Goal: Use online tool/utility: Utilize a website feature to perform a specific function

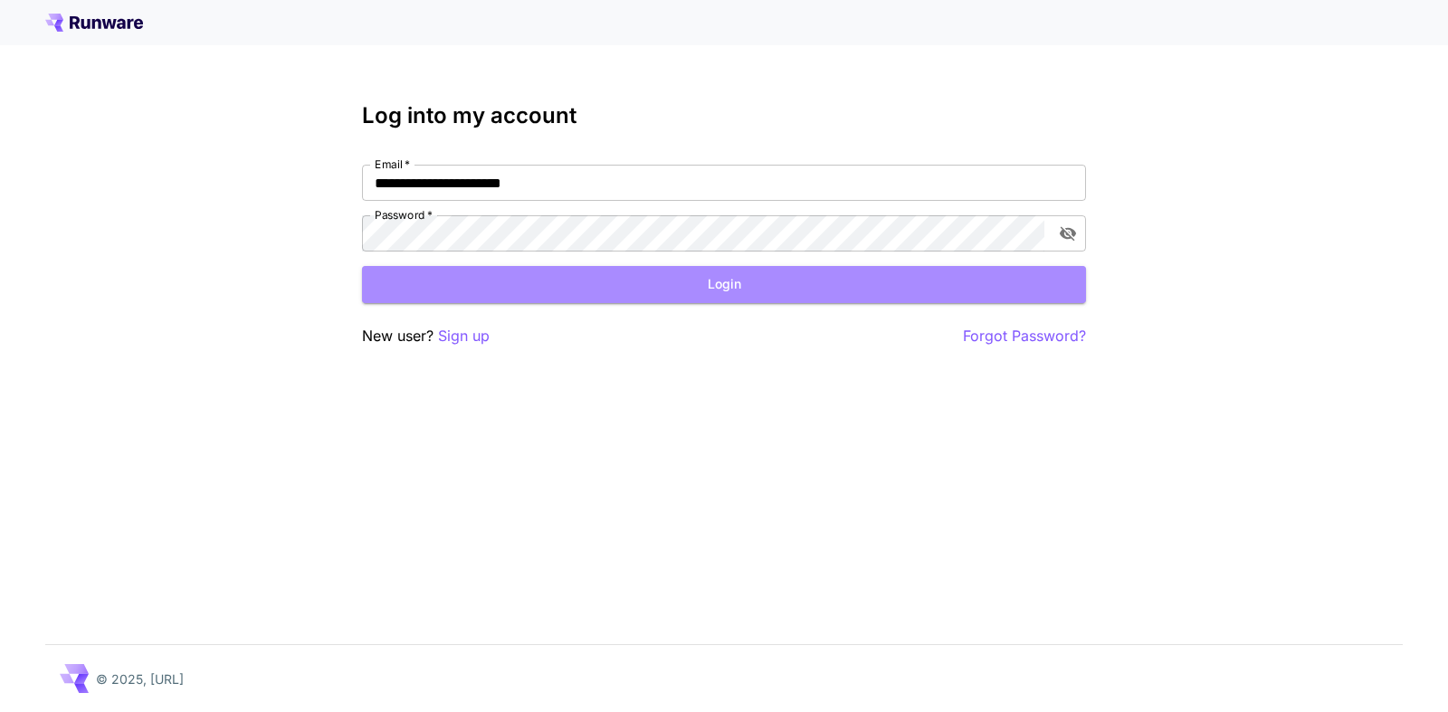
click at [704, 280] on button "Login" at bounding box center [724, 284] width 724 height 37
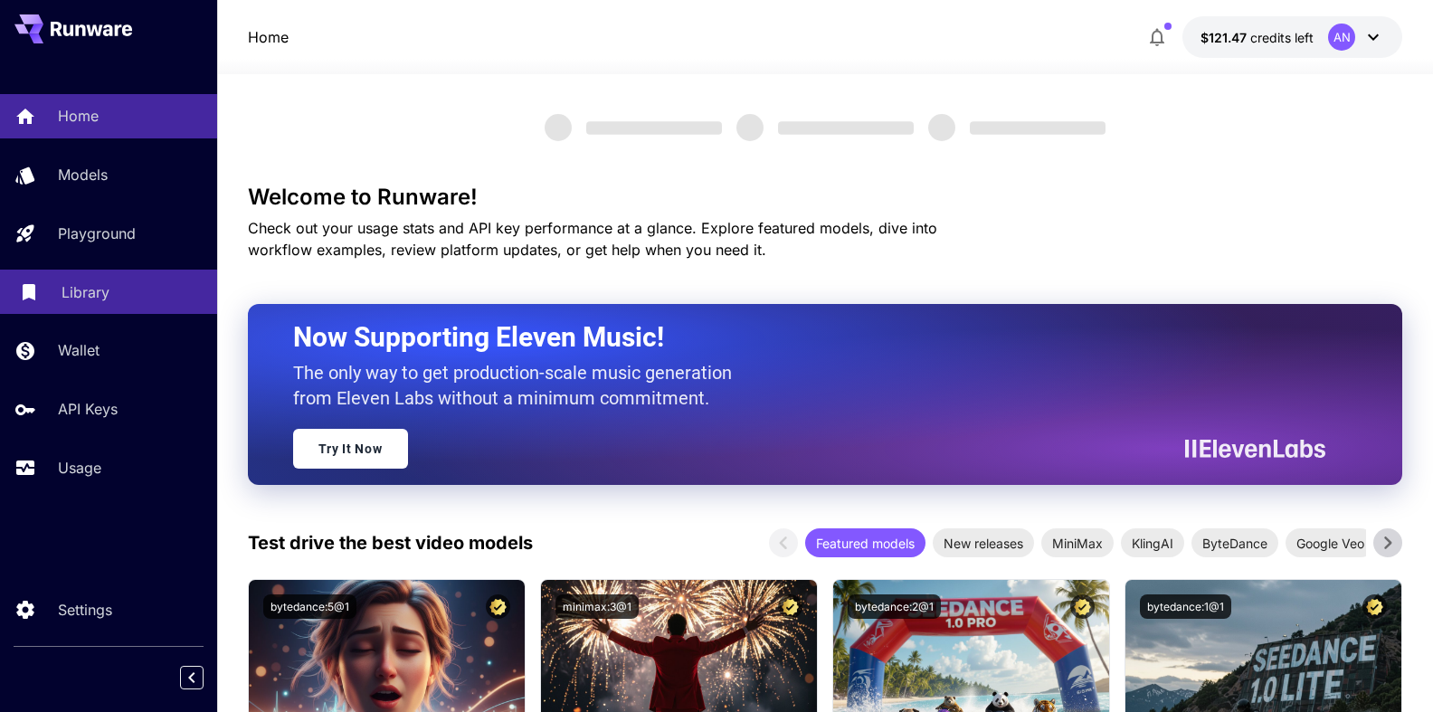
click at [83, 296] on p "Library" at bounding box center [86, 292] width 48 height 22
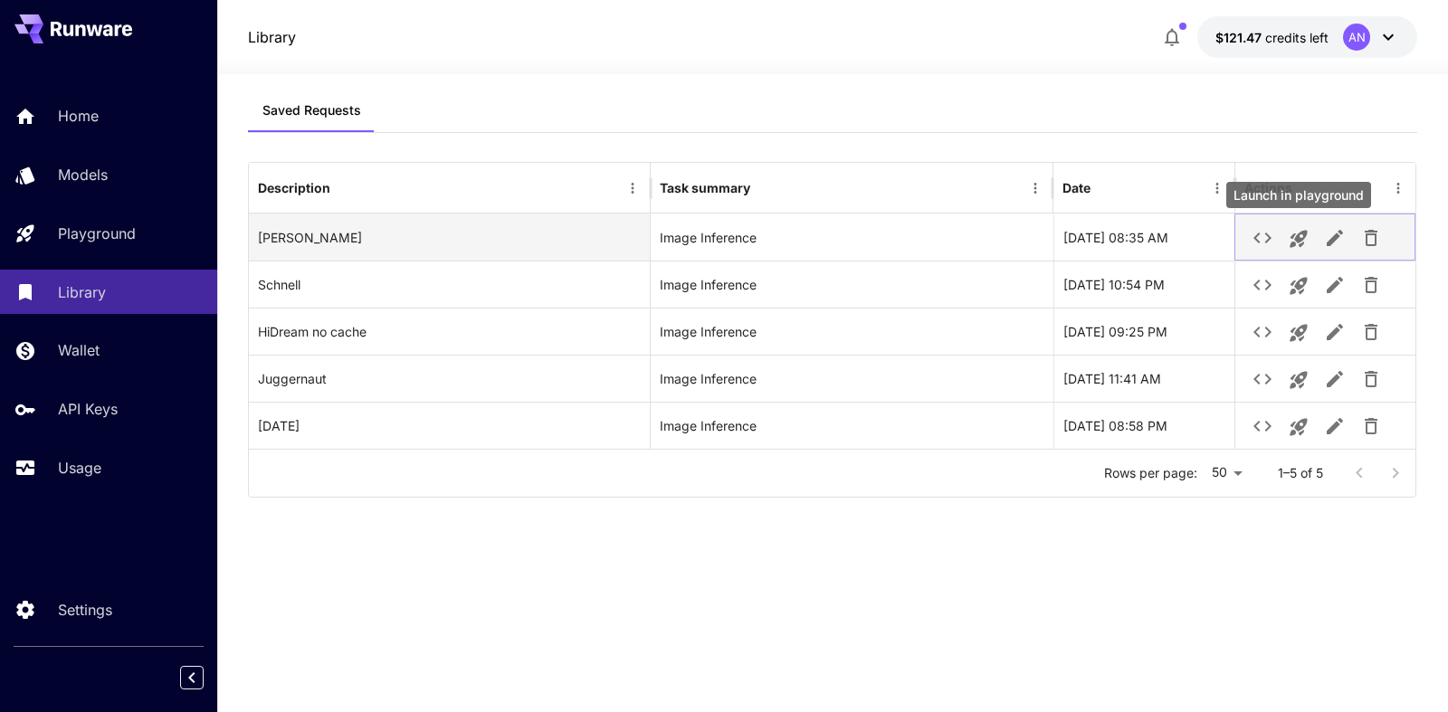
click at [1307, 239] on icon "Launch in playground" at bounding box center [1299, 239] width 22 height 22
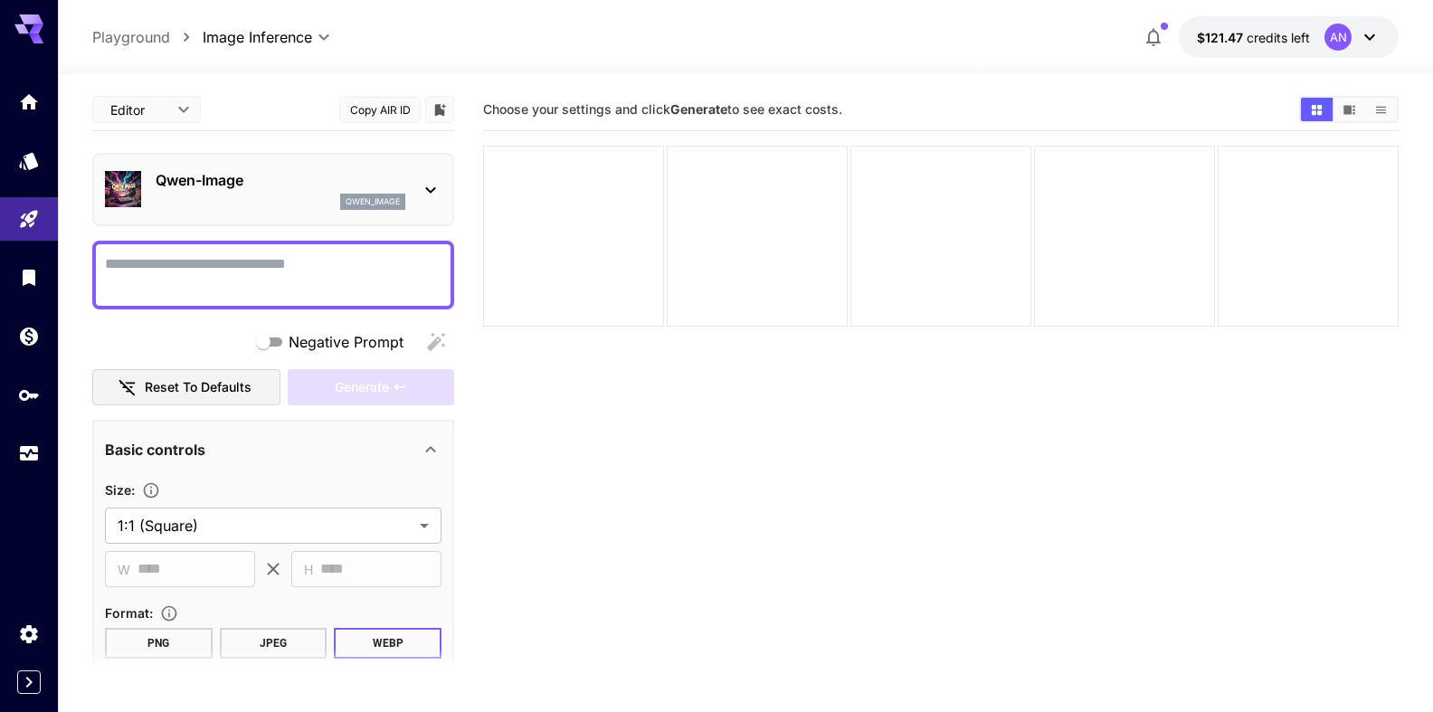
click at [194, 261] on textarea "Negative Prompt" at bounding box center [273, 274] width 337 height 43
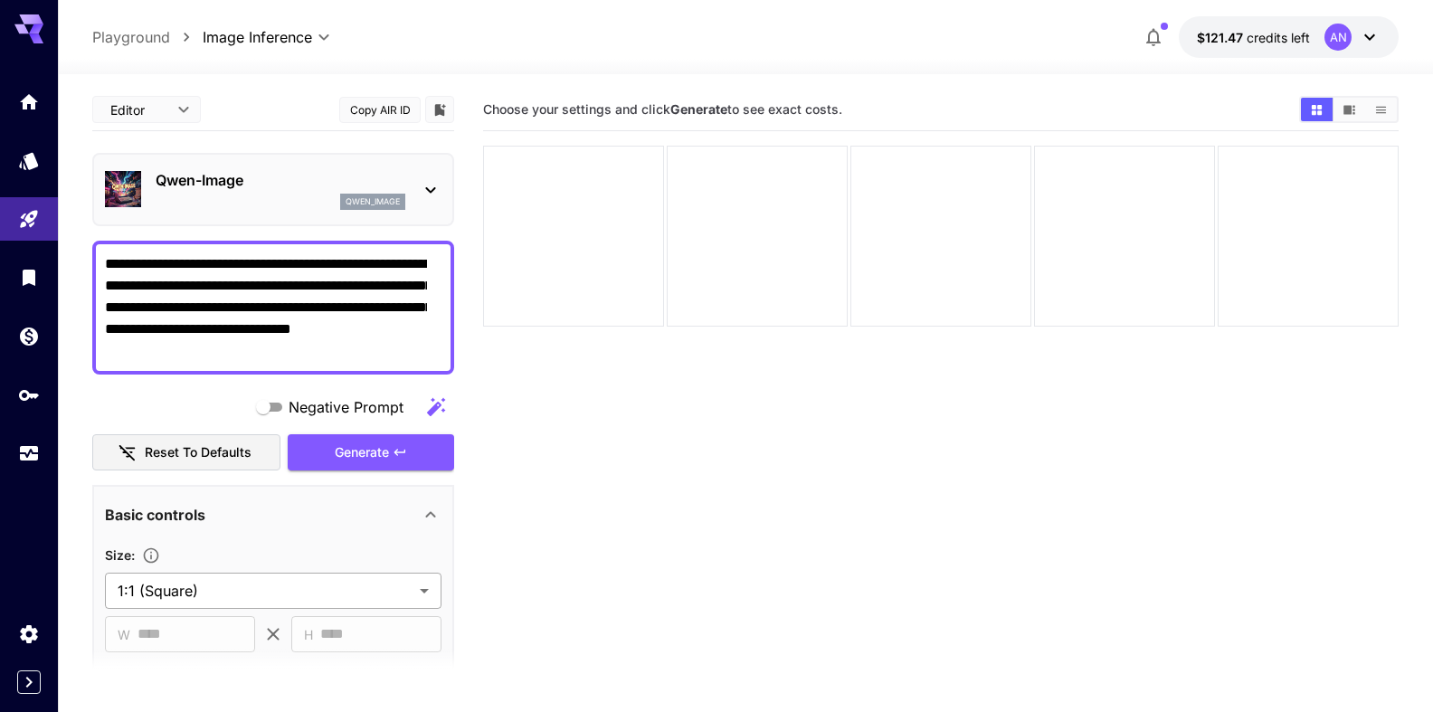
type textarea "**********"
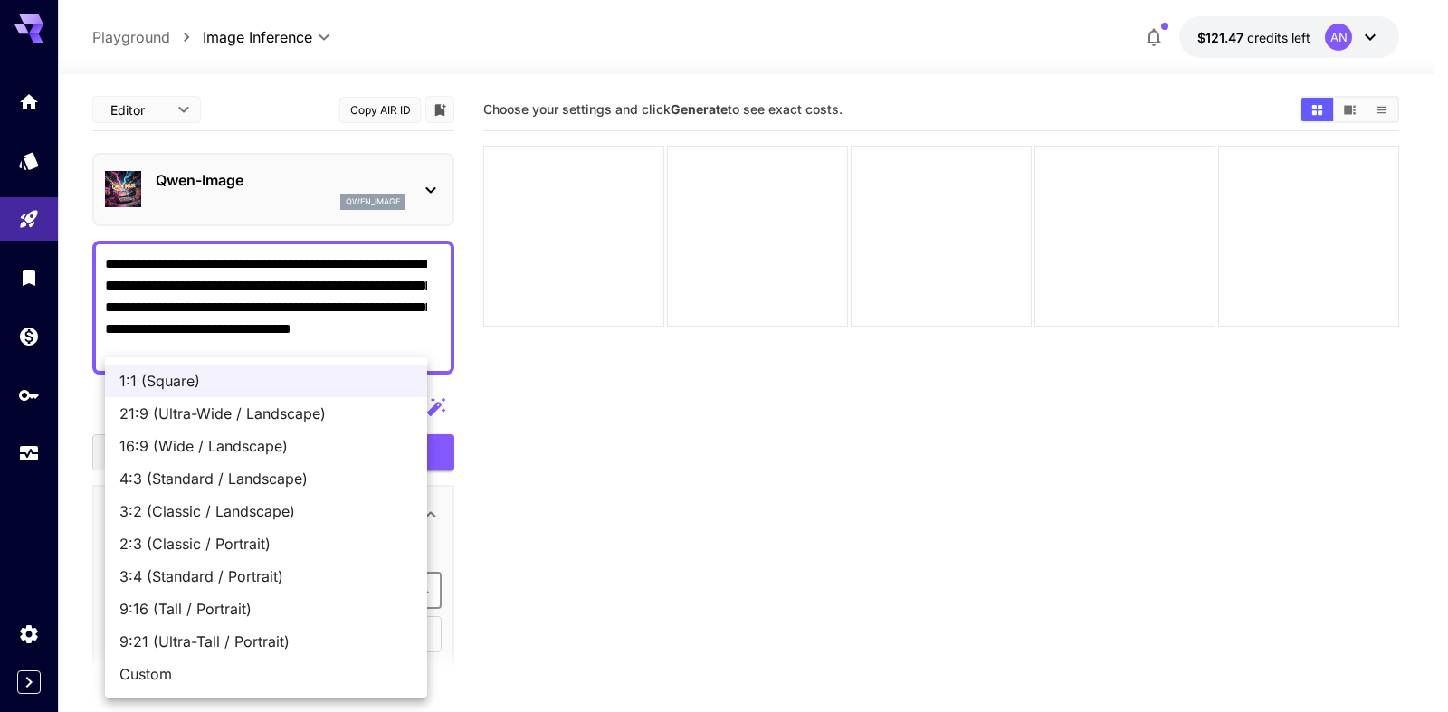
click at [177, 585] on body "**********" at bounding box center [724, 427] width 1448 height 855
click at [226, 448] on span "16:9 (Wide / Landscape)" at bounding box center [265, 446] width 293 height 22
type input "**********"
type input "****"
type input "***"
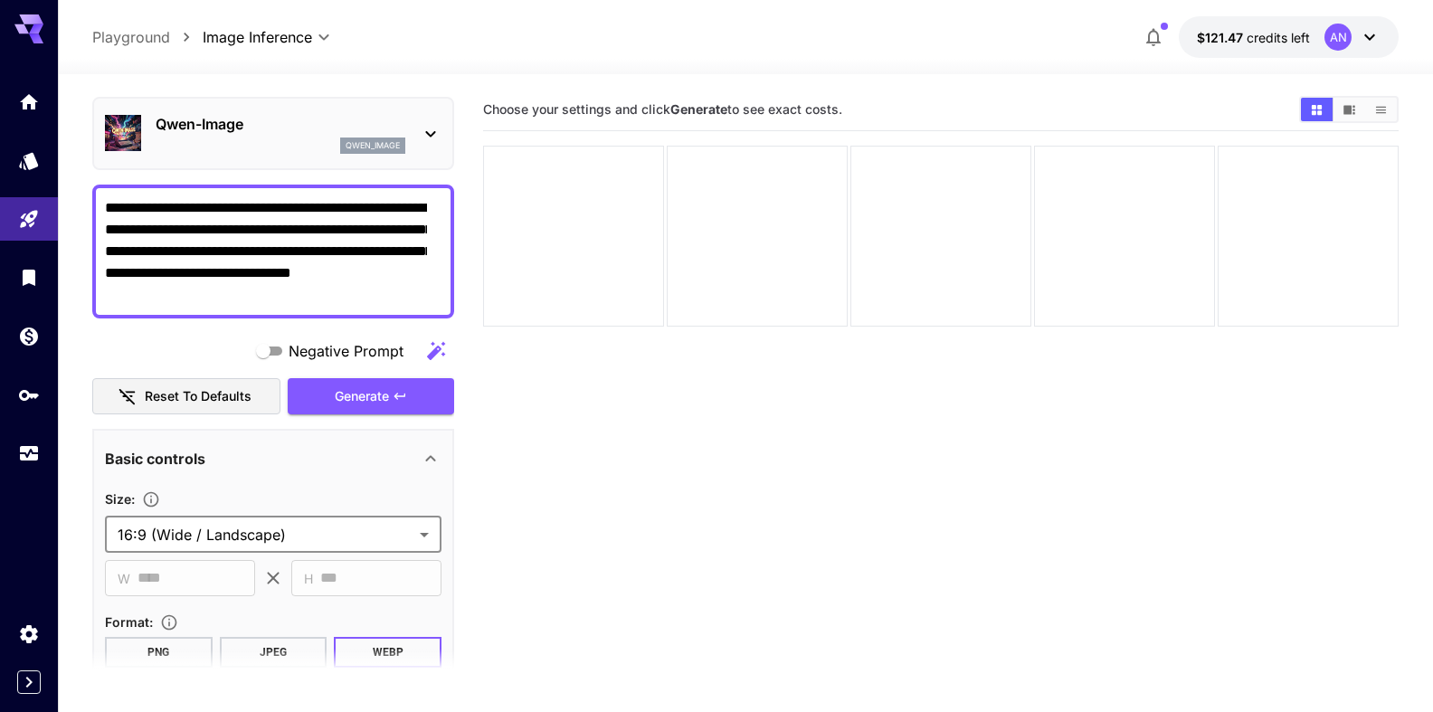
scroll to position [103, 0]
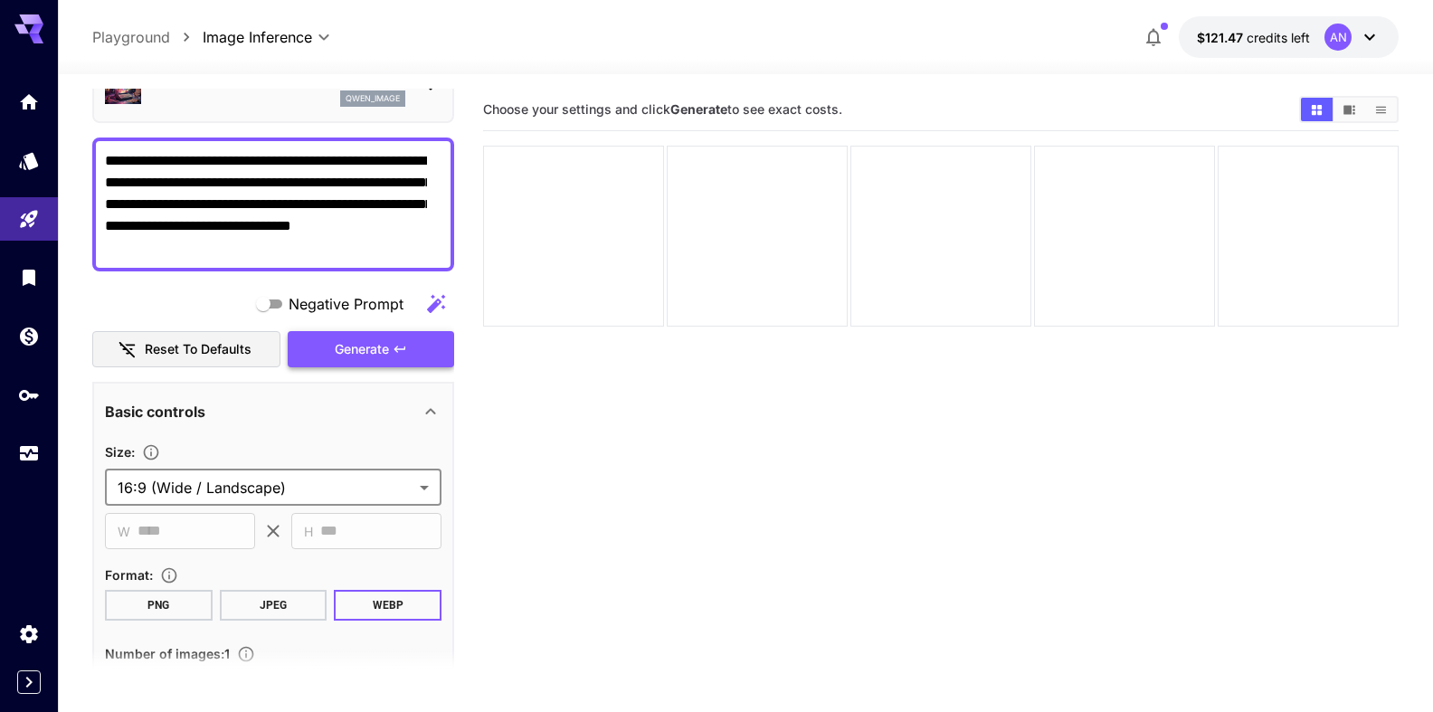
click at [345, 354] on span "Generate" at bounding box center [362, 349] width 54 height 23
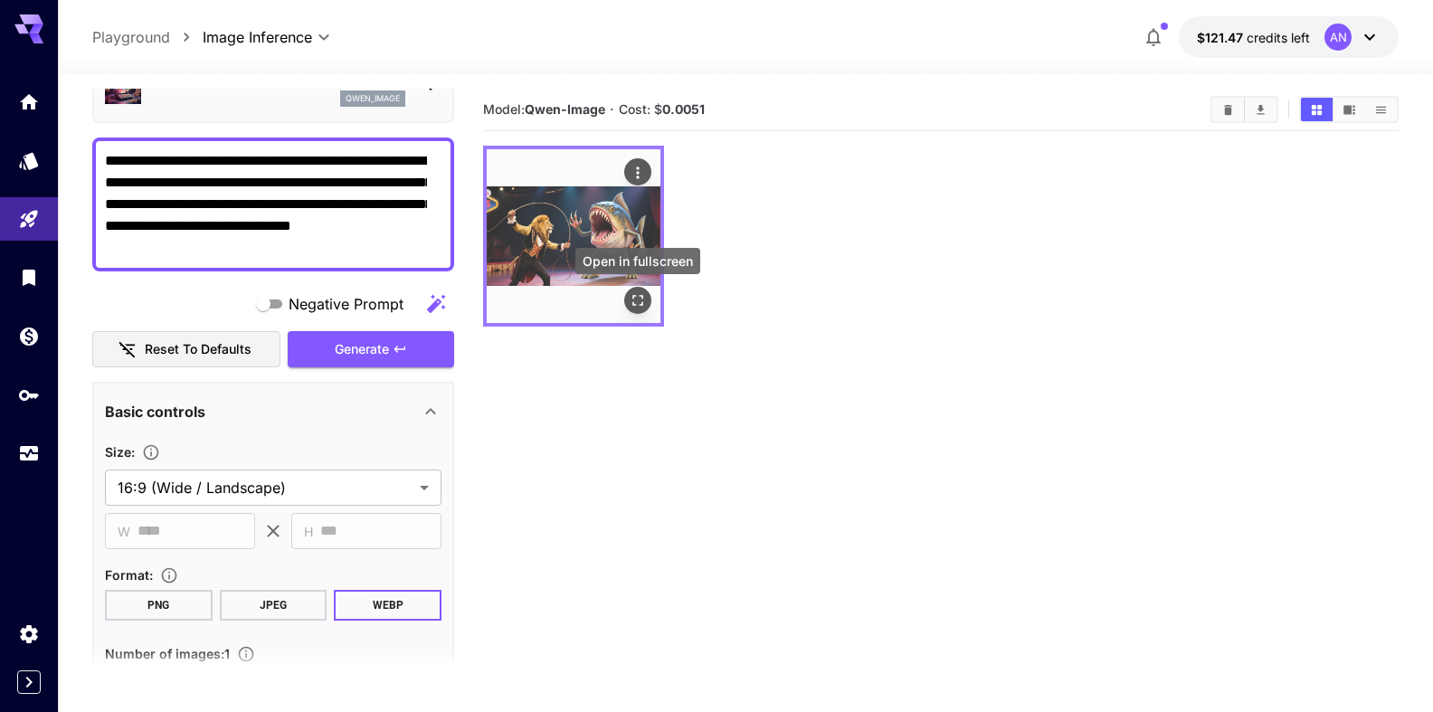
click at [643, 309] on button "Open in fullscreen" at bounding box center [637, 300] width 27 height 27
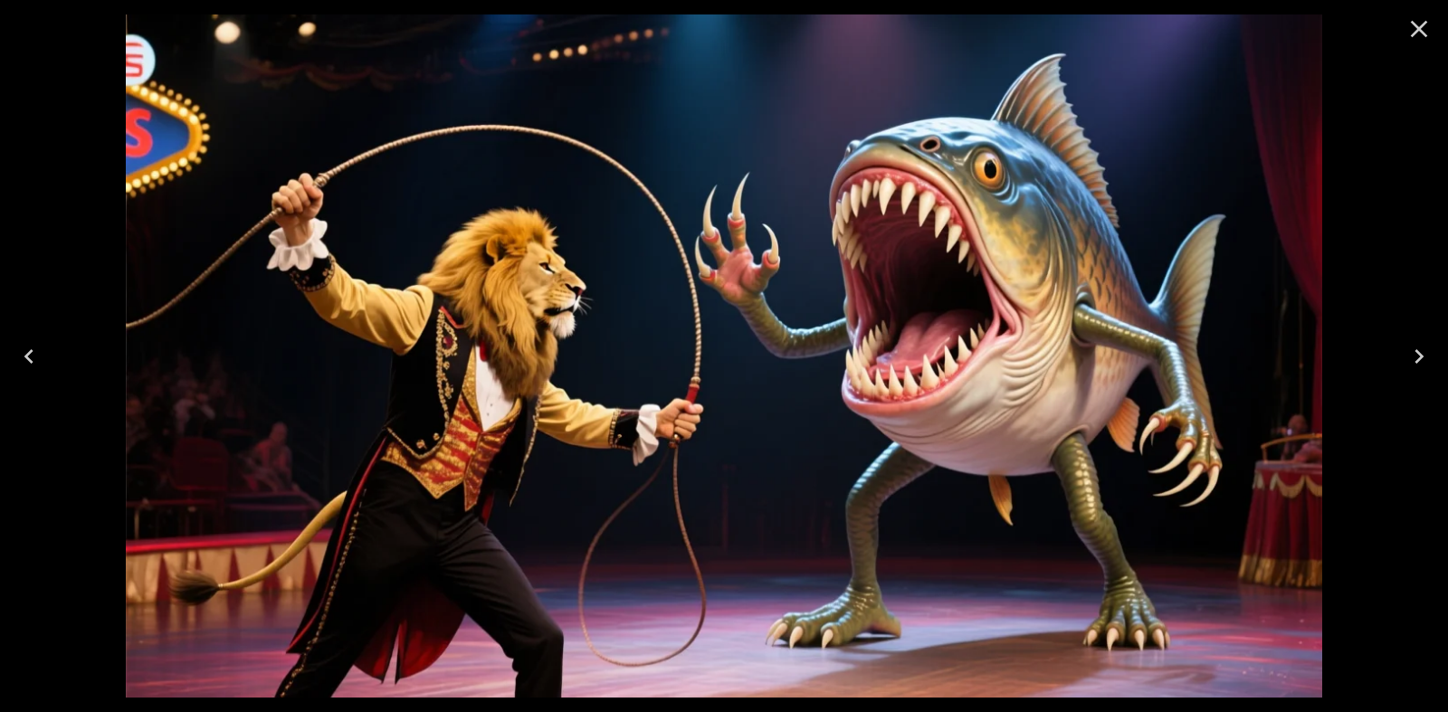
click at [1415, 31] on icon "Close" at bounding box center [1418, 28] width 29 height 29
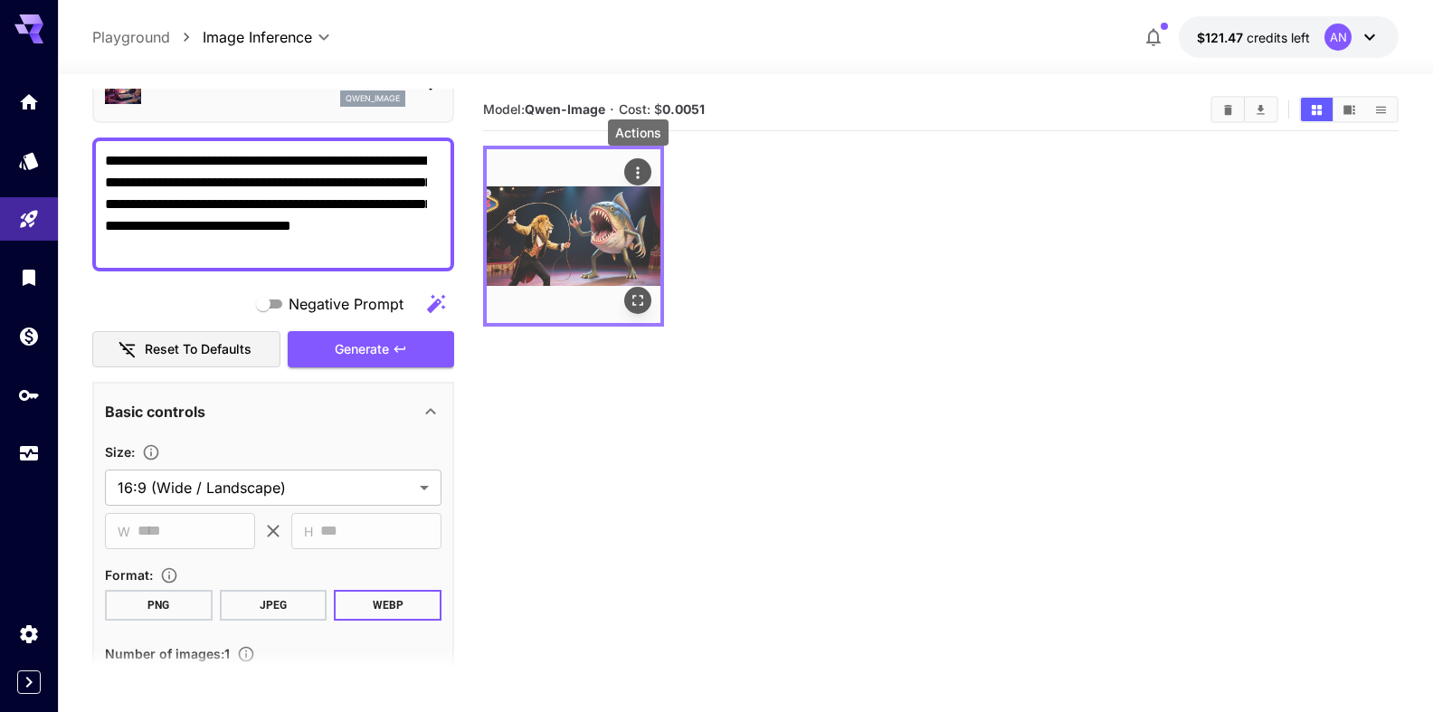
click at [642, 172] on icon "Actions" at bounding box center [638, 173] width 18 height 18
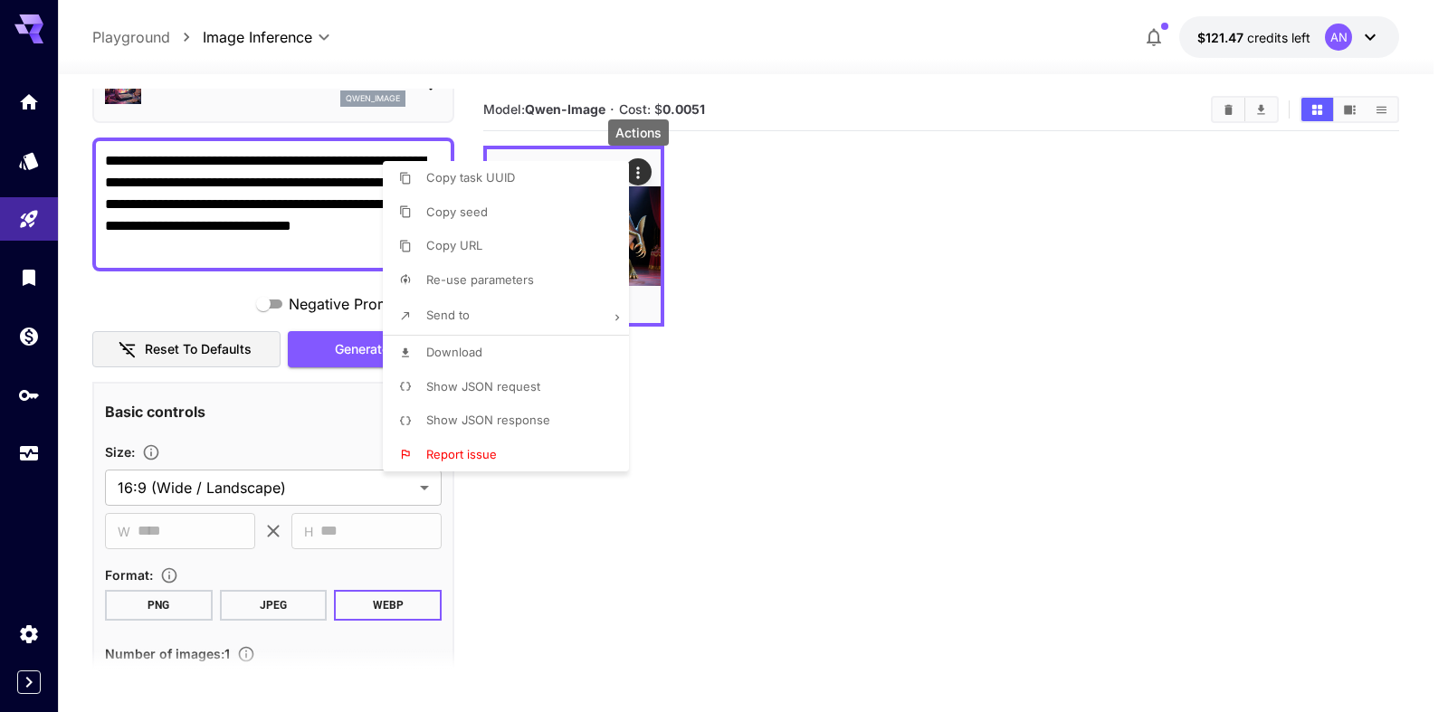
click at [468, 351] on span "Download" at bounding box center [454, 352] width 56 height 14
click at [233, 114] on div at bounding box center [724, 356] width 1448 height 712
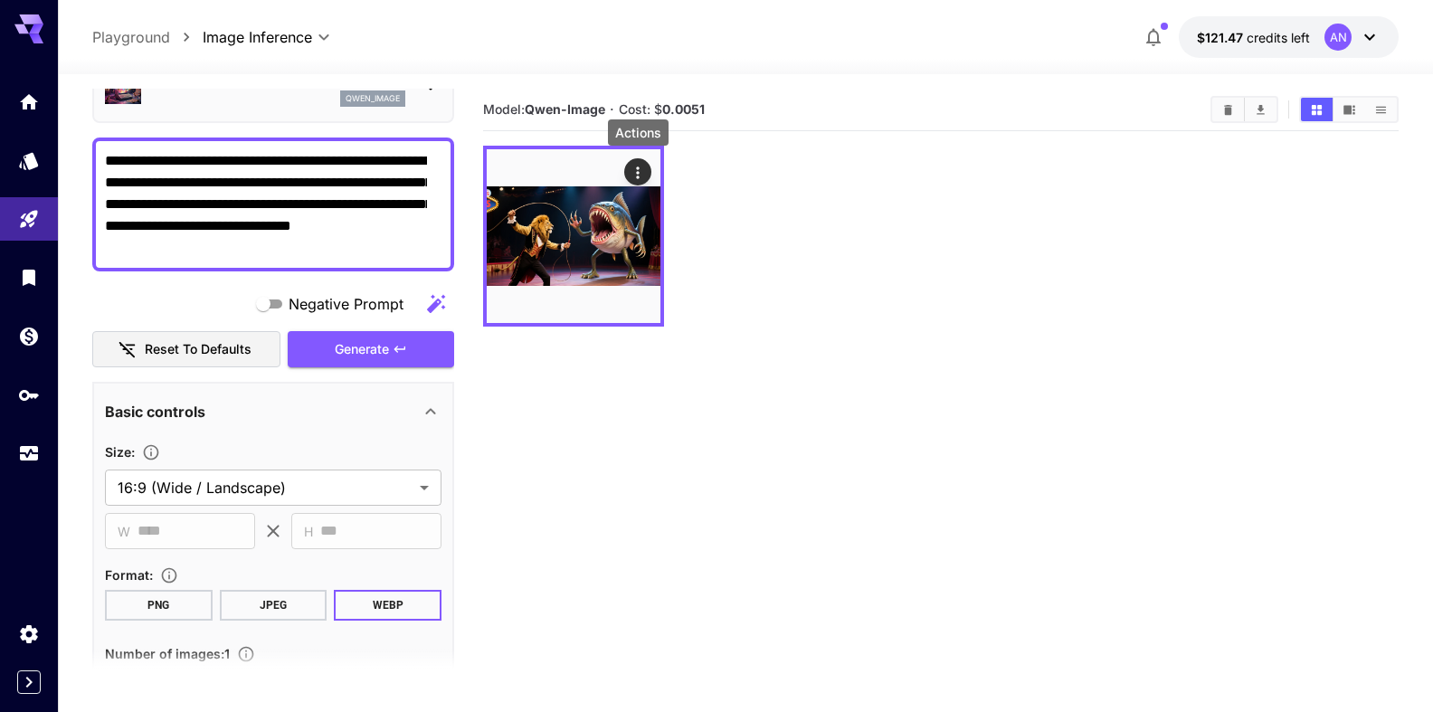
scroll to position [0, 0]
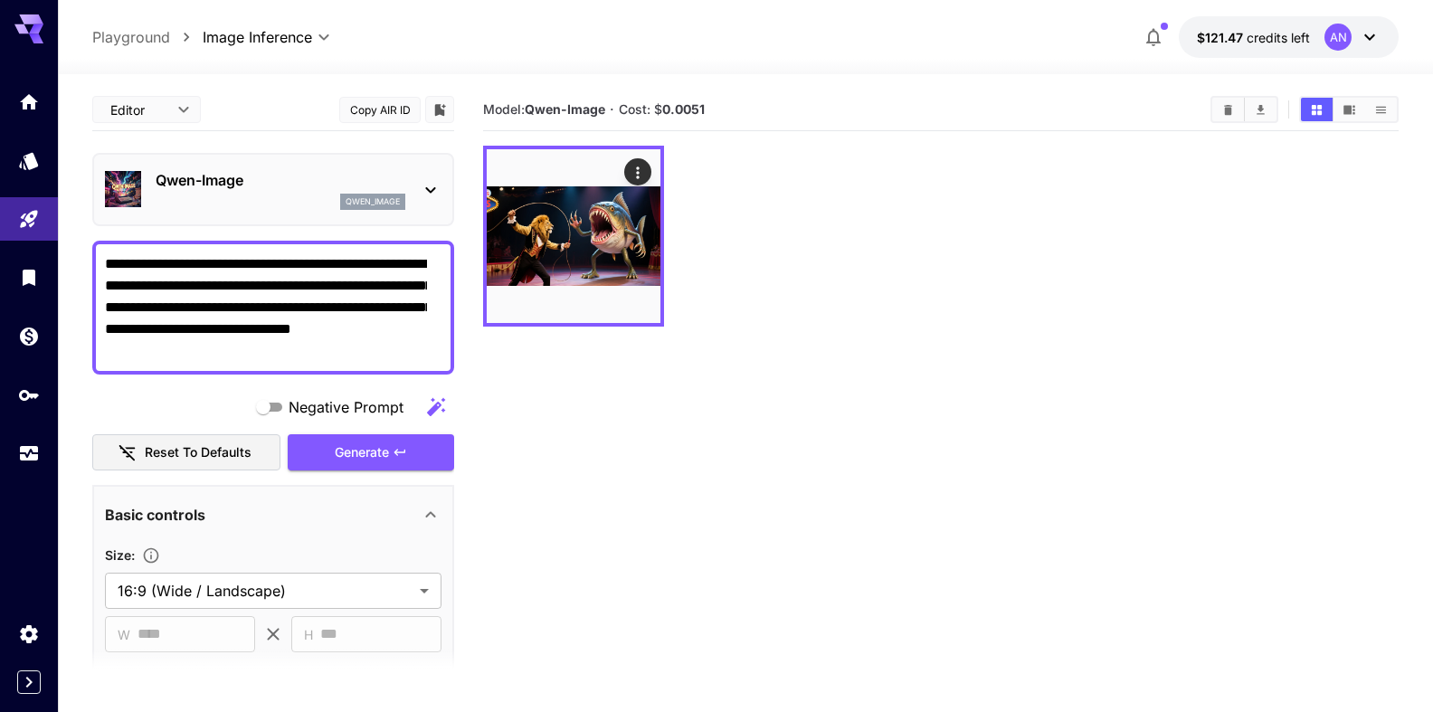
click at [244, 186] on p "Qwen-Image" at bounding box center [281, 180] width 250 height 22
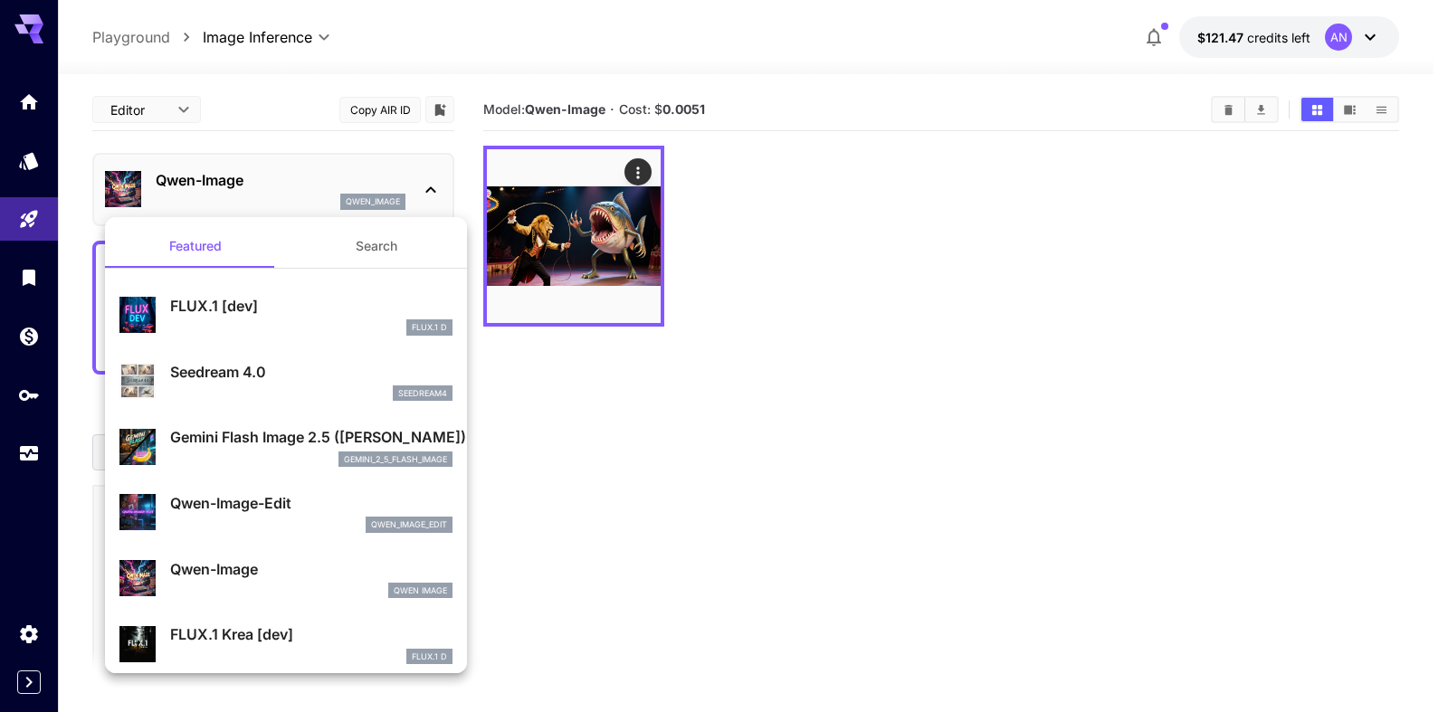
drag, startPoint x: 219, startPoint y: 302, endPoint x: 229, endPoint y: 408, distance: 106.3
click at [221, 302] on p "FLUX.1 [dev]" at bounding box center [311, 306] width 282 height 22
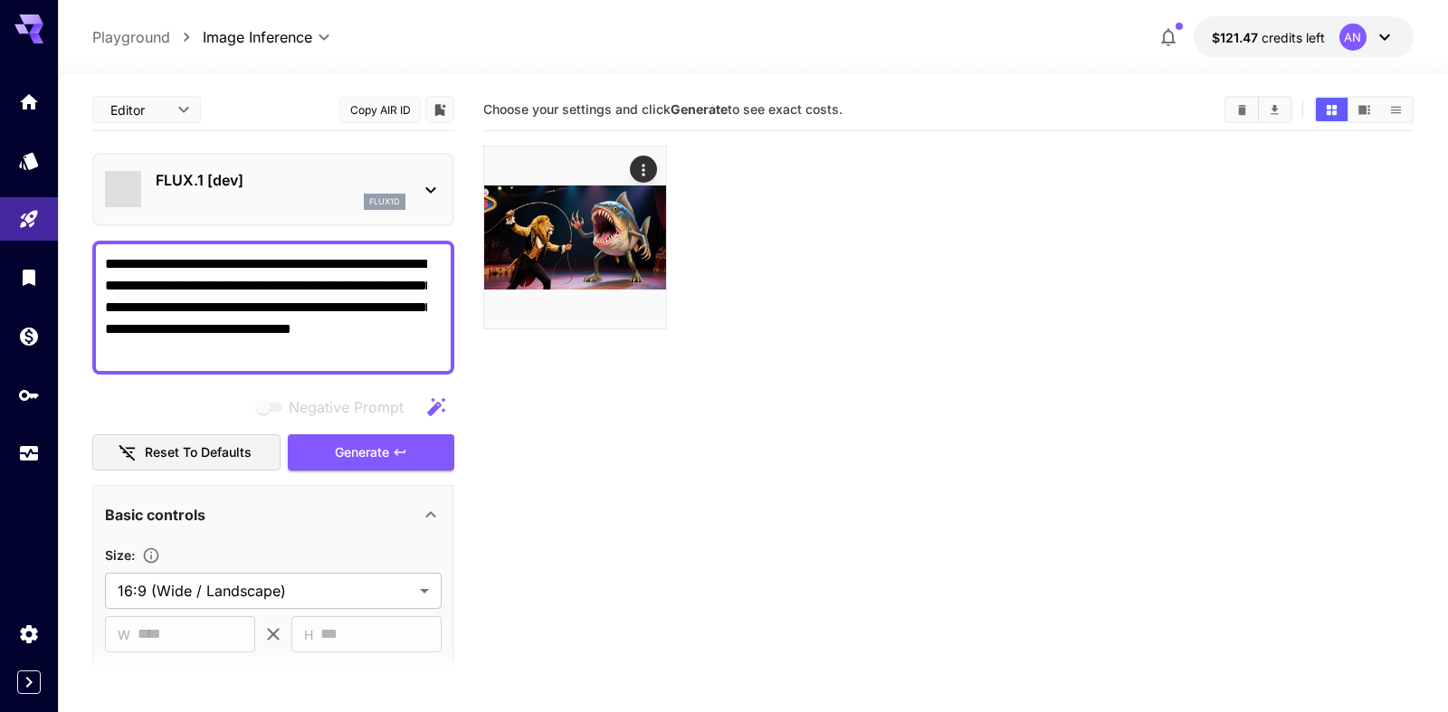
type input "**"
type input "***"
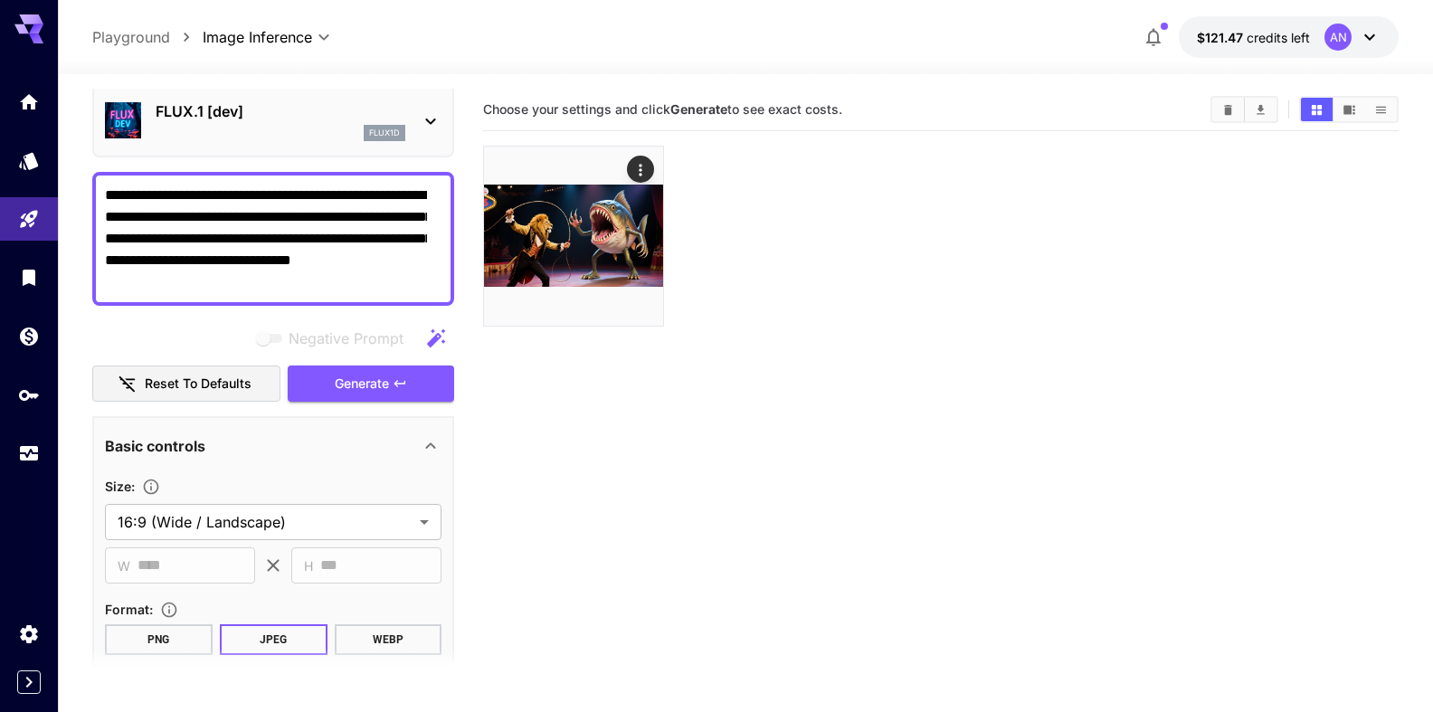
scroll to position [206, 0]
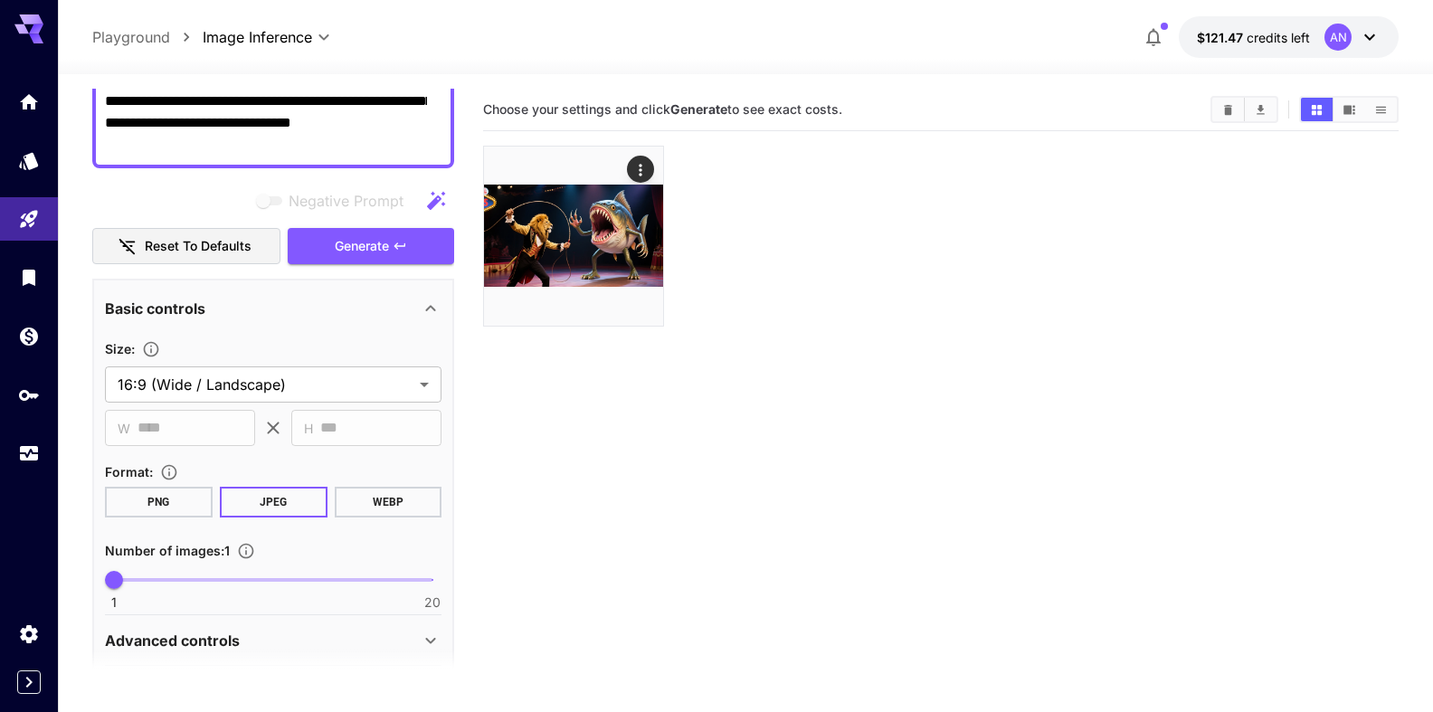
click at [360, 505] on button "WEBP" at bounding box center [388, 502] width 108 height 31
click at [335, 247] on span "Generate" at bounding box center [362, 246] width 54 height 23
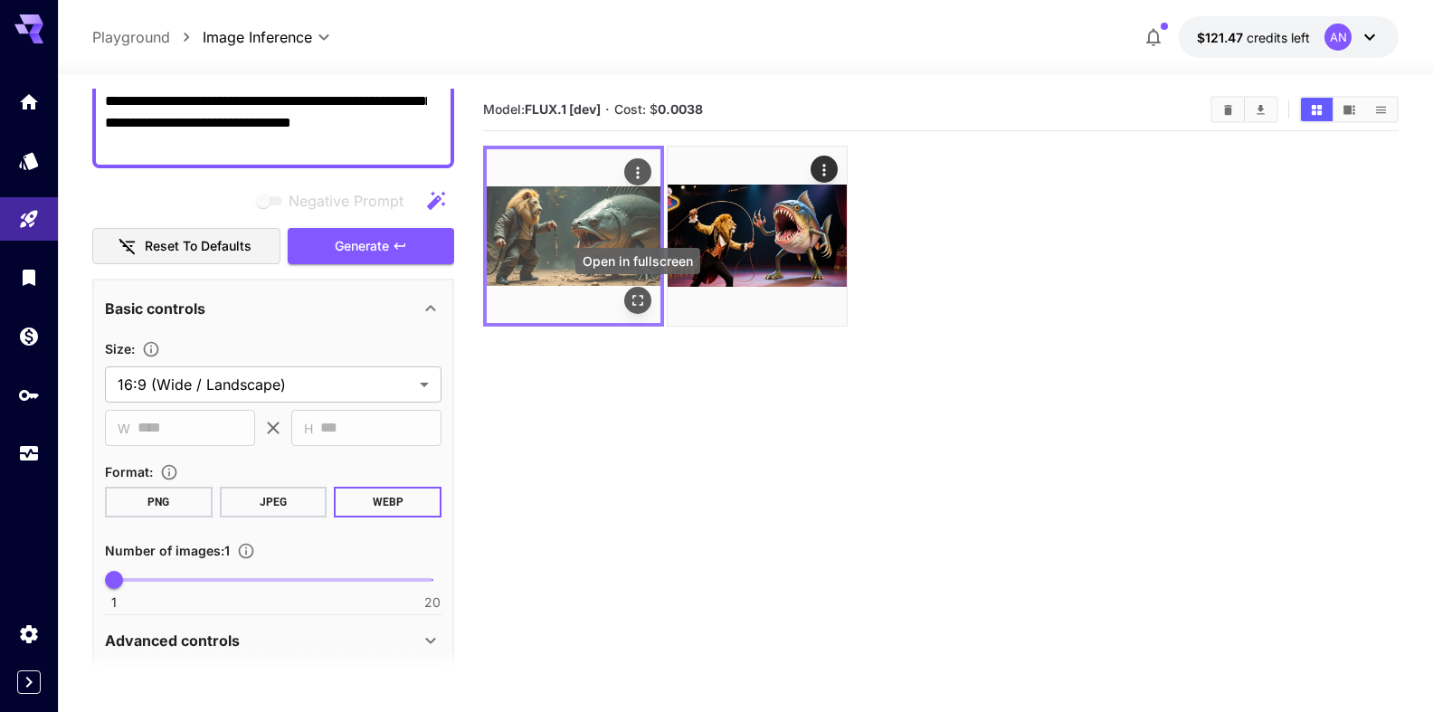
click at [641, 299] on icon "Open in fullscreen" at bounding box center [638, 300] width 18 height 18
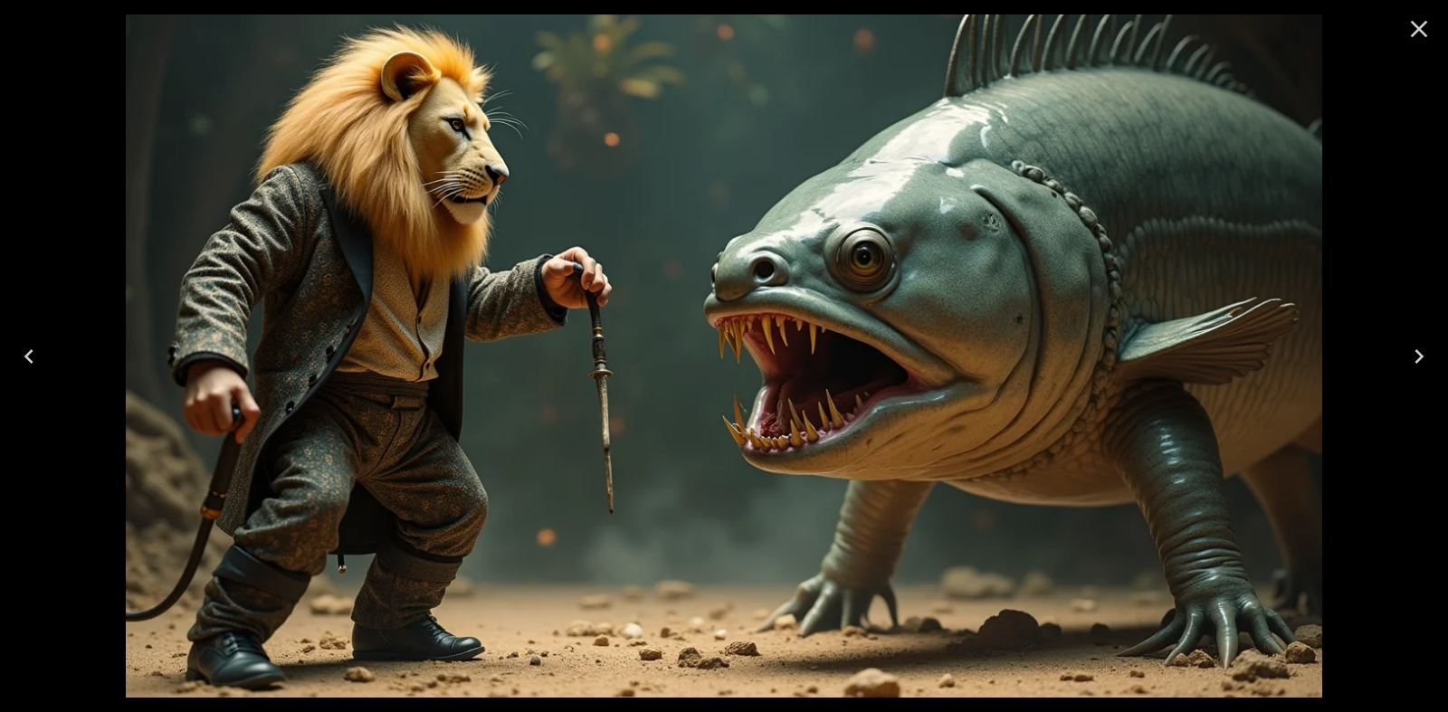
click at [1426, 24] on icon "Close" at bounding box center [1418, 28] width 29 height 29
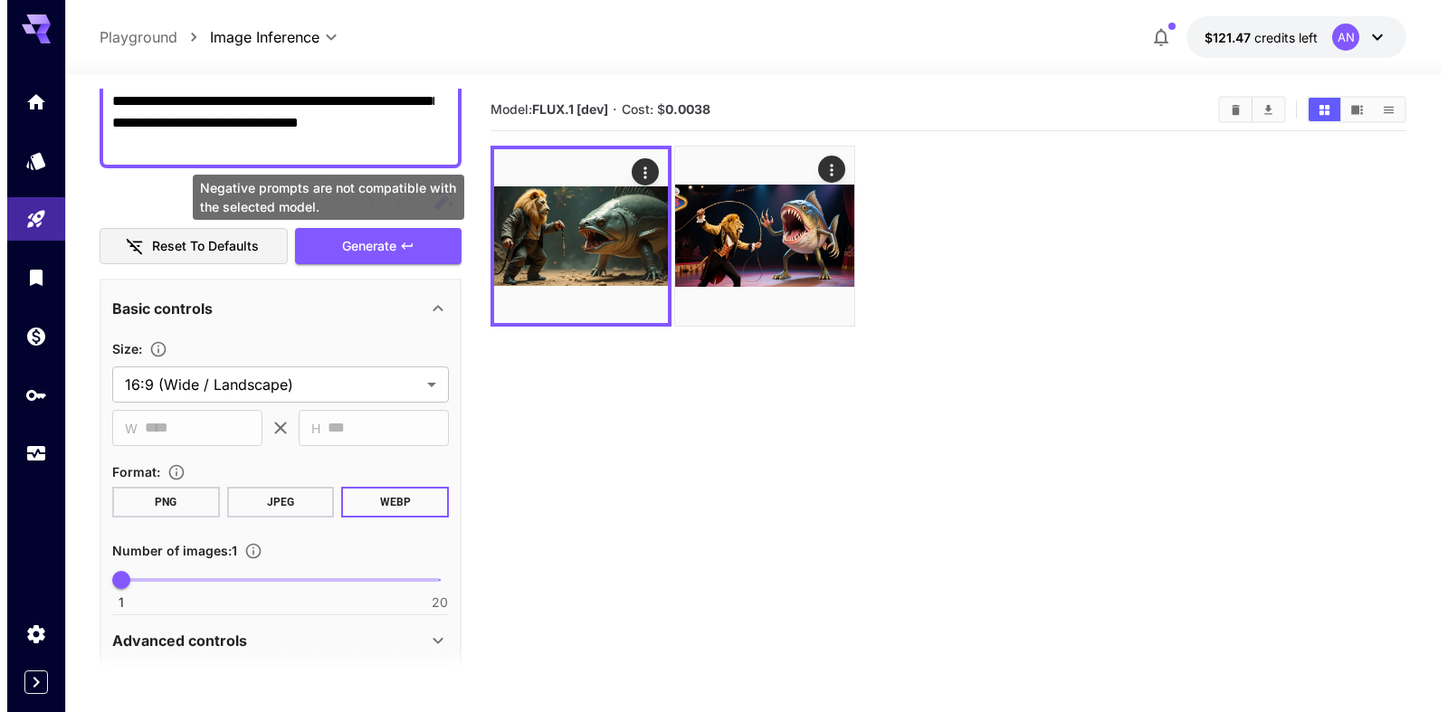
scroll to position [0, 0]
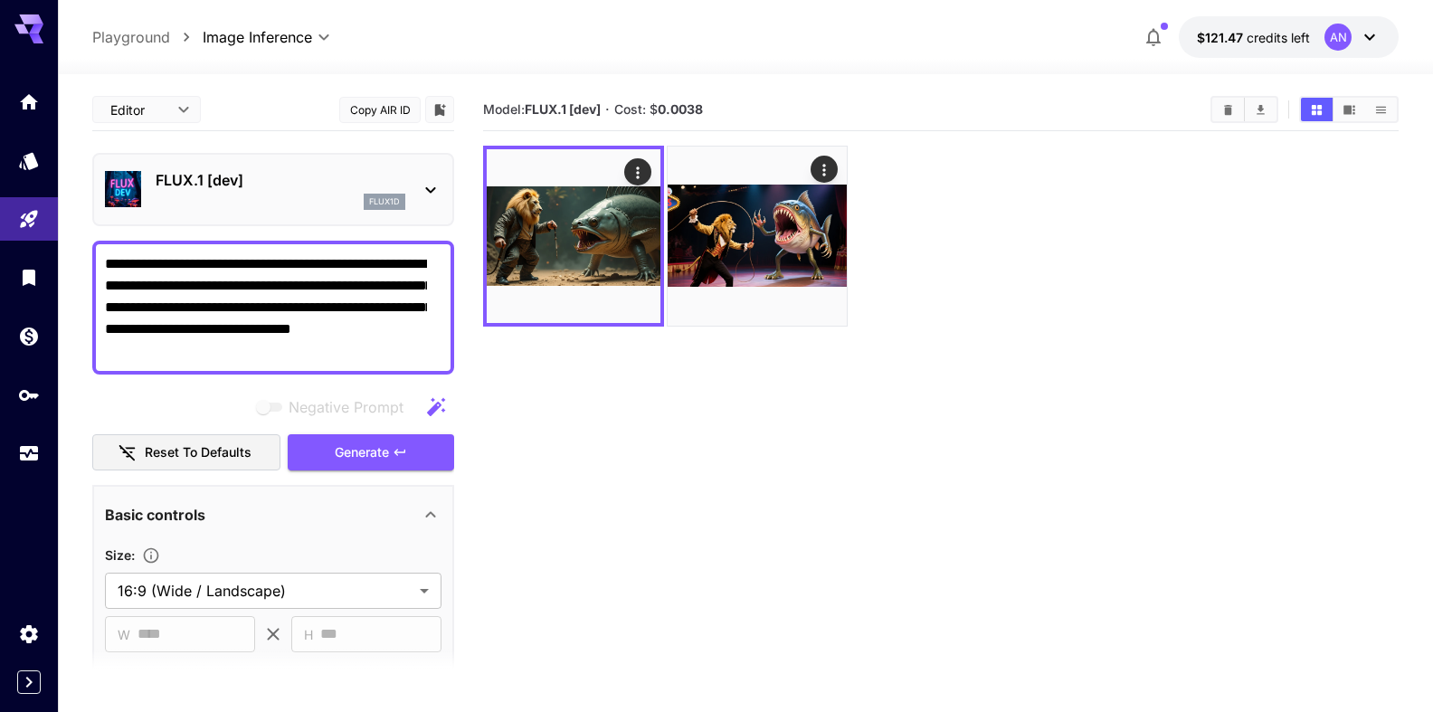
click at [224, 170] on p "FLUX.1 [dev]" at bounding box center [281, 180] width 250 height 22
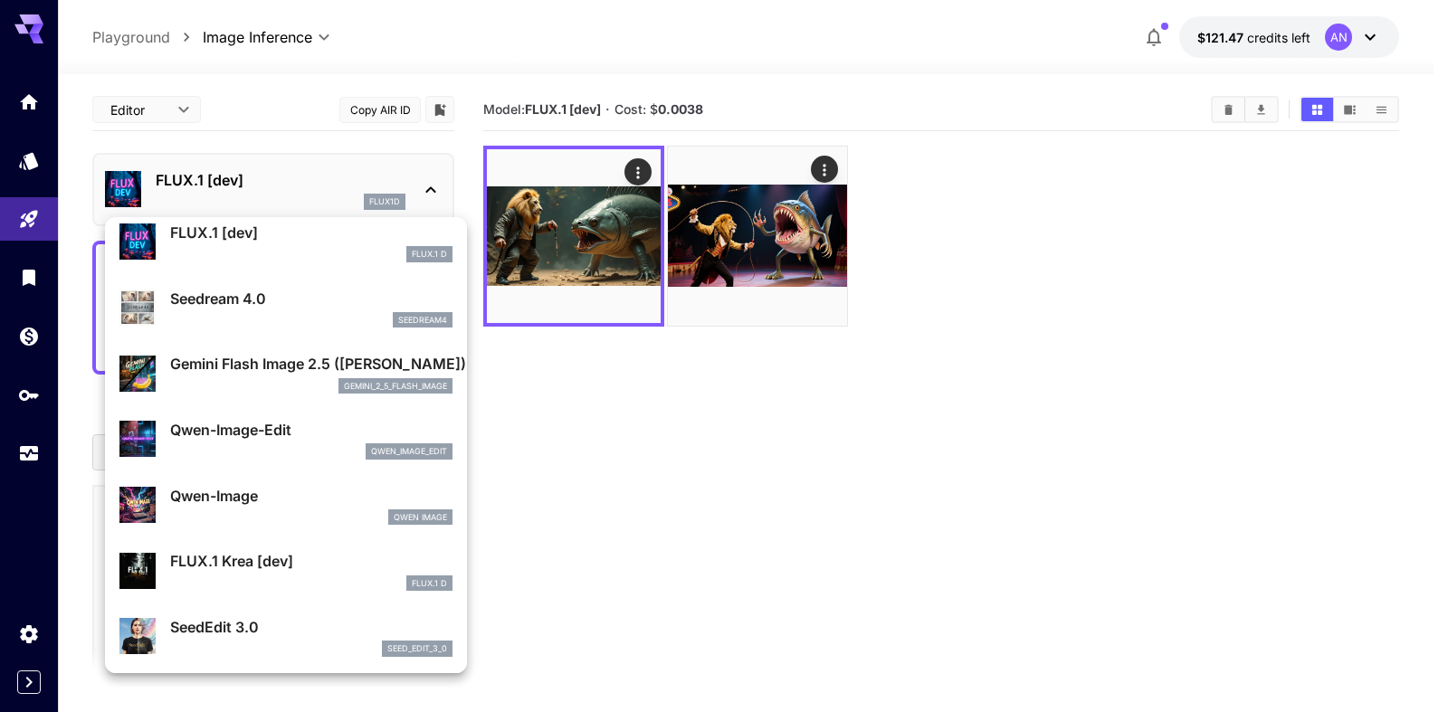
scroll to position [207, 0]
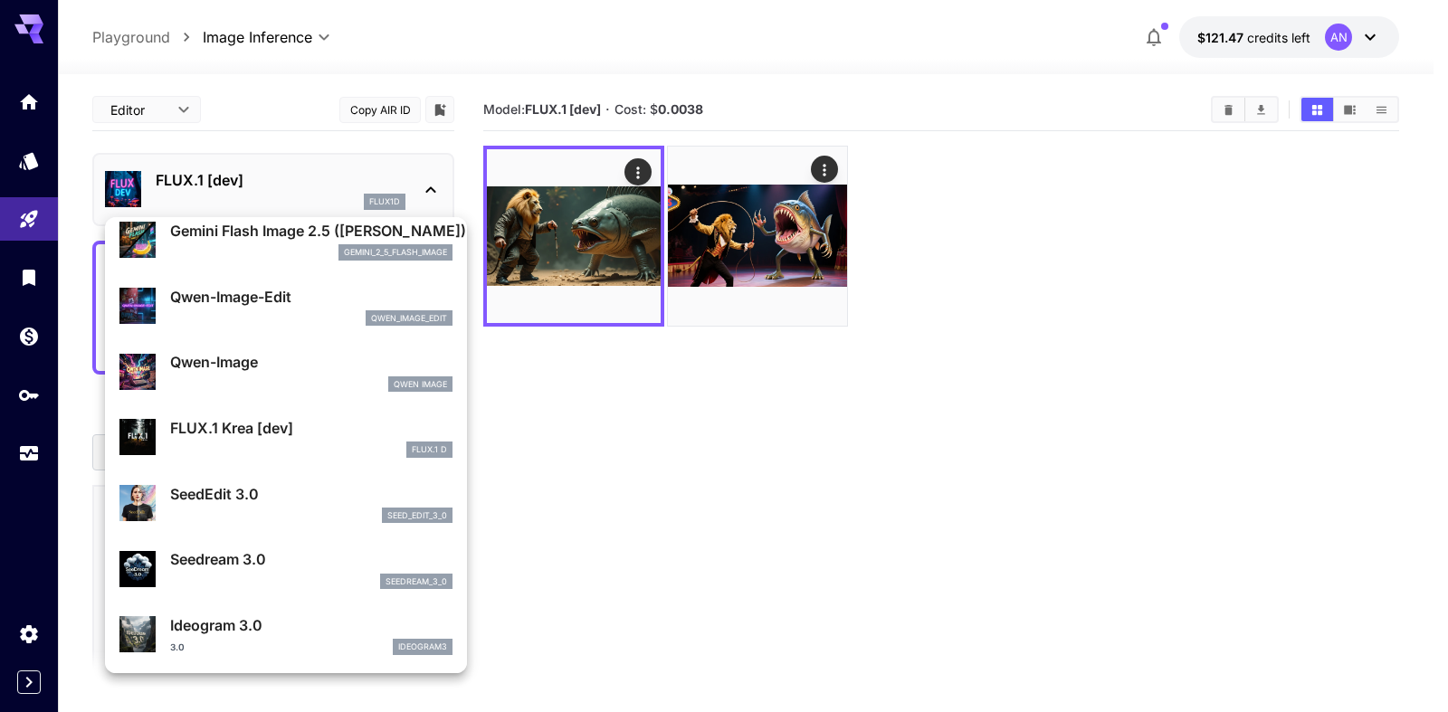
click at [252, 362] on p "Qwen-Image" at bounding box center [311, 362] width 282 height 22
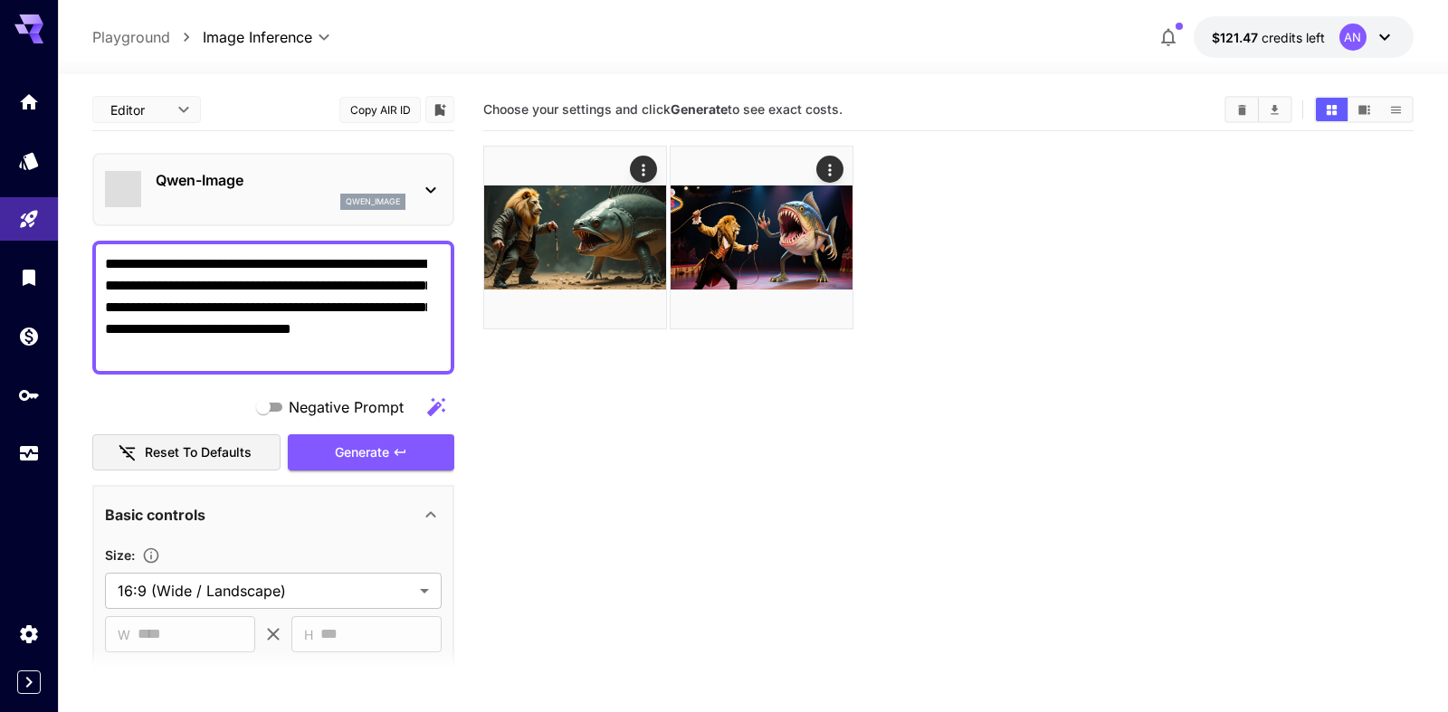
type input "**"
type input "***"
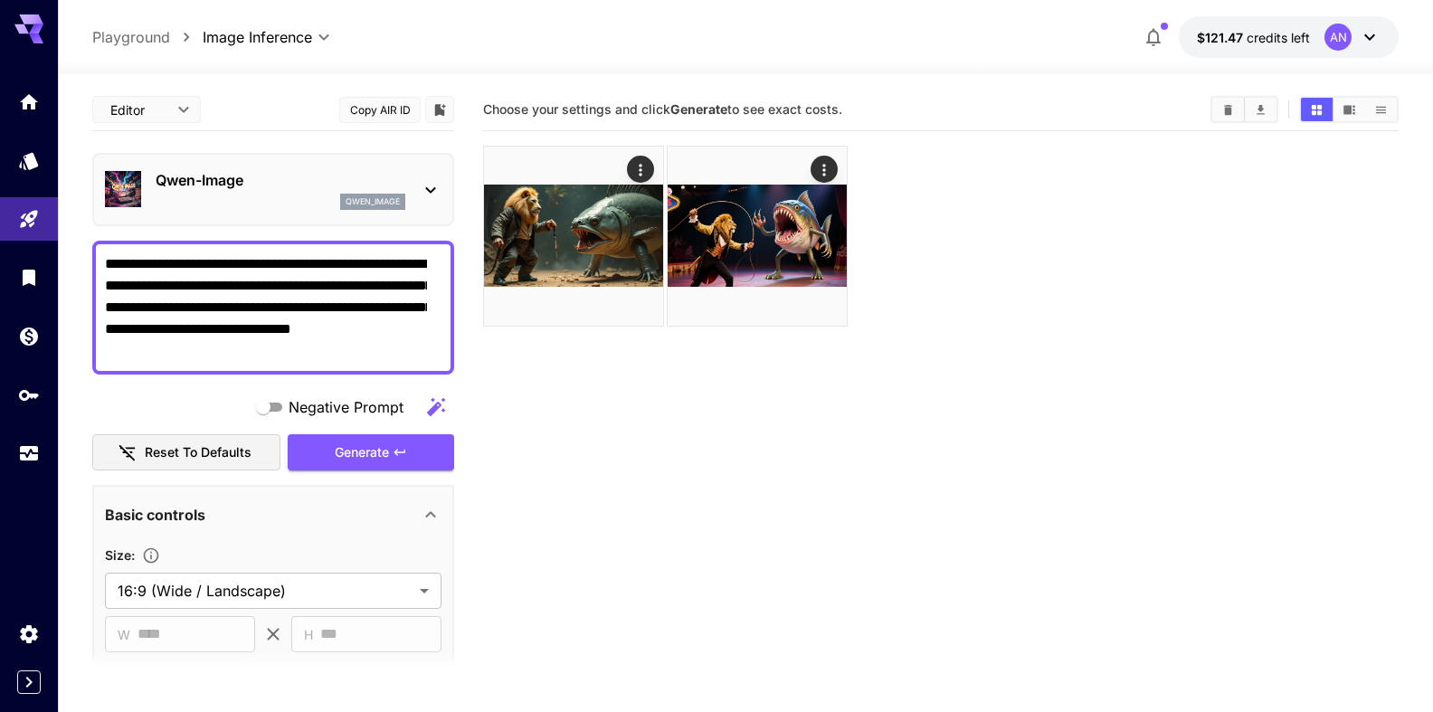
click at [224, 186] on p "Qwen-Image" at bounding box center [281, 180] width 250 height 22
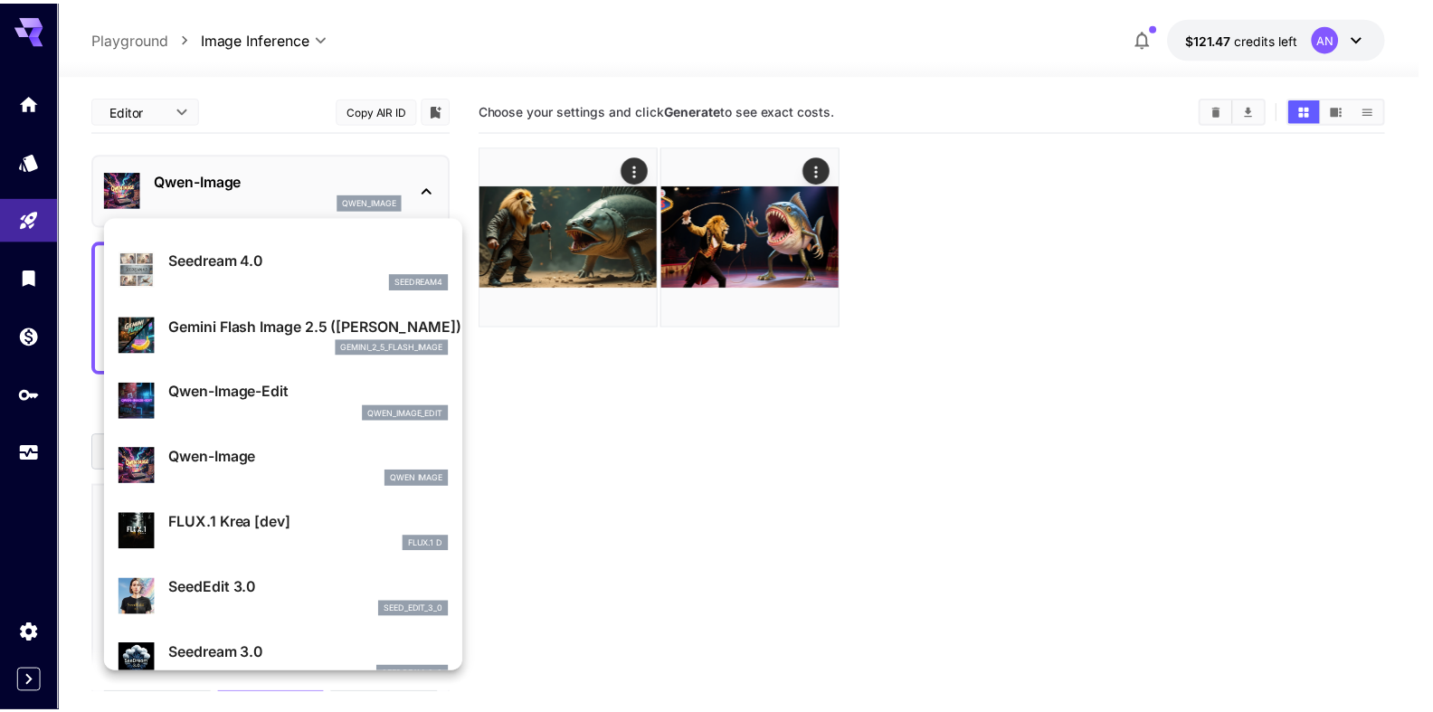
scroll to position [207, 0]
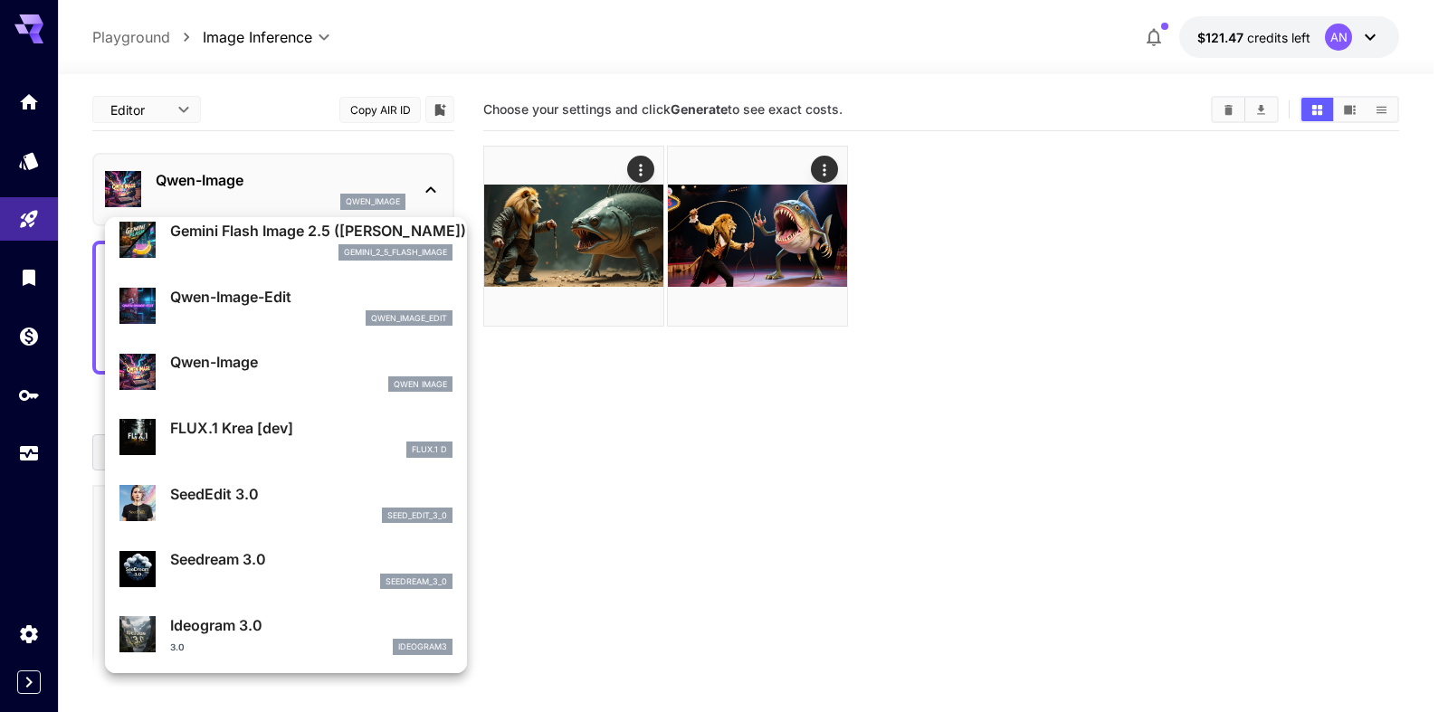
click at [223, 425] on p "FLUX.1 Krea [dev]" at bounding box center [311, 428] width 282 height 22
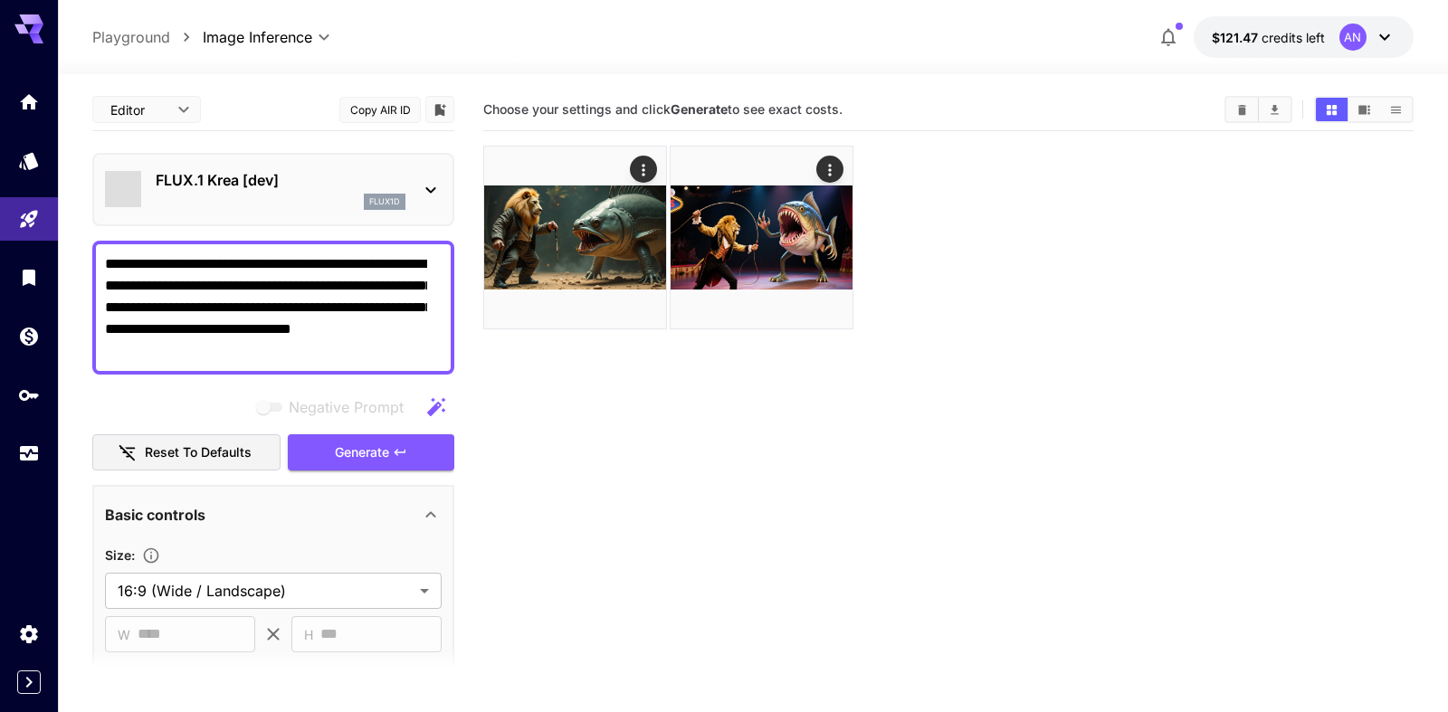
type input "**"
type input "***"
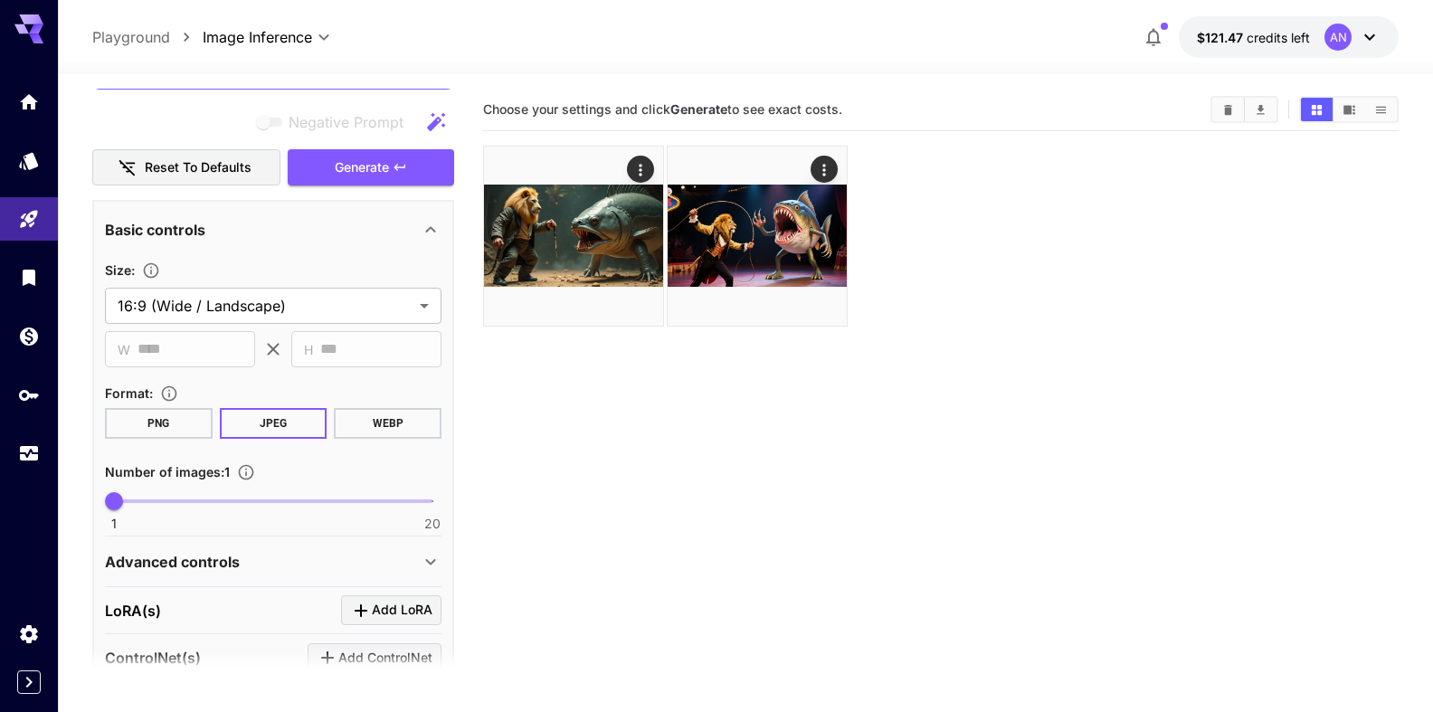
scroll to position [309, 0]
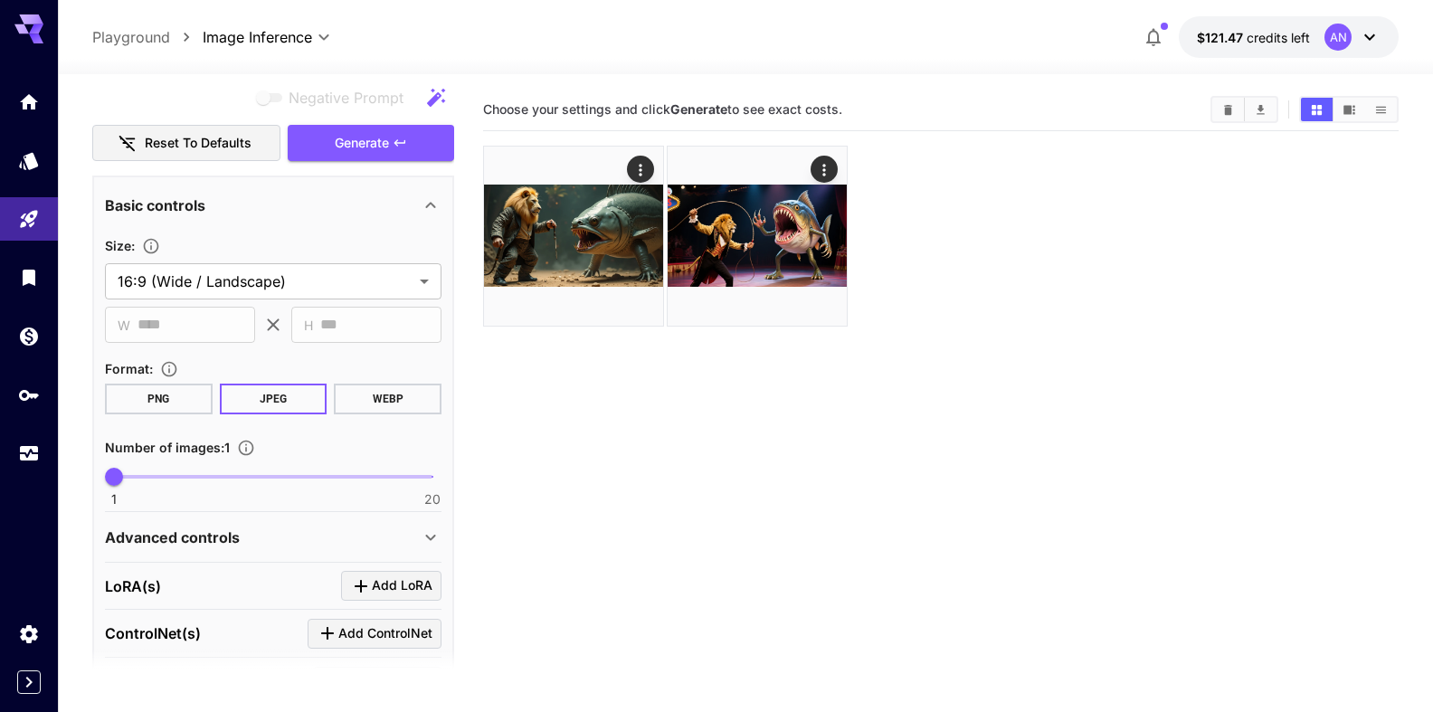
click at [386, 382] on section "Format : PNG JPEG WEBP" at bounding box center [273, 385] width 337 height 57
click at [376, 394] on button "WEBP" at bounding box center [388, 399] width 108 height 31
click at [352, 147] on span "Generate" at bounding box center [362, 143] width 54 height 23
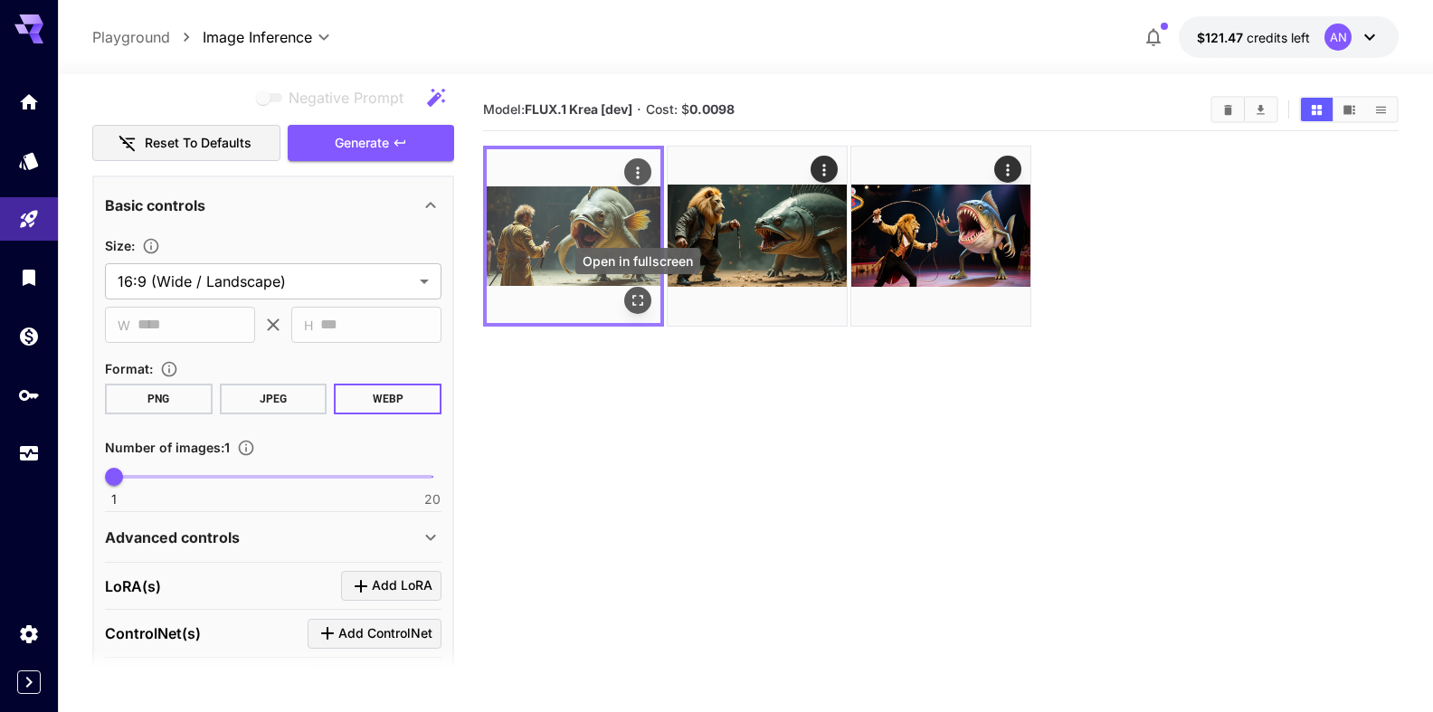
click at [645, 305] on icon "Open in fullscreen" at bounding box center [638, 300] width 18 height 18
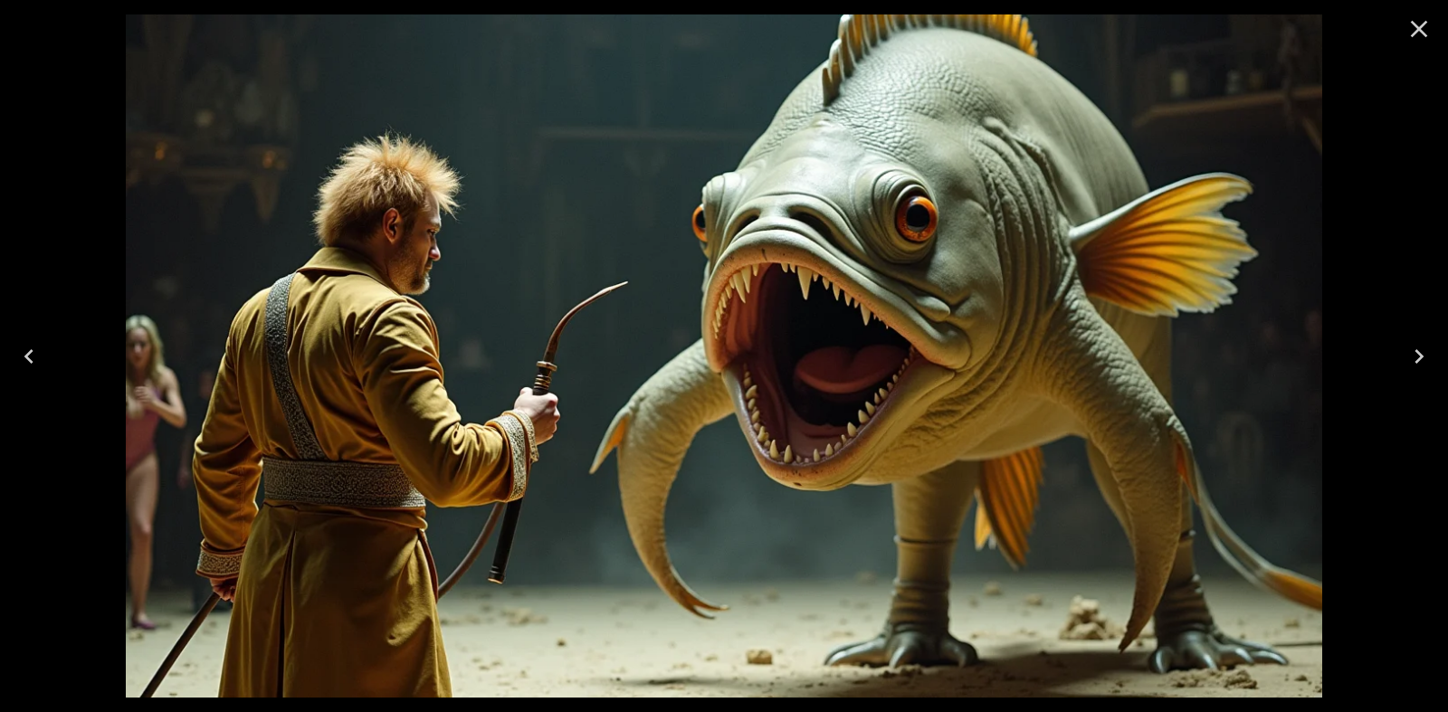
click at [1421, 29] on icon "Close" at bounding box center [1418, 28] width 29 height 29
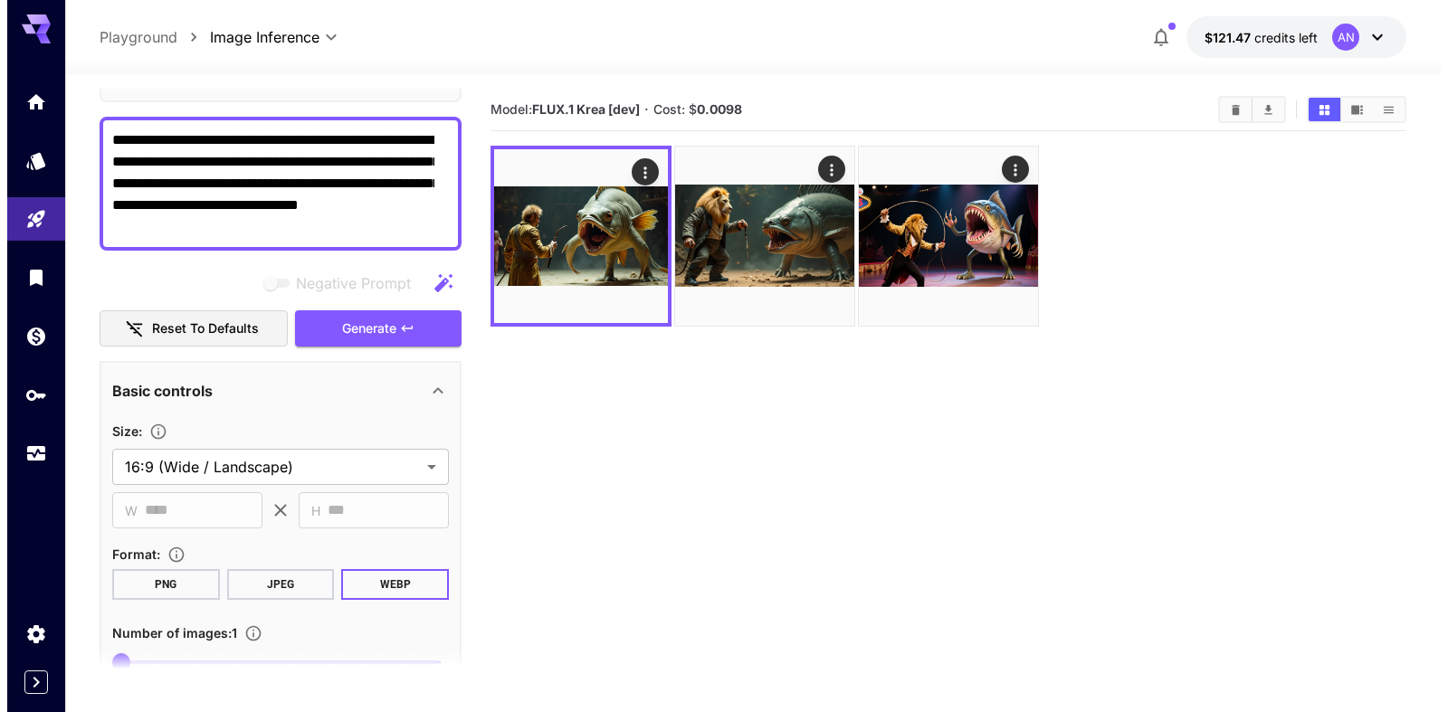
scroll to position [0, 0]
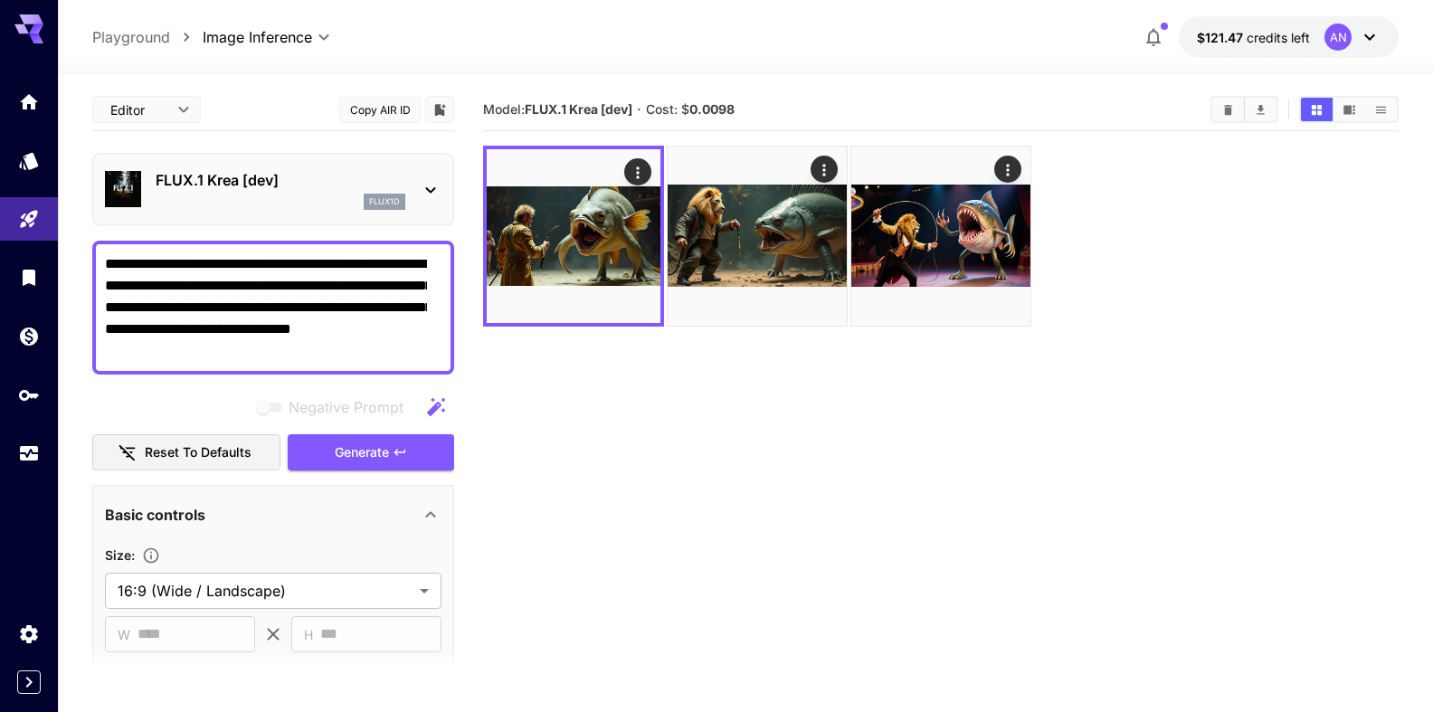
click at [250, 186] on p "FLUX.1 Krea [dev]" at bounding box center [281, 180] width 250 height 22
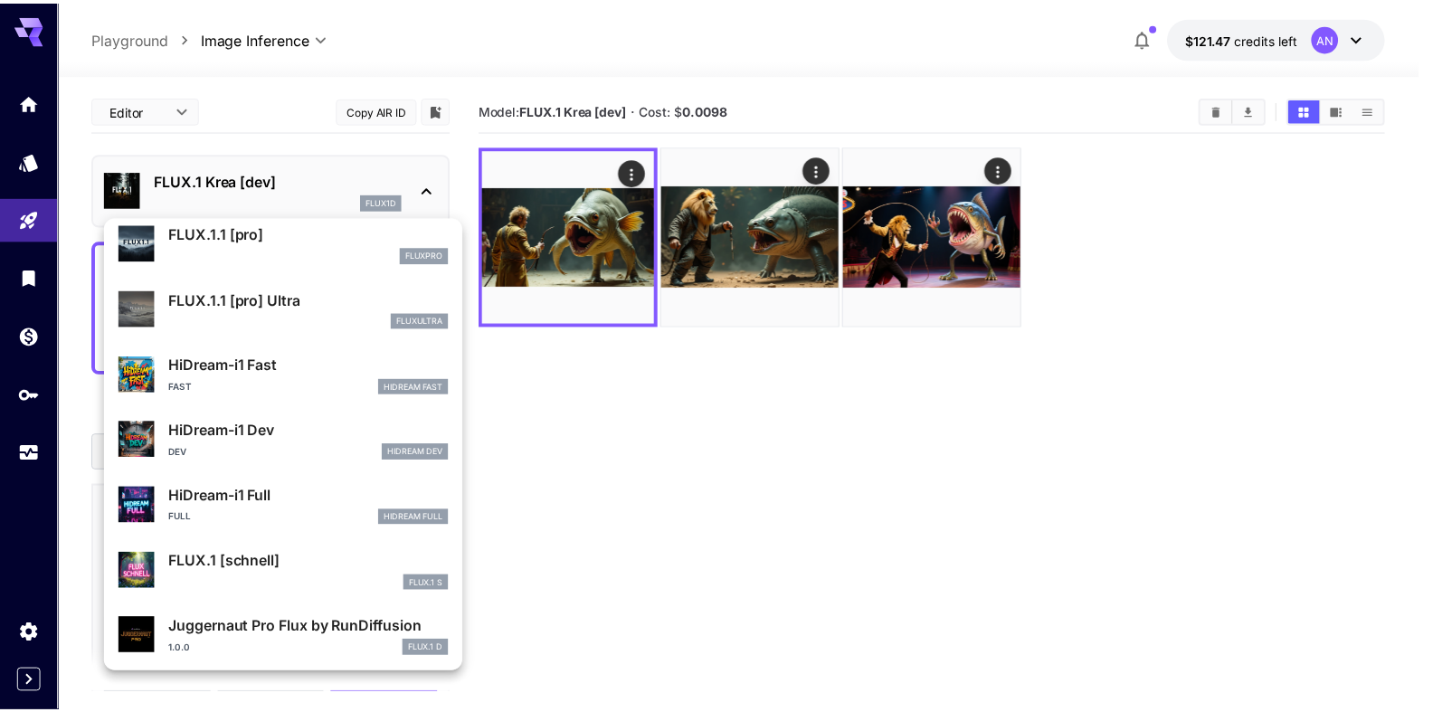
scroll to position [1449, 0]
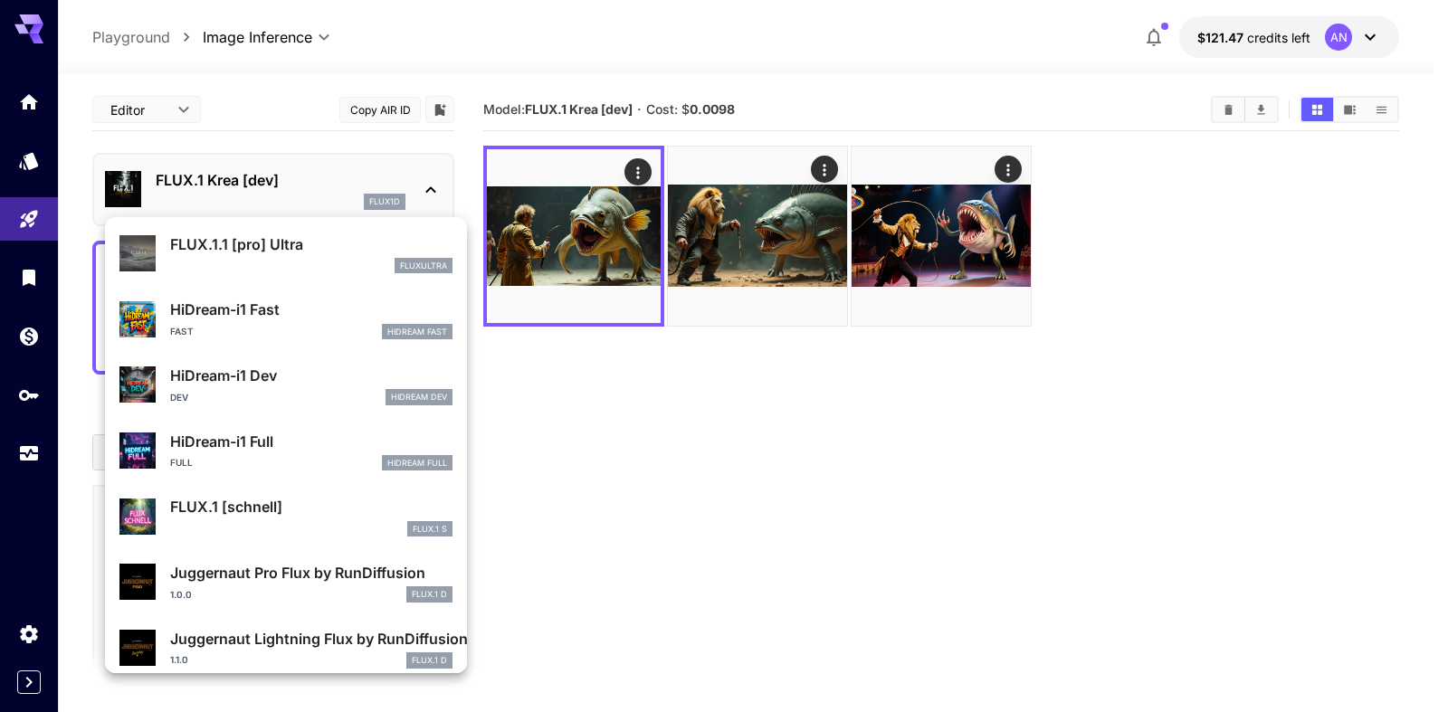
click at [222, 316] on p "HiDream-i1 Fast" at bounding box center [311, 310] width 282 height 22
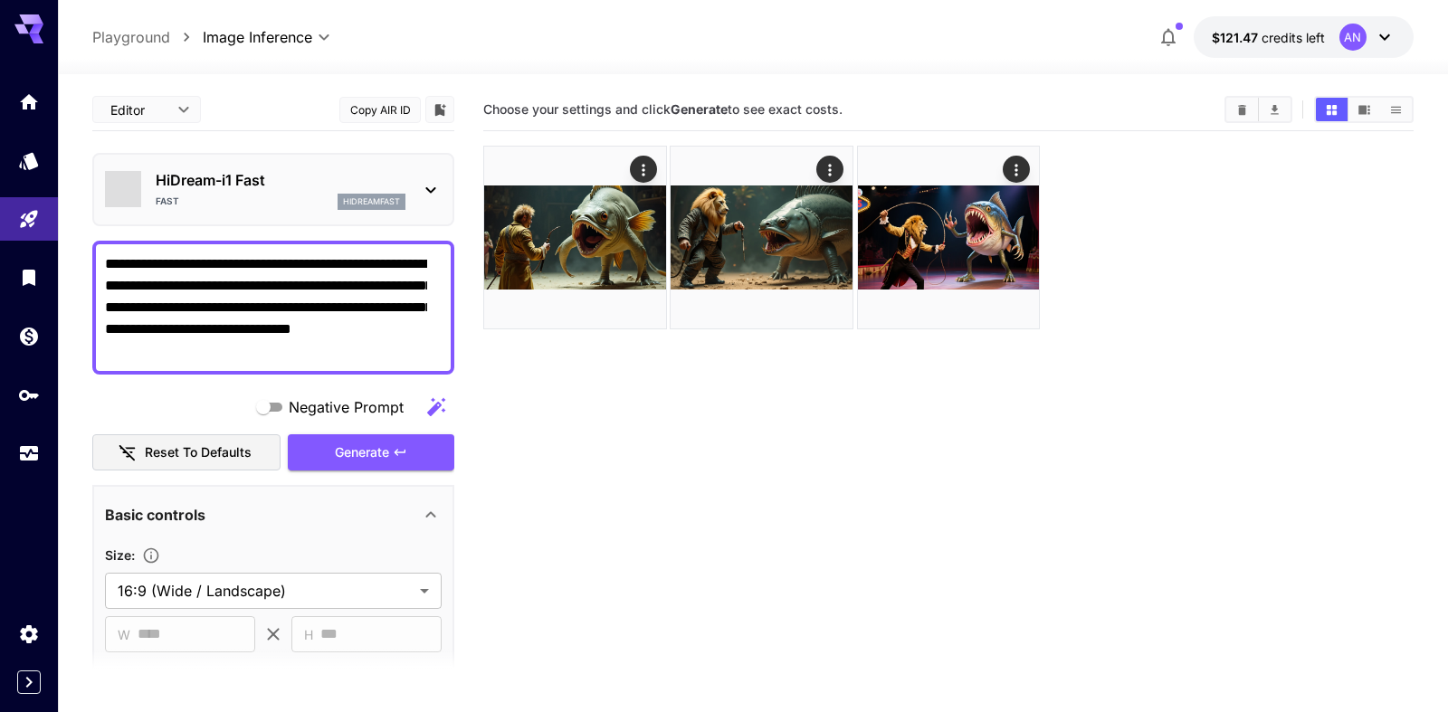
type input "**"
type input "*"
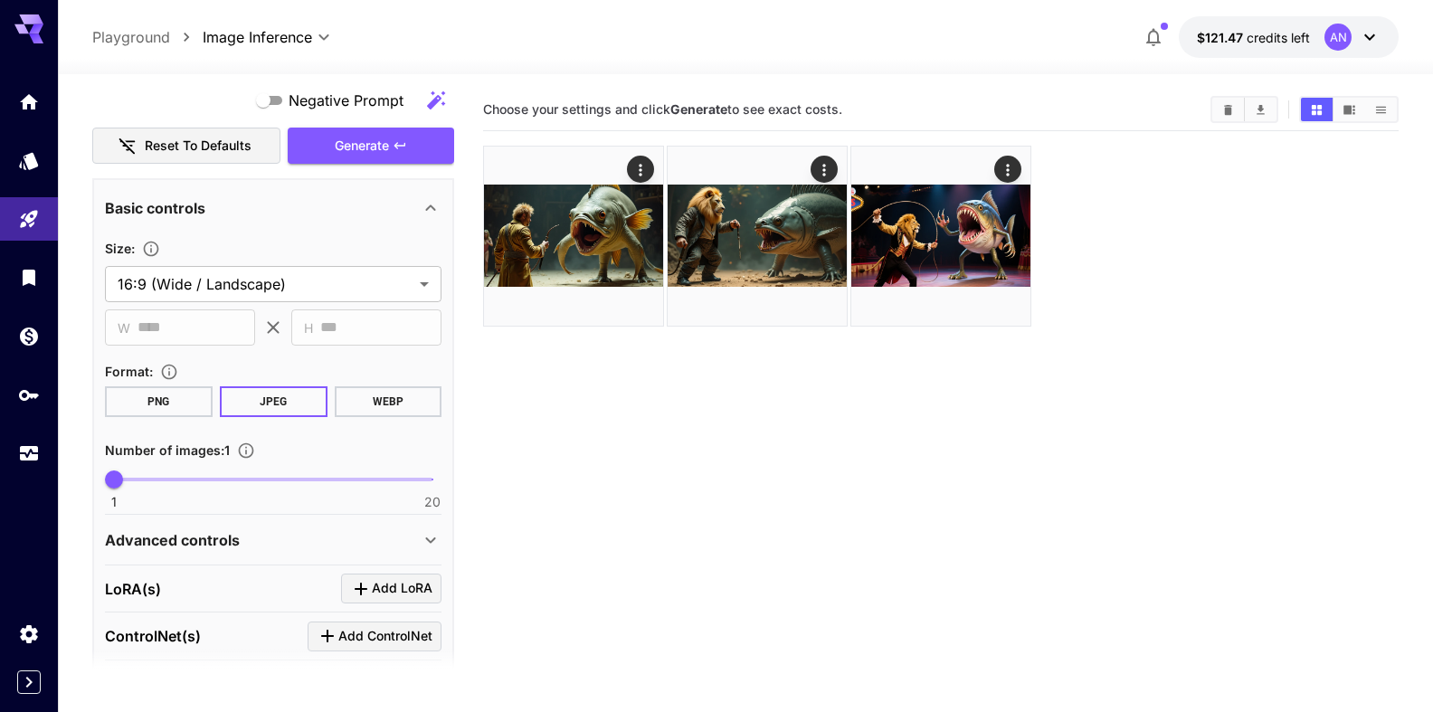
scroll to position [309, 0]
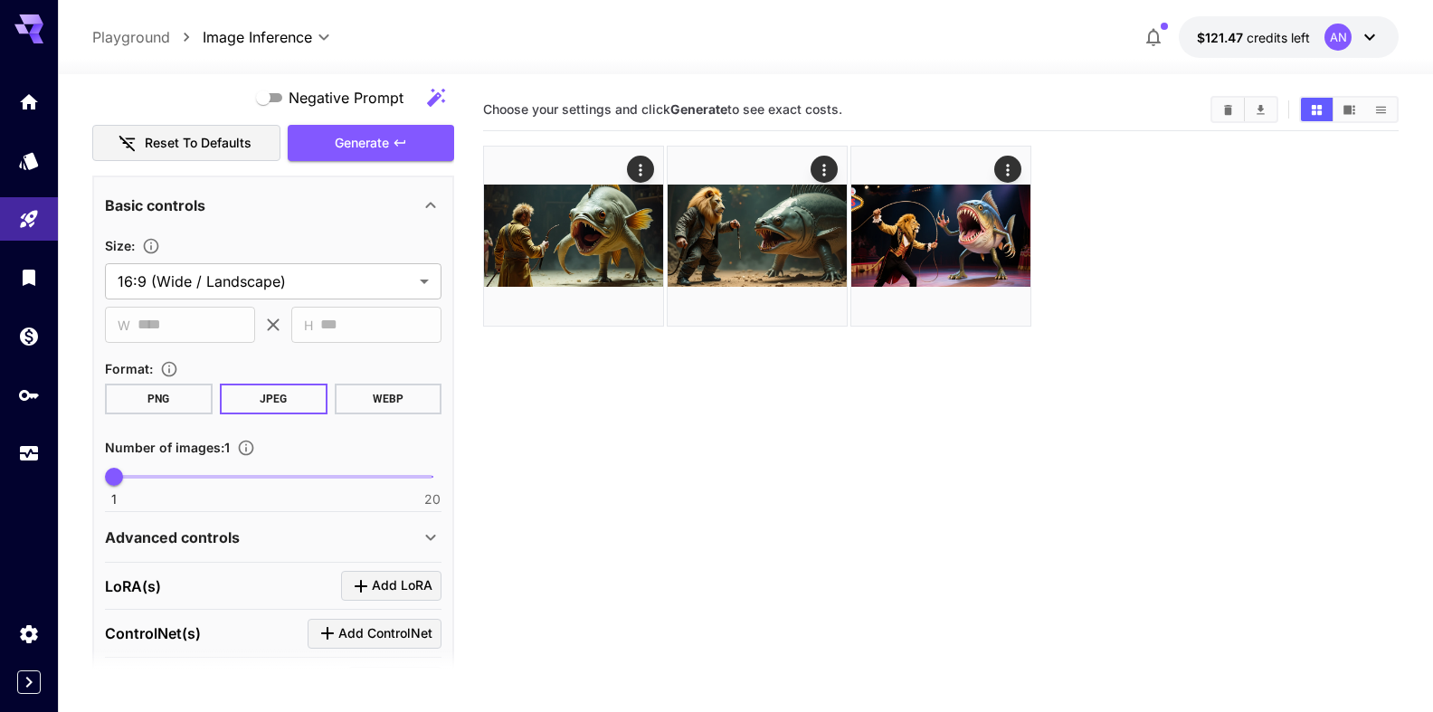
click at [347, 395] on button "WEBP" at bounding box center [388, 399] width 108 height 31
click at [340, 148] on span "Generate" at bounding box center [362, 143] width 54 height 23
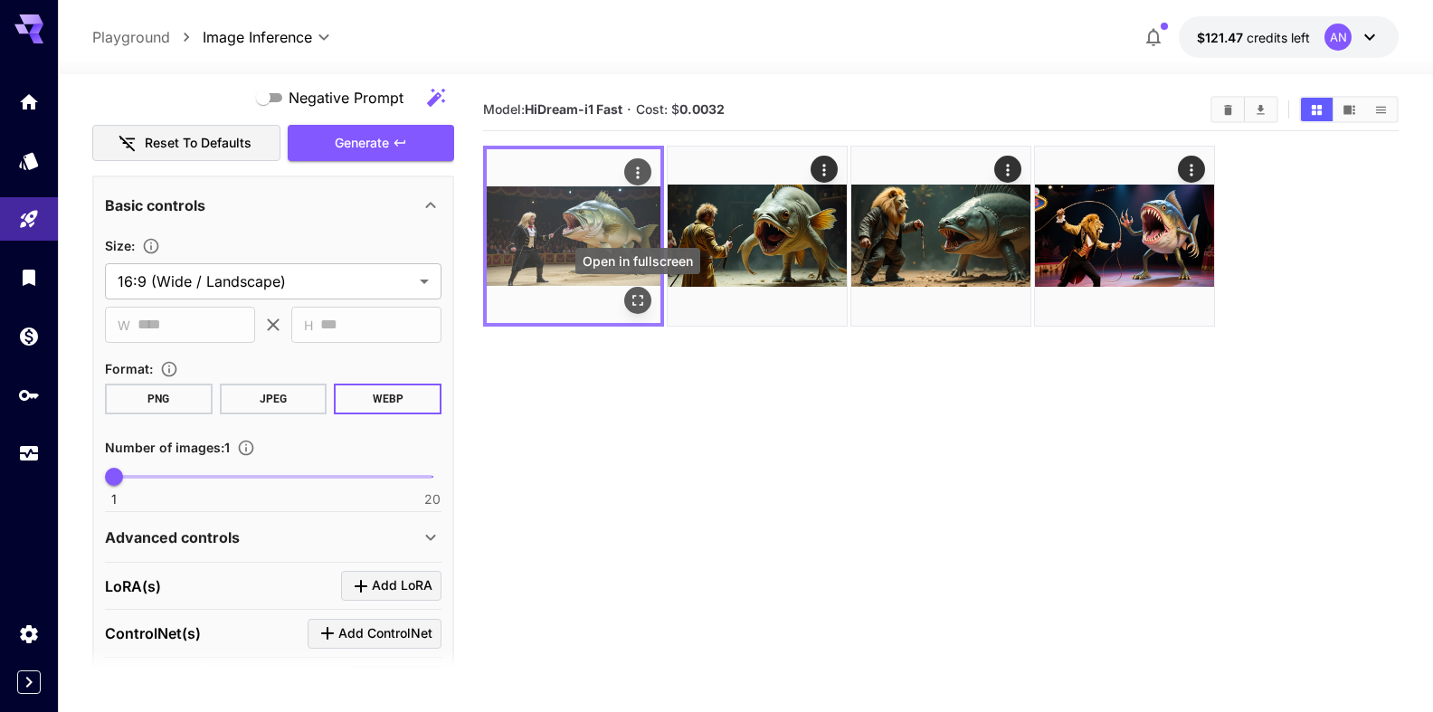
click at [638, 294] on icon "Open in fullscreen" at bounding box center [638, 300] width 18 height 18
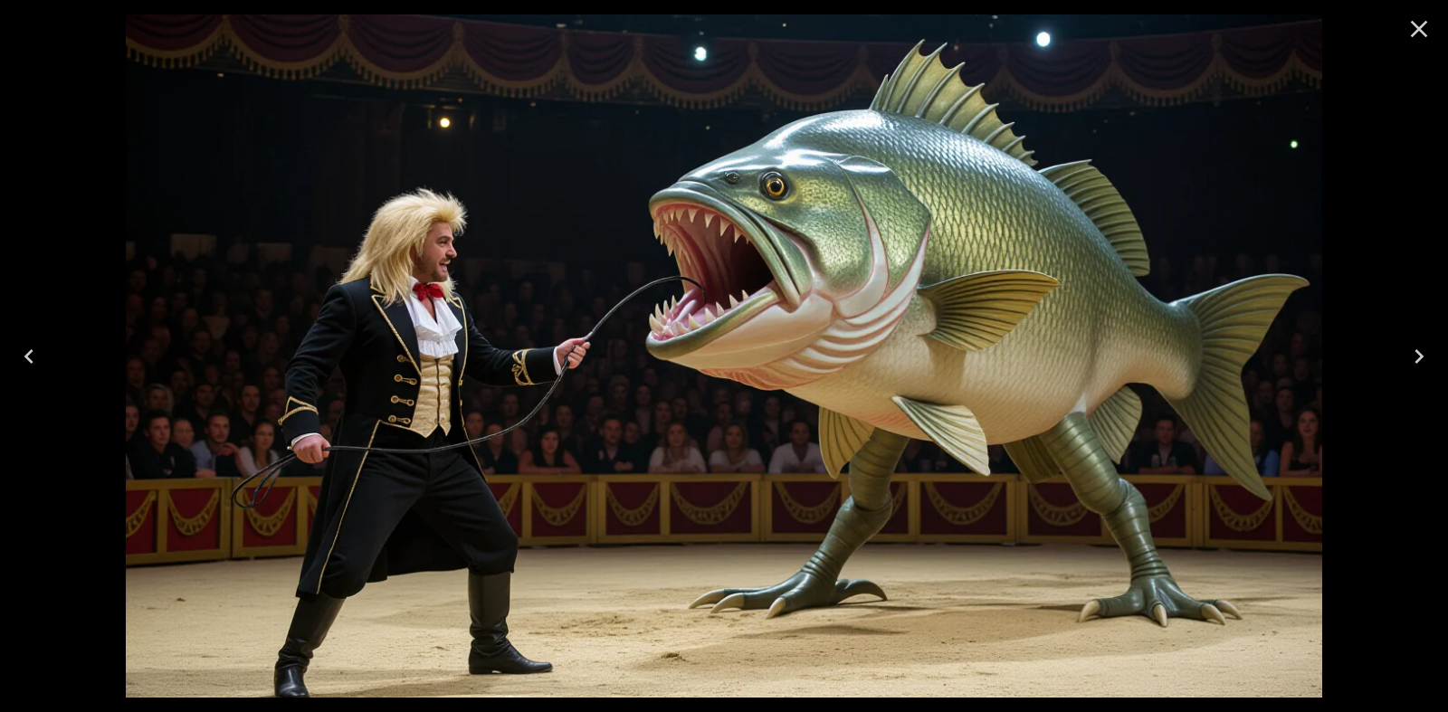
click at [1418, 29] on icon "Close" at bounding box center [1418, 28] width 29 height 29
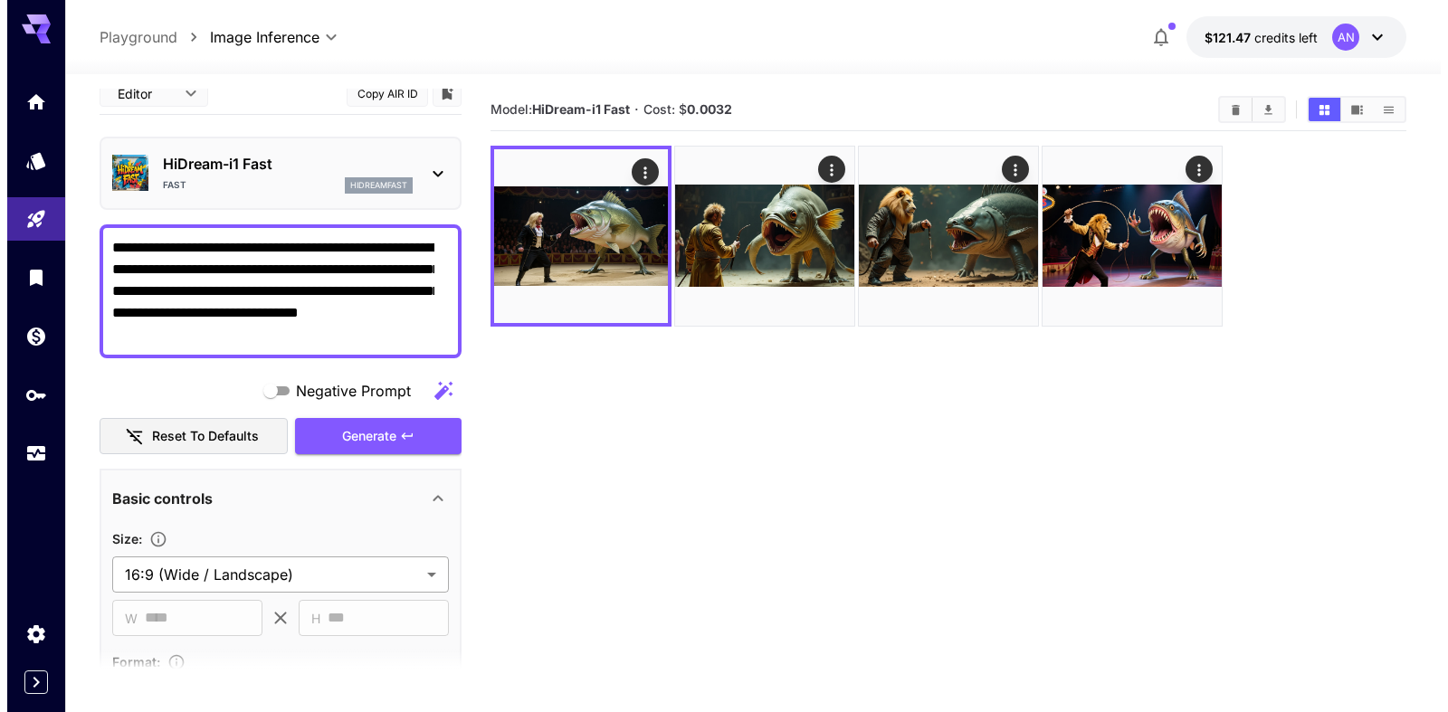
scroll to position [0, 0]
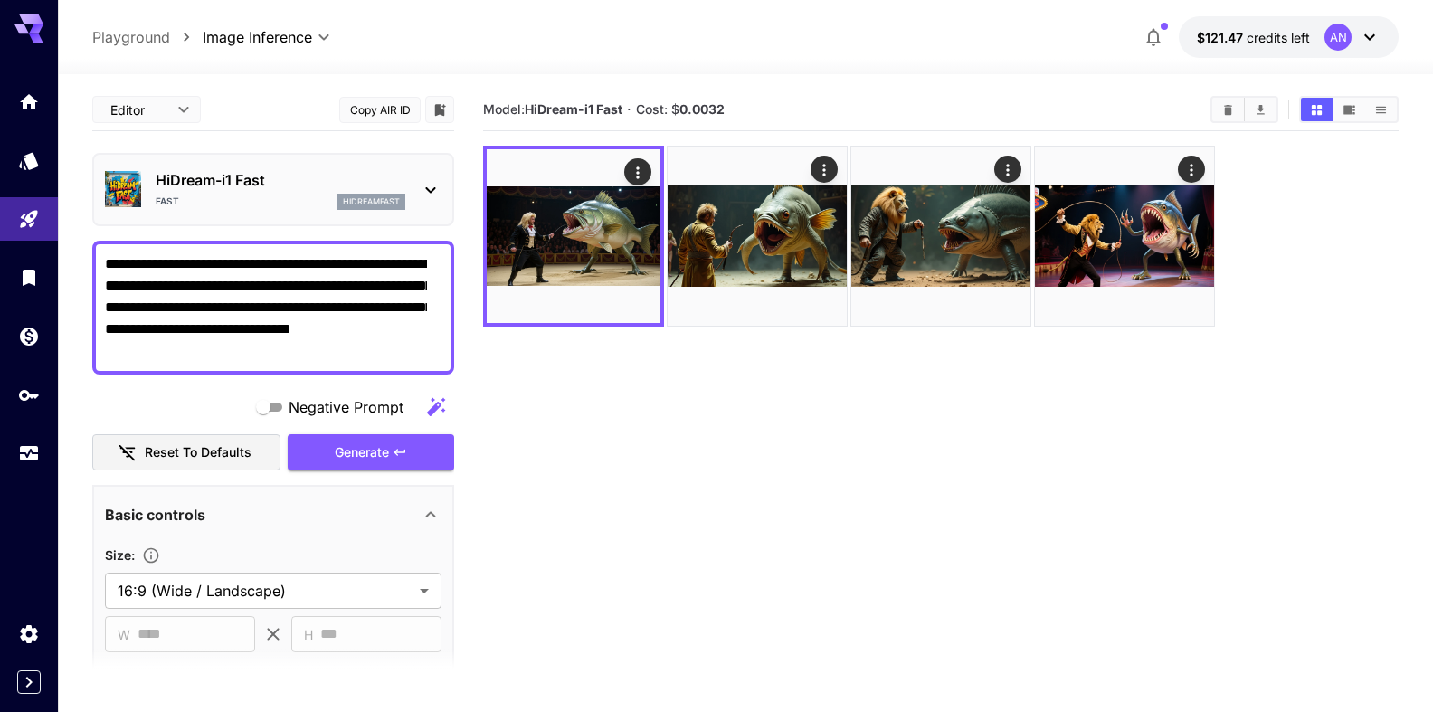
click at [225, 186] on p "HiDream-i1 Fast" at bounding box center [281, 180] width 250 height 22
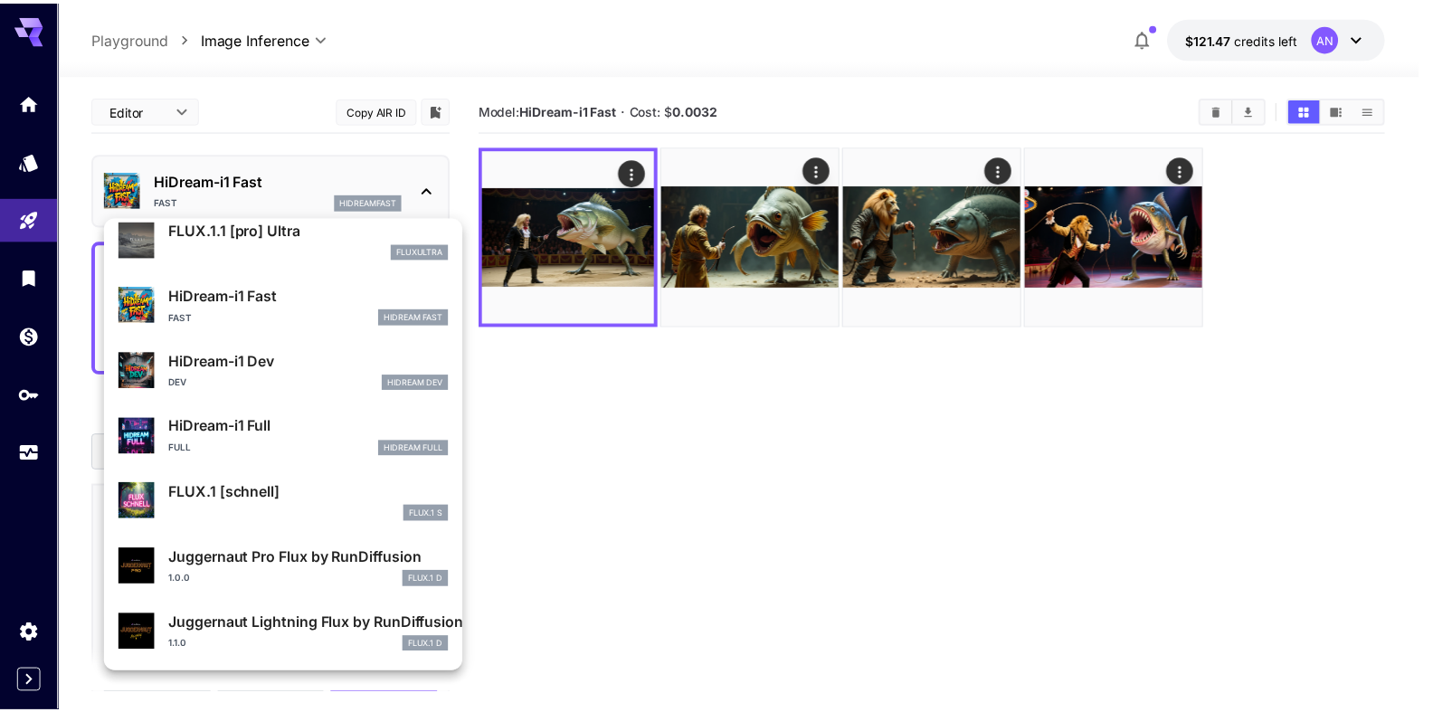
scroll to position [1464, 0]
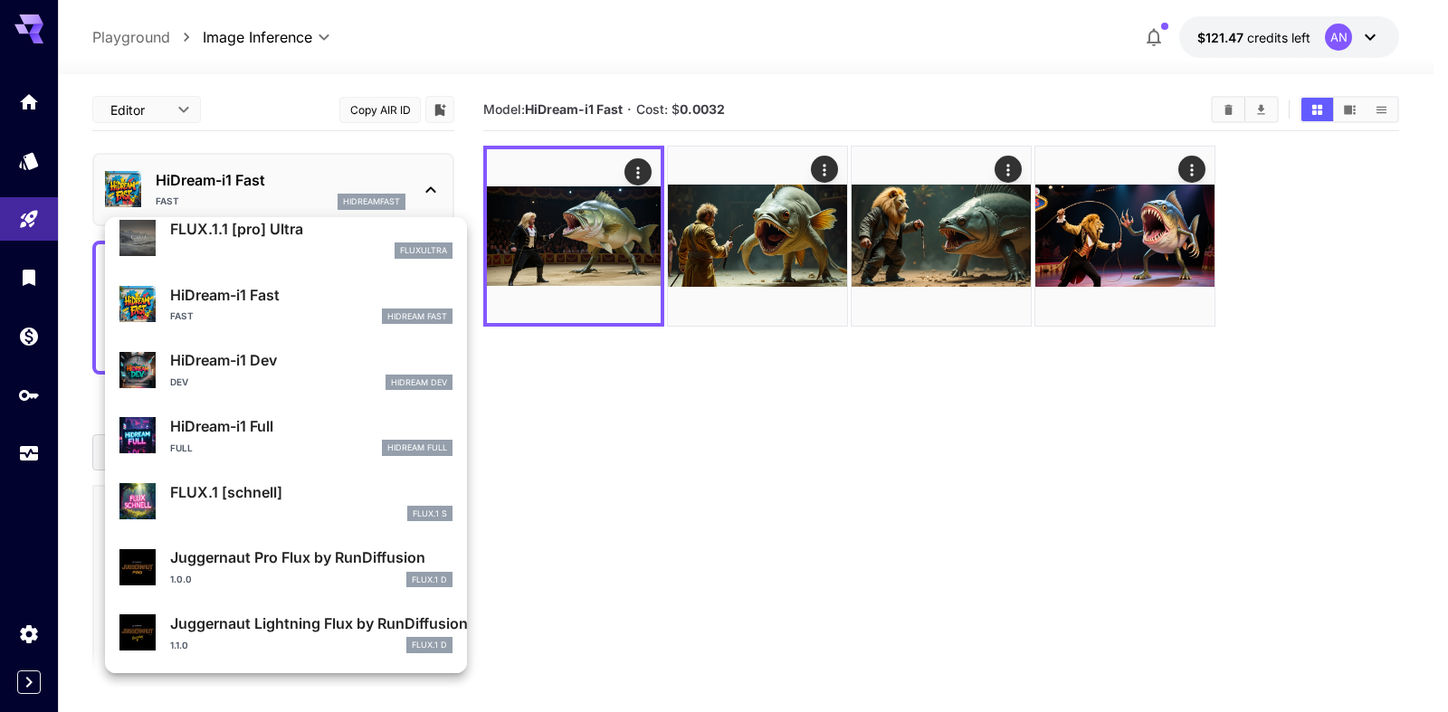
click at [269, 423] on p "HiDream-i1 Full" at bounding box center [311, 426] width 282 height 22
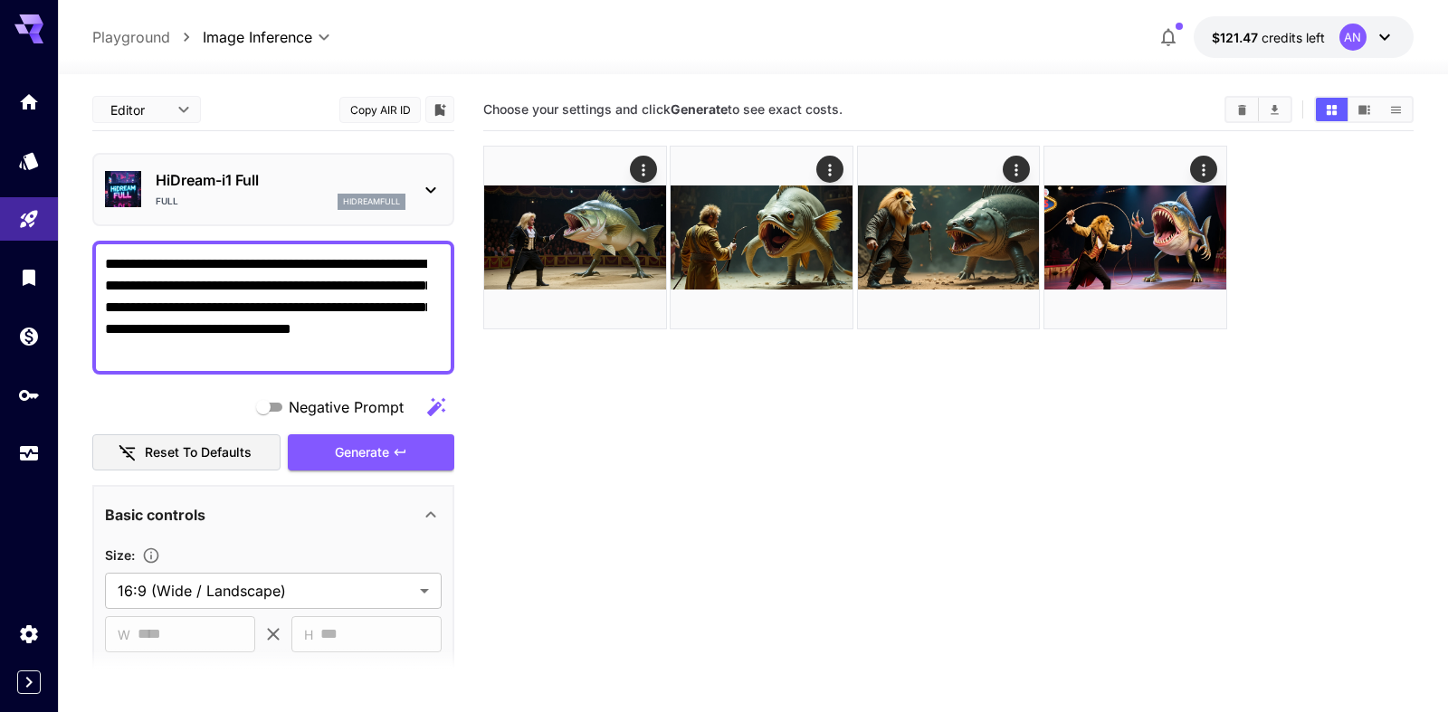
type input "**"
type input "***"
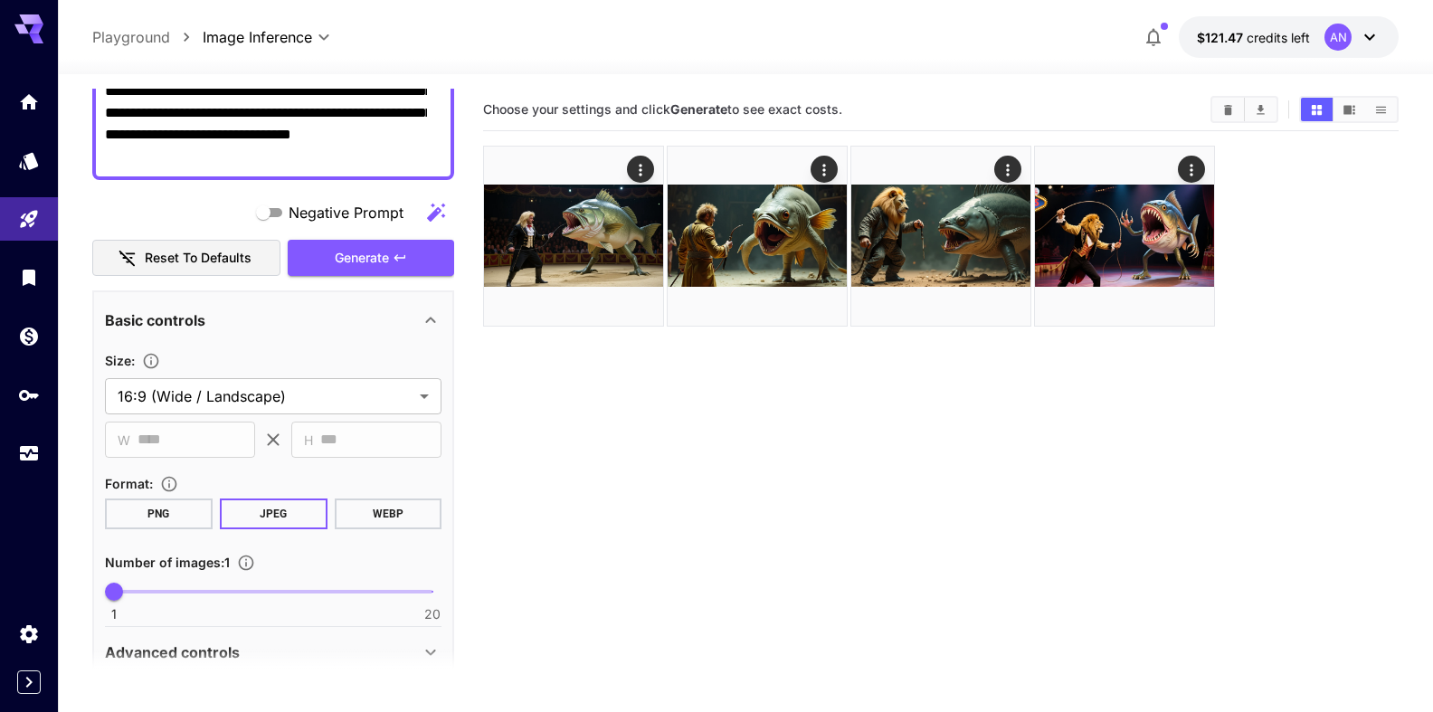
scroll to position [206, 0]
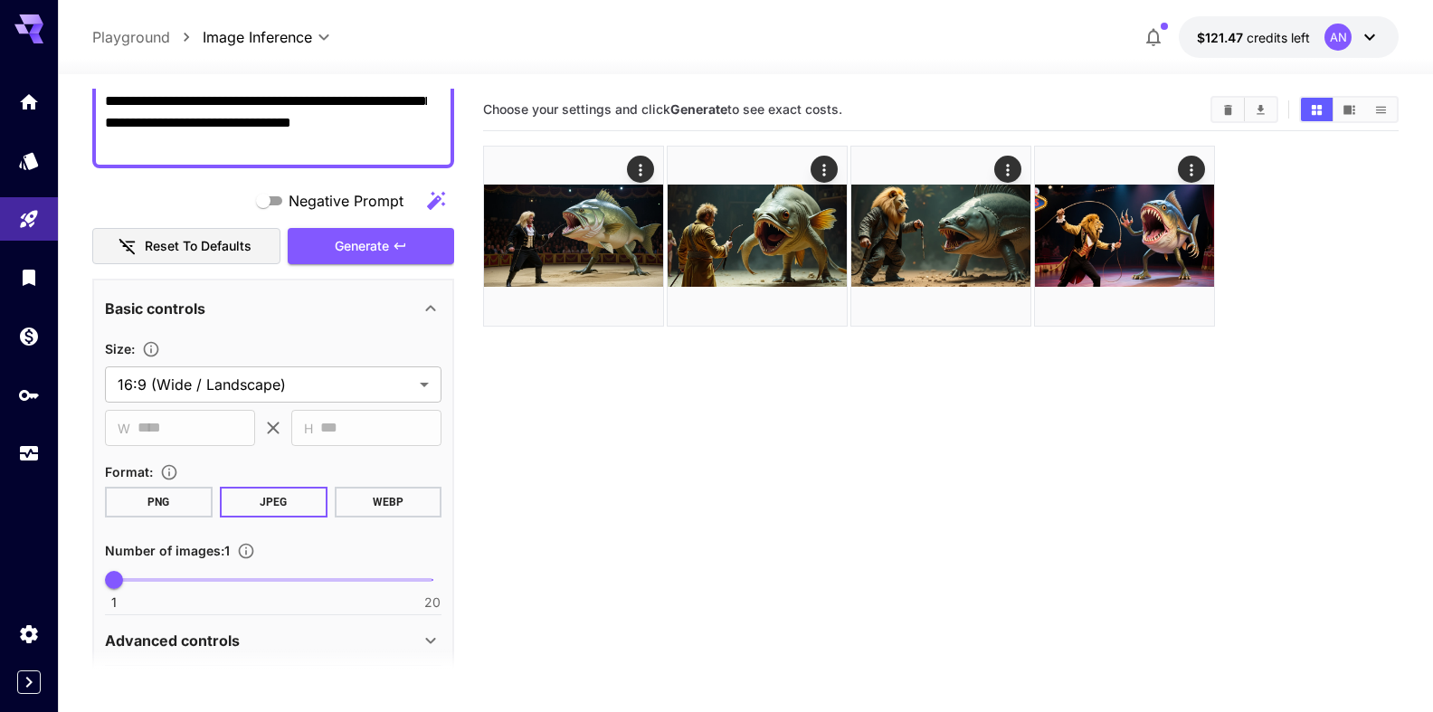
click at [369, 495] on button "WEBP" at bounding box center [388, 502] width 108 height 31
click at [335, 254] on span "Generate" at bounding box center [362, 246] width 54 height 23
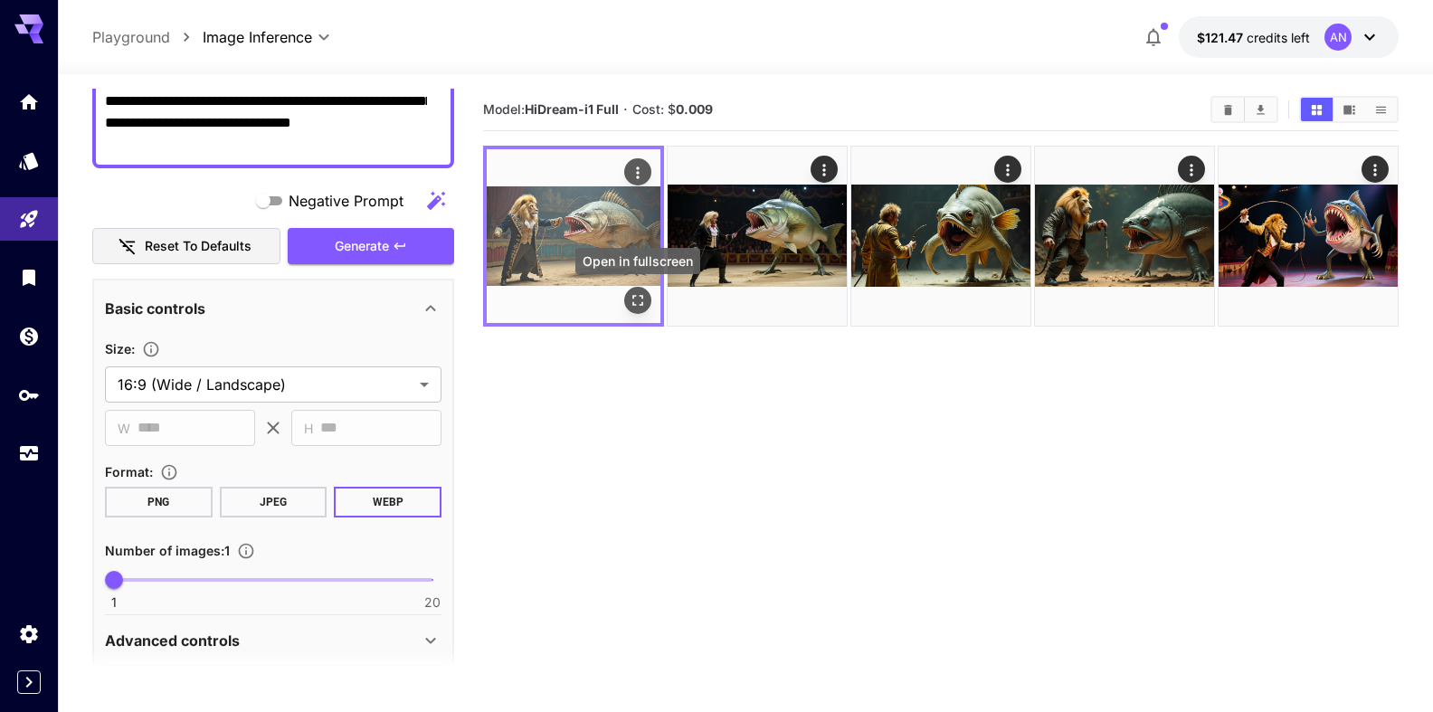
click at [651, 298] on button "Open in fullscreen" at bounding box center [637, 300] width 27 height 27
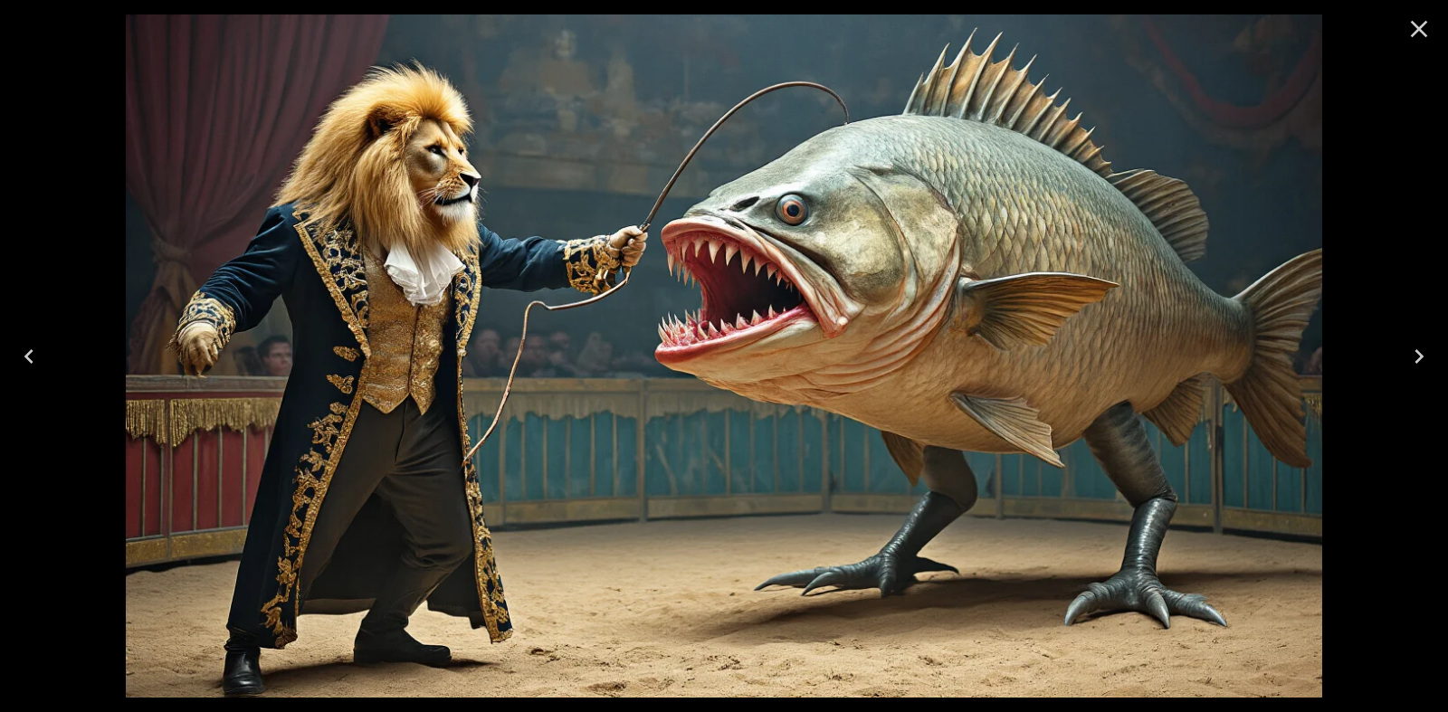
click at [1414, 36] on icon "Close" at bounding box center [1418, 28] width 29 height 29
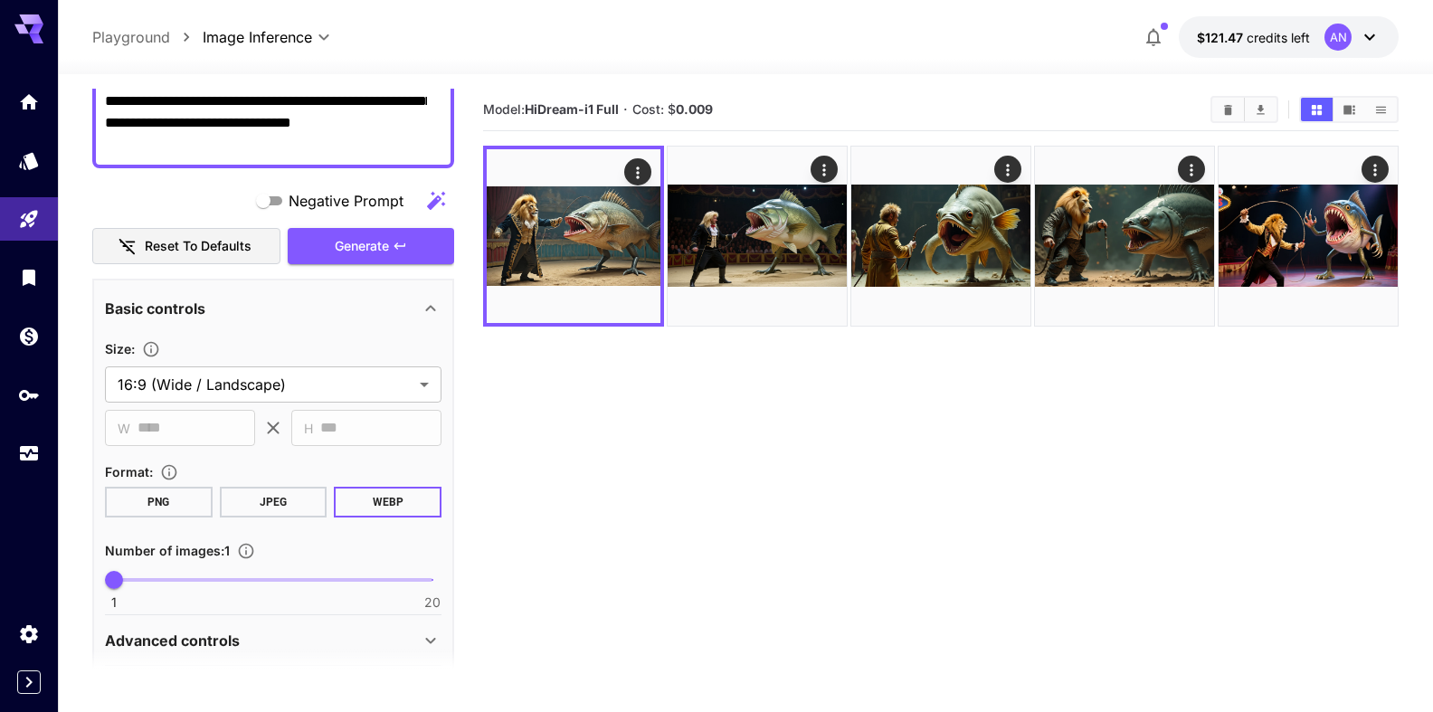
scroll to position [0, 0]
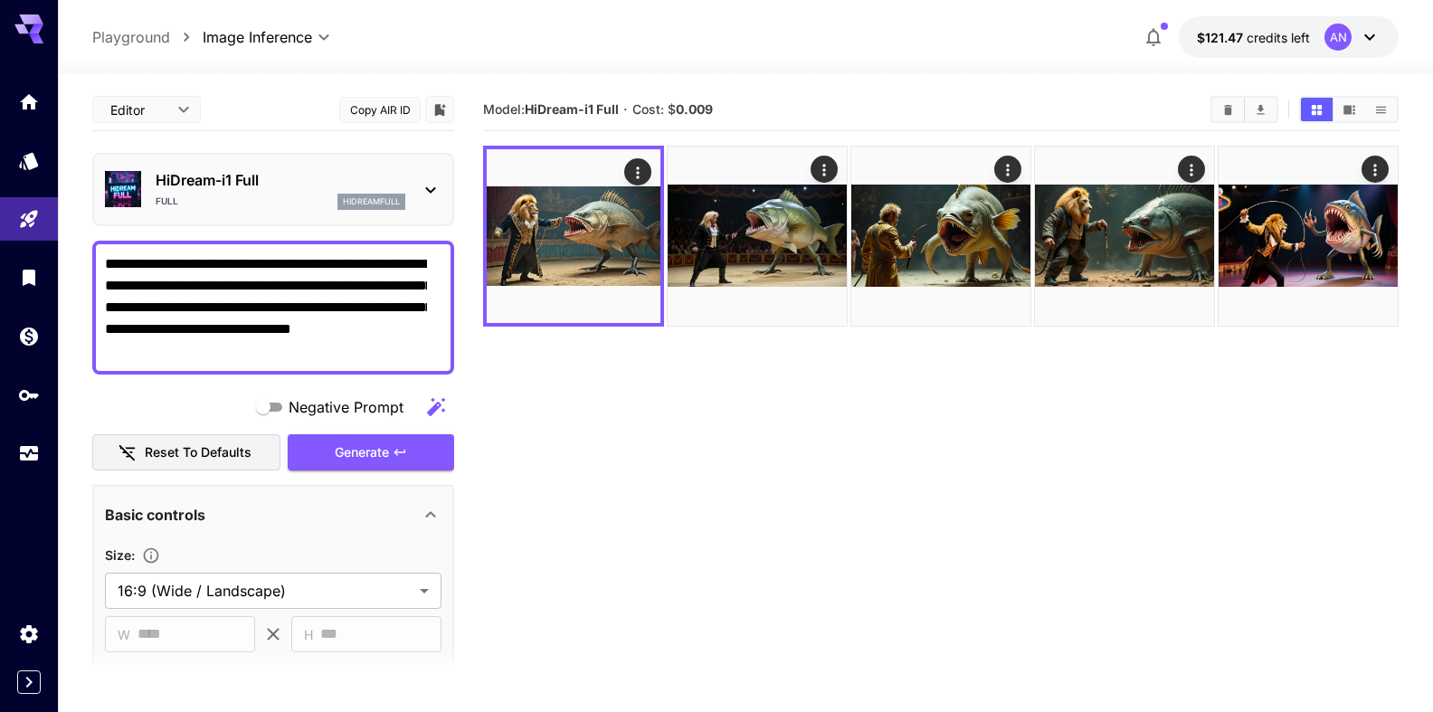
drag, startPoint x: 116, startPoint y: 305, endPoint x: 146, endPoint y: 305, distance: 29.9
click at [146, 305] on textarea "**********" at bounding box center [266, 307] width 322 height 109
type textarea "**********"
click at [234, 194] on div "HiDream-i1 Full Full hidreamfull" at bounding box center [281, 189] width 250 height 41
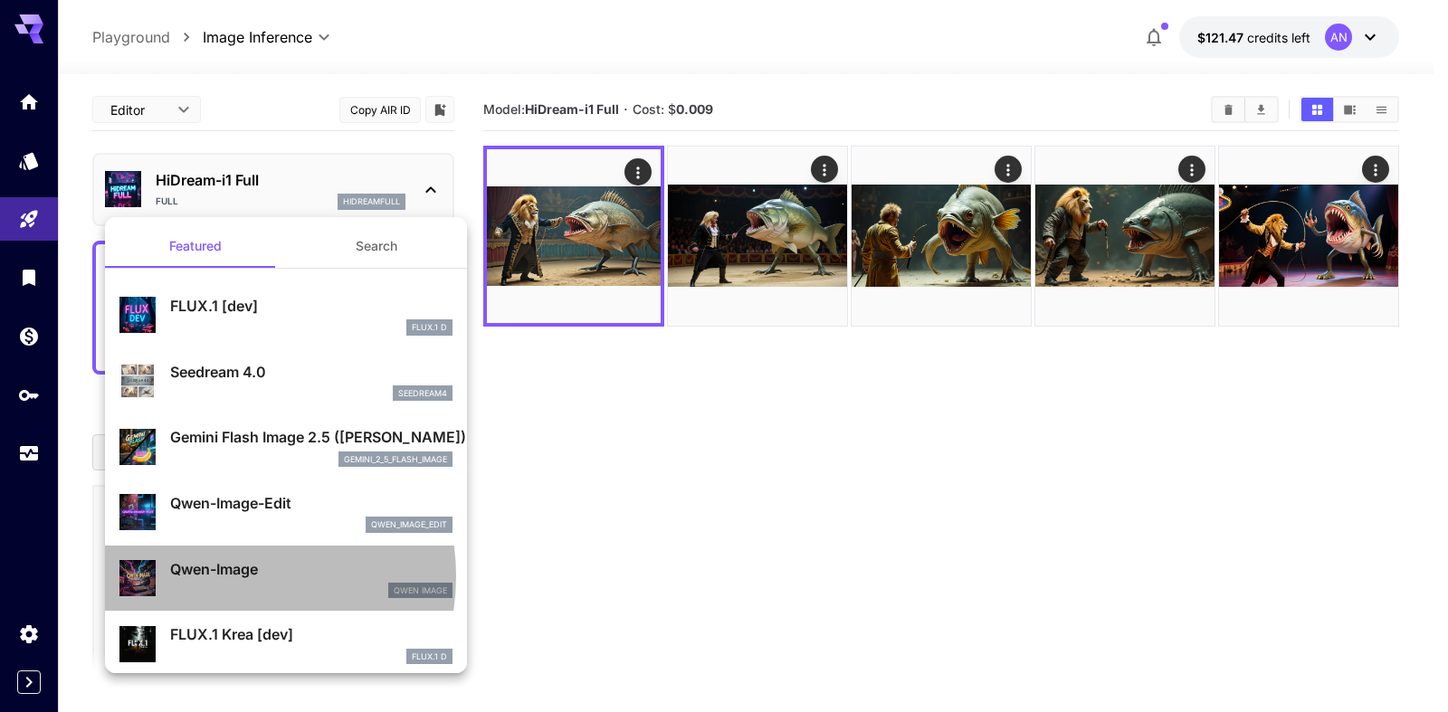
click at [220, 576] on p "Qwen-Image" at bounding box center [311, 569] width 282 height 22
type input "**"
type input "***"
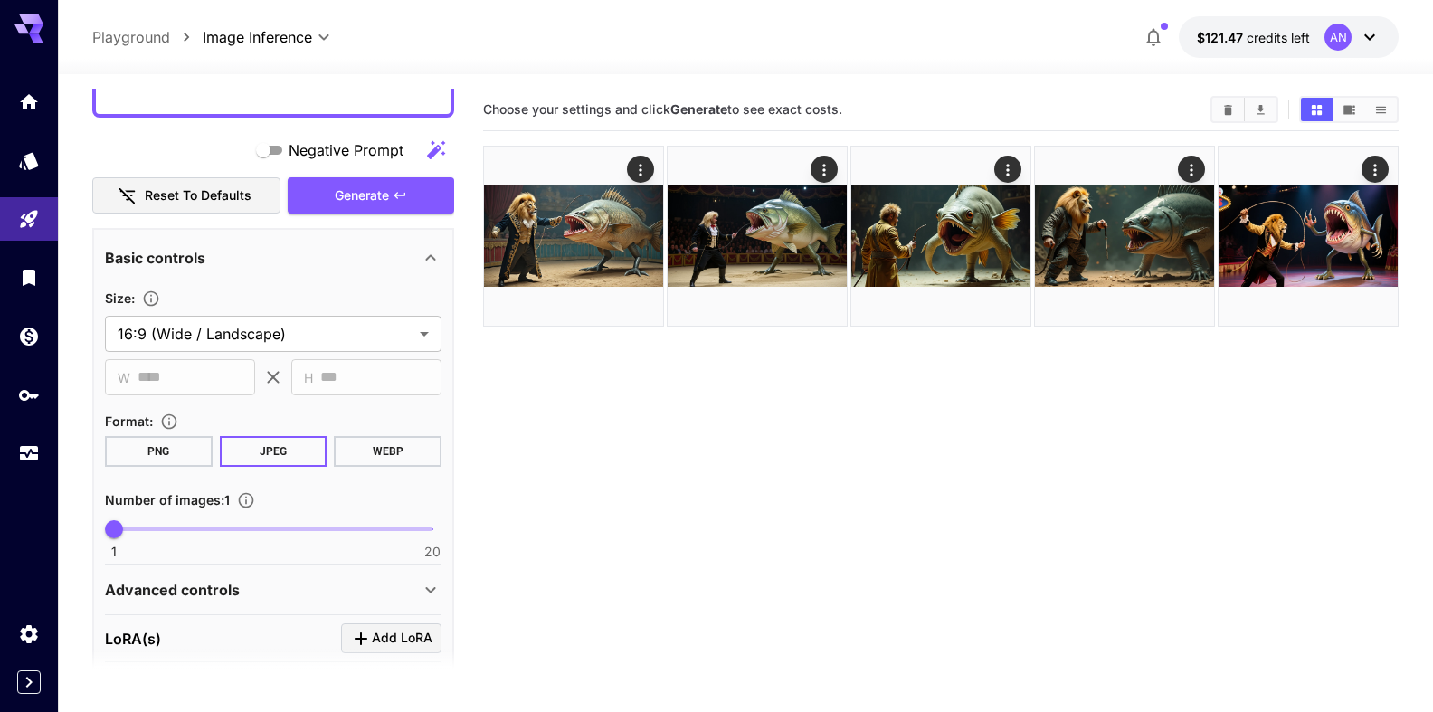
scroll to position [309, 0]
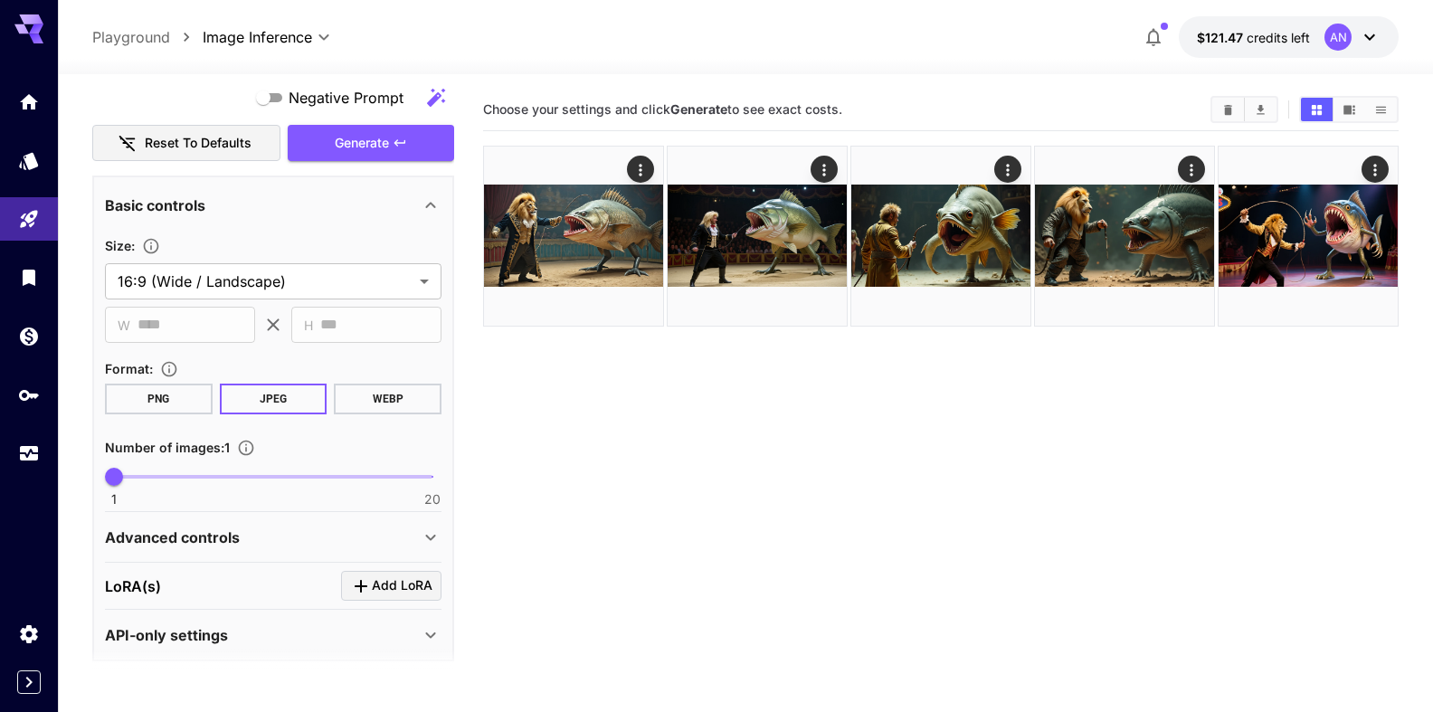
click at [372, 403] on button "WEBP" at bounding box center [388, 399] width 108 height 31
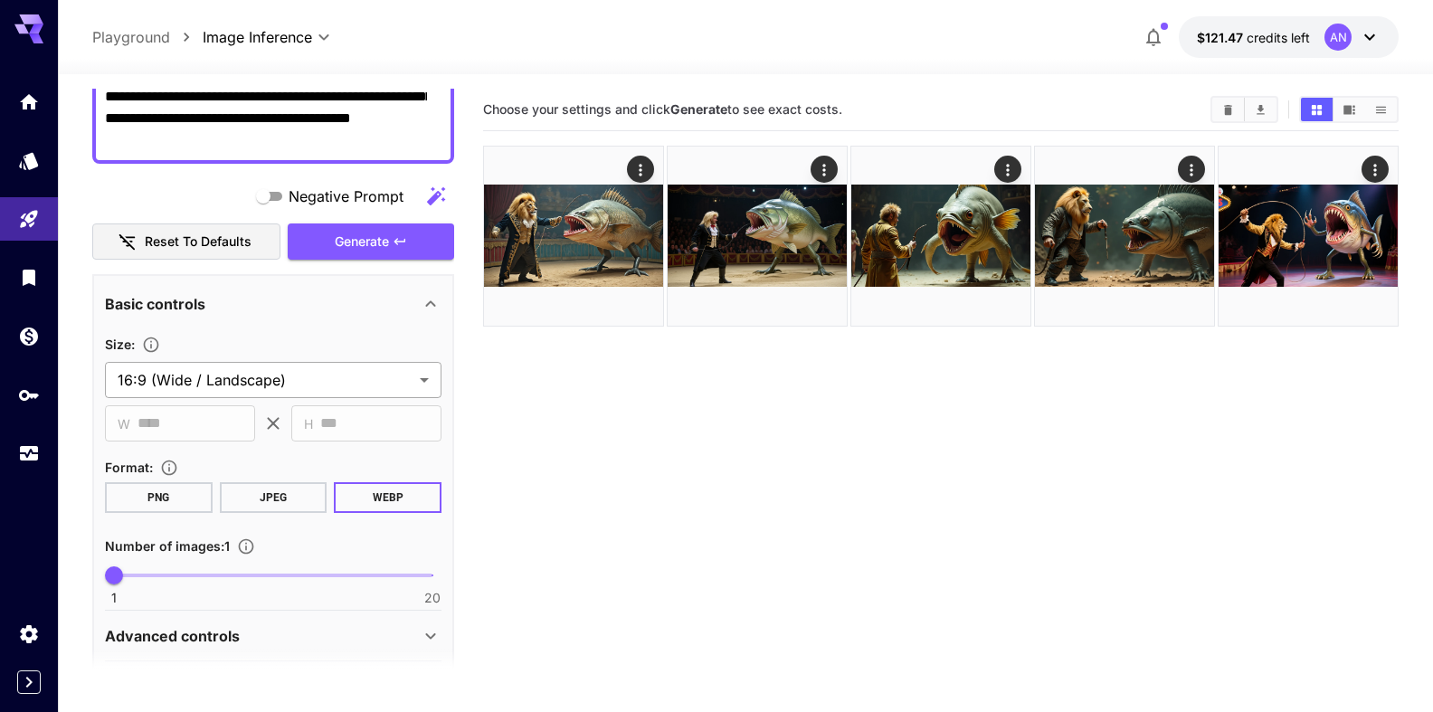
scroll to position [0, 0]
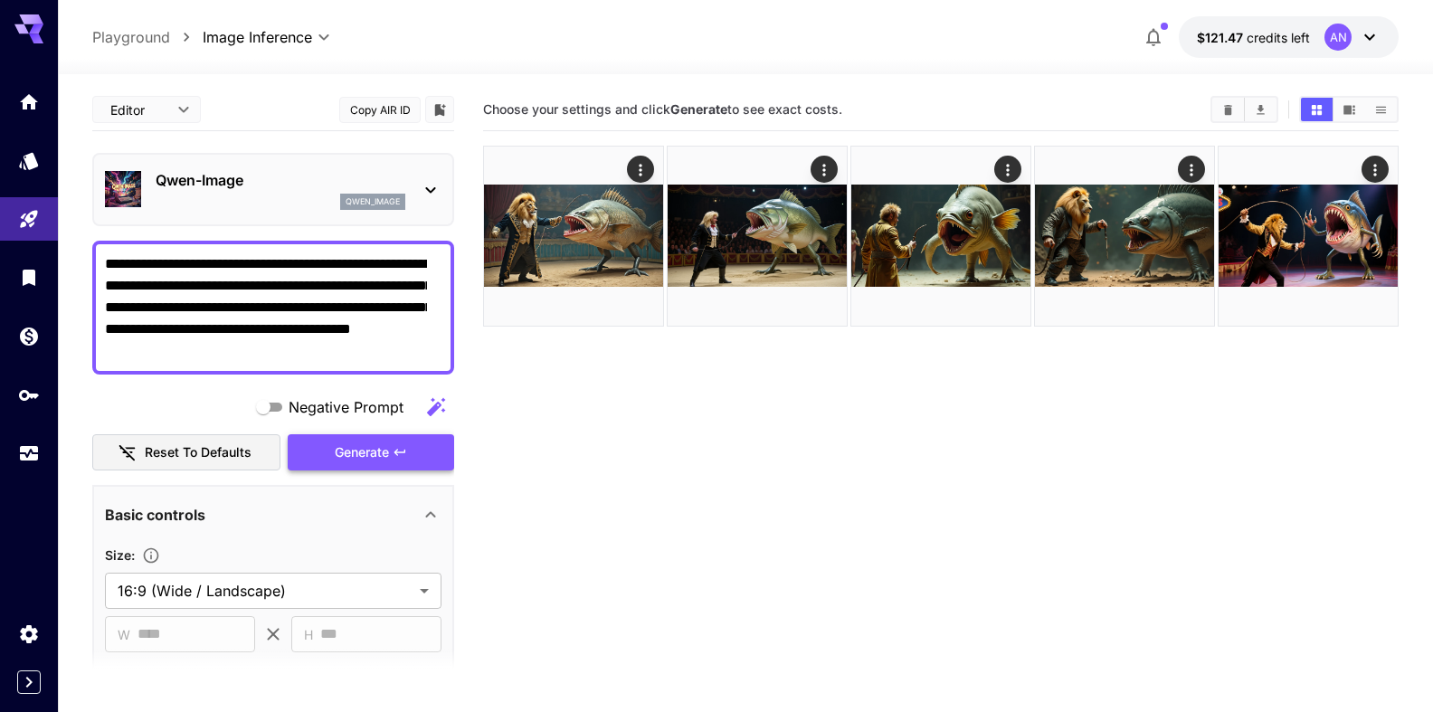
click at [358, 452] on span "Generate" at bounding box center [362, 453] width 54 height 23
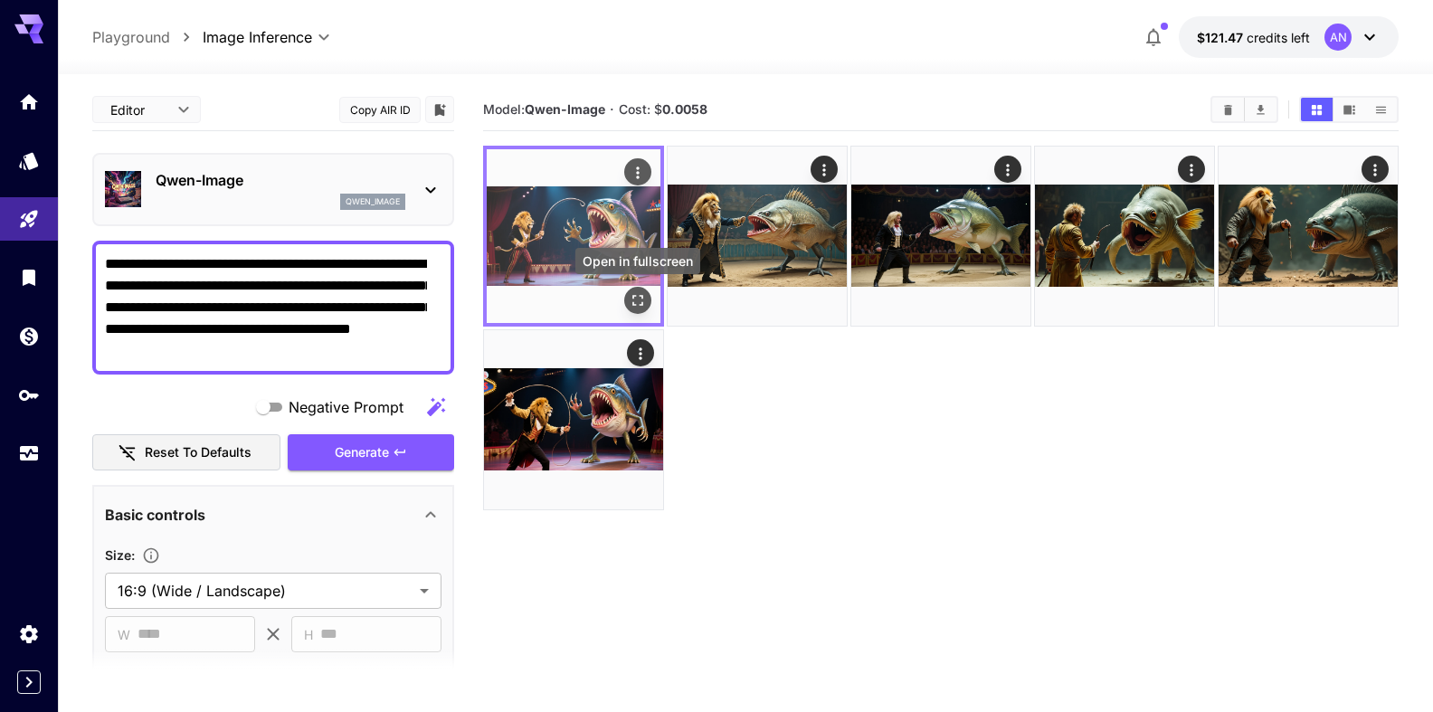
click at [638, 303] on icon "Open in fullscreen" at bounding box center [638, 300] width 18 height 18
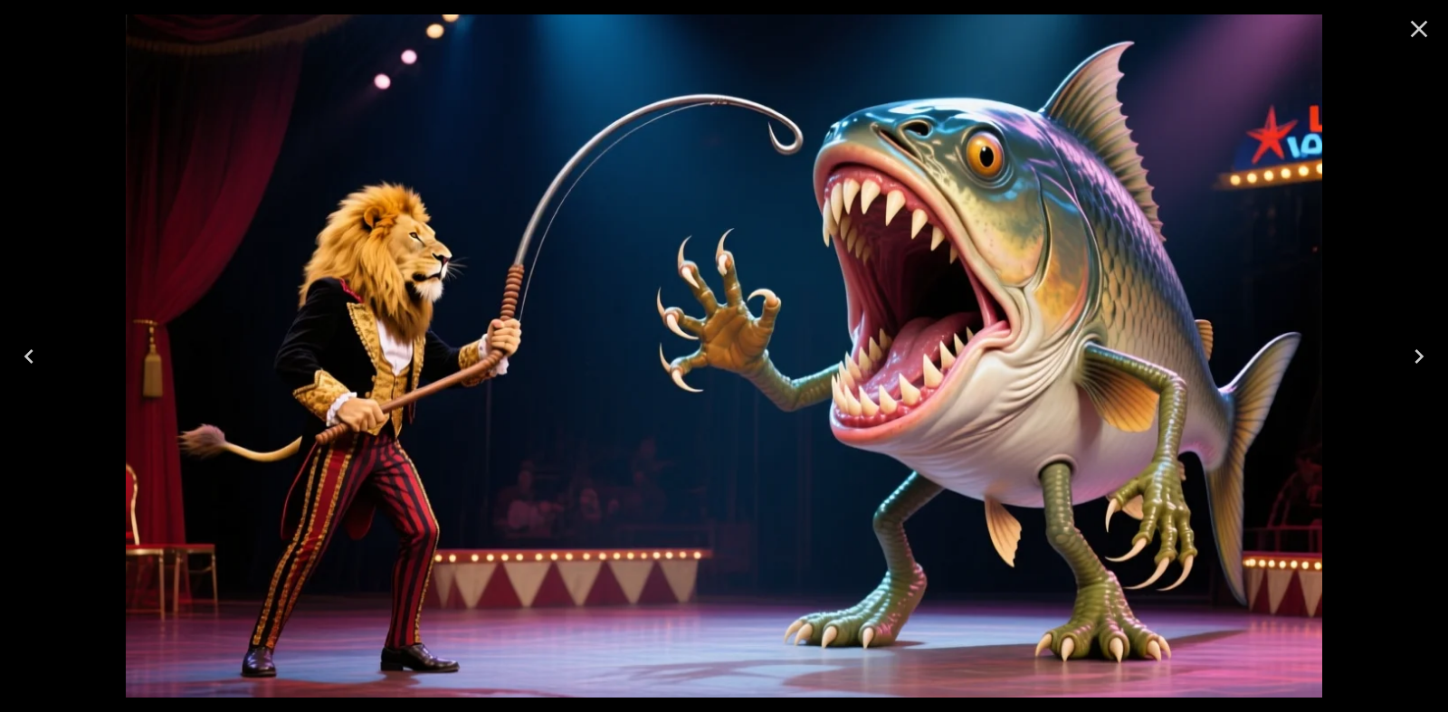
click at [1418, 36] on icon "Close" at bounding box center [1418, 28] width 29 height 29
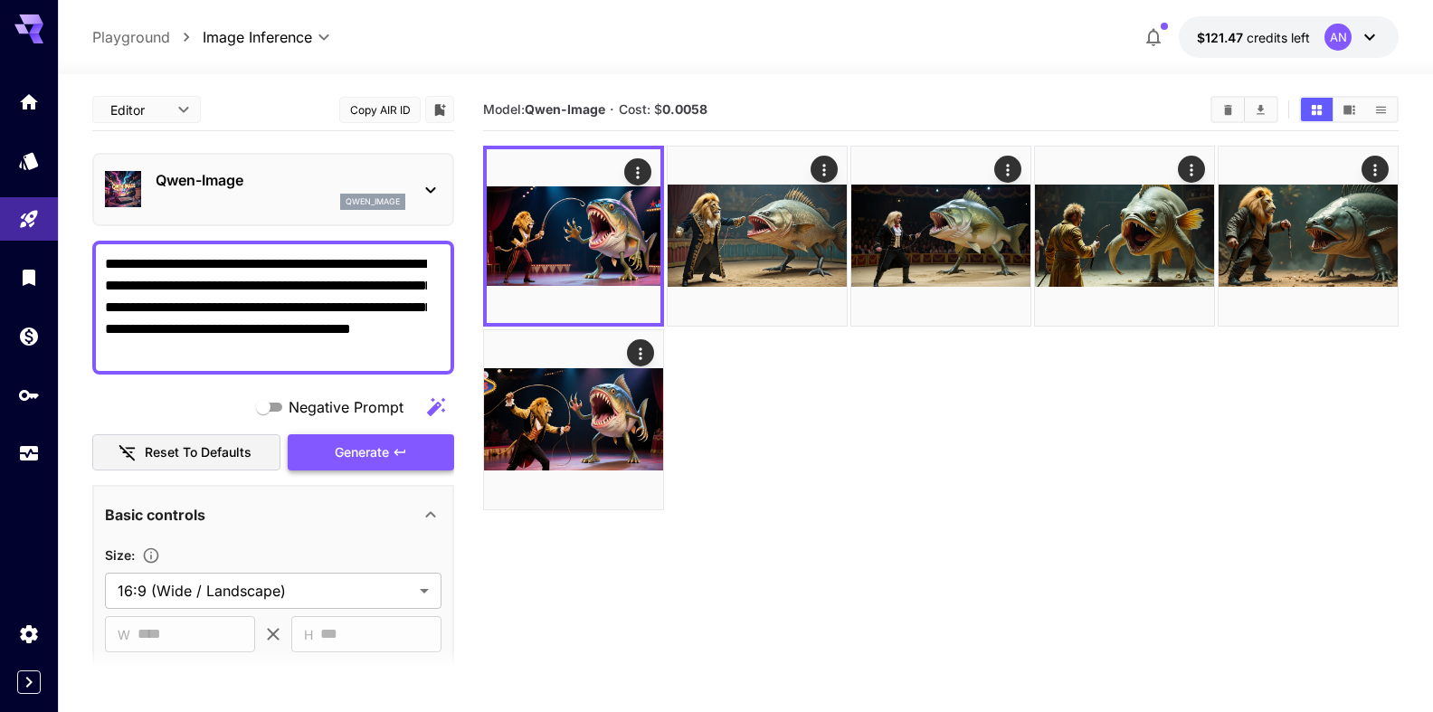
click at [372, 455] on span "Generate" at bounding box center [362, 453] width 54 height 23
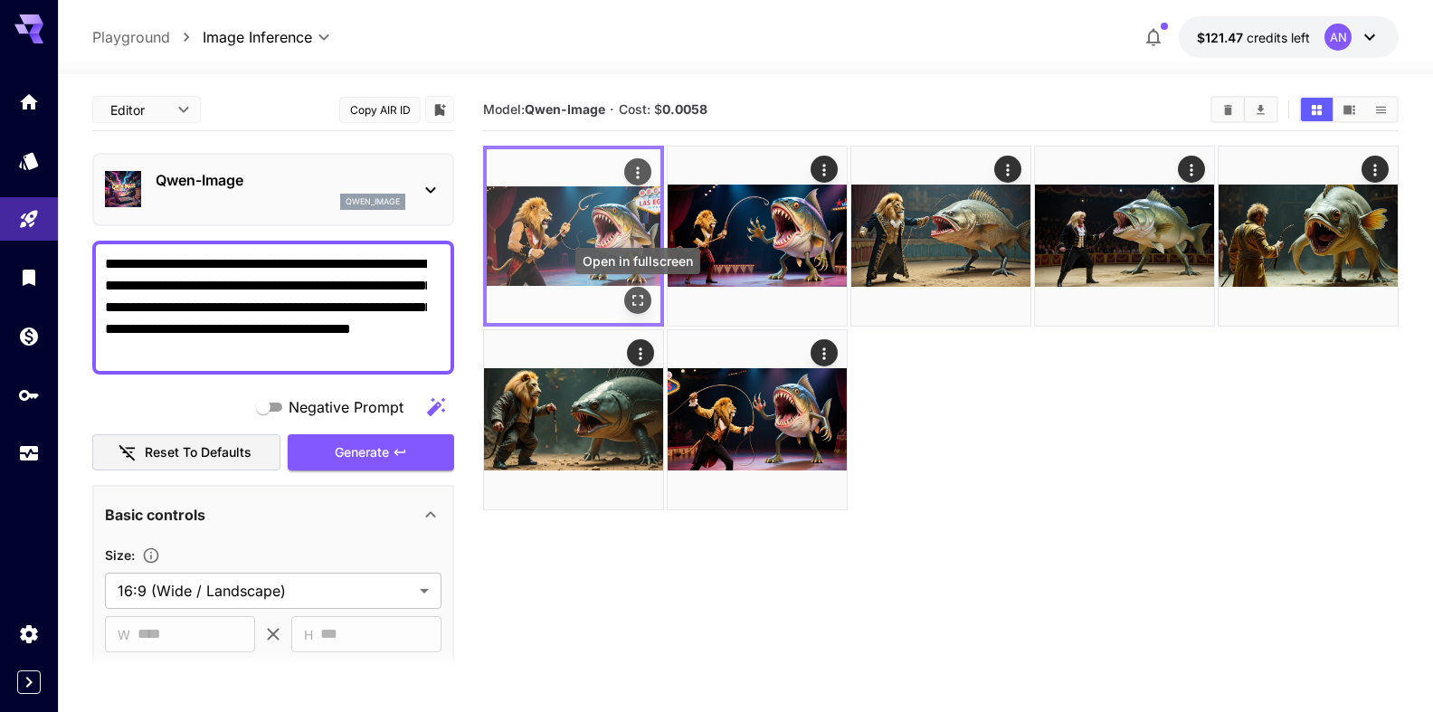
click at [640, 290] on button "Open in fullscreen" at bounding box center [637, 300] width 27 height 27
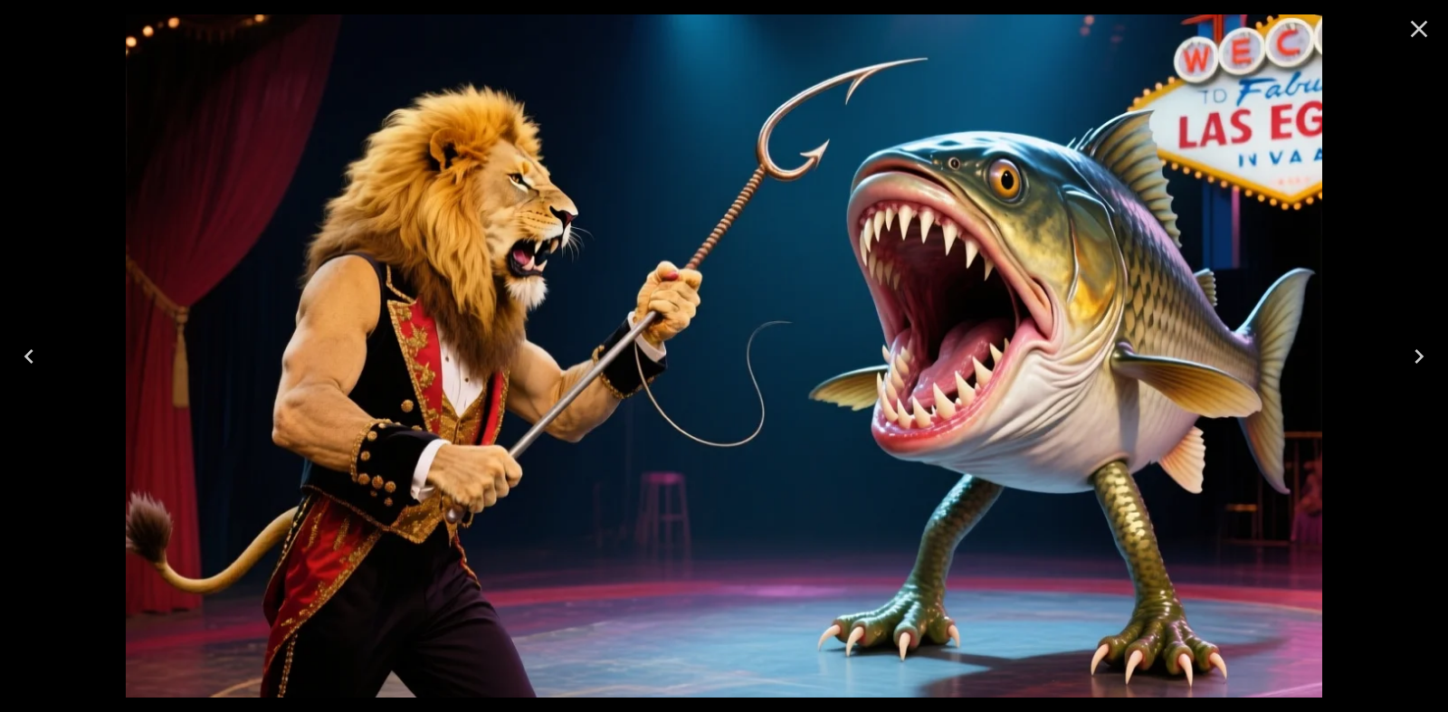
click at [1419, 25] on icon "Close" at bounding box center [1418, 28] width 29 height 29
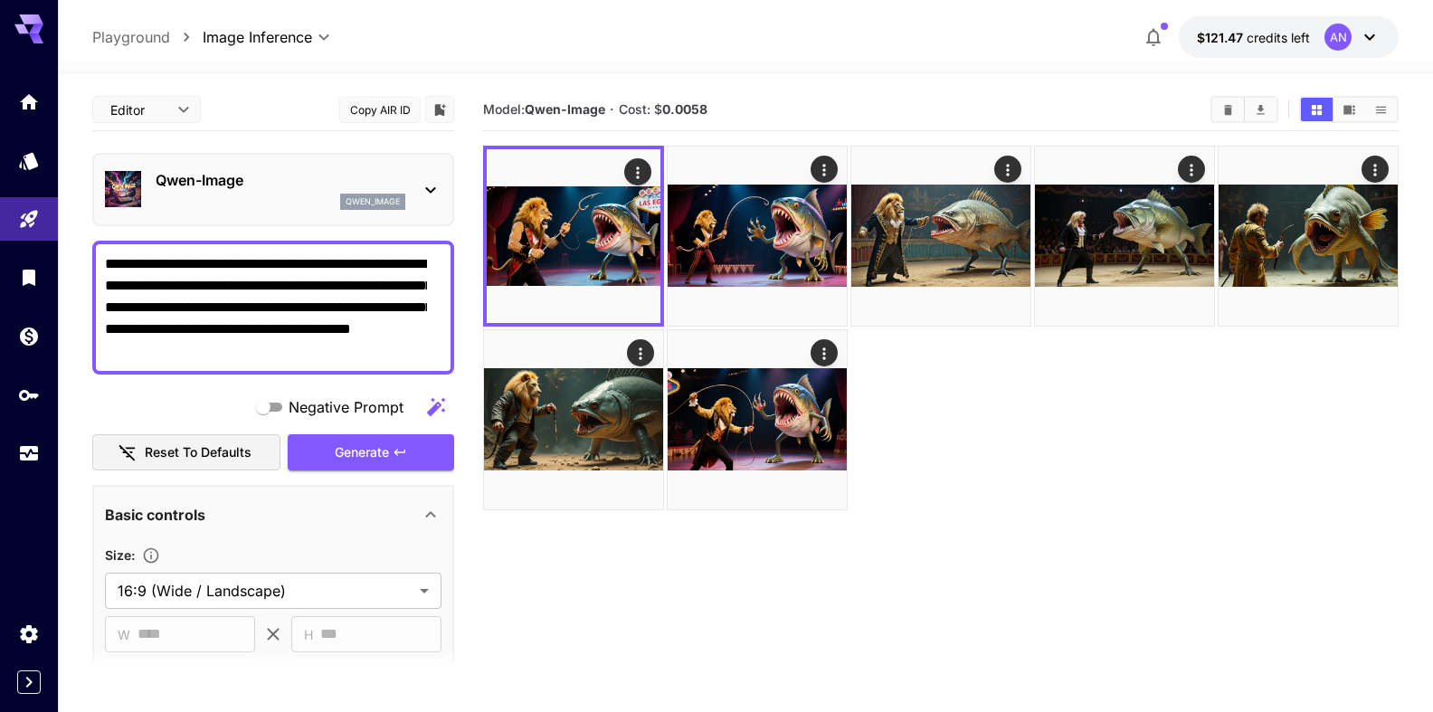
click at [191, 182] on p "Qwen-Image" at bounding box center [281, 180] width 250 height 22
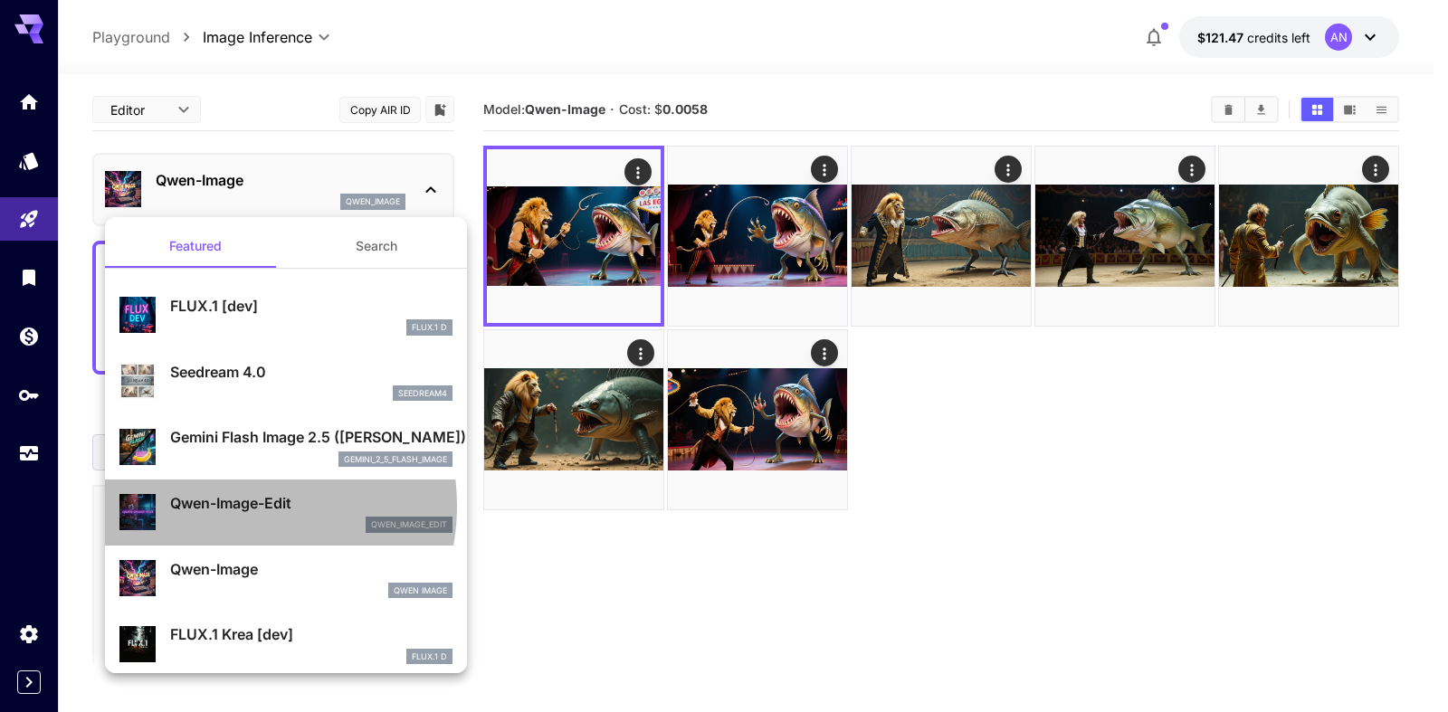
click at [228, 506] on p "Qwen-Image-Edit" at bounding box center [311, 503] width 282 height 22
type input "*"
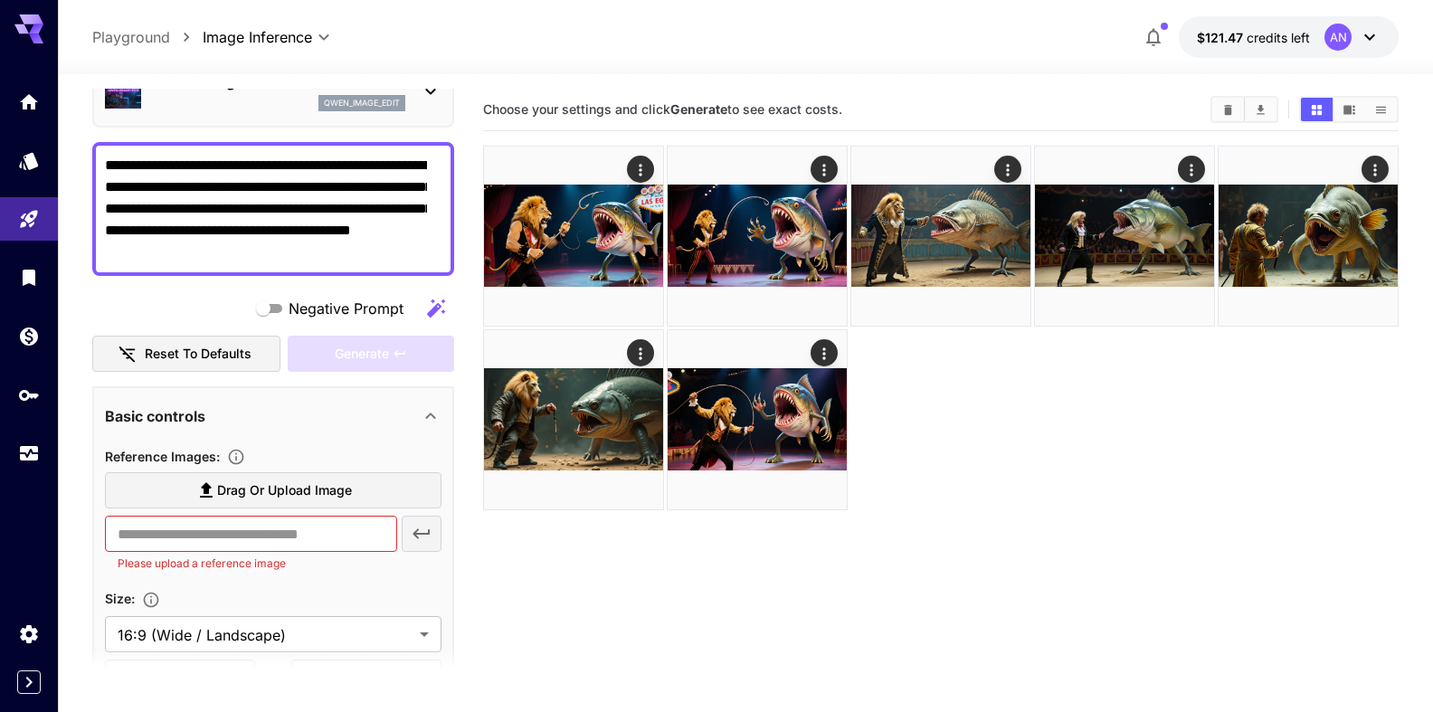
scroll to position [103, 0]
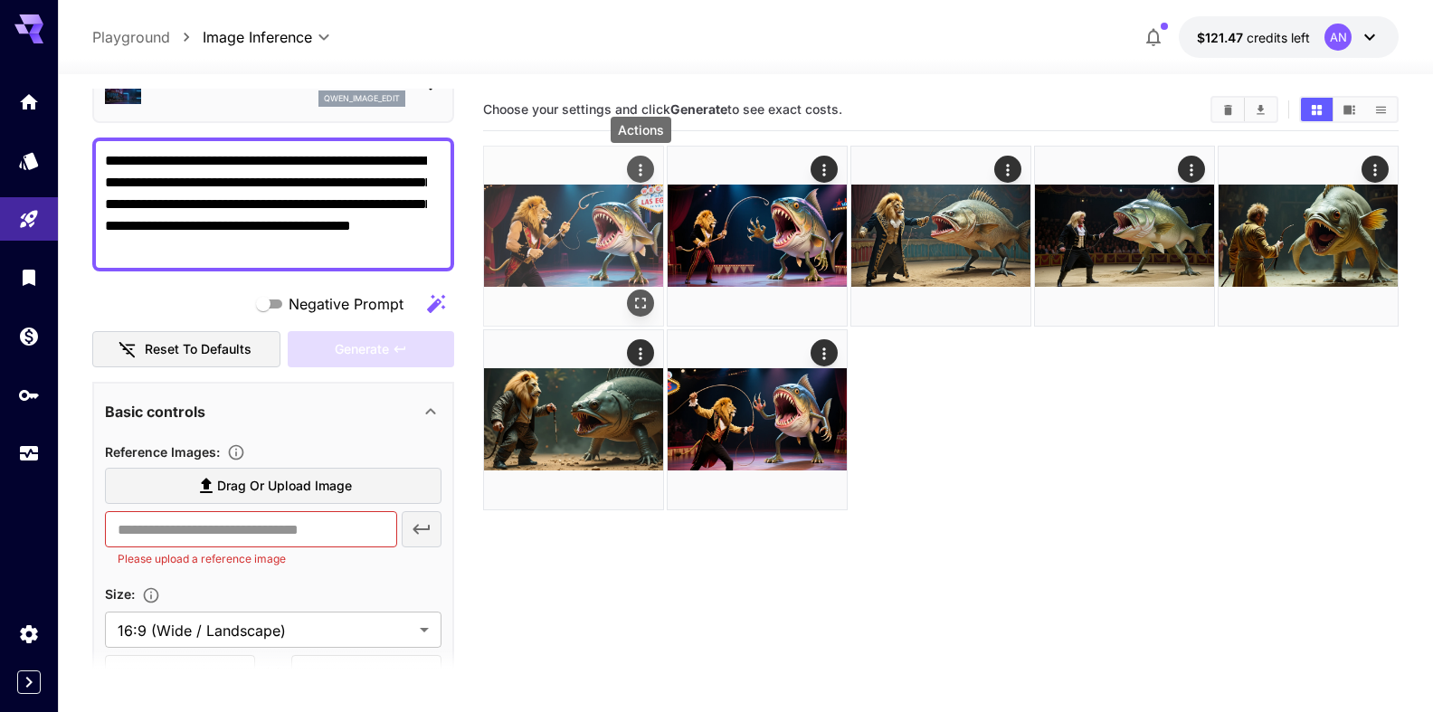
click at [636, 172] on icon "Actions" at bounding box center [641, 170] width 18 height 18
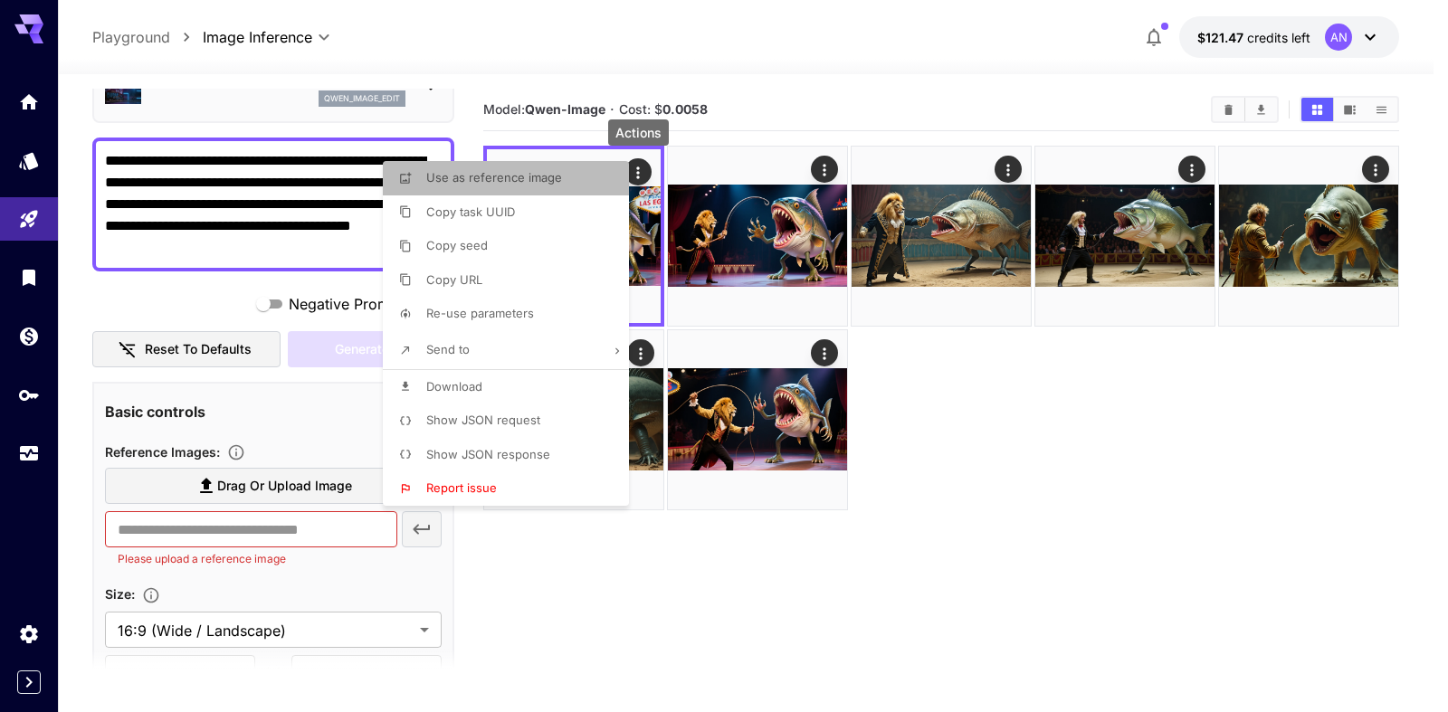
click at [517, 184] on span "Use as reference image" at bounding box center [494, 177] width 136 height 14
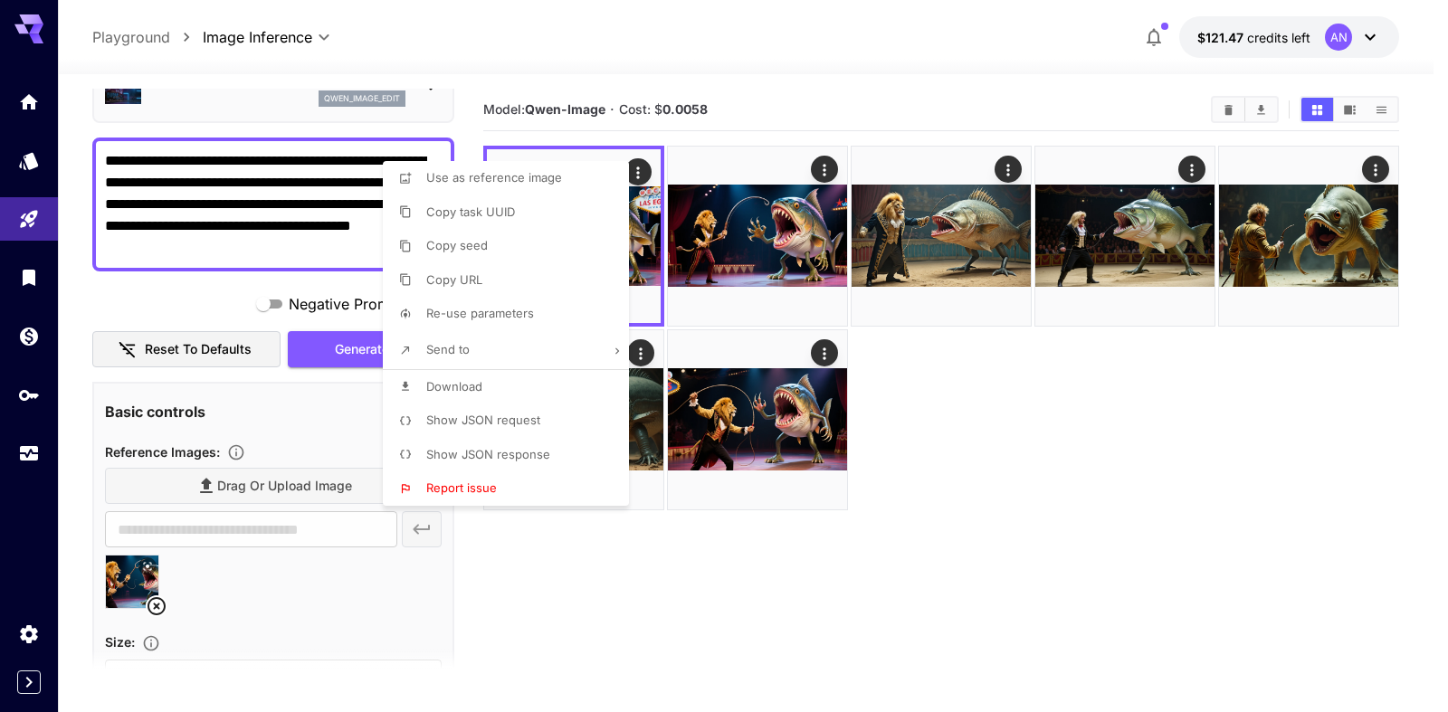
click at [746, 62] on div at bounding box center [724, 356] width 1448 height 712
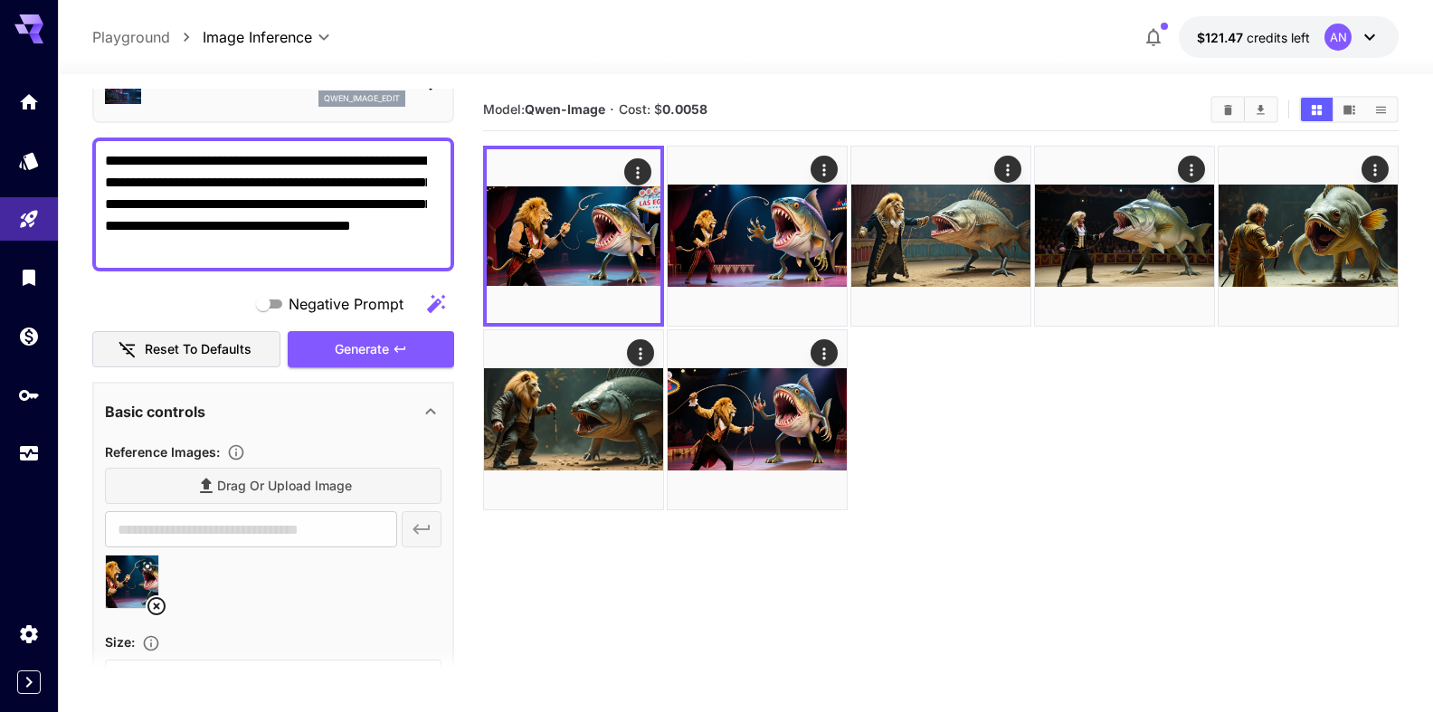
drag, startPoint x: 280, startPoint y: 254, endPoint x: 75, endPoint y: 143, distance: 233.6
click at [105, 150] on textarea "**********" at bounding box center [266, 204] width 322 height 109
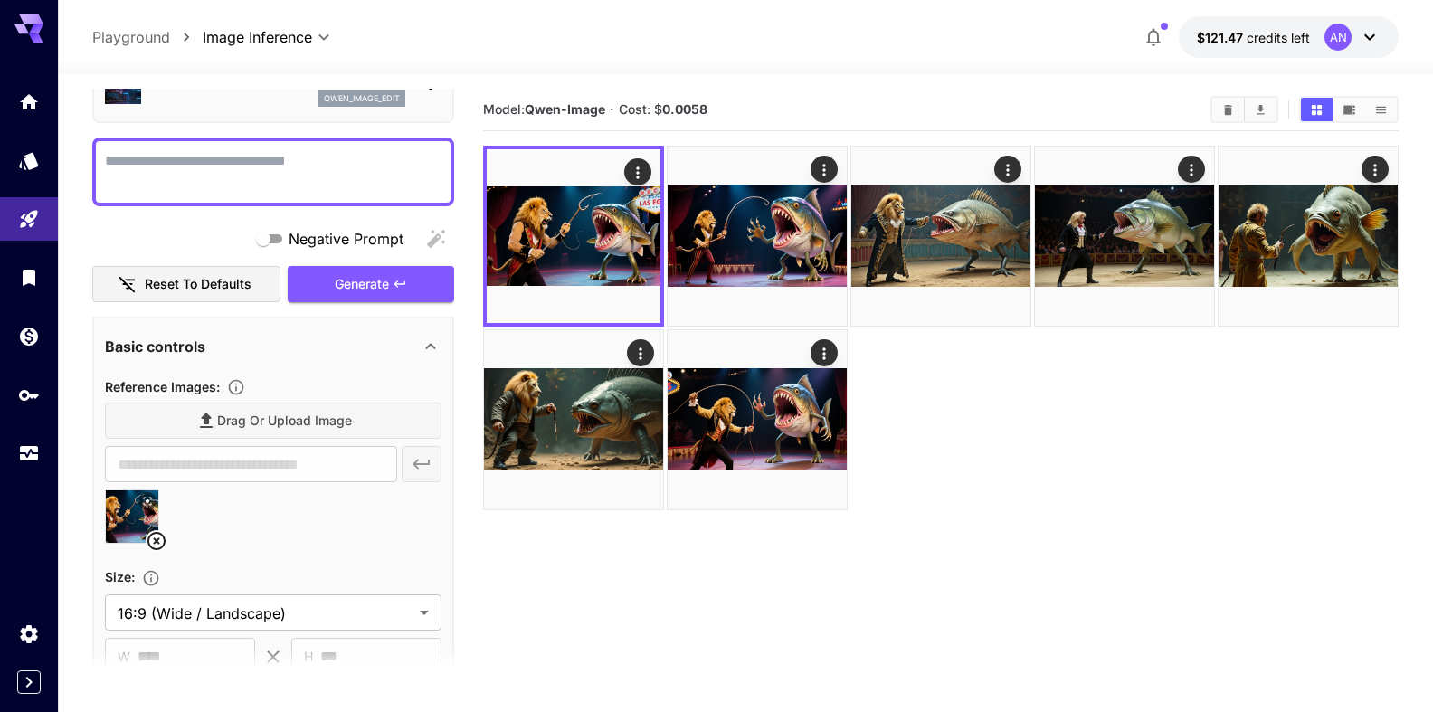
click at [186, 174] on textarea "Negative Prompt" at bounding box center [266, 171] width 322 height 43
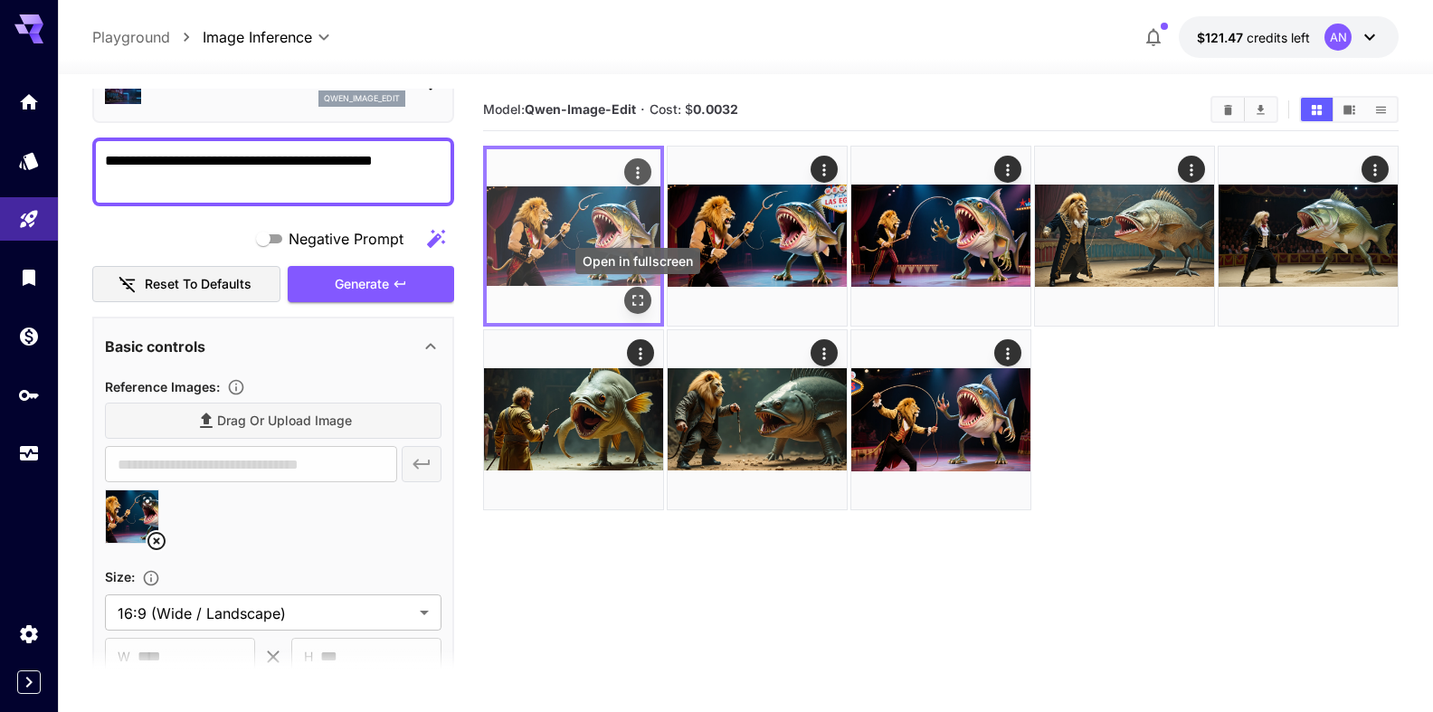
type textarea "**********"
click at [643, 300] on icon "Open in fullscreen" at bounding box center [638, 300] width 18 height 18
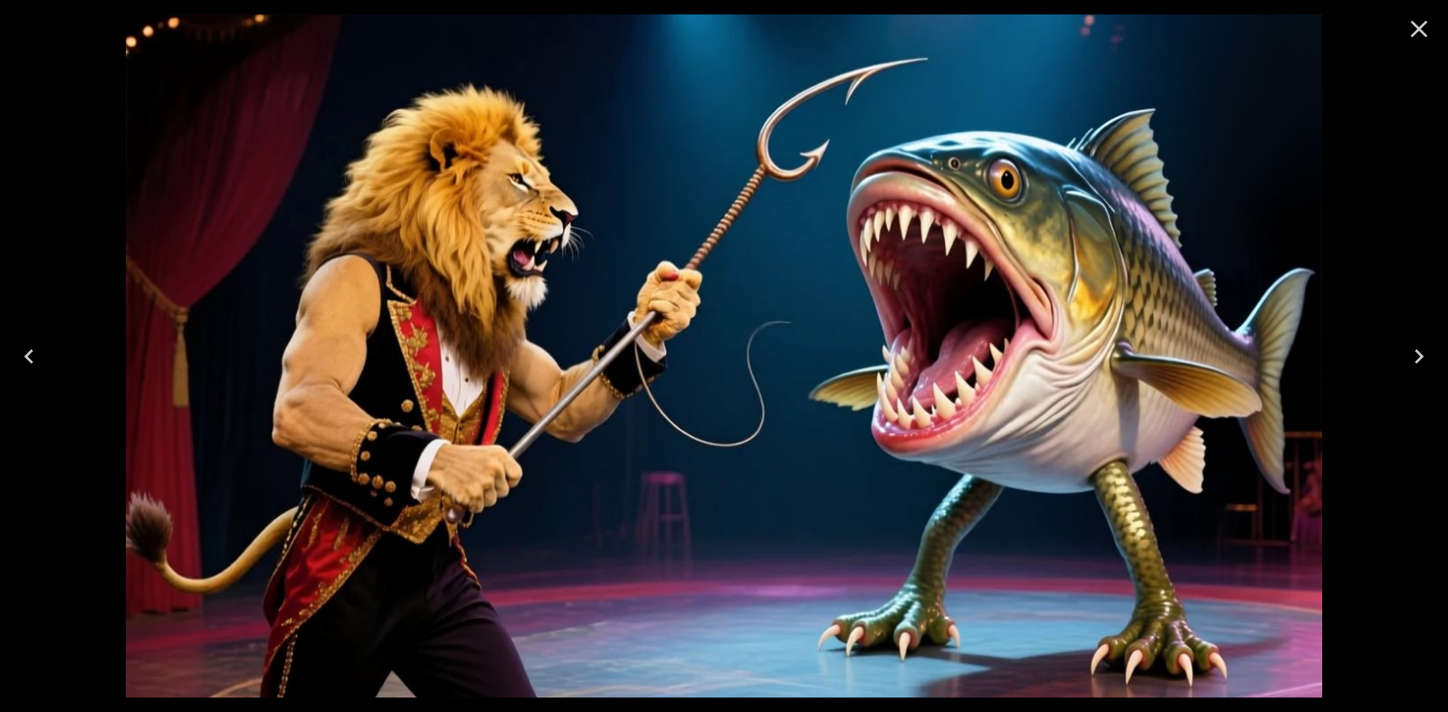
click at [1428, 36] on icon "Close" at bounding box center [1418, 28] width 29 height 29
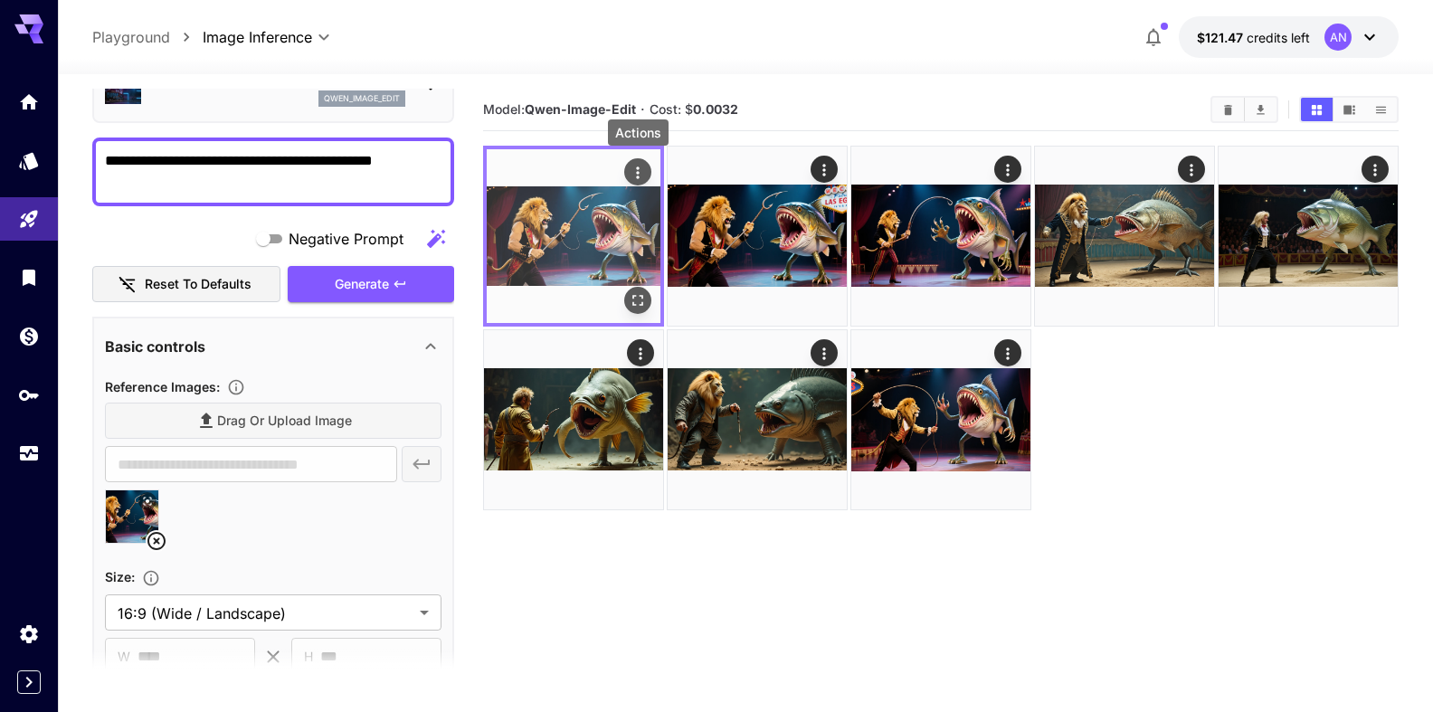
click at [641, 178] on icon "Actions" at bounding box center [638, 173] width 18 height 18
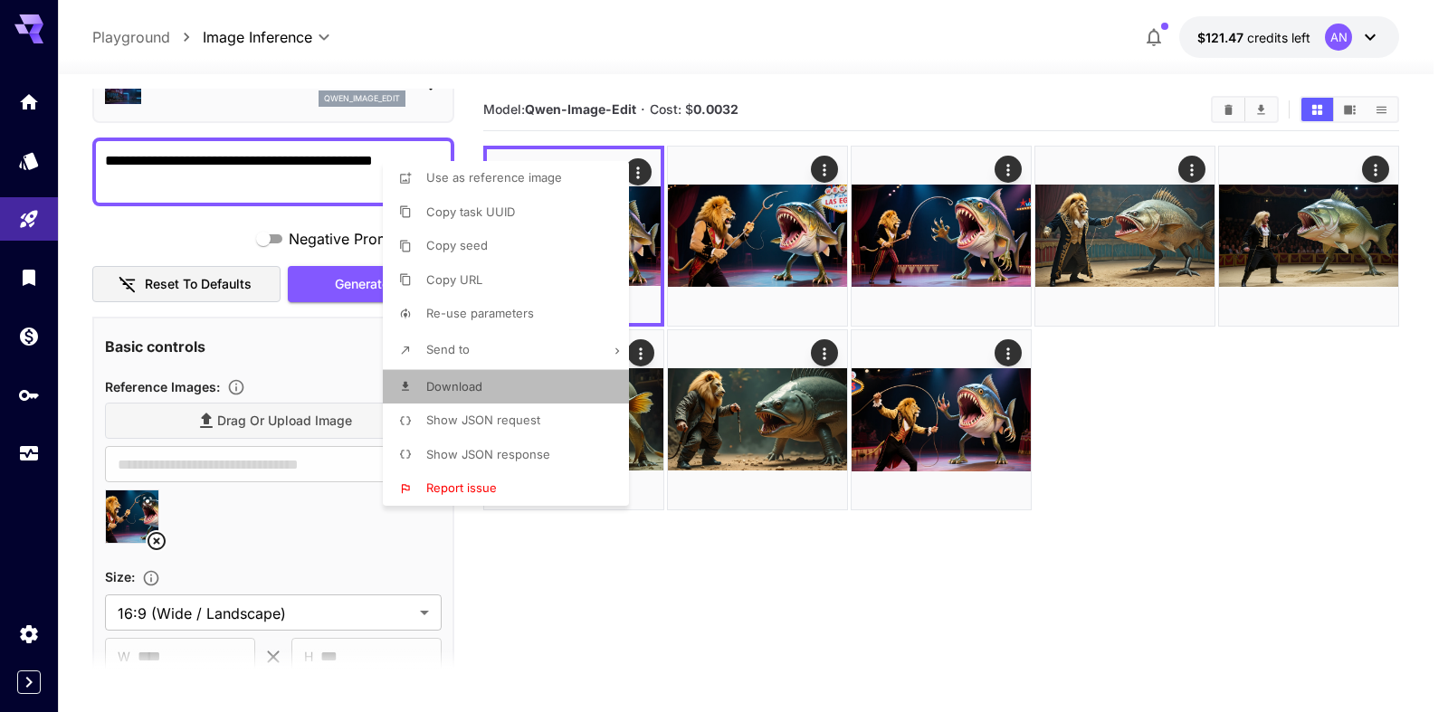
click at [471, 389] on span "Download" at bounding box center [454, 386] width 56 height 14
click at [1174, 427] on div at bounding box center [724, 356] width 1448 height 712
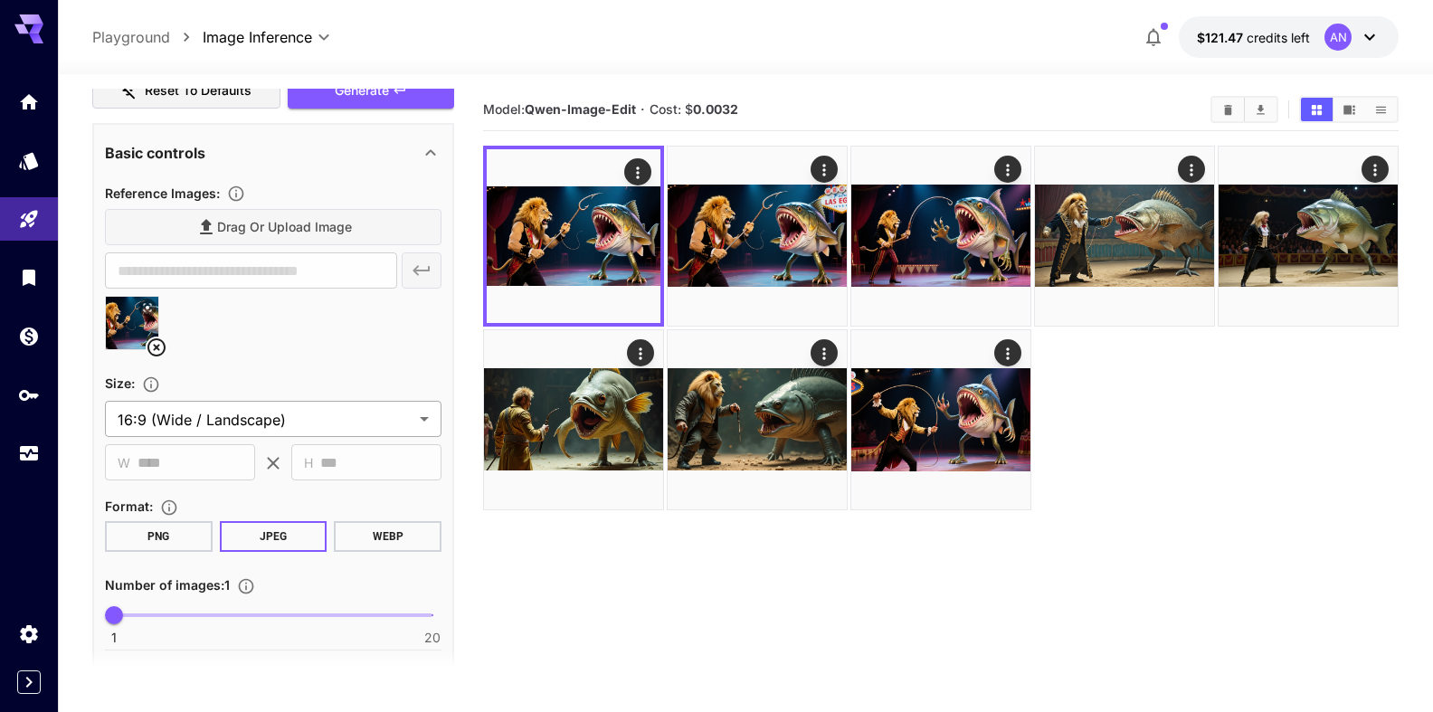
scroll to position [309, 0]
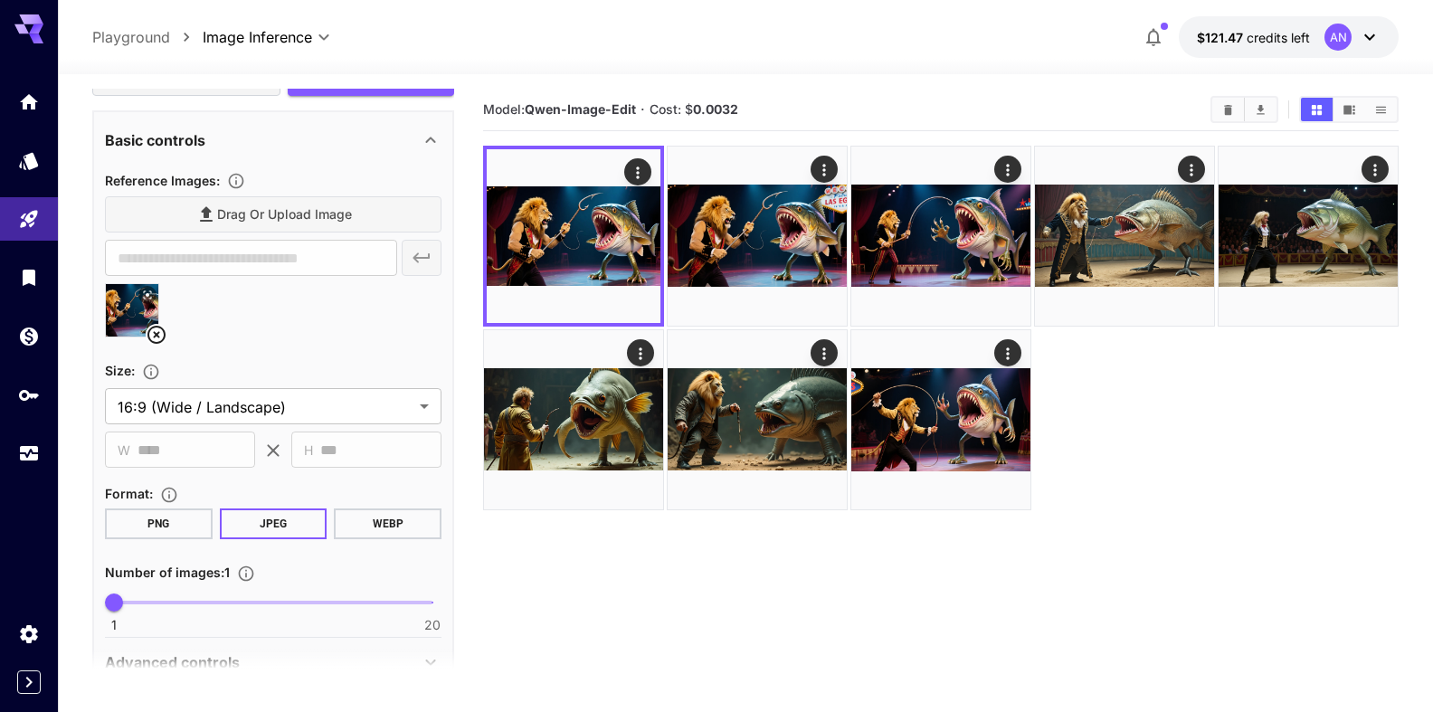
click at [377, 528] on button "WEBP" at bounding box center [388, 524] width 108 height 31
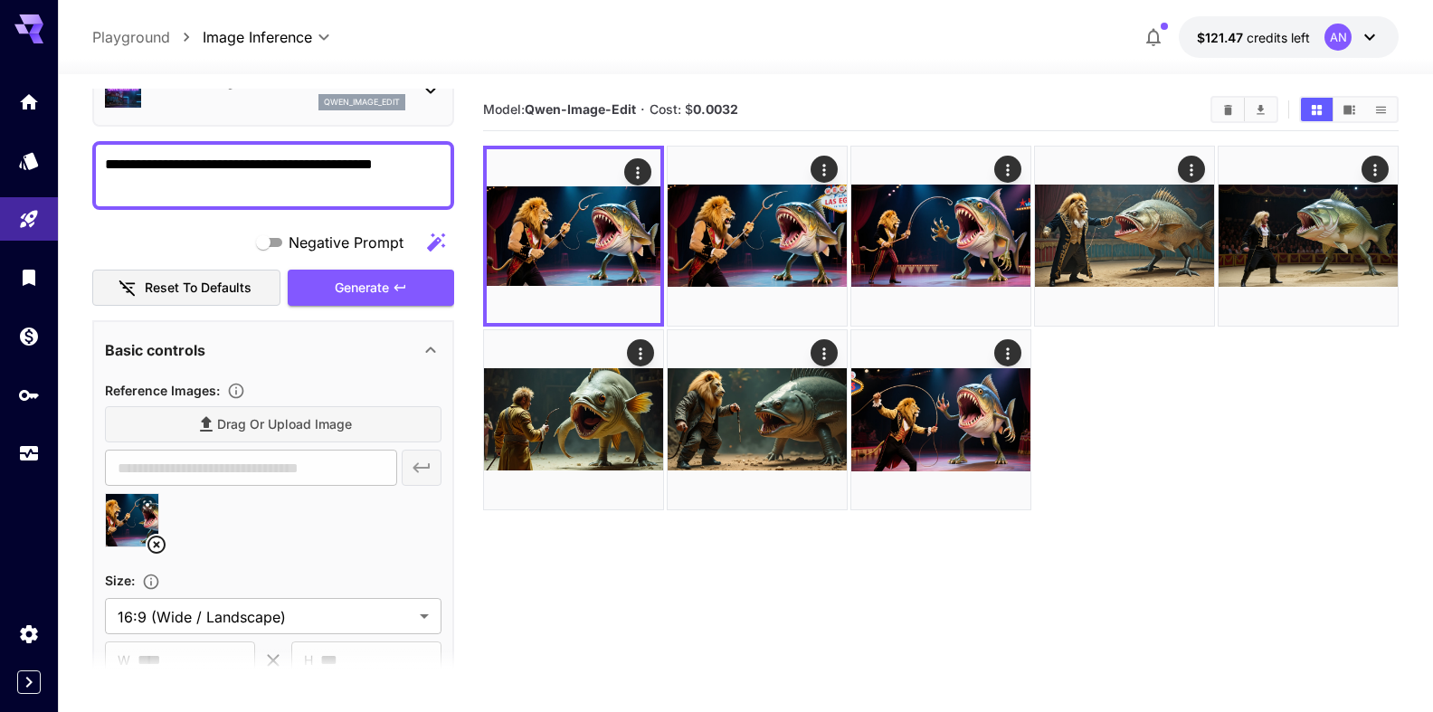
scroll to position [0, 0]
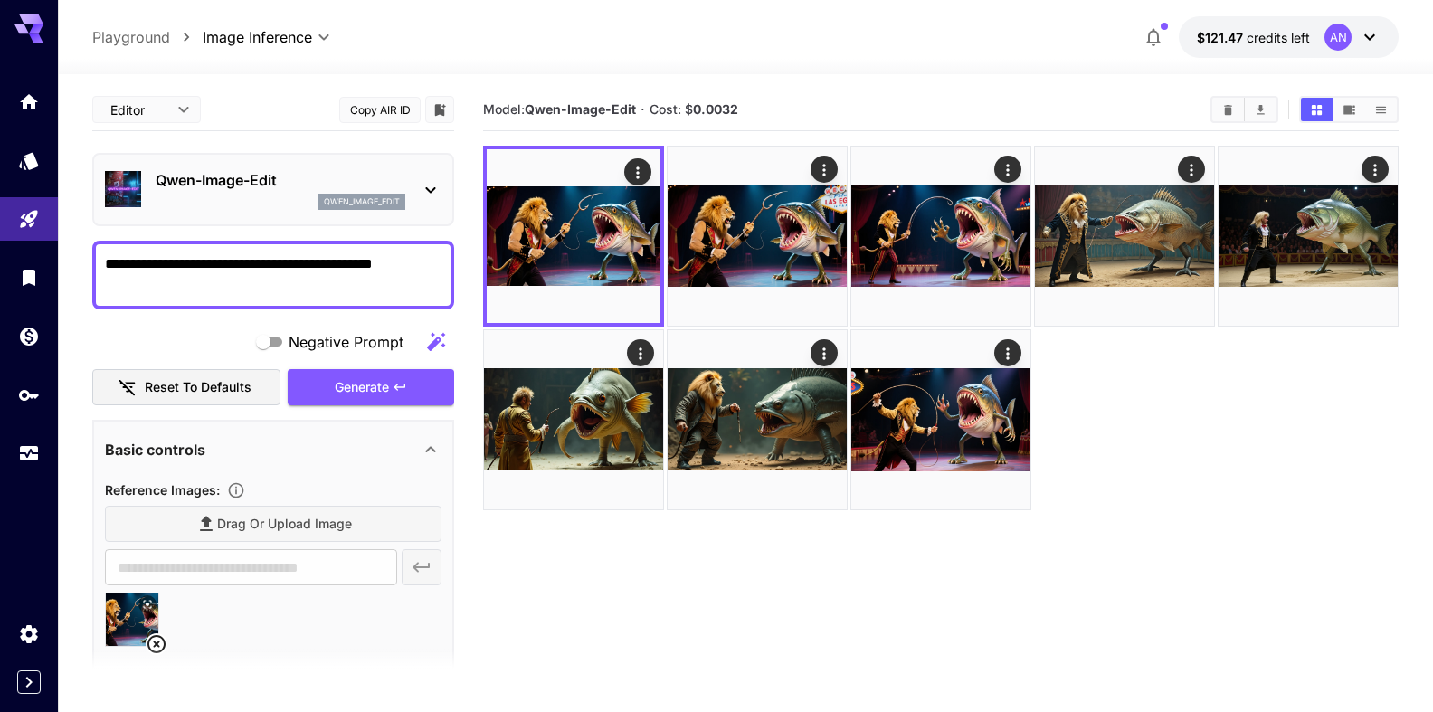
click at [224, 187] on p "Qwen-Image-Edit" at bounding box center [281, 180] width 250 height 22
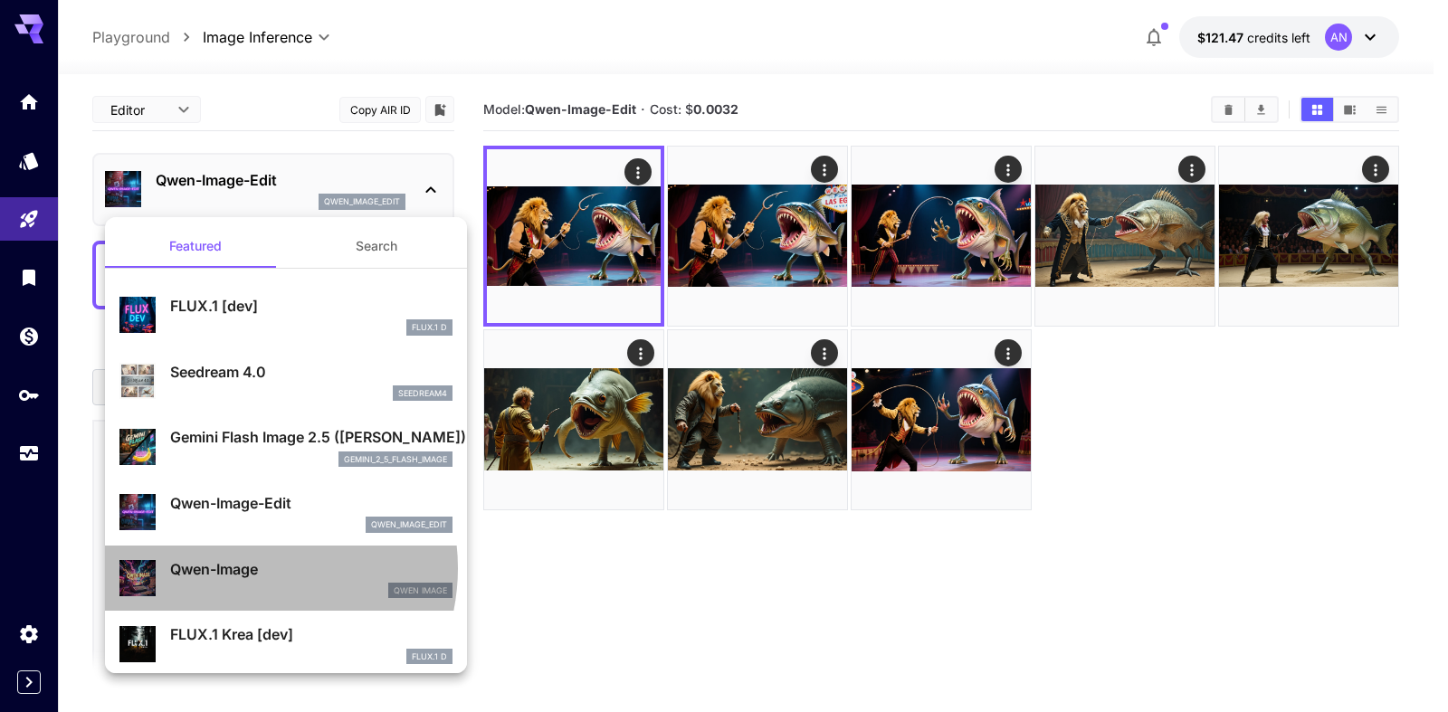
click at [243, 568] on p "Qwen-Image" at bounding box center [311, 569] width 282 height 22
type input "**"
type input "***"
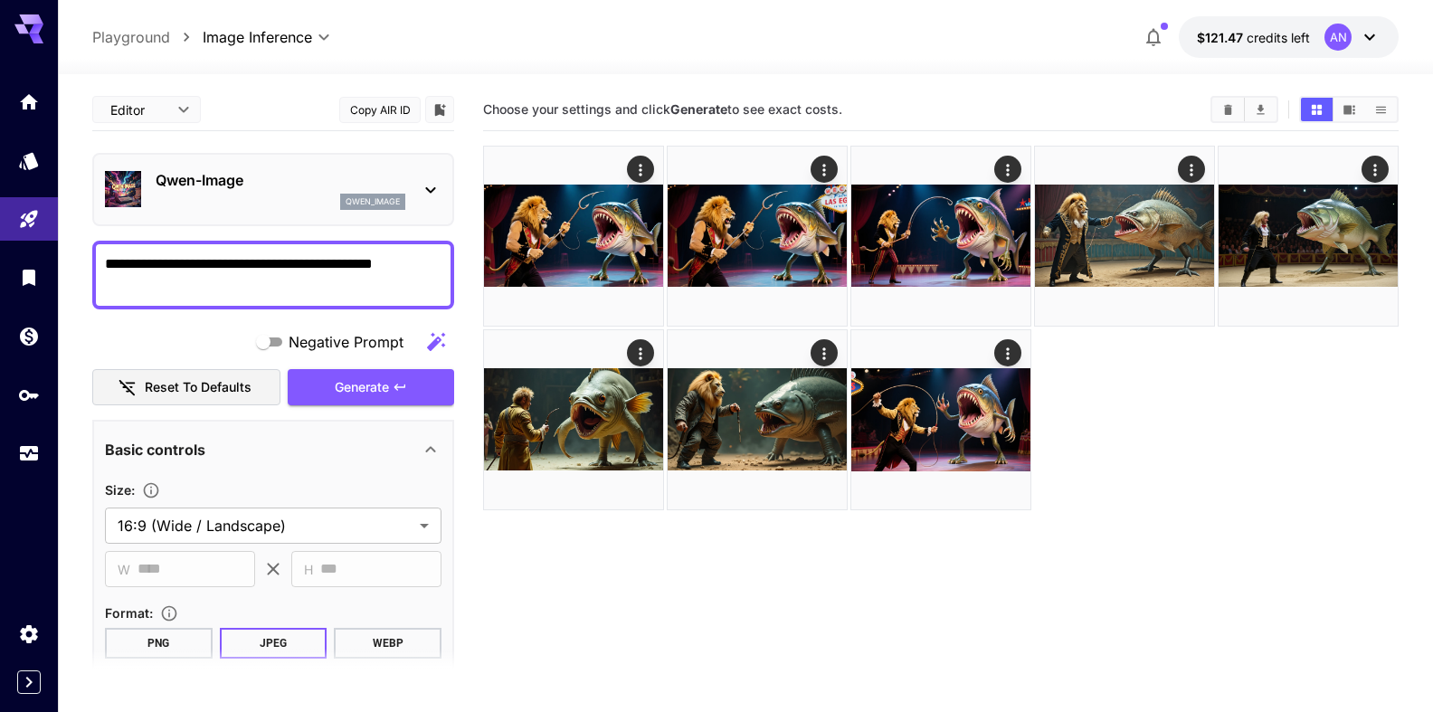
drag, startPoint x: 161, startPoint y: 296, endPoint x: 71, endPoint y: 261, distance: 95.9
click at [105, 261] on textarea "**********" at bounding box center [266, 274] width 322 height 43
paste textarea "**********"
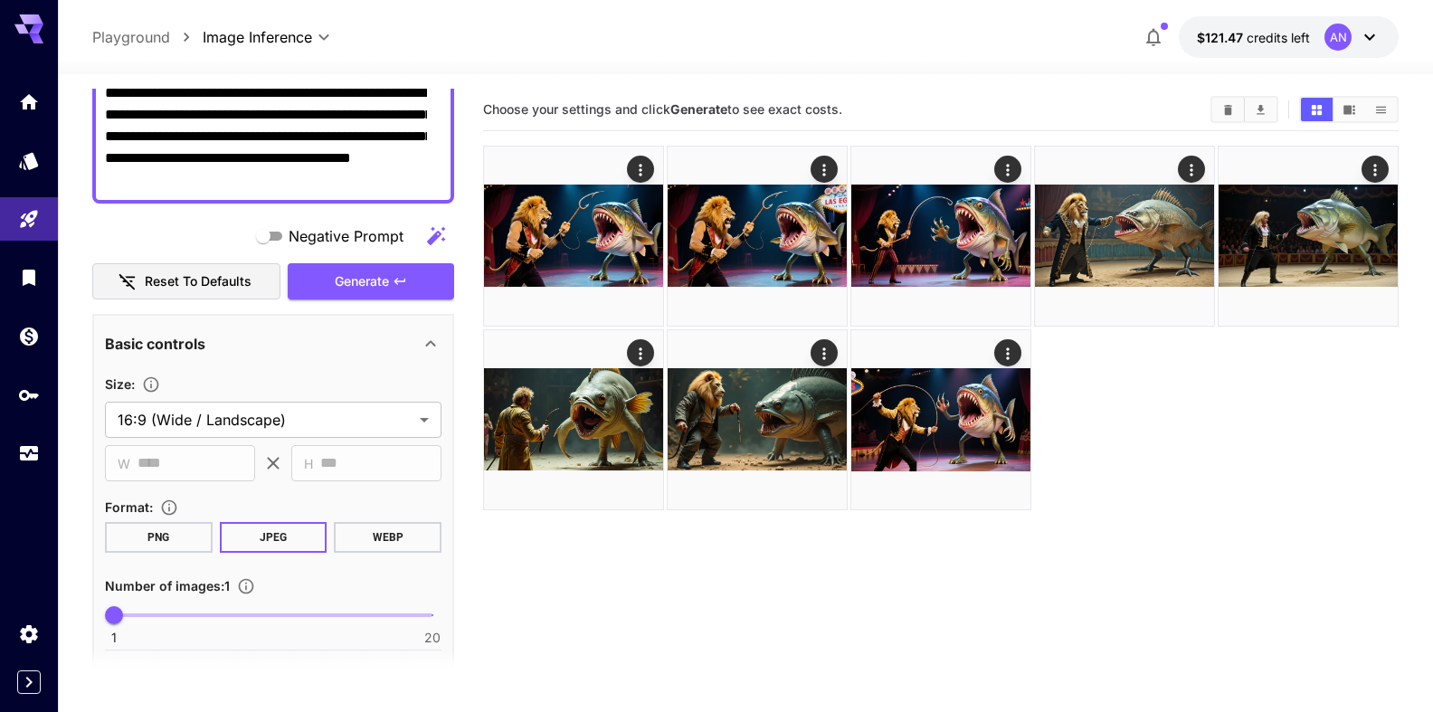
scroll to position [206, 0]
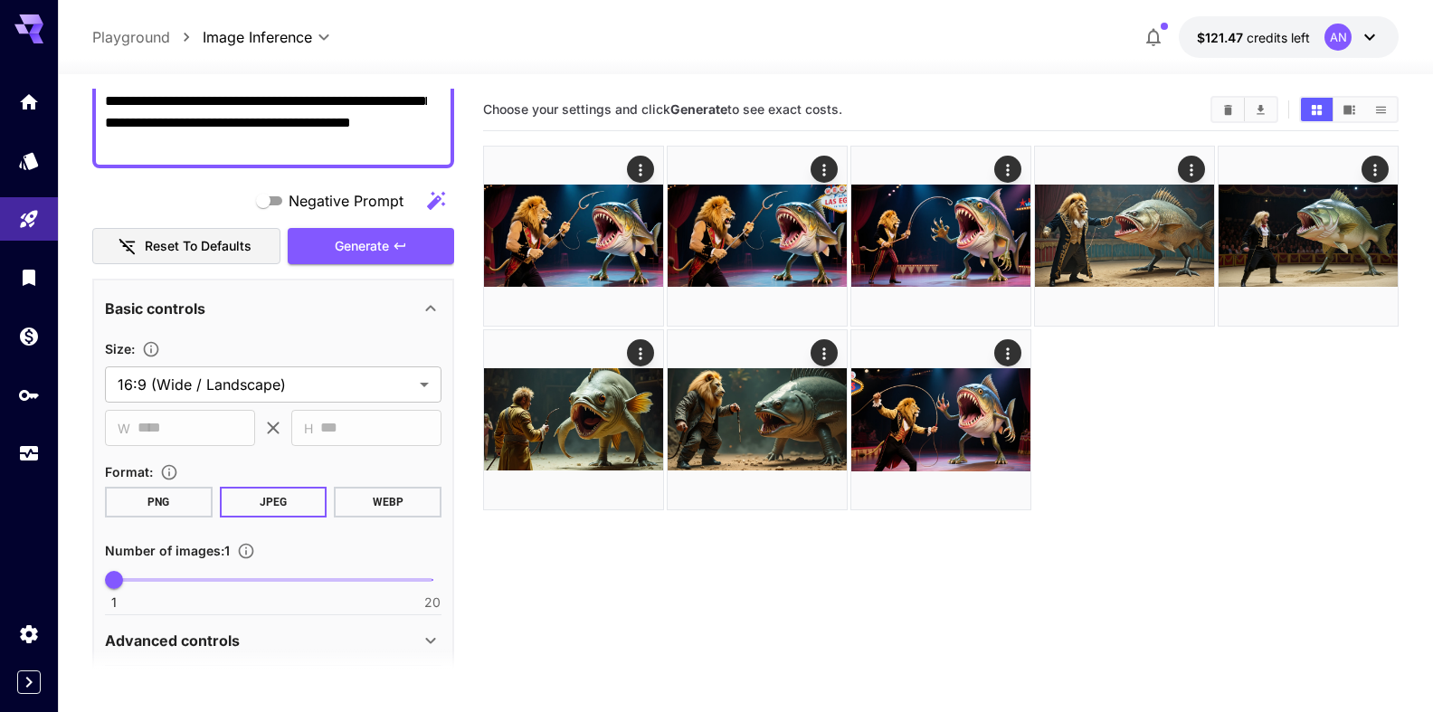
click at [372, 503] on button "WEBP" at bounding box center [388, 502] width 108 height 31
click at [352, 259] on button "Generate" at bounding box center [371, 246] width 166 height 37
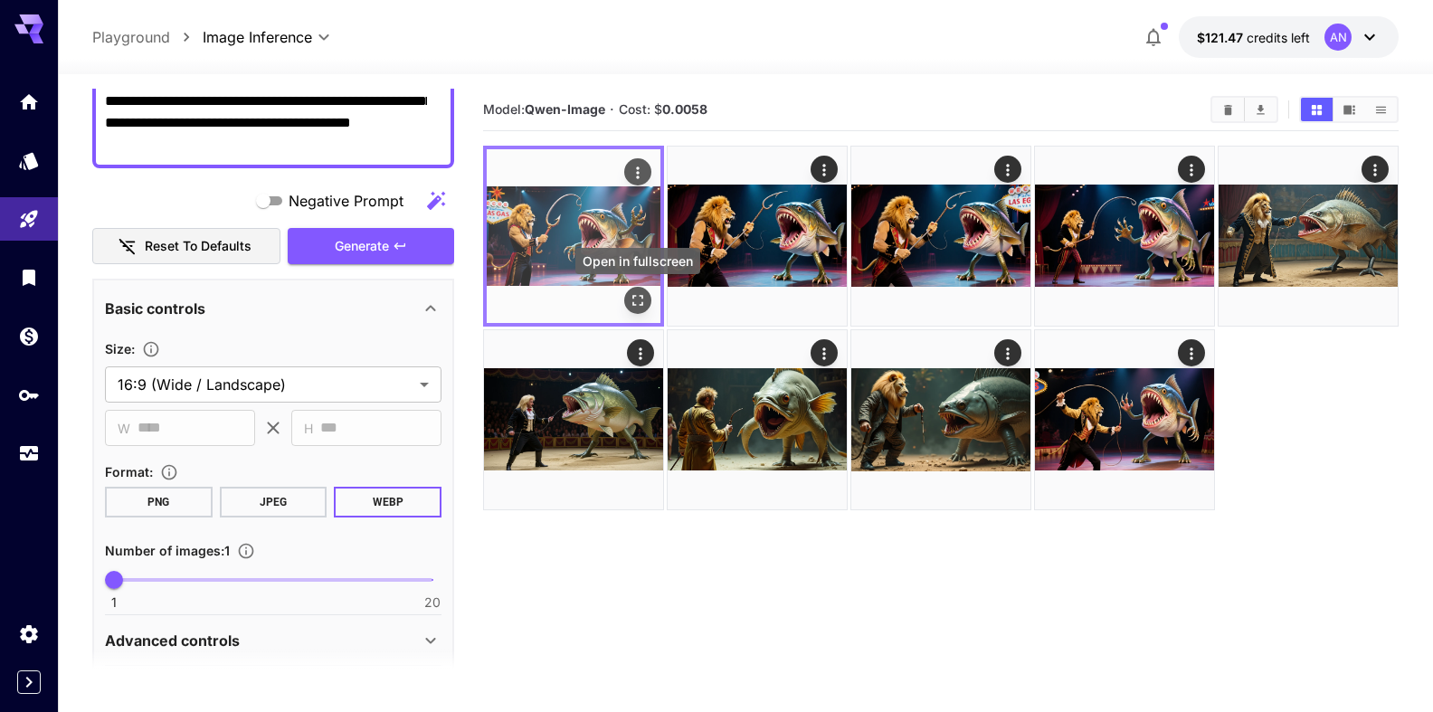
click at [637, 299] on icon "Open in fullscreen" at bounding box center [638, 300] width 18 height 18
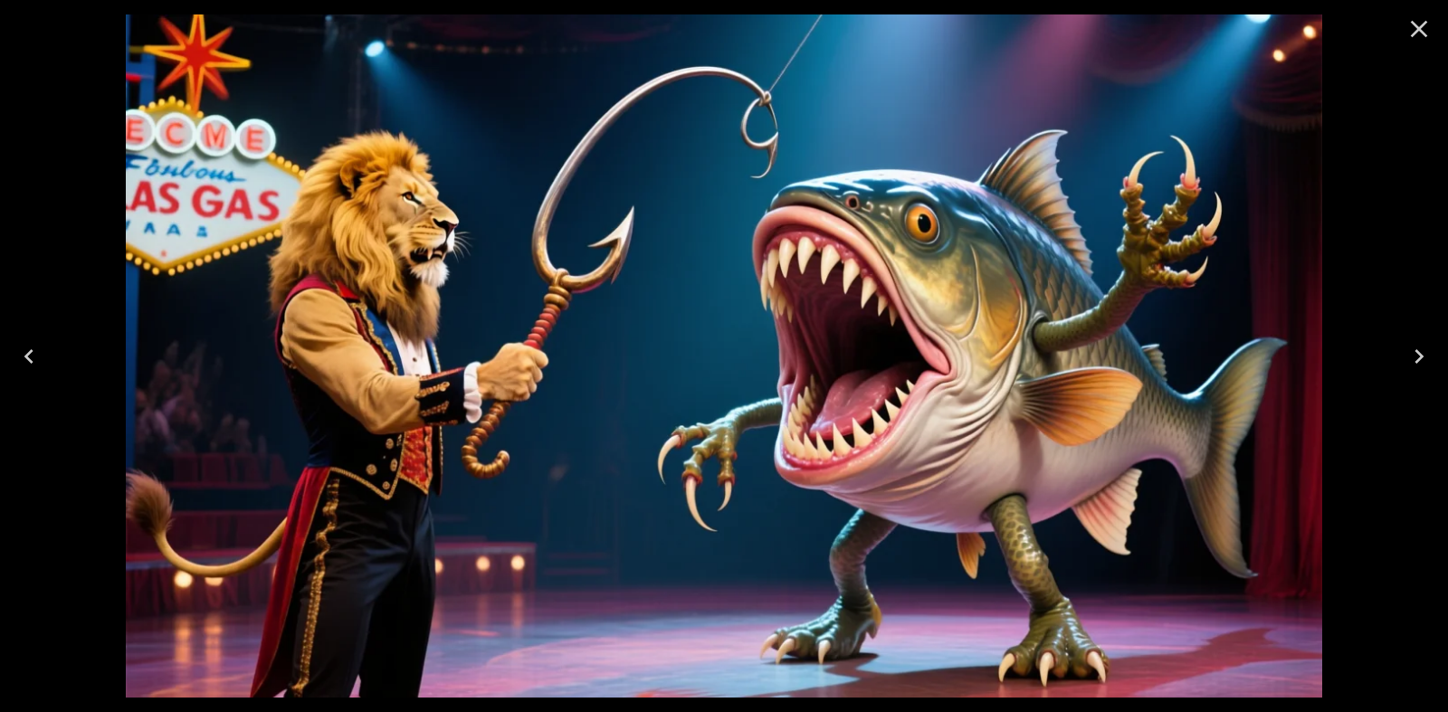
click at [1421, 35] on icon "Close" at bounding box center [1418, 28] width 29 height 29
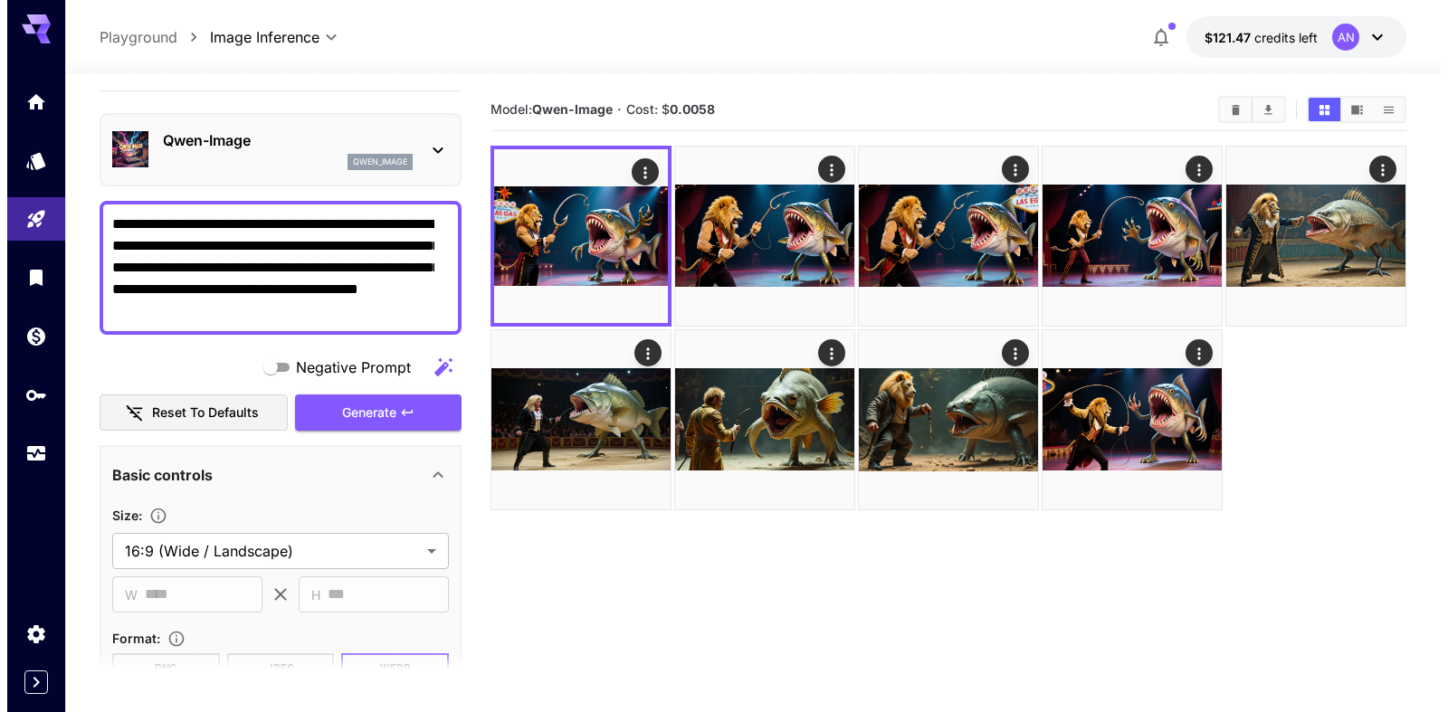
scroll to position [0, 0]
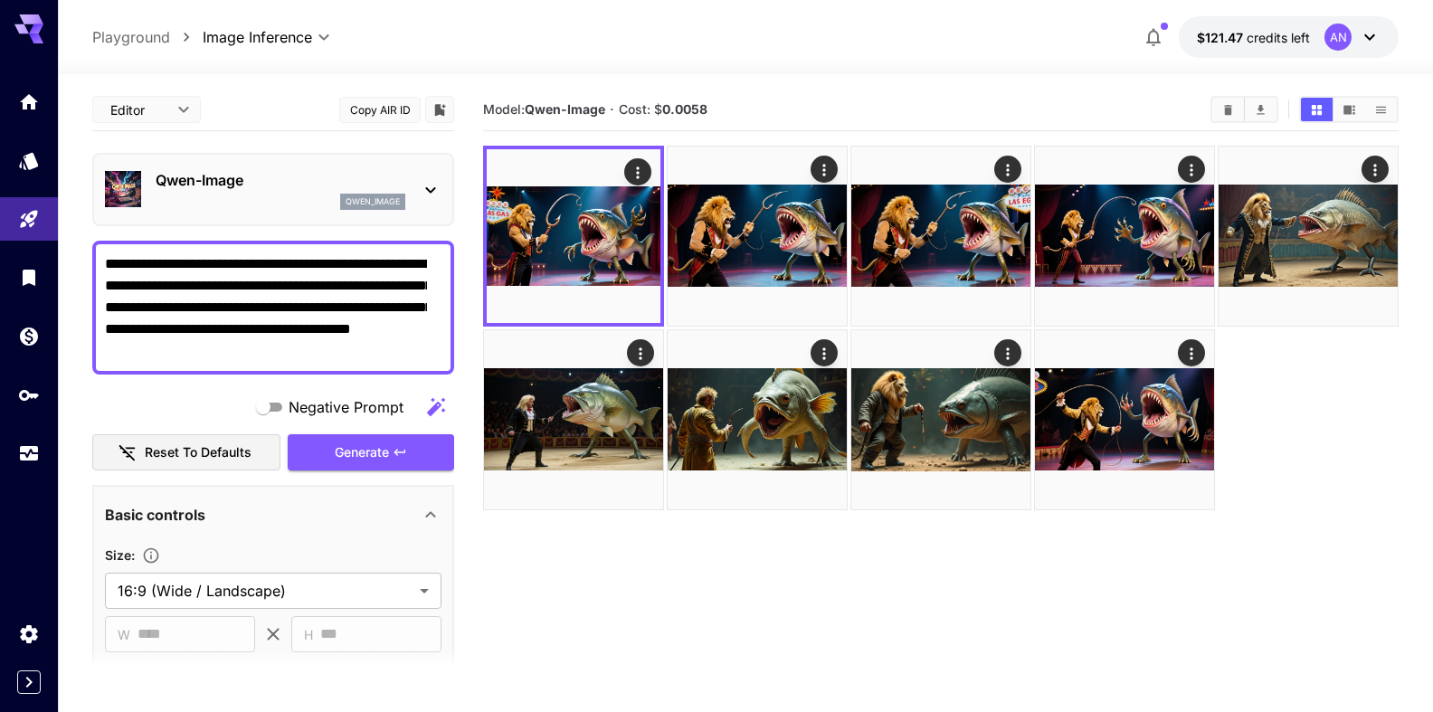
drag, startPoint x: 267, startPoint y: 290, endPoint x: 337, endPoint y: 290, distance: 69.7
click at [337, 290] on textarea "**********" at bounding box center [266, 307] width 322 height 109
type textarea "**********"
click at [315, 449] on button "Generate" at bounding box center [371, 452] width 166 height 37
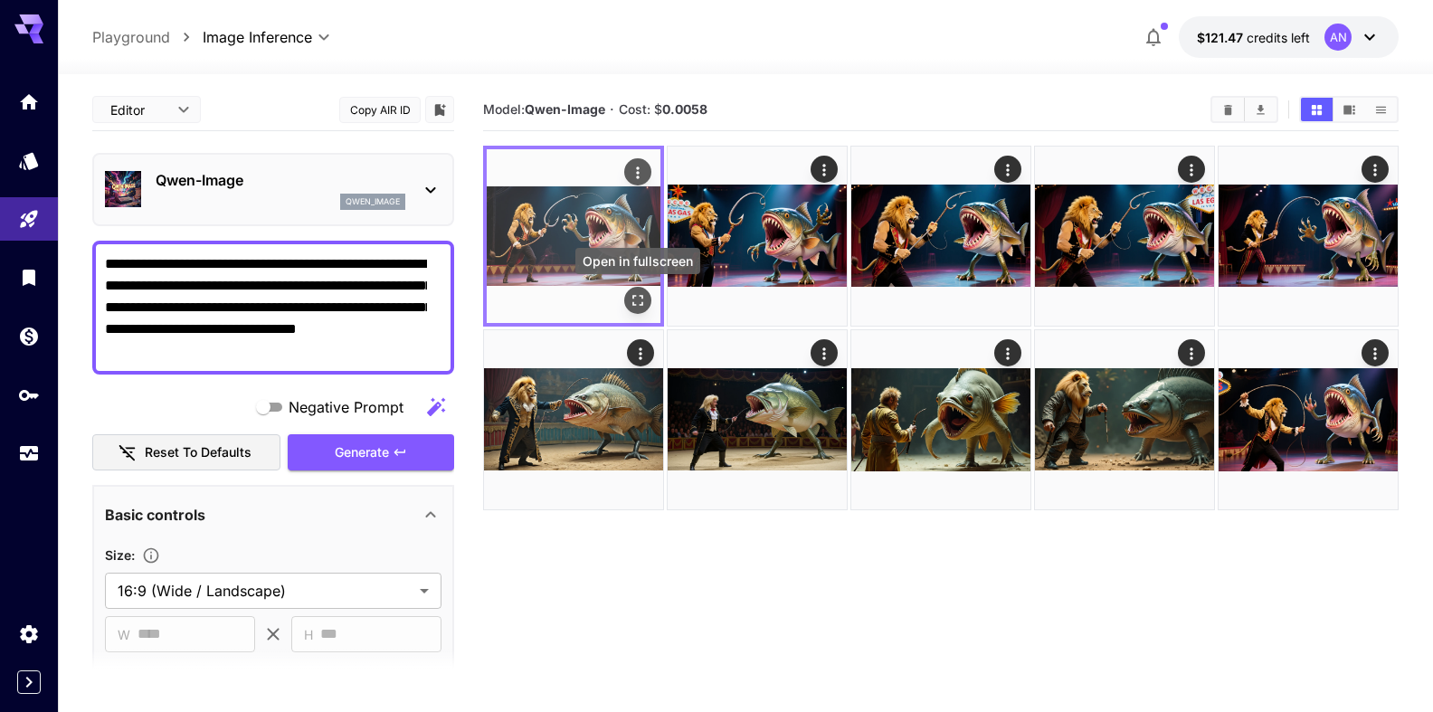
click at [639, 300] on icon "Open in fullscreen" at bounding box center [638, 300] width 18 height 18
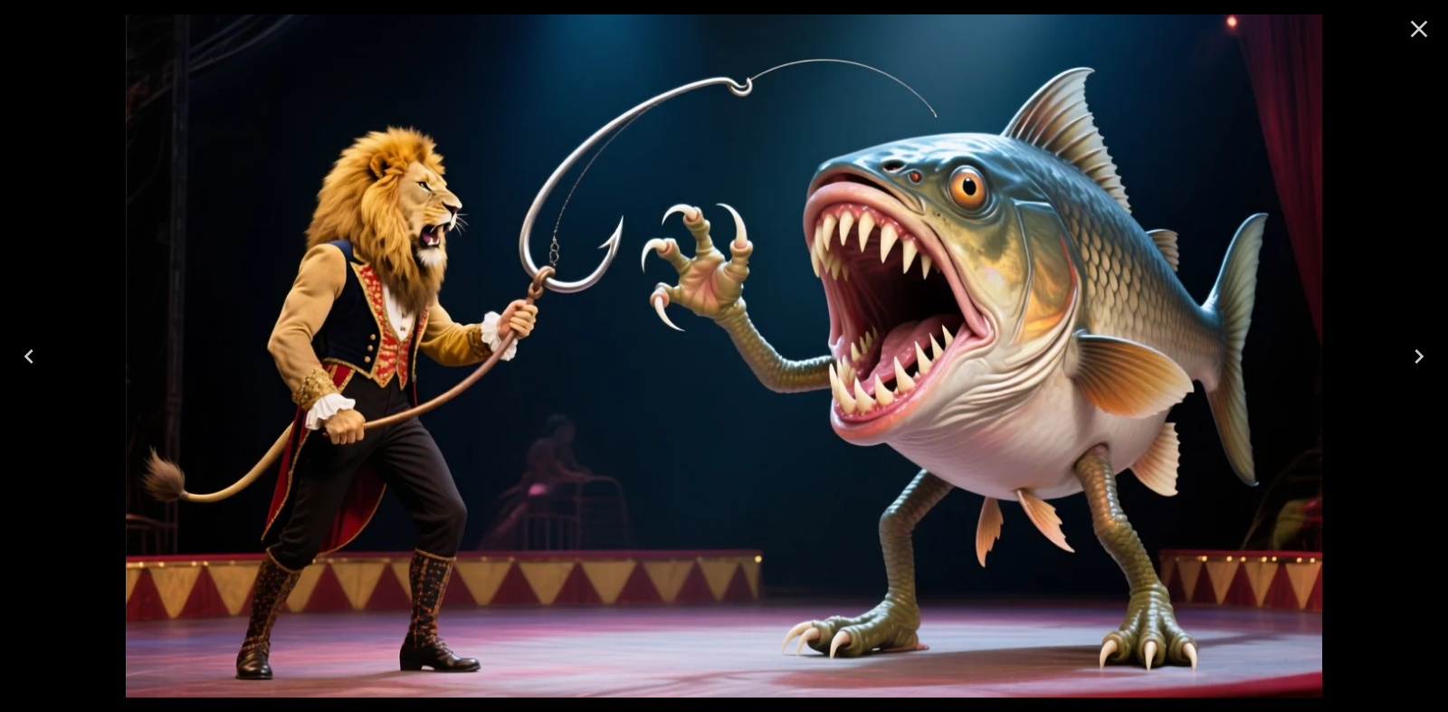
click at [1407, 33] on icon "Close" at bounding box center [1418, 28] width 29 height 29
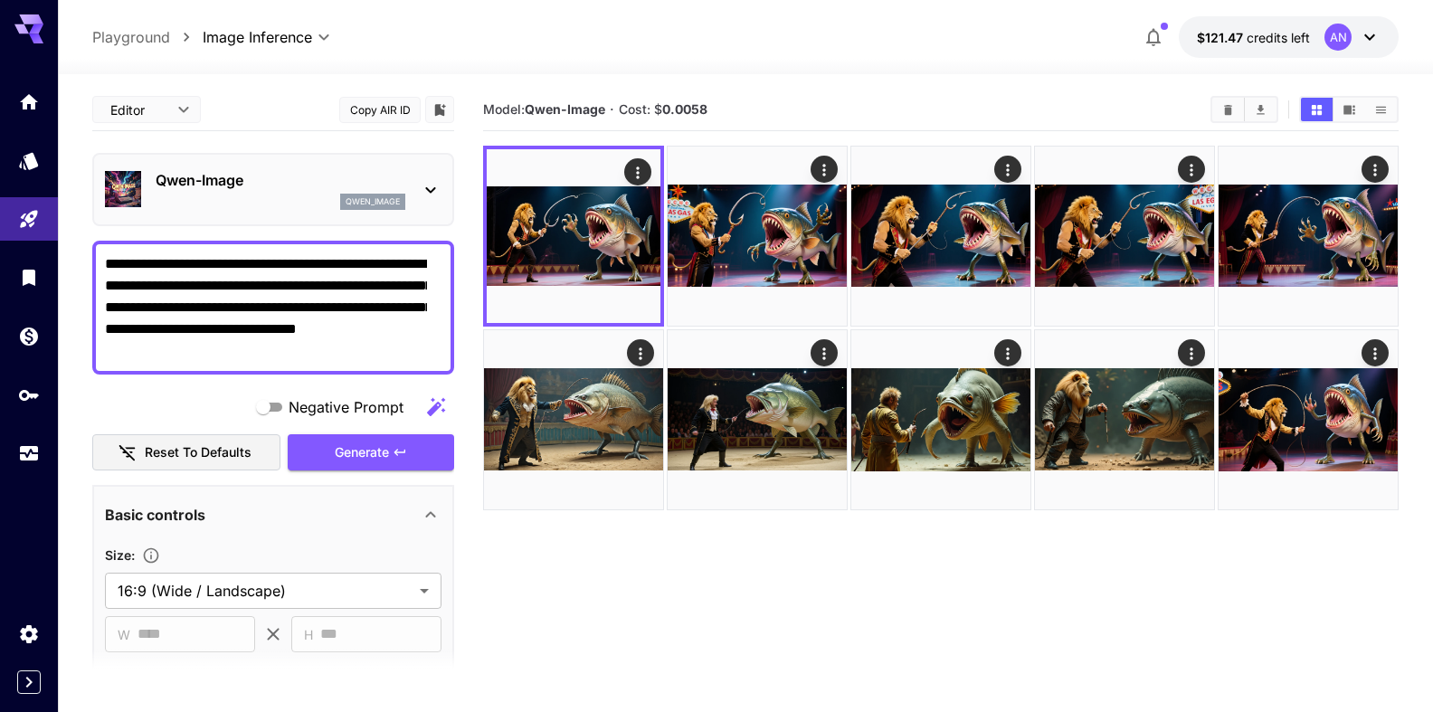
click at [201, 189] on p "Qwen-Image" at bounding box center [281, 180] width 250 height 22
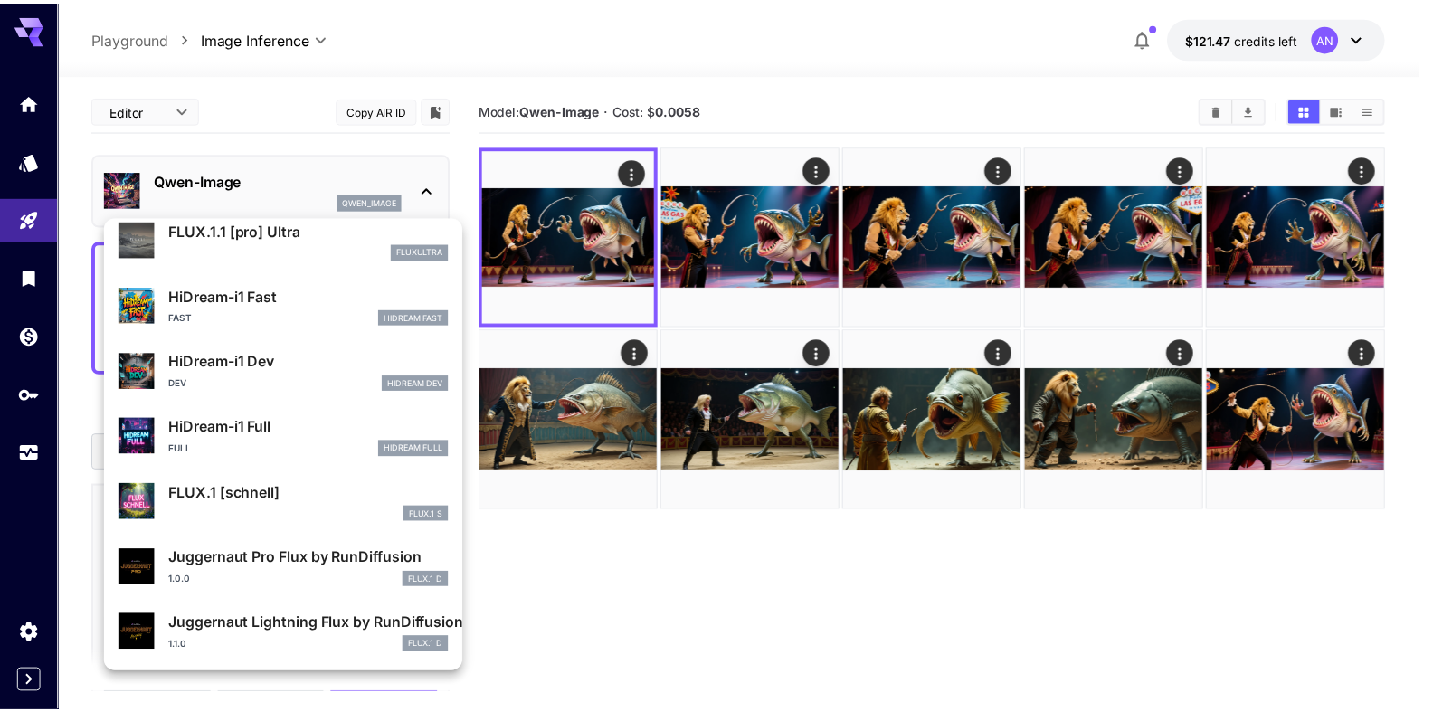
scroll to position [1464, 0]
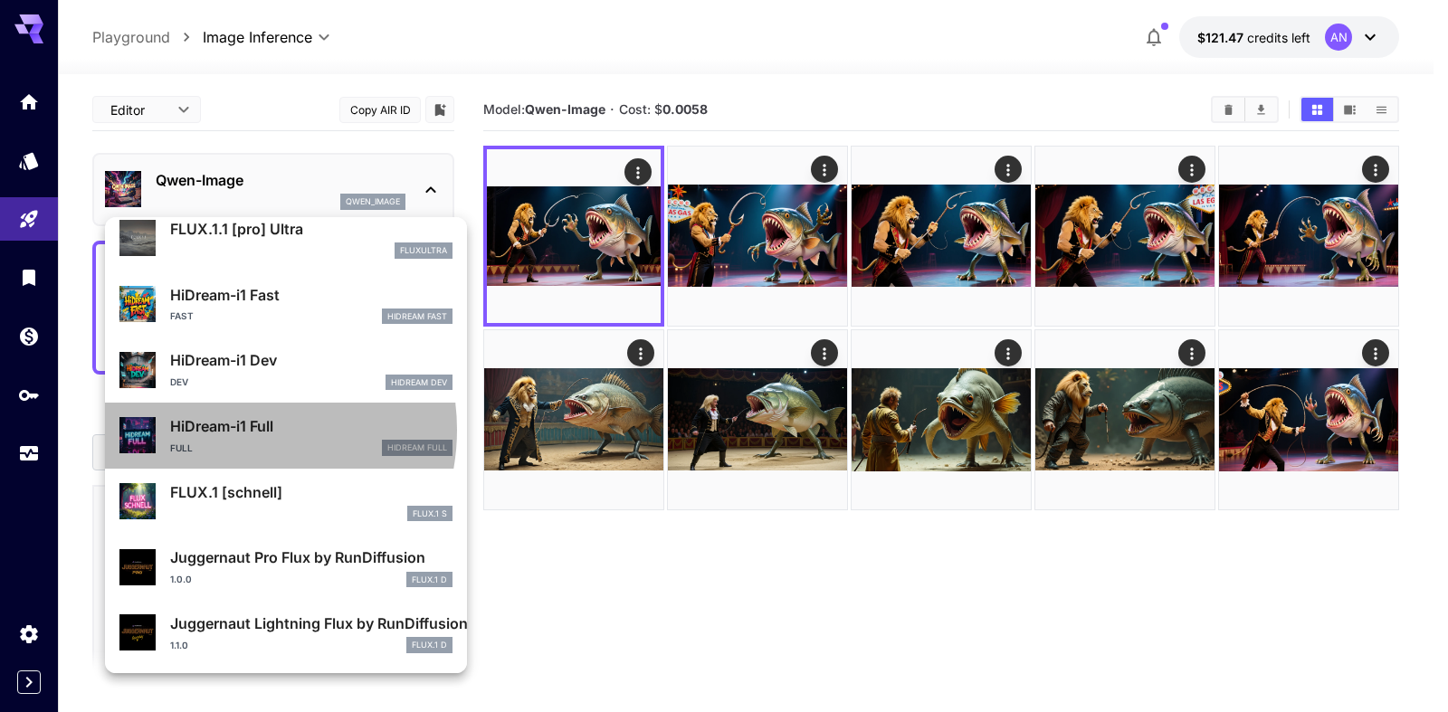
click at [232, 430] on p "HiDream-i1 Full" at bounding box center [311, 426] width 282 height 22
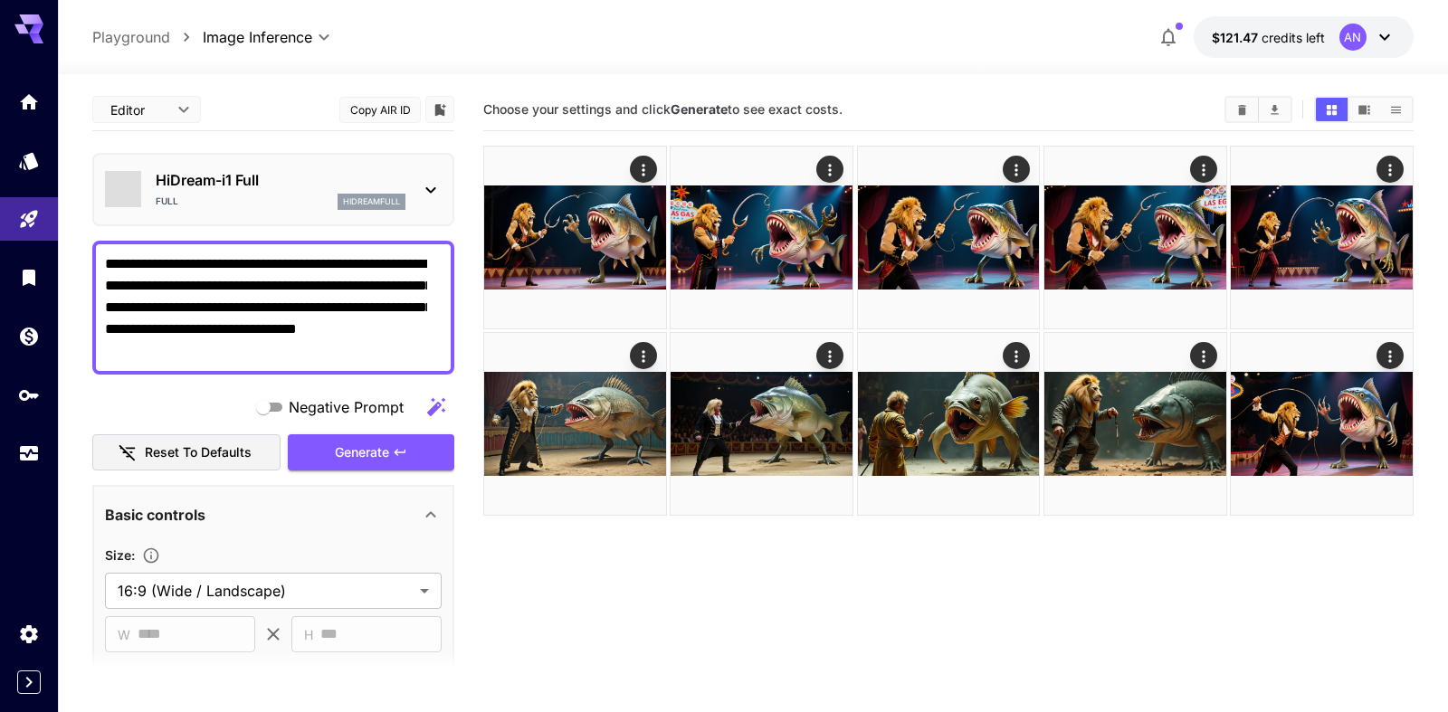
type input "**"
type input "***"
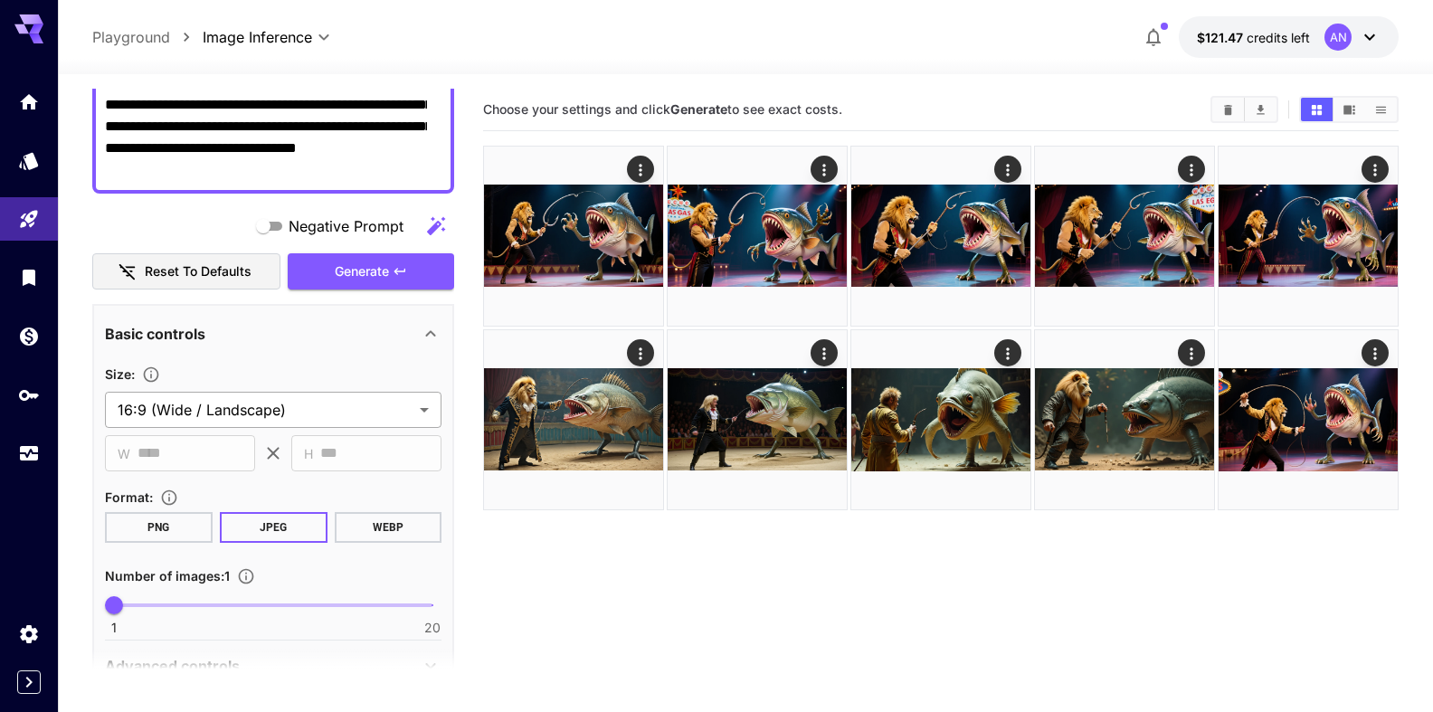
scroll to position [206, 0]
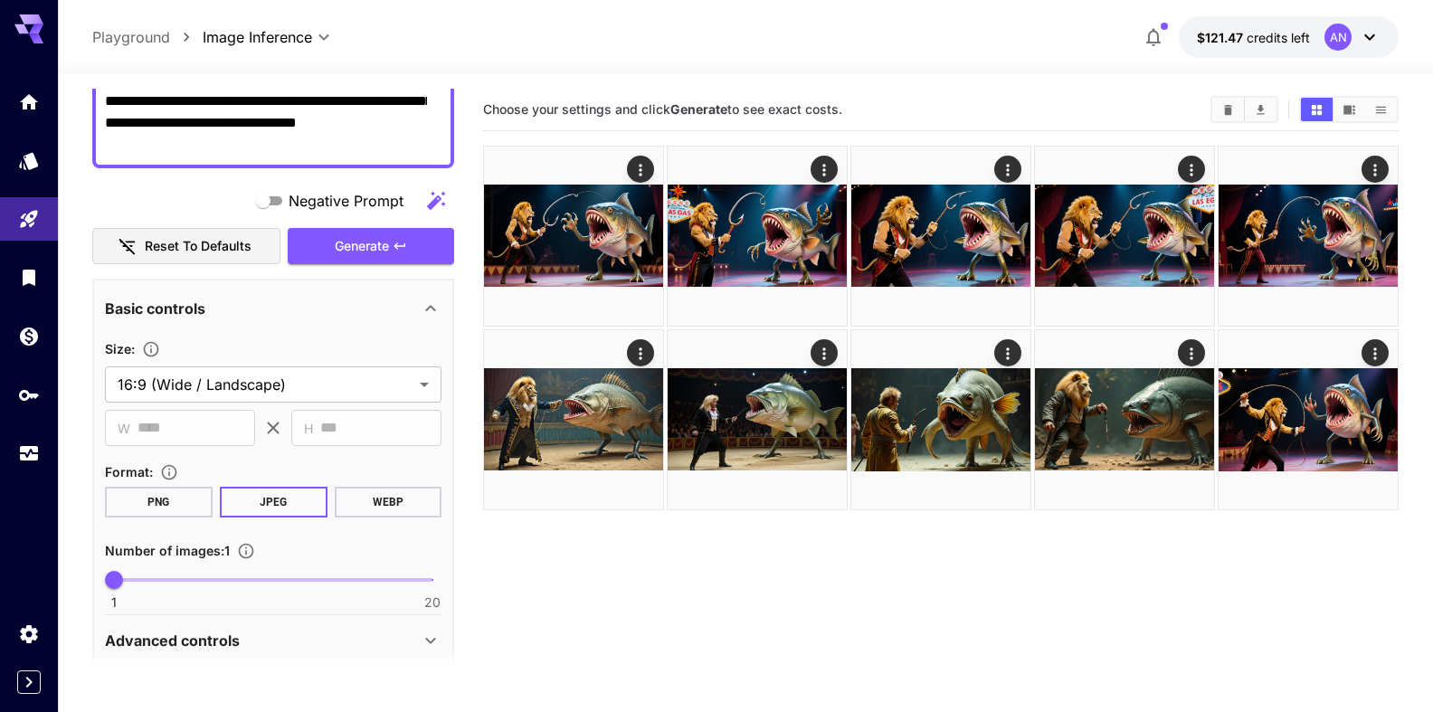
click at [366, 500] on button "WEBP" at bounding box center [388, 502] width 108 height 31
click at [357, 256] on span "Generate" at bounding box center [362, 246] width 54 height 23
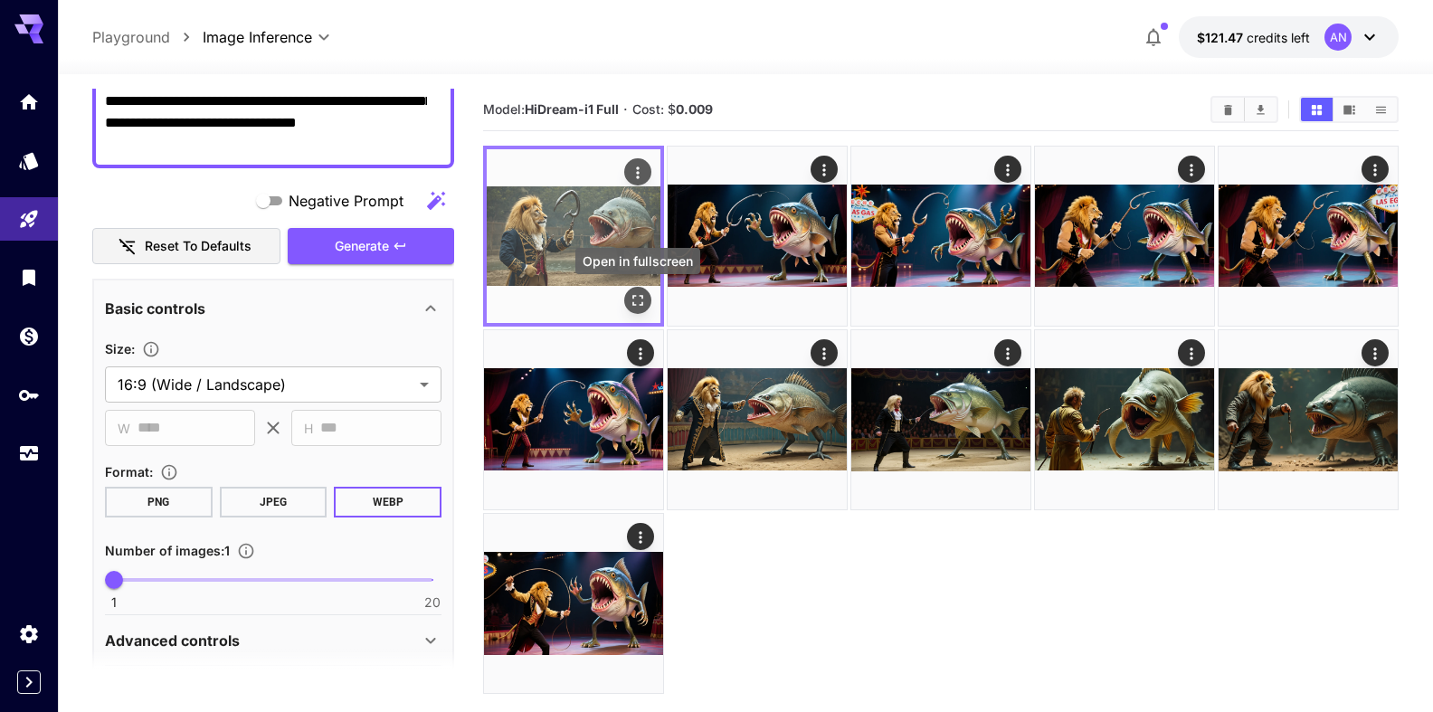
click at [642, 299] on icon "Open in fullscreen" at bounding box center [638, 300] width 18 height 18
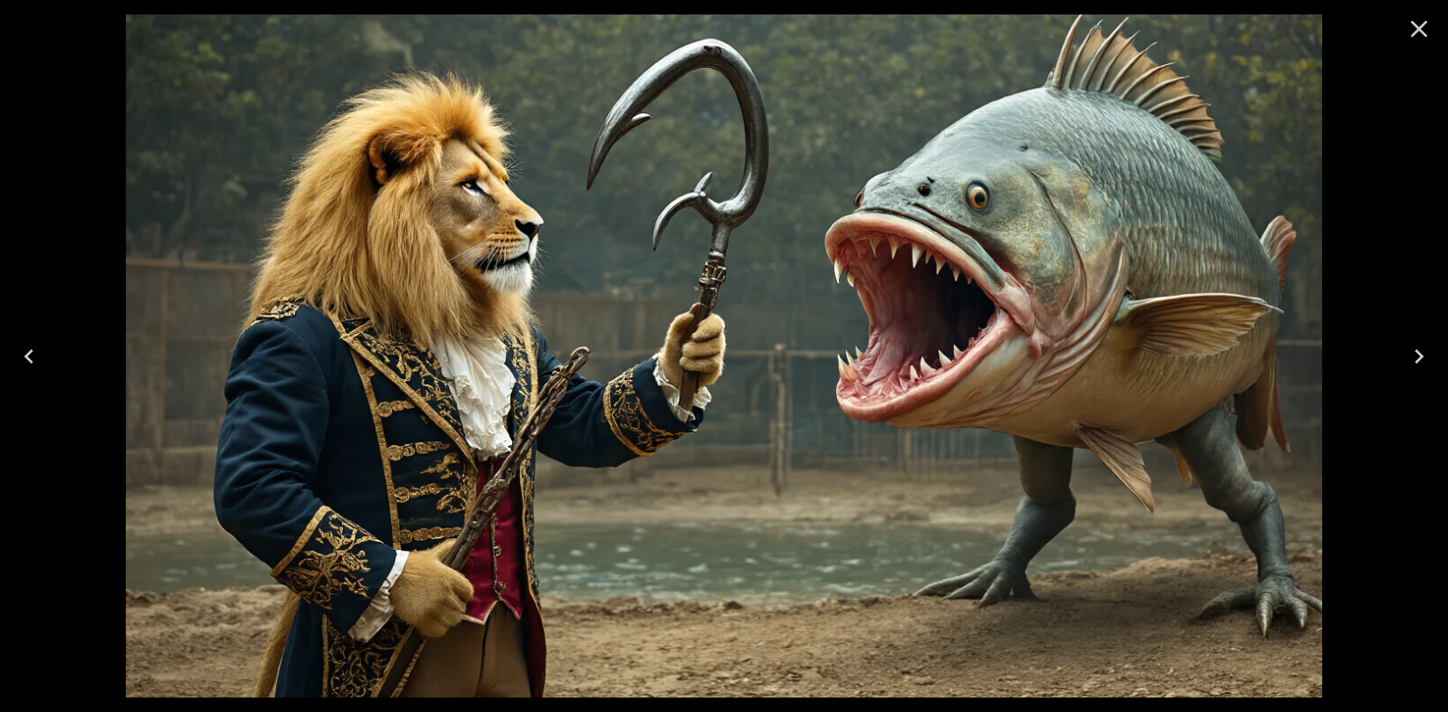
click at [1405, 40] on icon "Close" at bounding box center [1418, 28] width 29 height 29
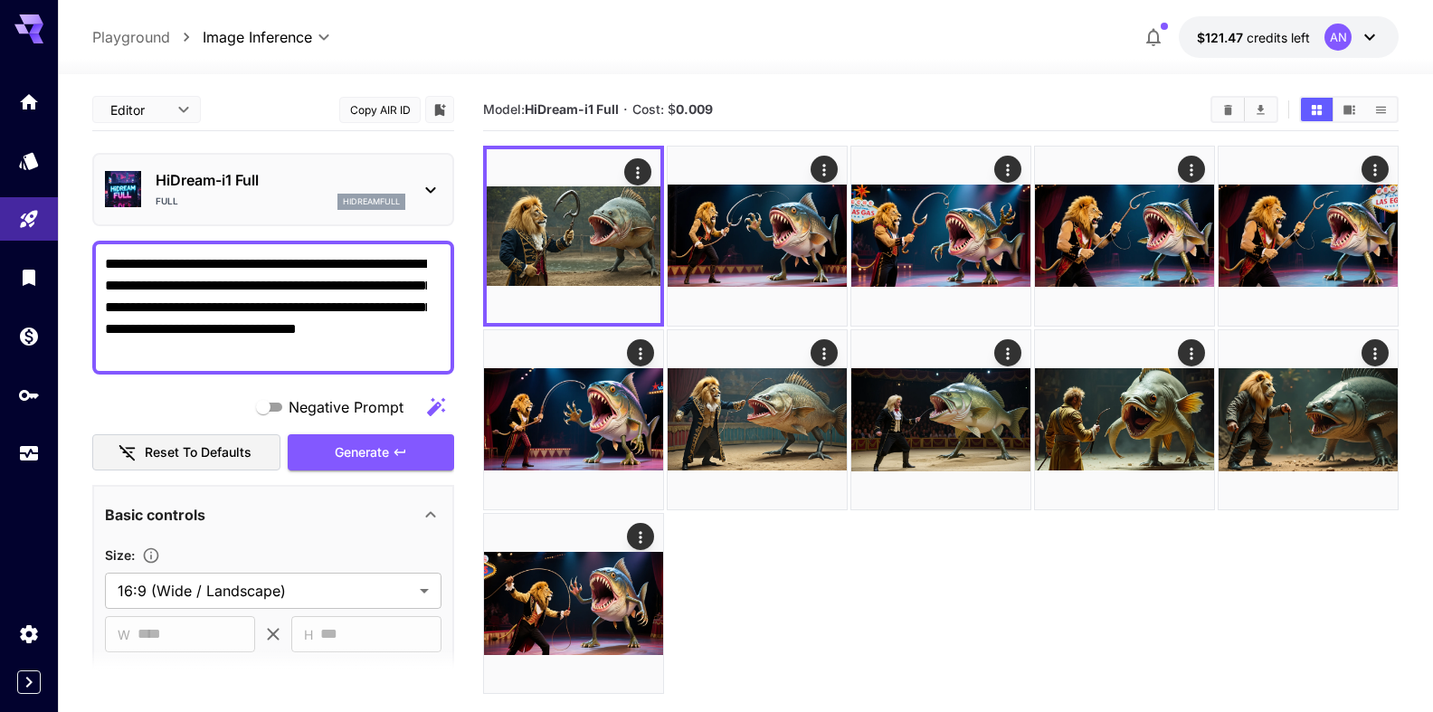
scroll to position [206, 0]
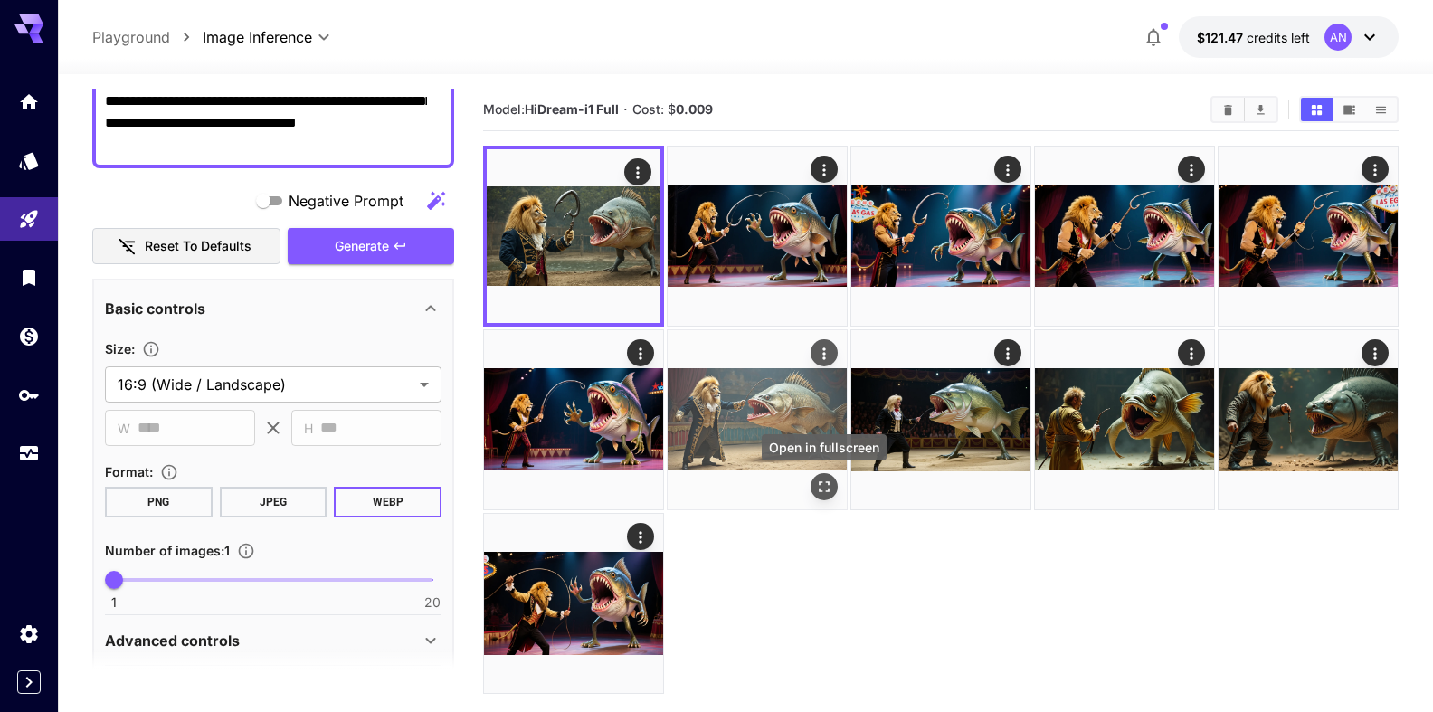
click at [828, 490] on icon "Open in fullscreen" at bounding box center [824, 487] width 18 height 18
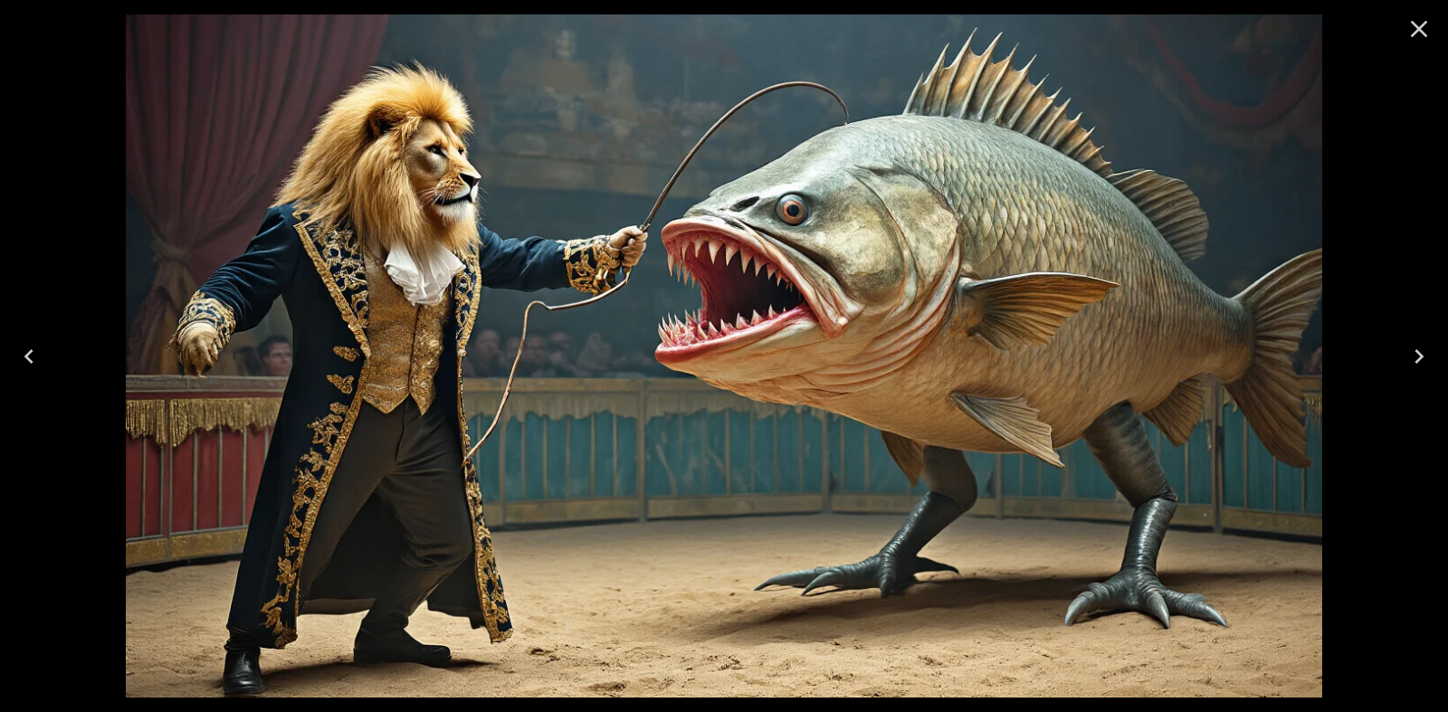
click at [1425, 18] on icon "Close" at bounding box center [1418, 28] width 29 height 29
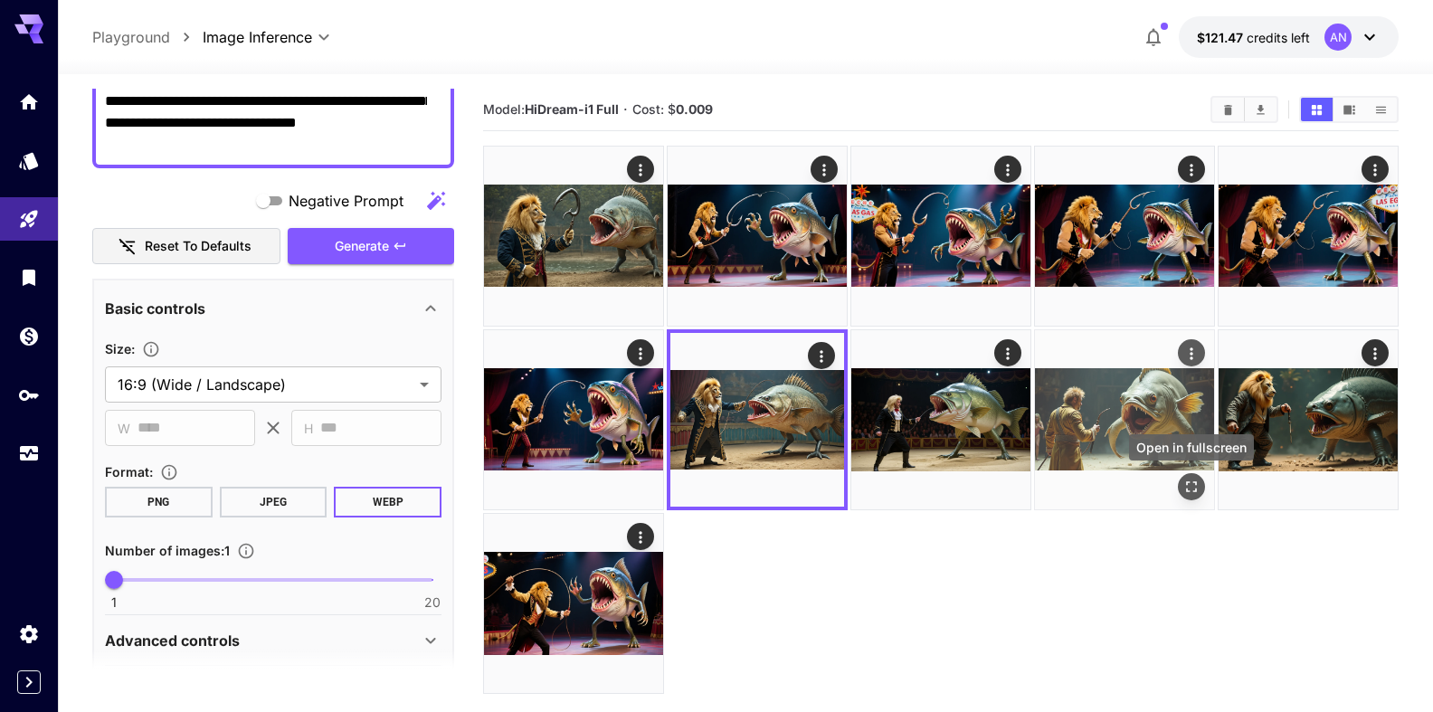
click at [1194, 490] on icon "Open in fullscreen" at bounding box center [1192, 487] width 18 height 18
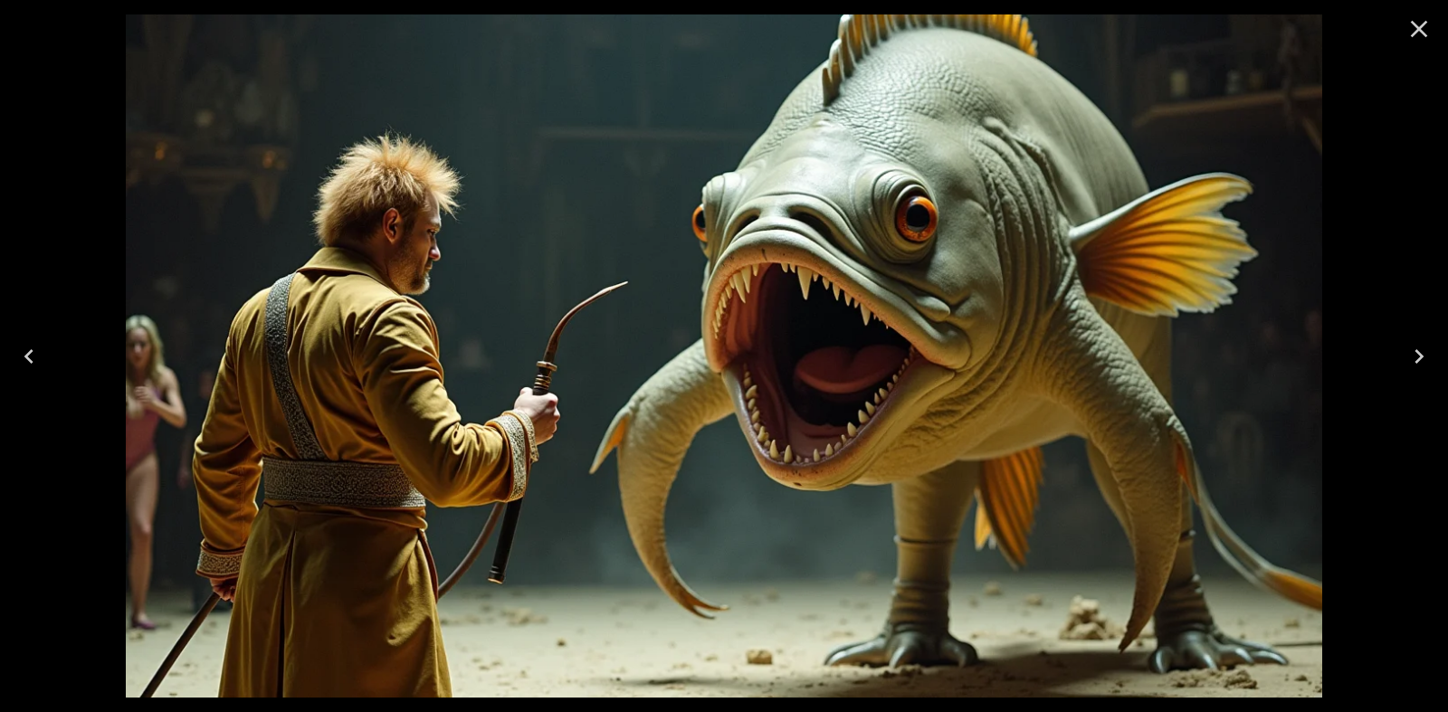
click at [1413, 16] on icon "Close" at bounding box center [1418, 28] width 29 height 29
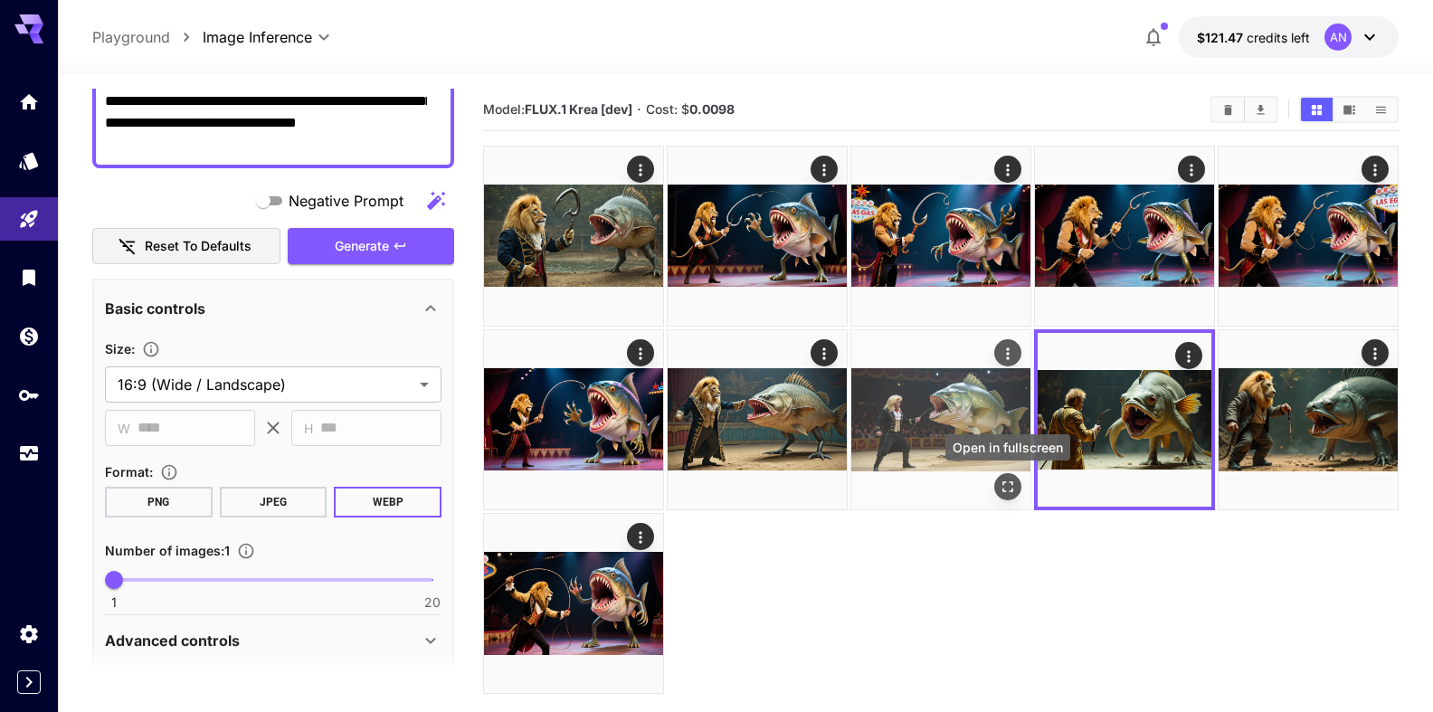
click at [1005, 478] on icon "Open in fullscreen" at bounding box center [1008, 487] width 18 height 18
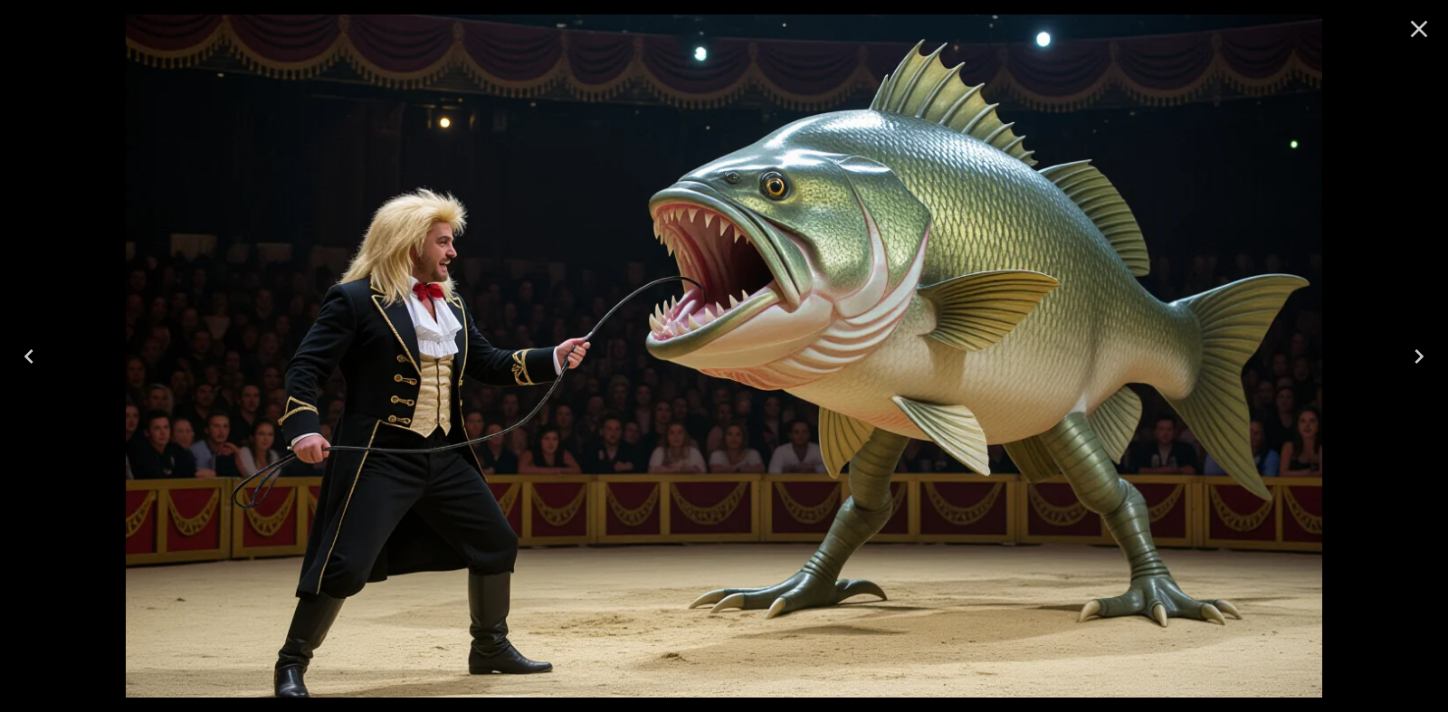
click at [1422, 37] on icon "Close" at bounding box center [1418, 28] width 29 height 29
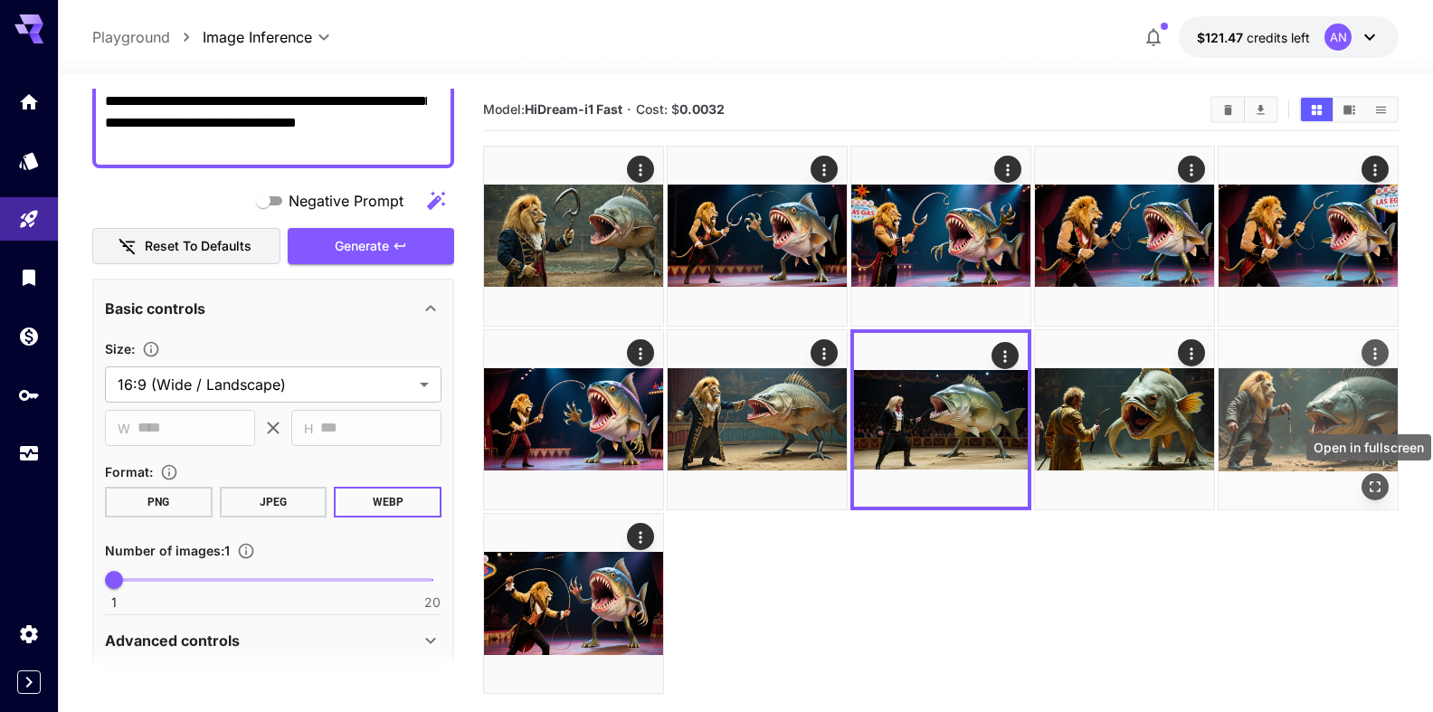
click at [1379, 483] on icon "Open in fullscreen" at bounding box center [1375, 487] width 18 height 18
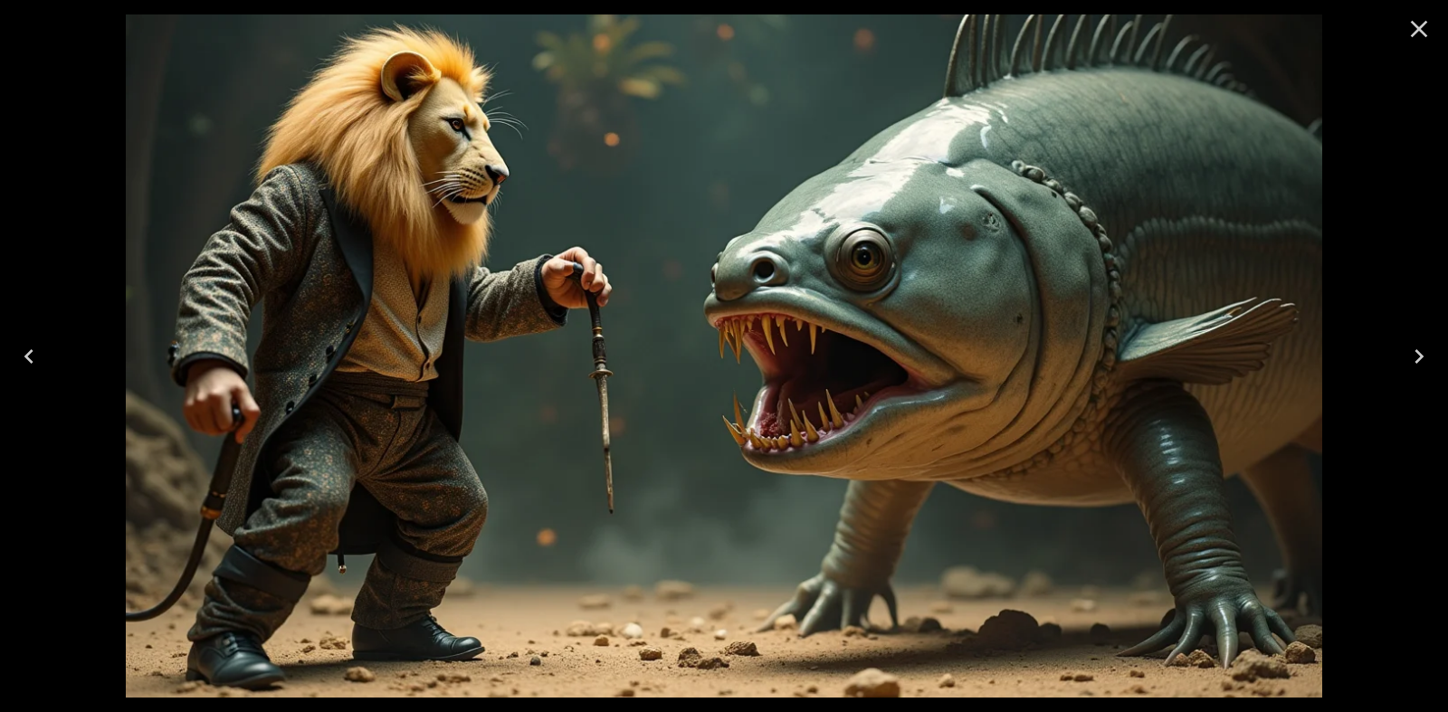
click at [1432, 25] on button "Close" at bounding box center [1418, 28] width 43 height 43
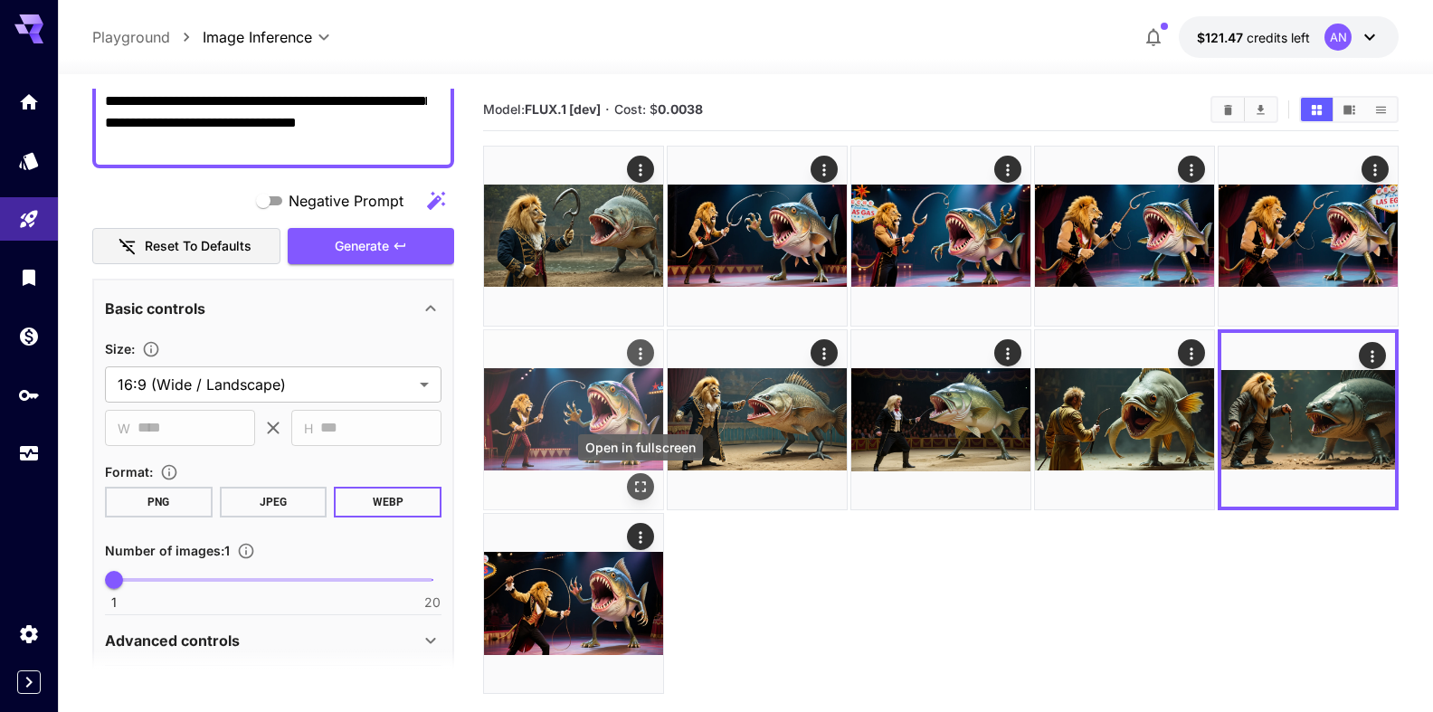
click at [641, 486] on icon "Open in fullscreen" at bounding box center [641, 487] width 18 height 18
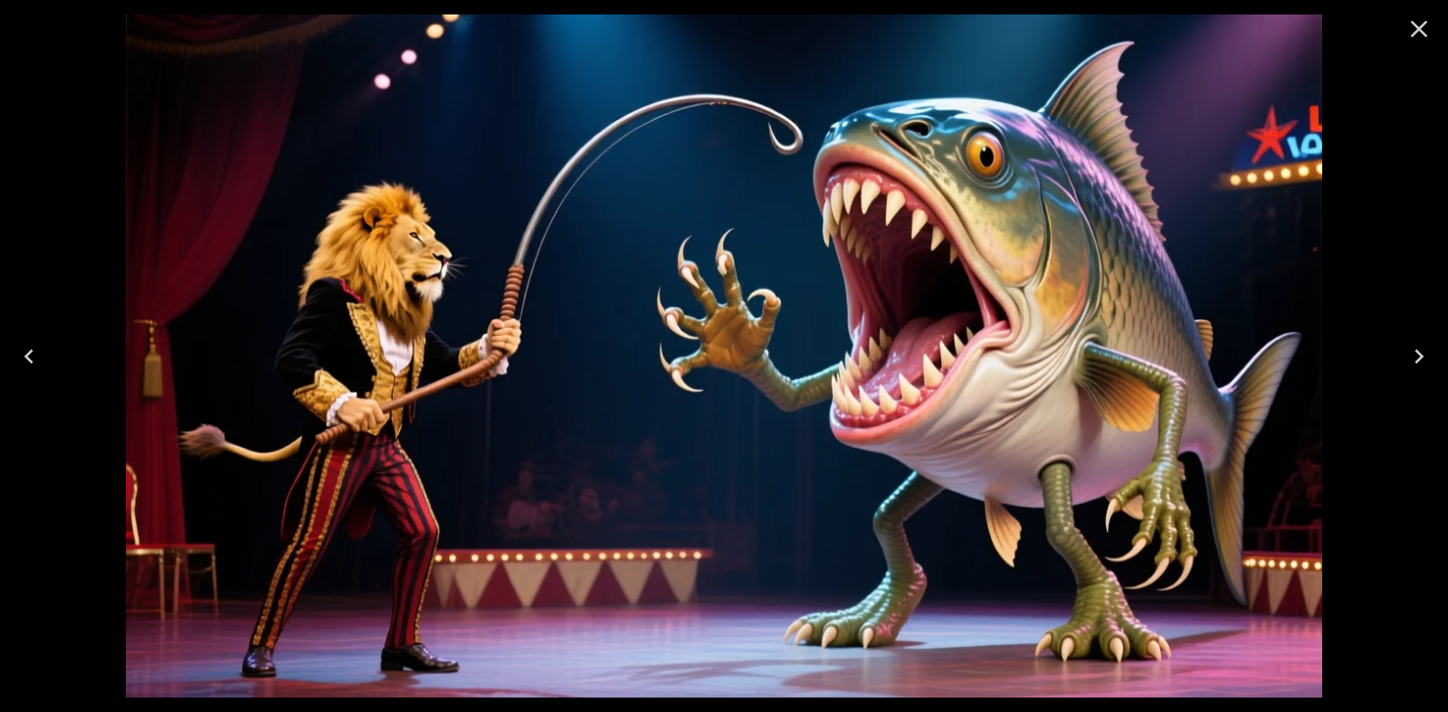
click at [1421, 34] on icon "Close" at bounding box center [1418, 28] width 29 height 29
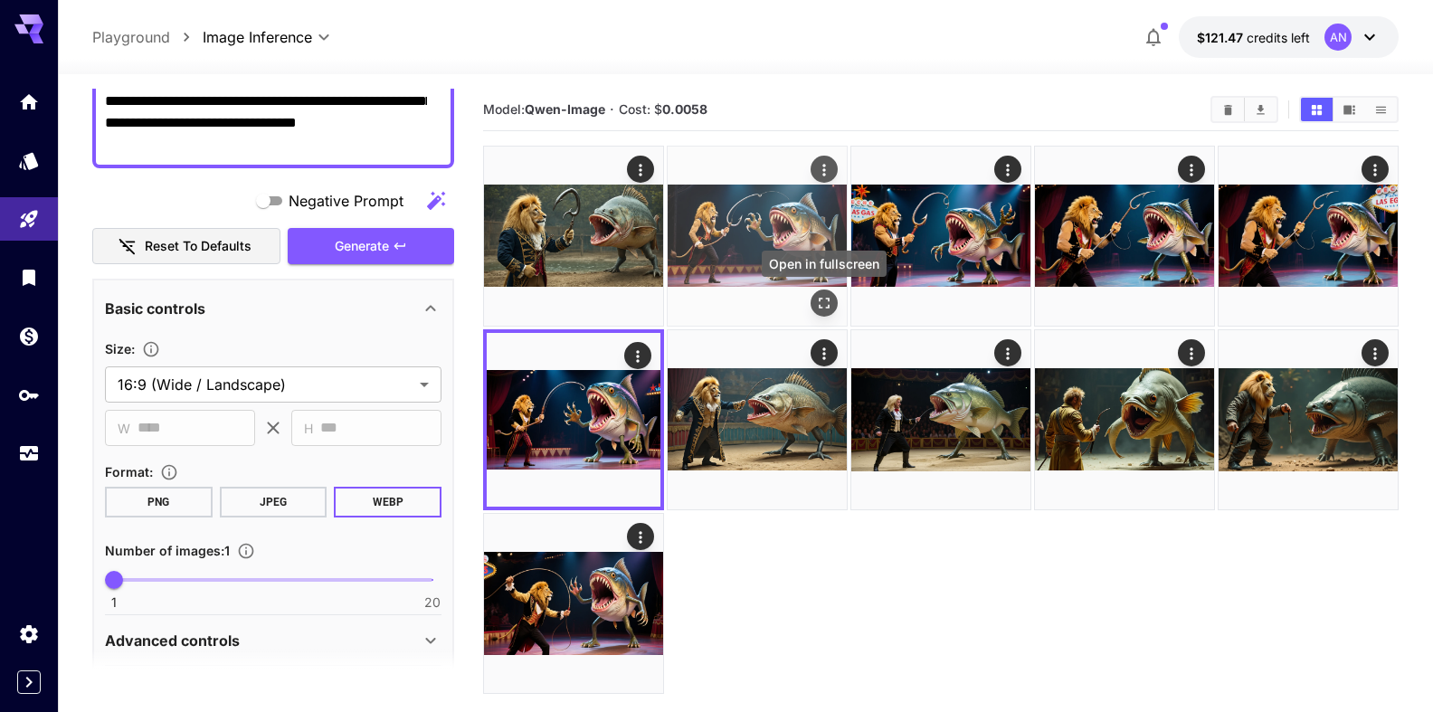
click at [832, 299] on icon "Open in fullscreen" at bounding box center [824, 303] width 18 height 18
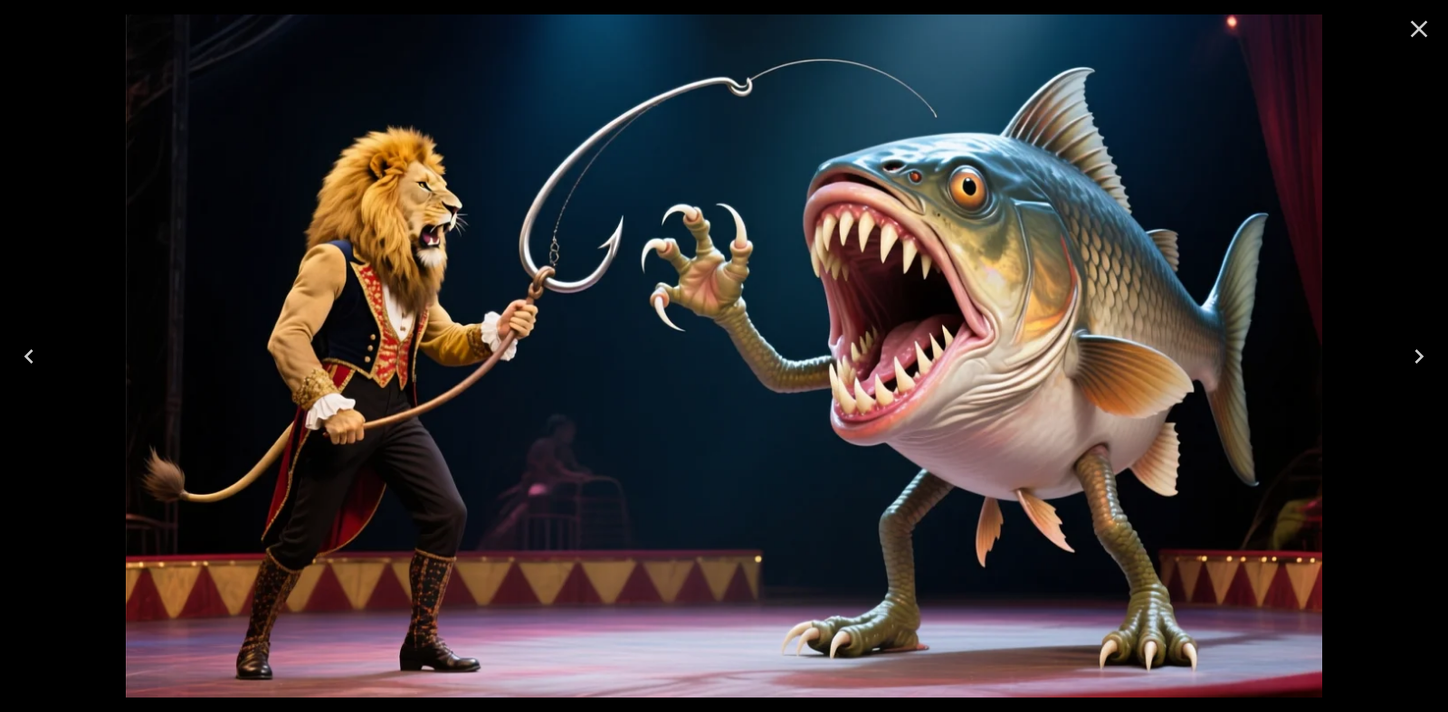
click at [1428, 38] on icon "Close" at bounding box center [1418, 28] width 29 height 29
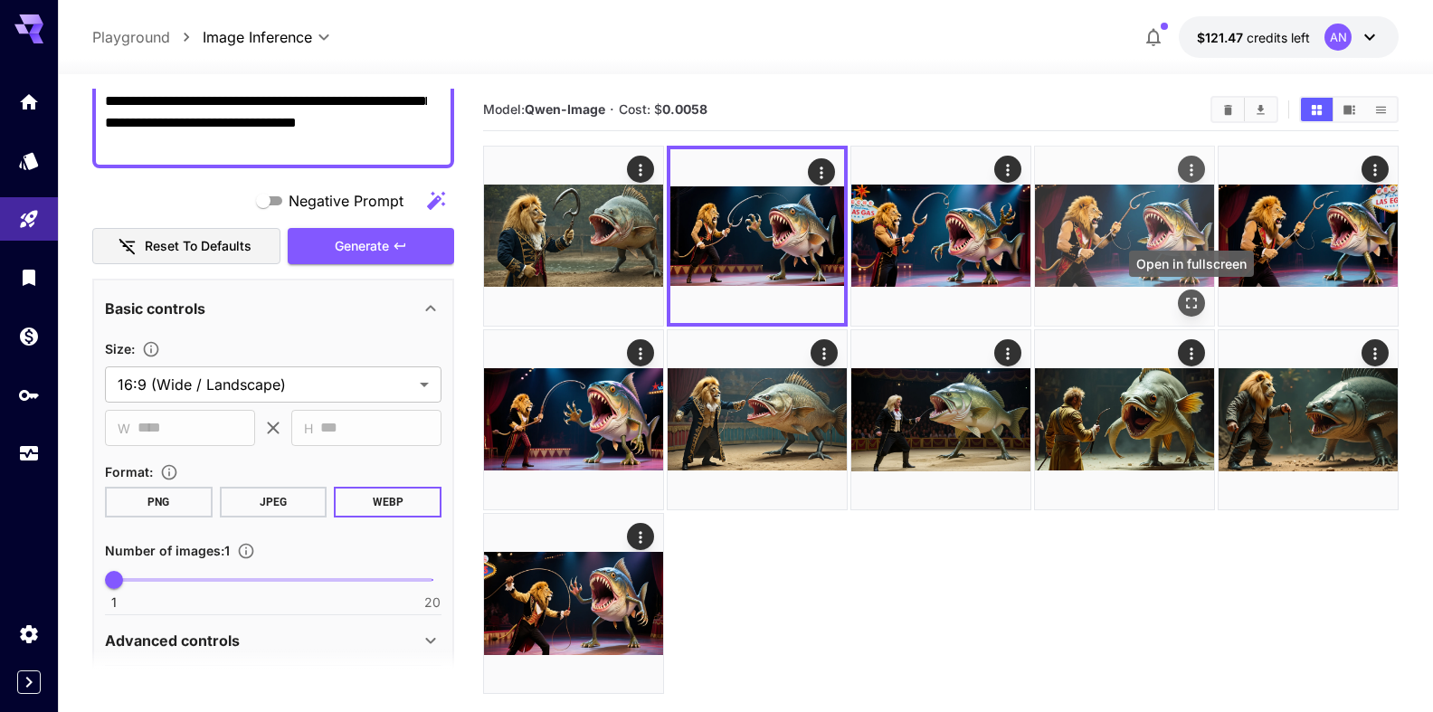
click at [1202, 301] on button "Open in fullscreen" at bounding box center [1191, 303] width 27 height 27
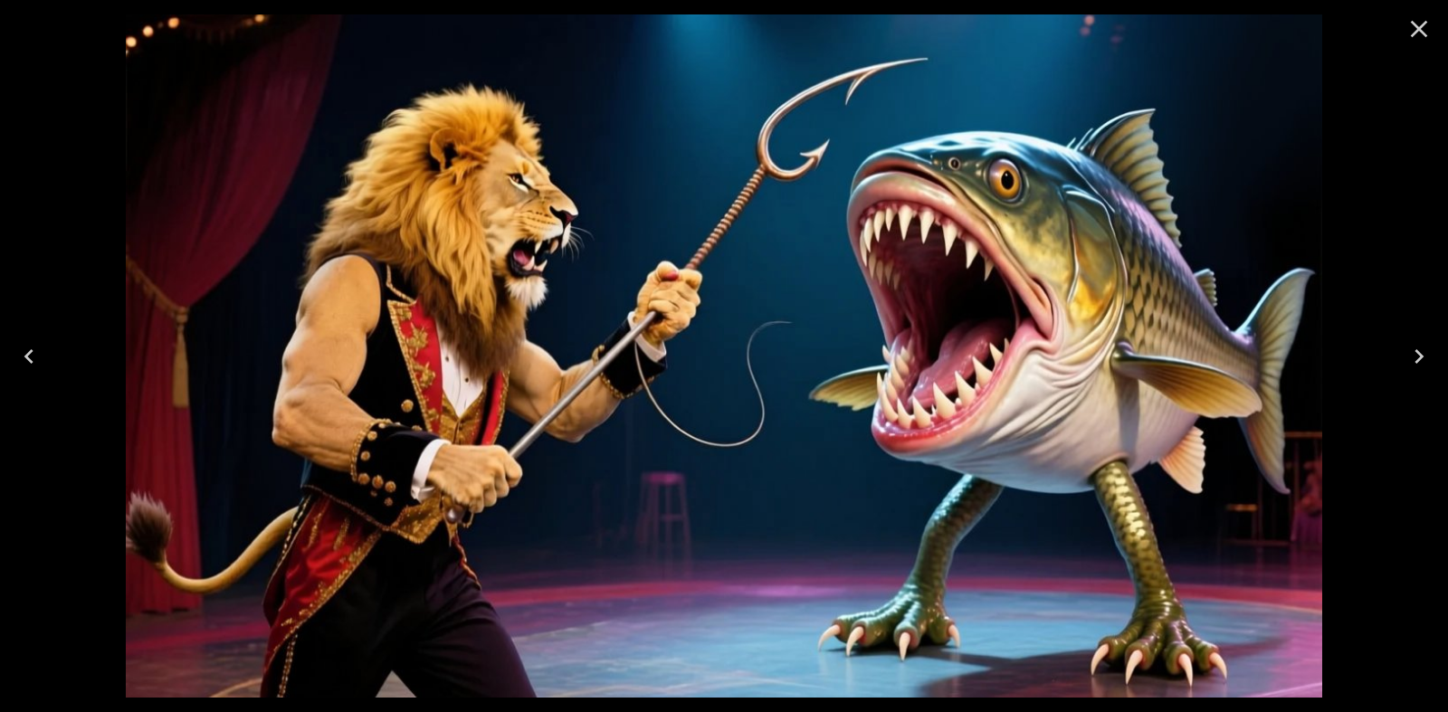
click at [1432, 32] on button "Close" at bounding box center [1418, 28] width 43 height 43
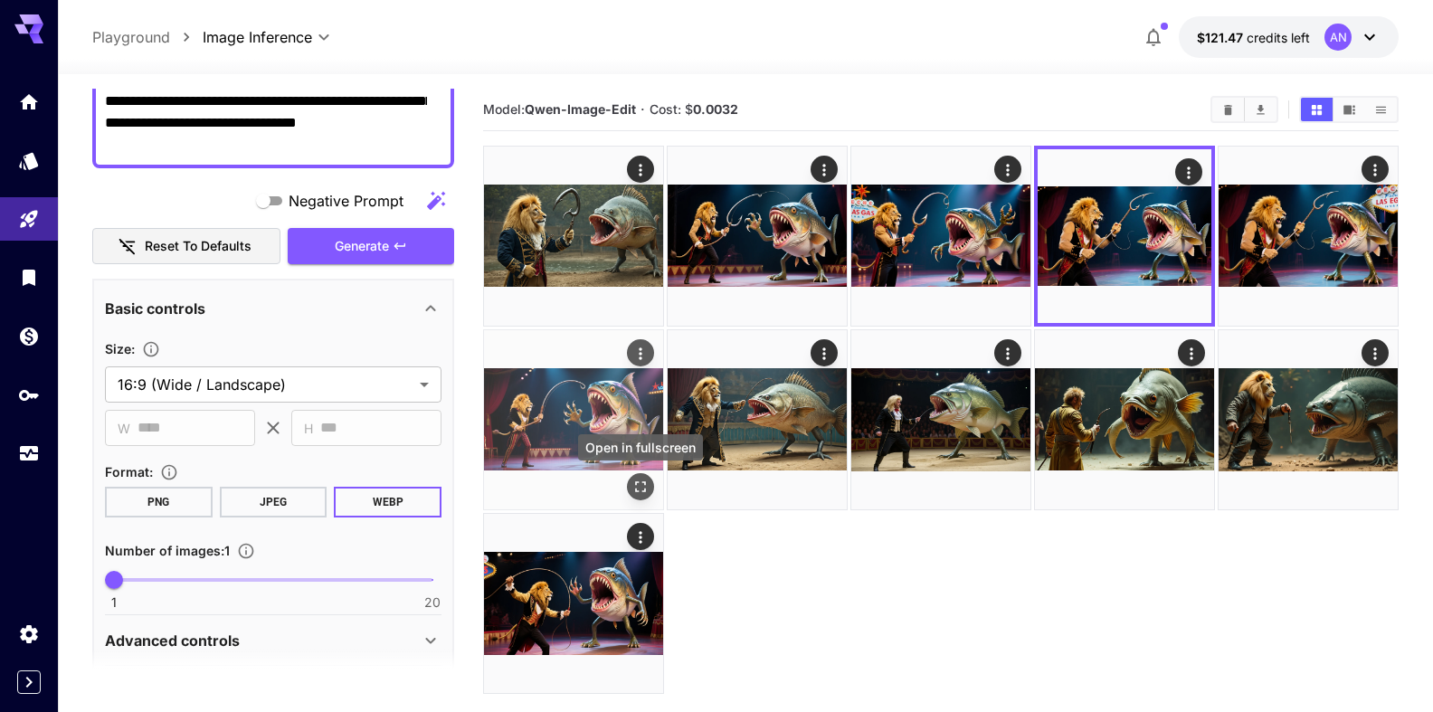
click at [647, 489] on icon "Open in fullscreen" at bounding box center [641, 487] width 18 height 18
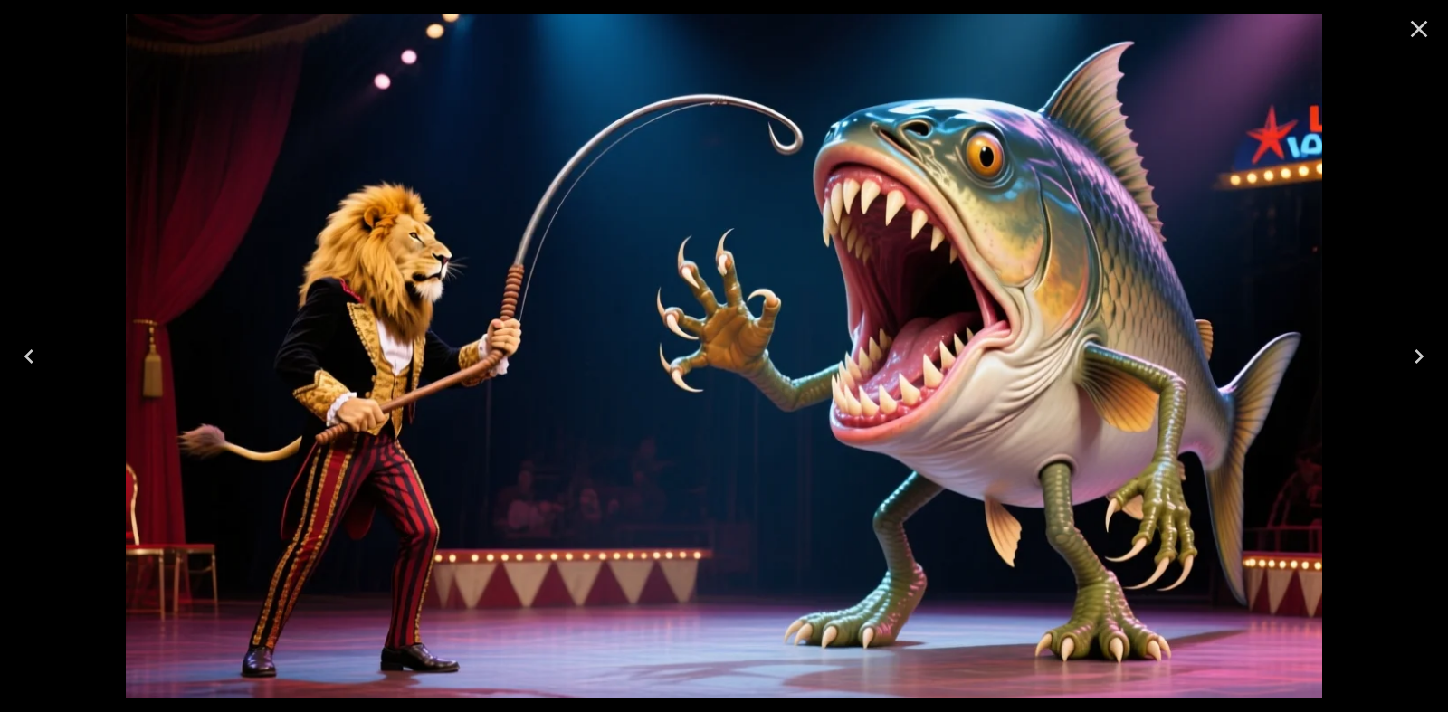
click at [1424, 20] on icon "Close" at bounding box center [1418, 28] width 29 height 29
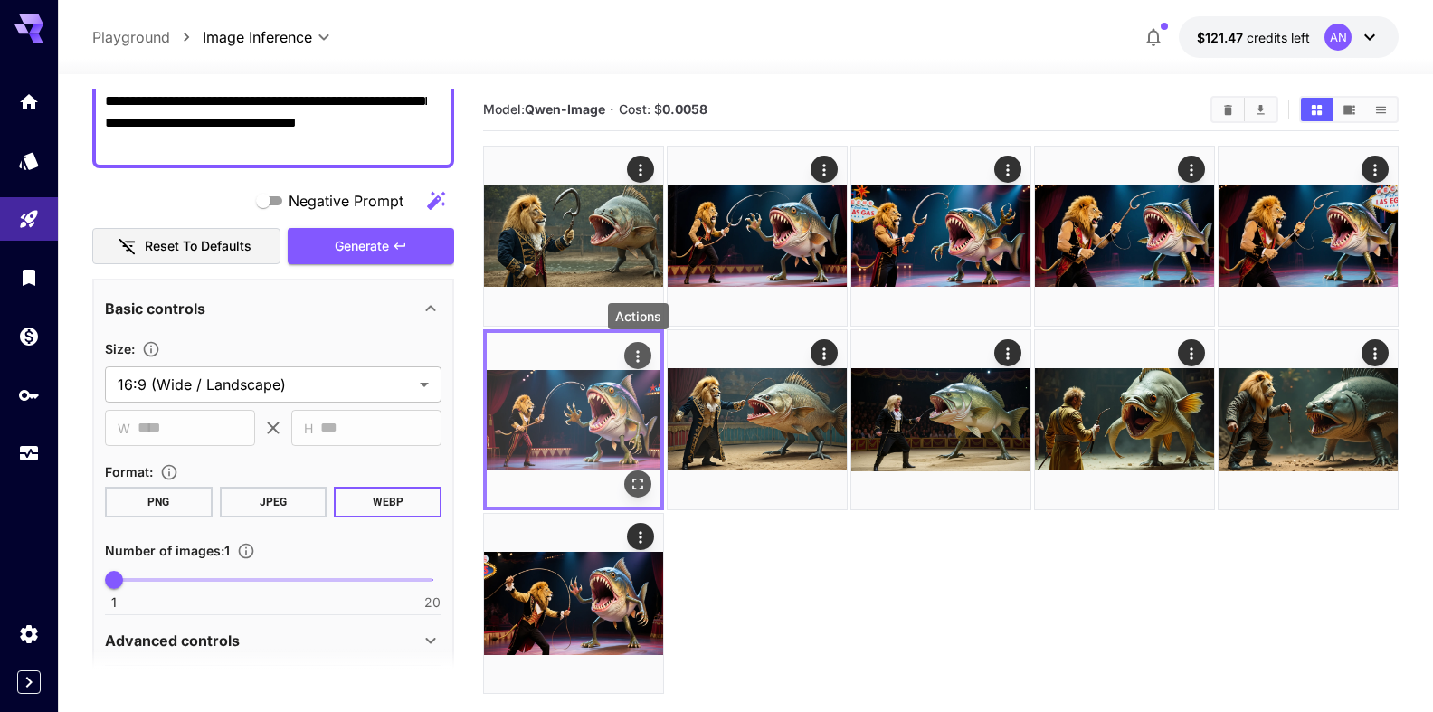
click at [650, 350] on button "Actions" at bounding box center [637, 355] width 27 height 27
click at [637, 352] on icon "Actions" at bounding box center [637, 356] width 3 height 12
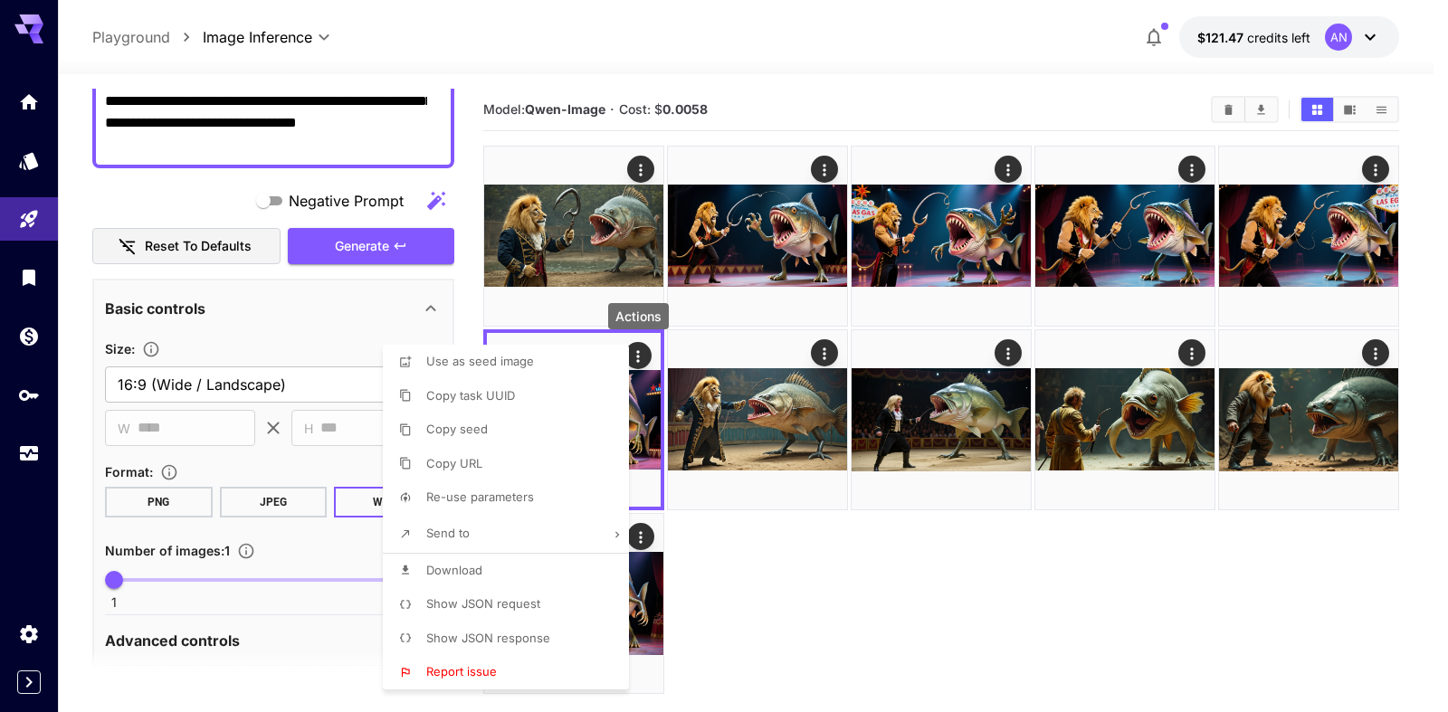
click at [465, 575] on span "Download" at bounding box center [454, 570] width 56 height 14
click at [1236, 112] on div at bounding box center [724, 356] width 1448 height 712
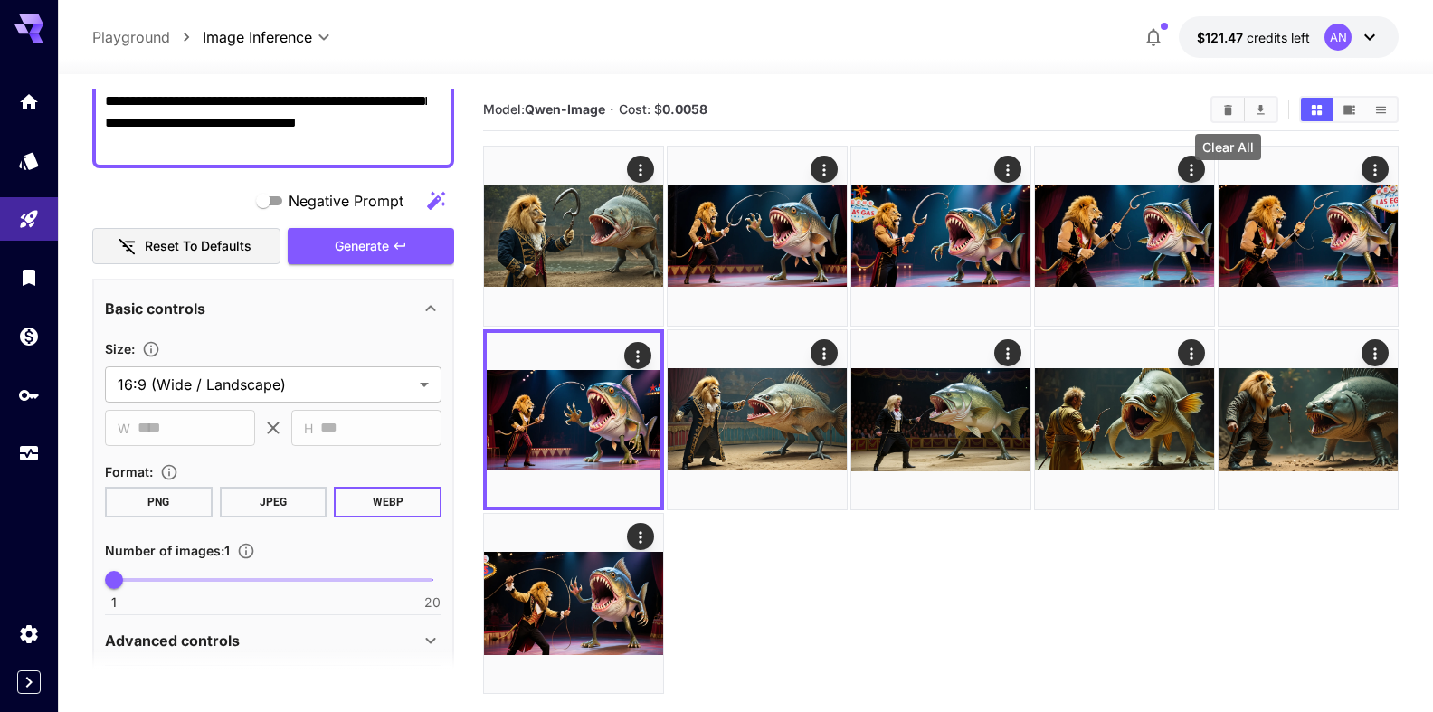
click at [1224, 112] on icon "Clear All" at bounding box center [1228, 110] width 14 height 14
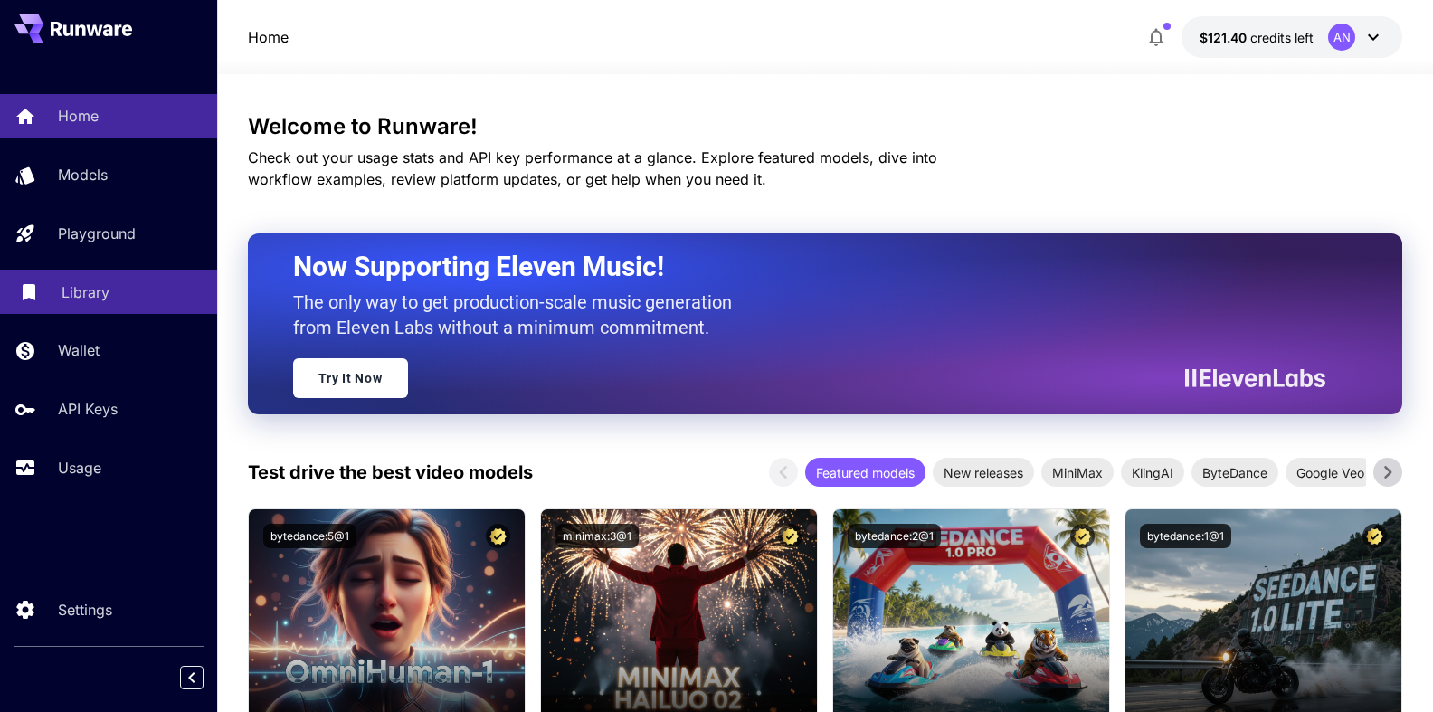
click at [81, 291] on p "Library" at bounding box center [86, 292] width 48 height 22
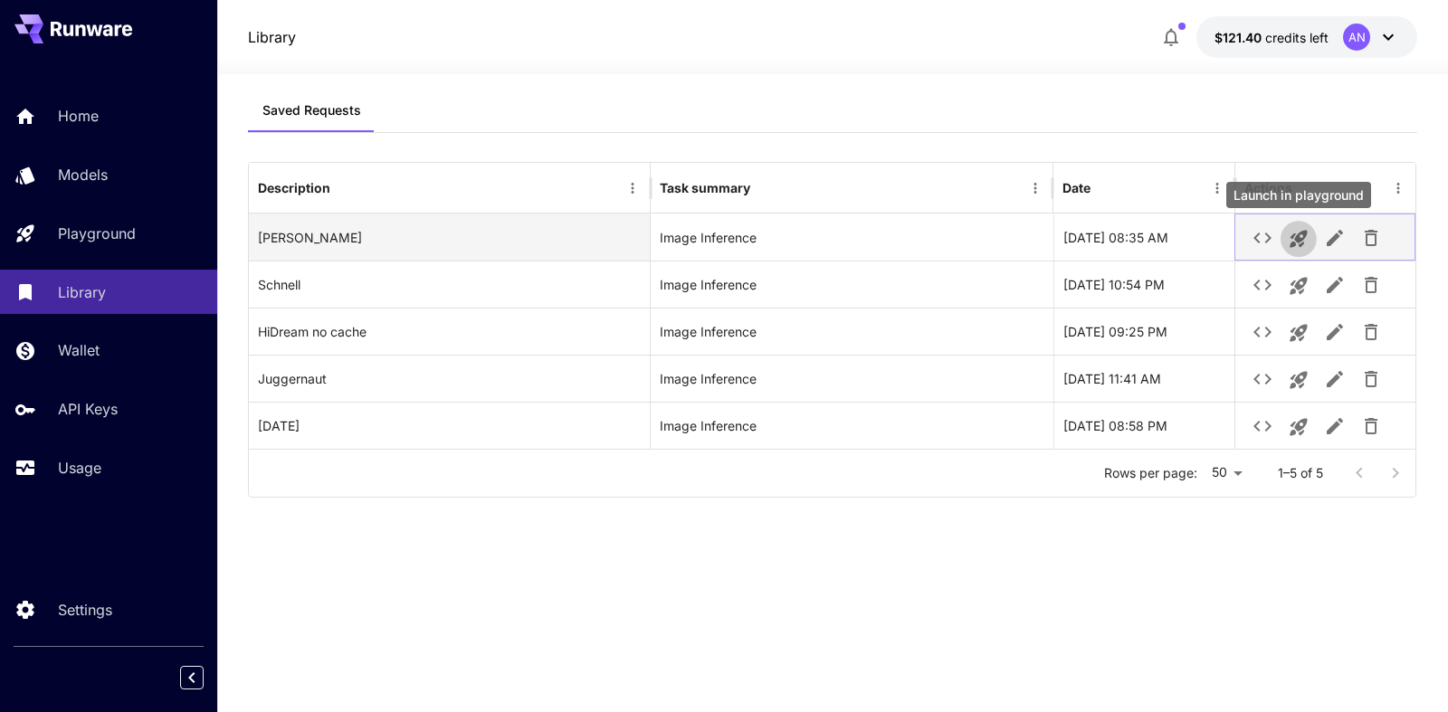
click at [1305, 238] on icon "Launch in playground" at bounding box center [1299, 239] width 22 height 22
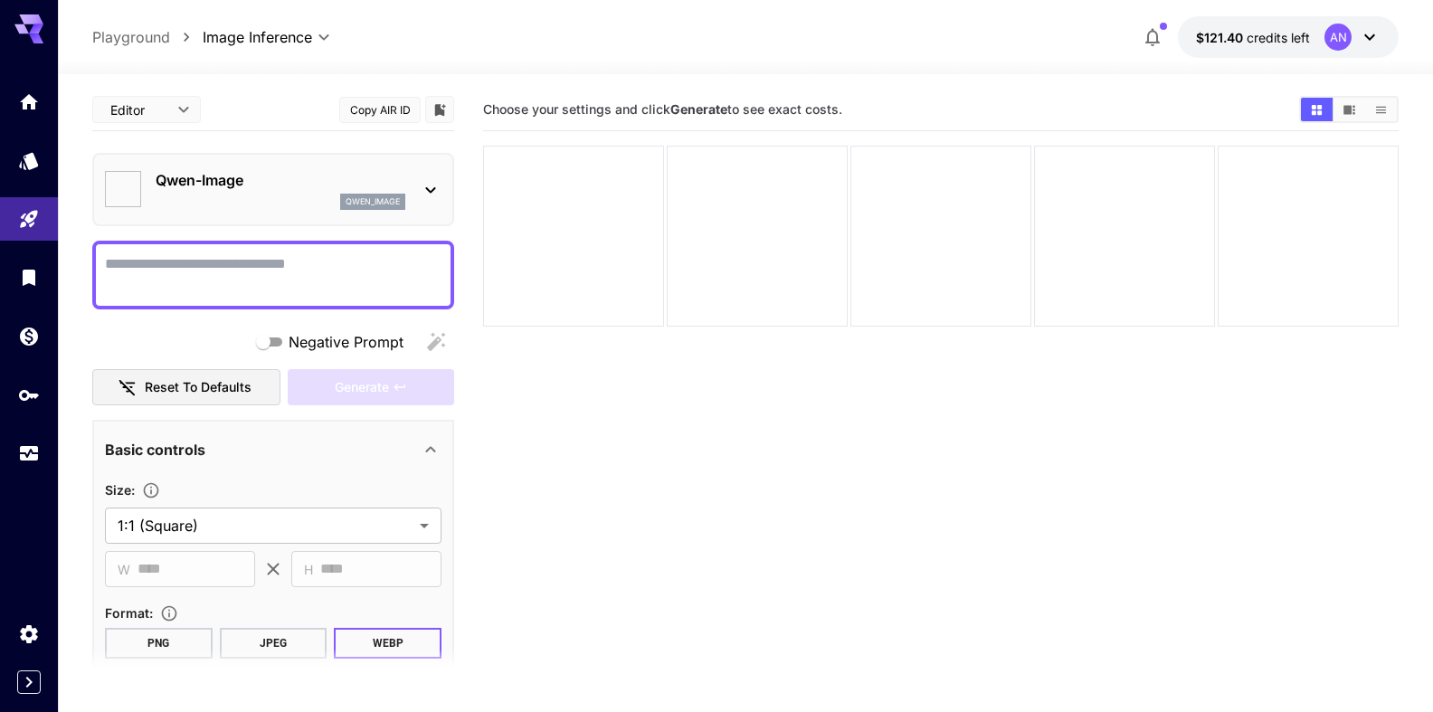
type input "**********"
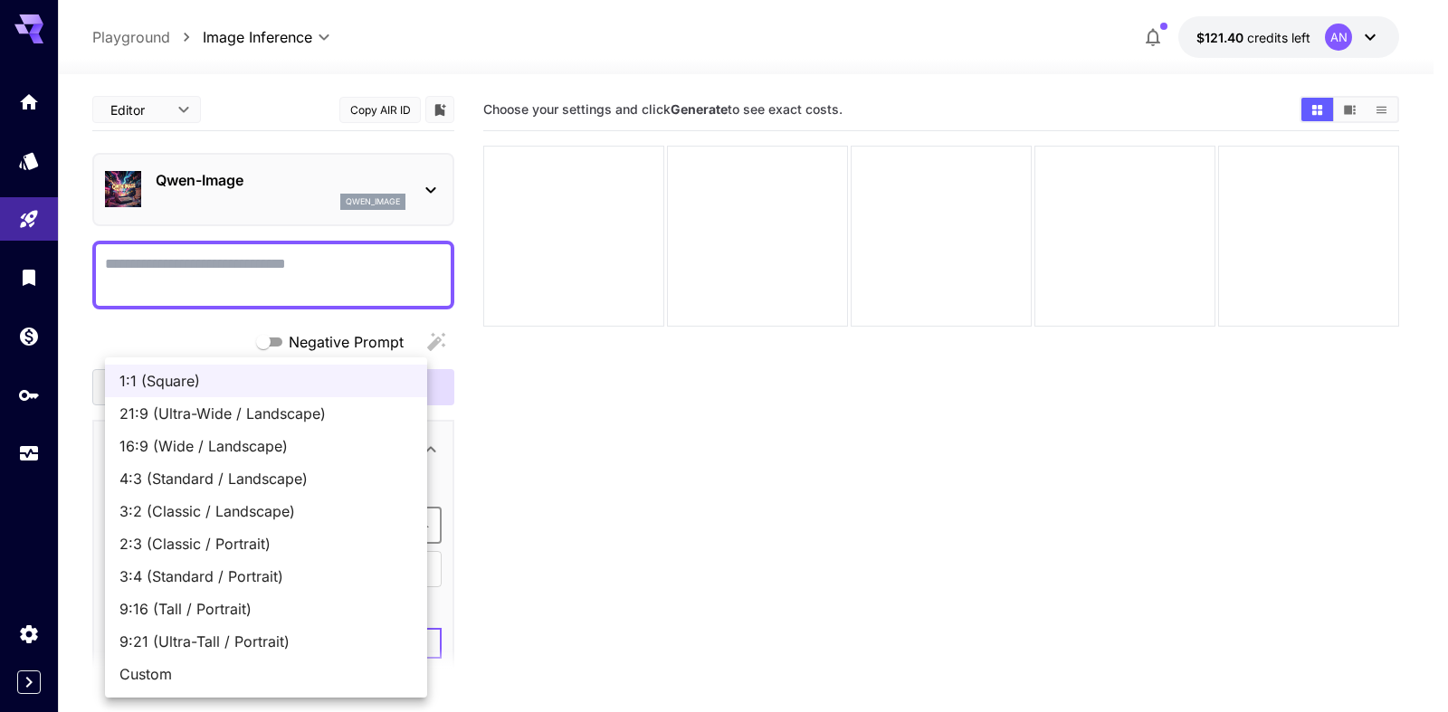
click at [229, 528] on body "**********" at bounding box center [724, 427] width 1448 height 855
click at [188, 606] on span "9:16 (Tall / Portrait)" at bounding box center [265, 609] width 293 height 22
type input "**********"
type input "***"
type input "****"
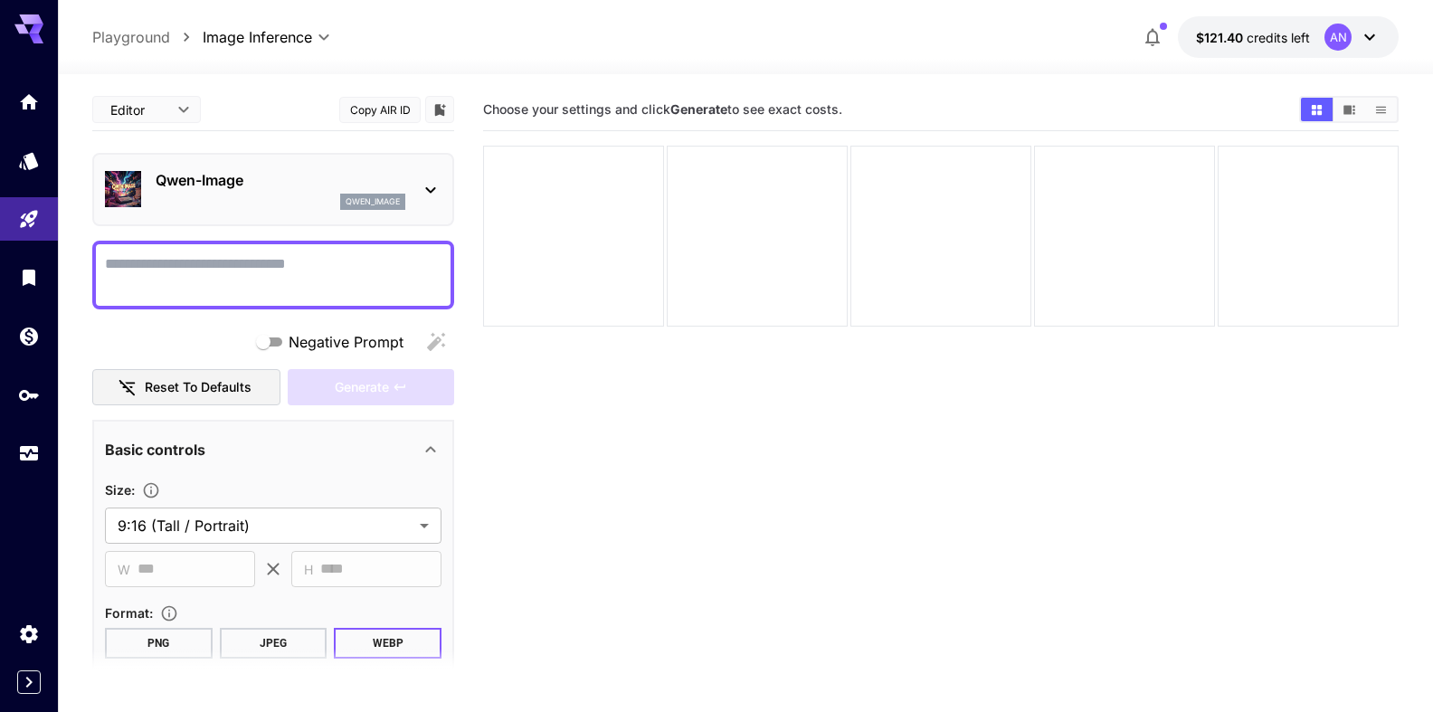
click at [167, 271] on textarea "Negative Prompt" at bounding box center [273, 274] width 337 height 43
type textarea "*"
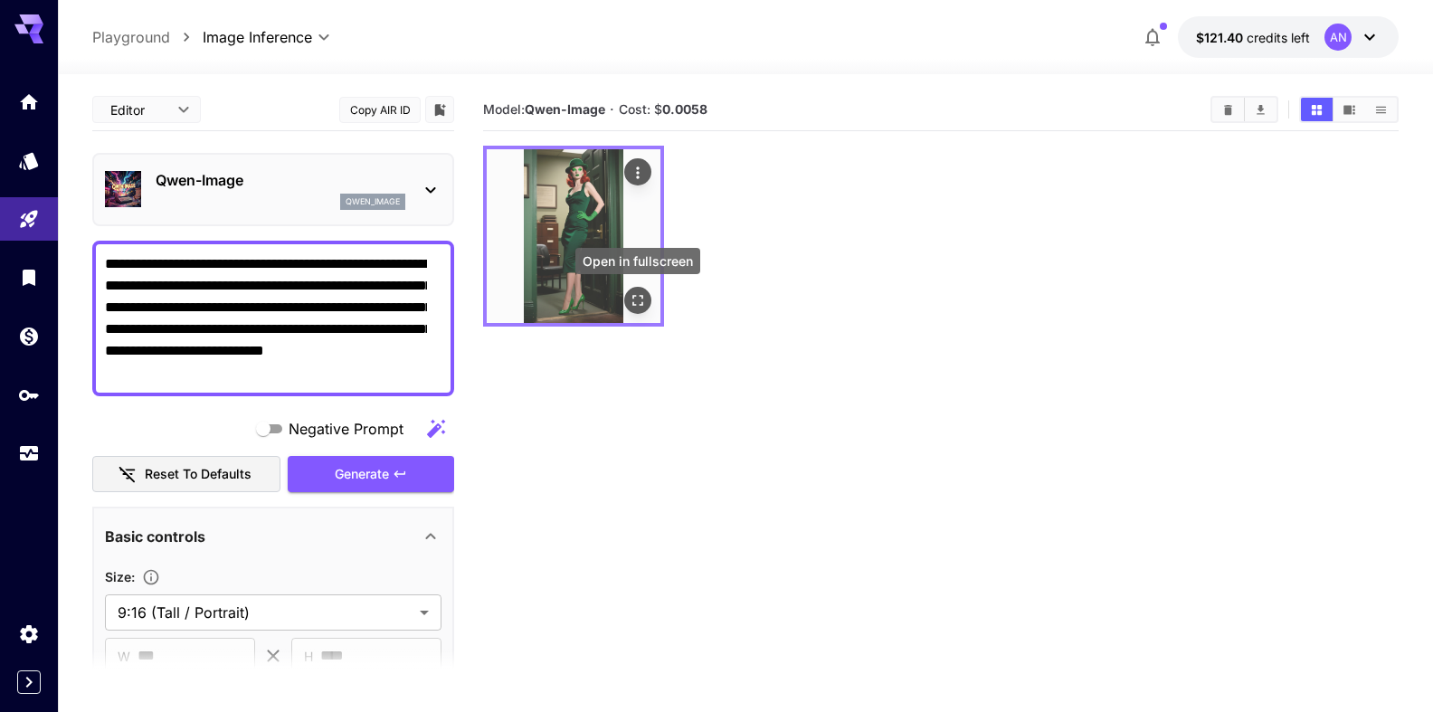
click at [646, 296] on icon "Open in fullscreen" at bounding box center [638, 300] width 18 height 18
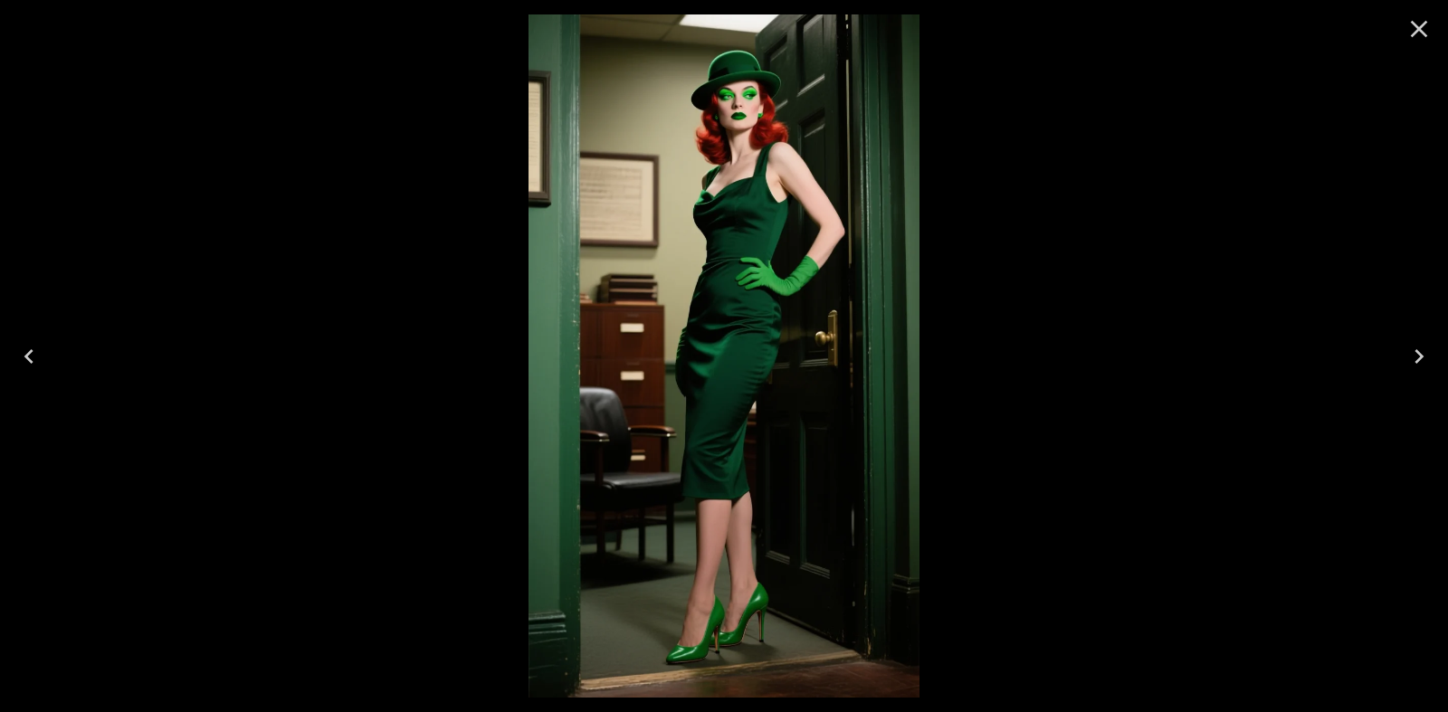
click at [1431, 33] on icon "Close" at bounding box center [1418, 28] width 29 height 29
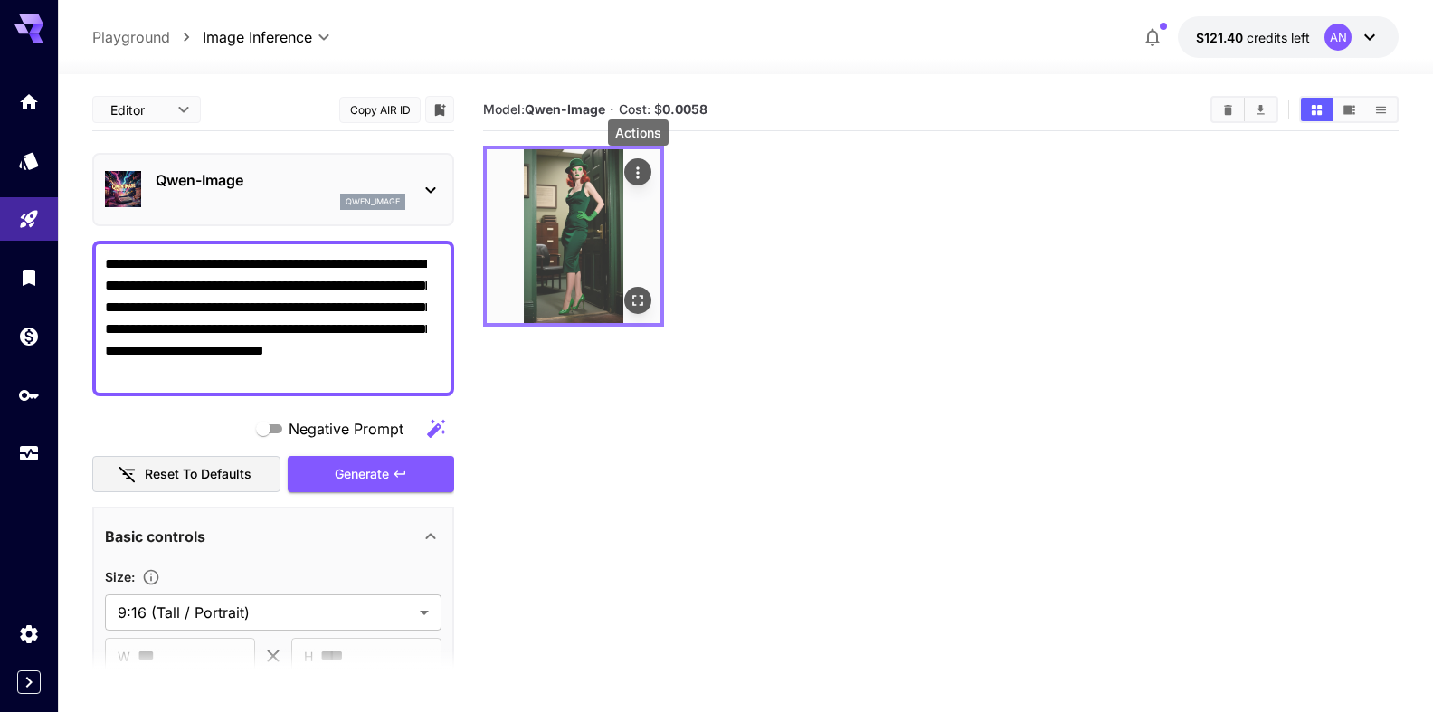
click at [643, 180] on icon "Actions" at bounding box center [638, 173] width 18 height 18
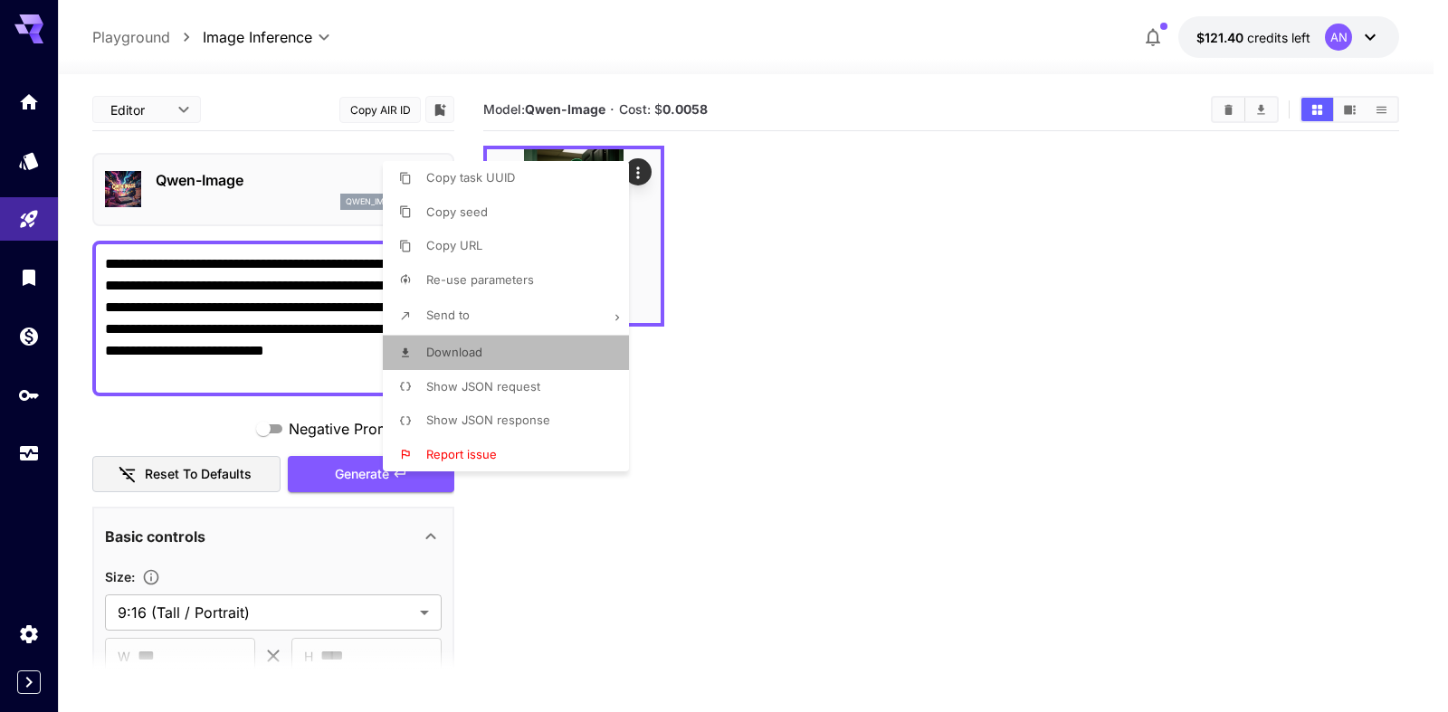
click at [462, 356] on span "Download" at bounding box center [454, 352] width 56 height 14
click at [276, 340] on div at bounding box center [724, 356] width 1448 height 712
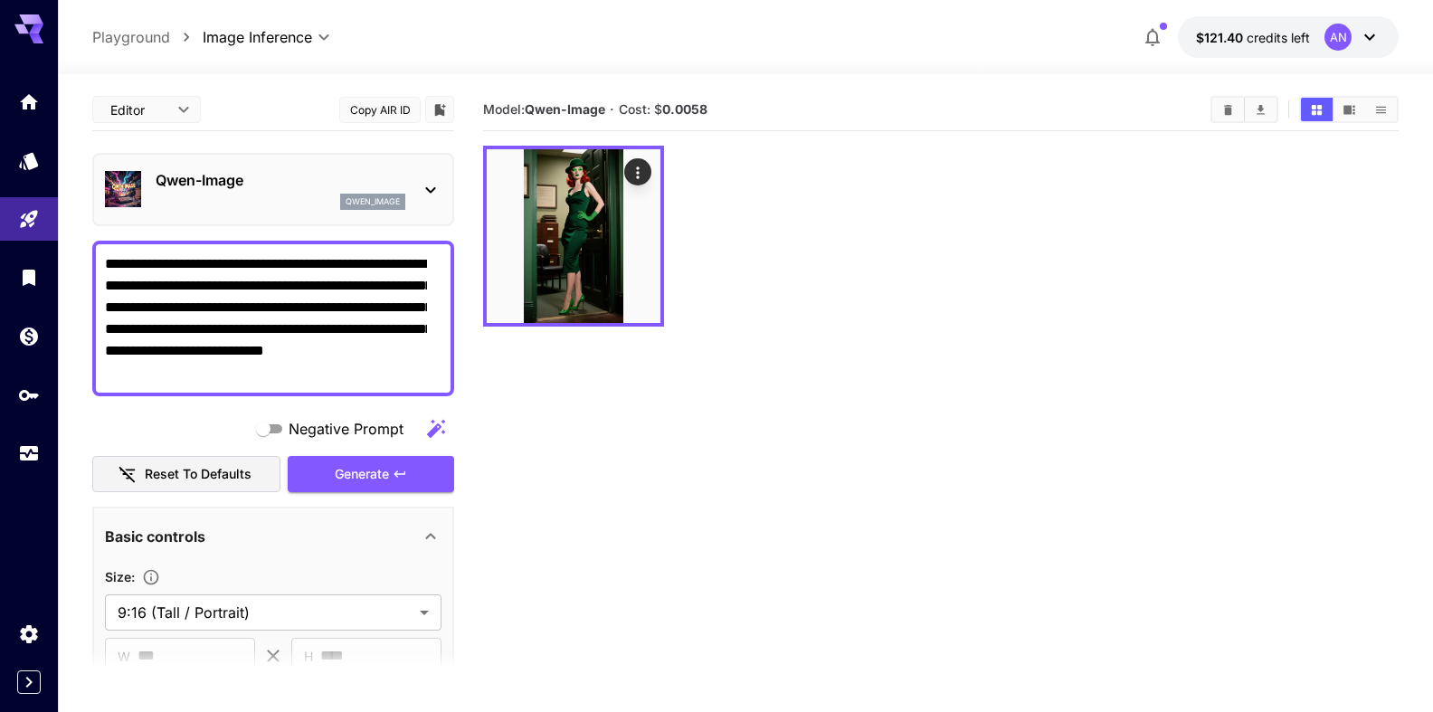
click at [194, 329] on textarea "**********" at bounding box center [266, 318] width 322 height 130
drag, startPoint x: 232, startPoint y: 334, endPoint x: 285, endPoint y: 326, distance: 54.0
click at [285, 326] on textarea "**********" at bounding box center [266, 318] width 322 height 130
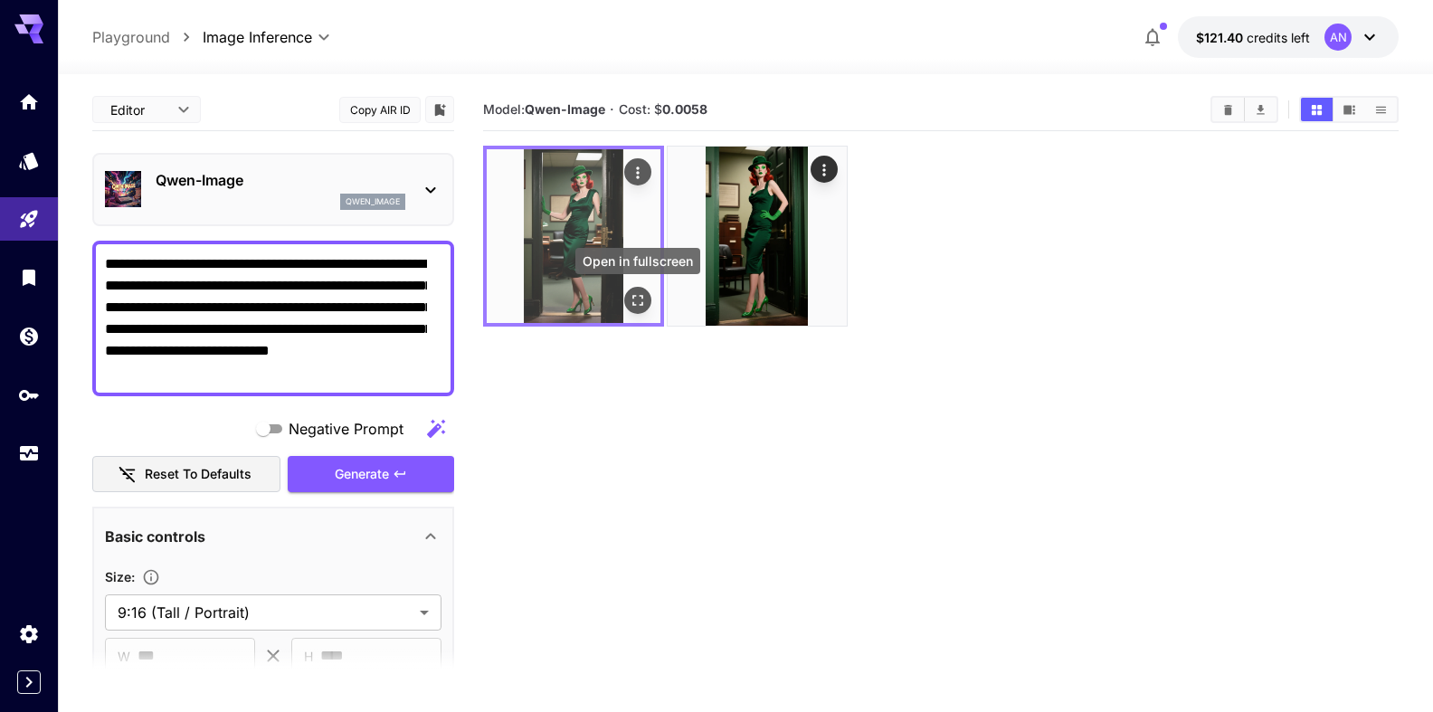
click at [632, 304] on icon "Open in fullscreen" at bounding box center [638, 300] width 18 height 18
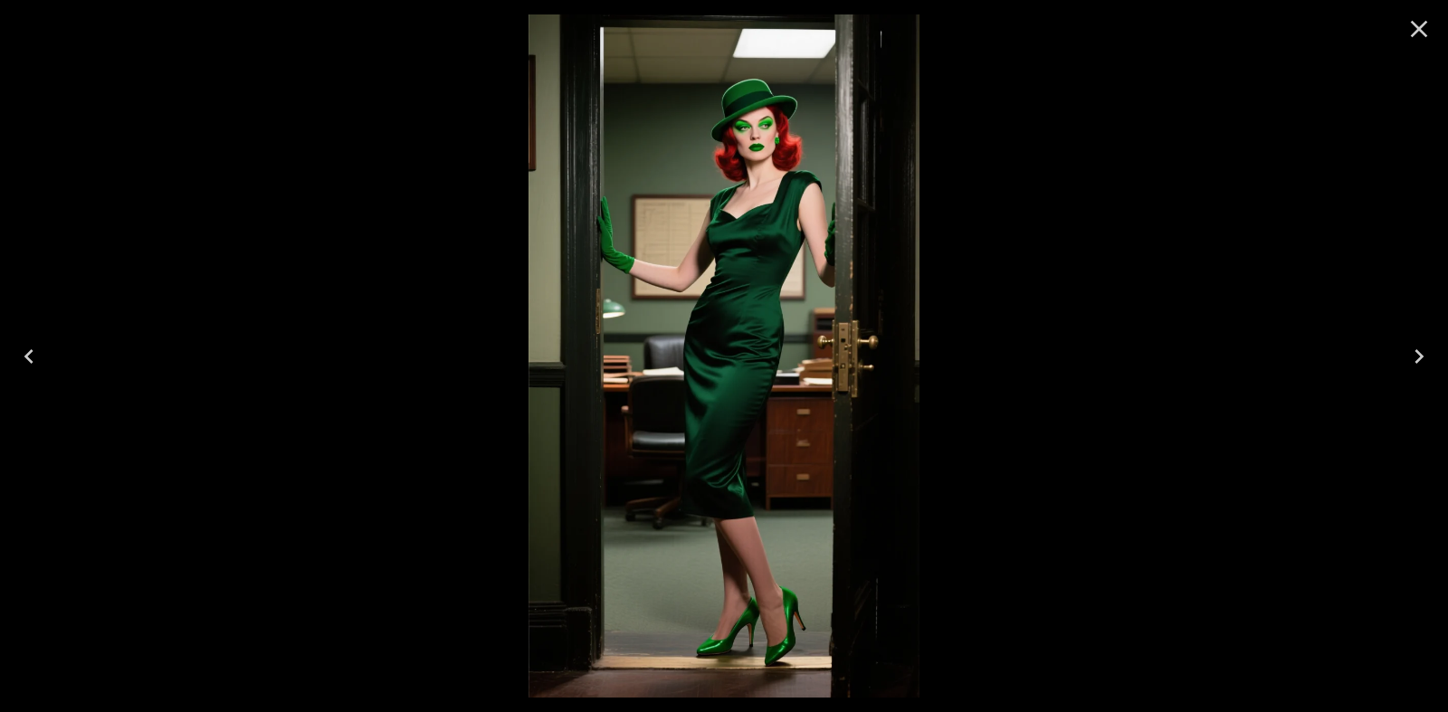
click at [1424, 24] on icon "Close" at bounding box center [1419, 29] width 17 height 17
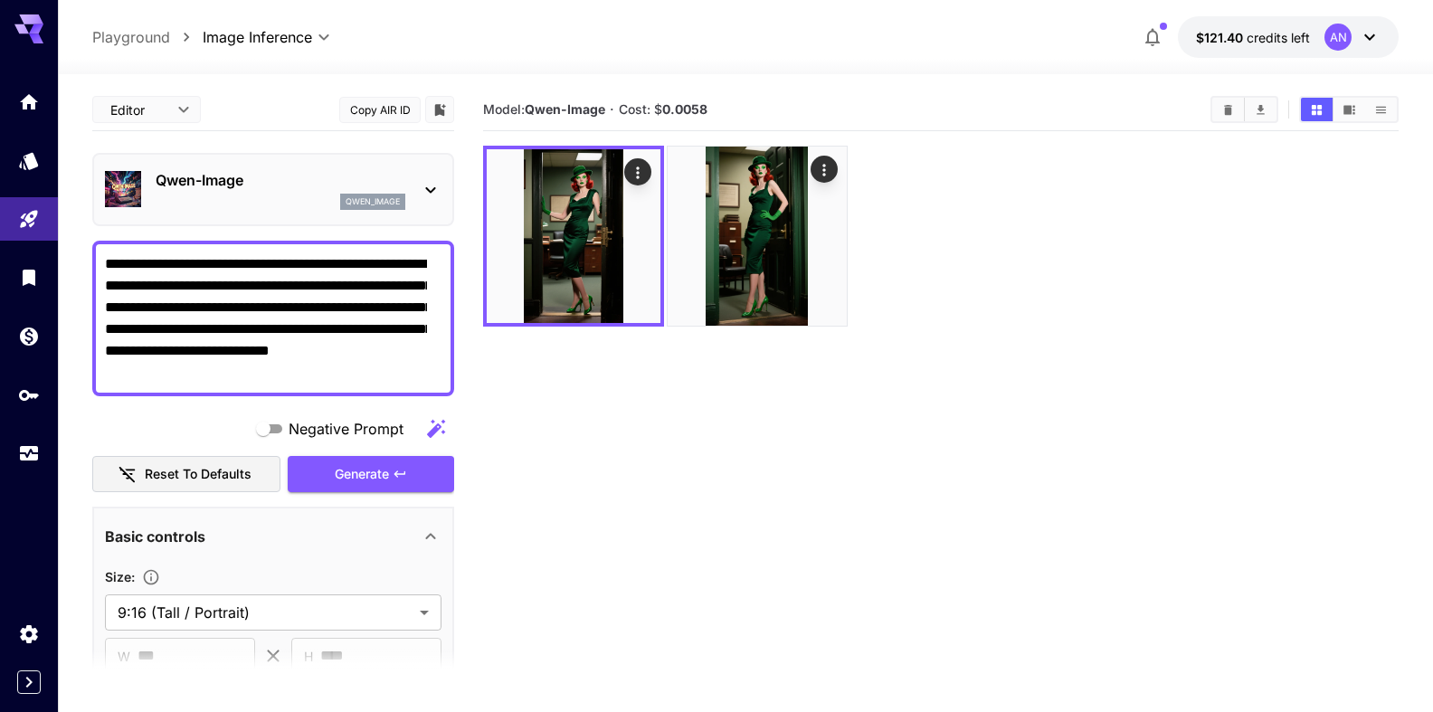
drag, startPoint x: 230, startPoint y: 328, endPoint x: 246, endPoint y: 330, distance: 16.4
click at [246, 330] on textarea "**********" at bounding box center [266, 318] width 322 height 130
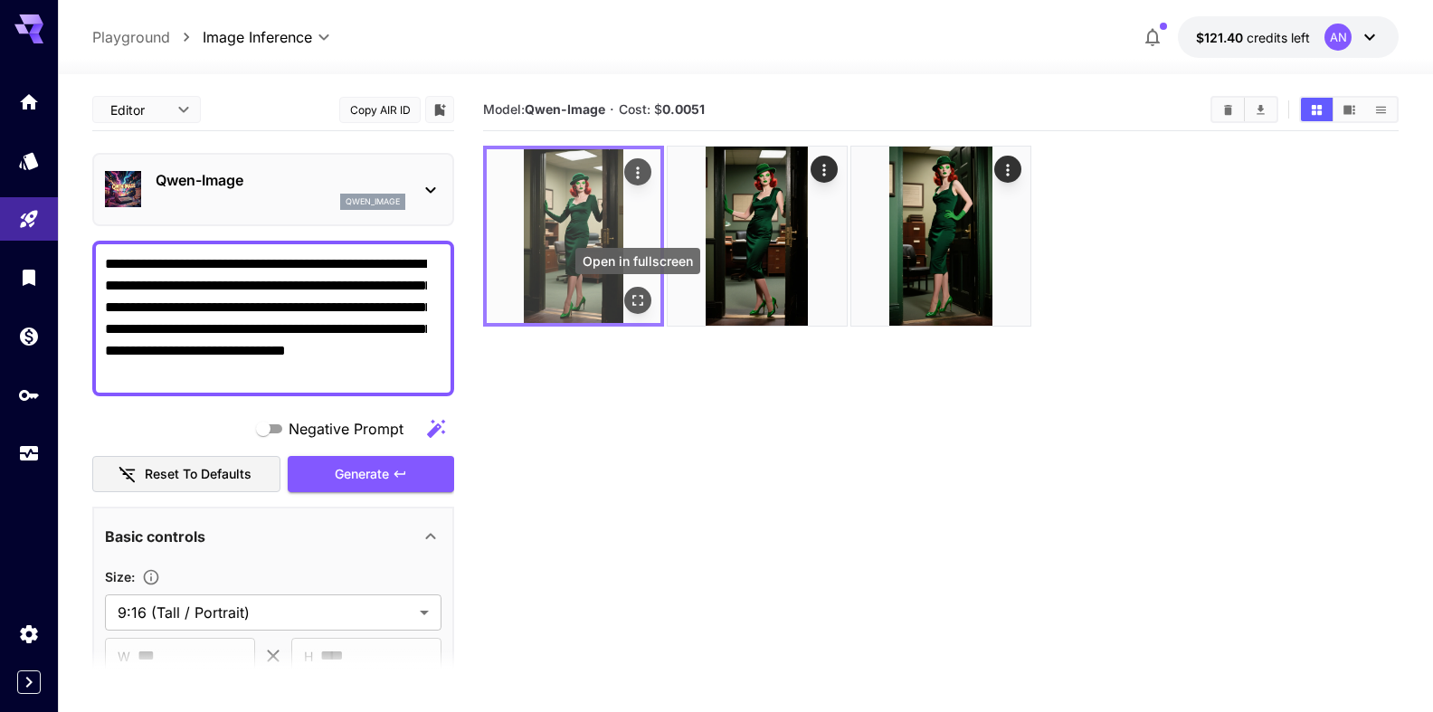
click at [646, 298] on icon "Open in fullscreen" at bounding box center [638, 300] width 18 height 18
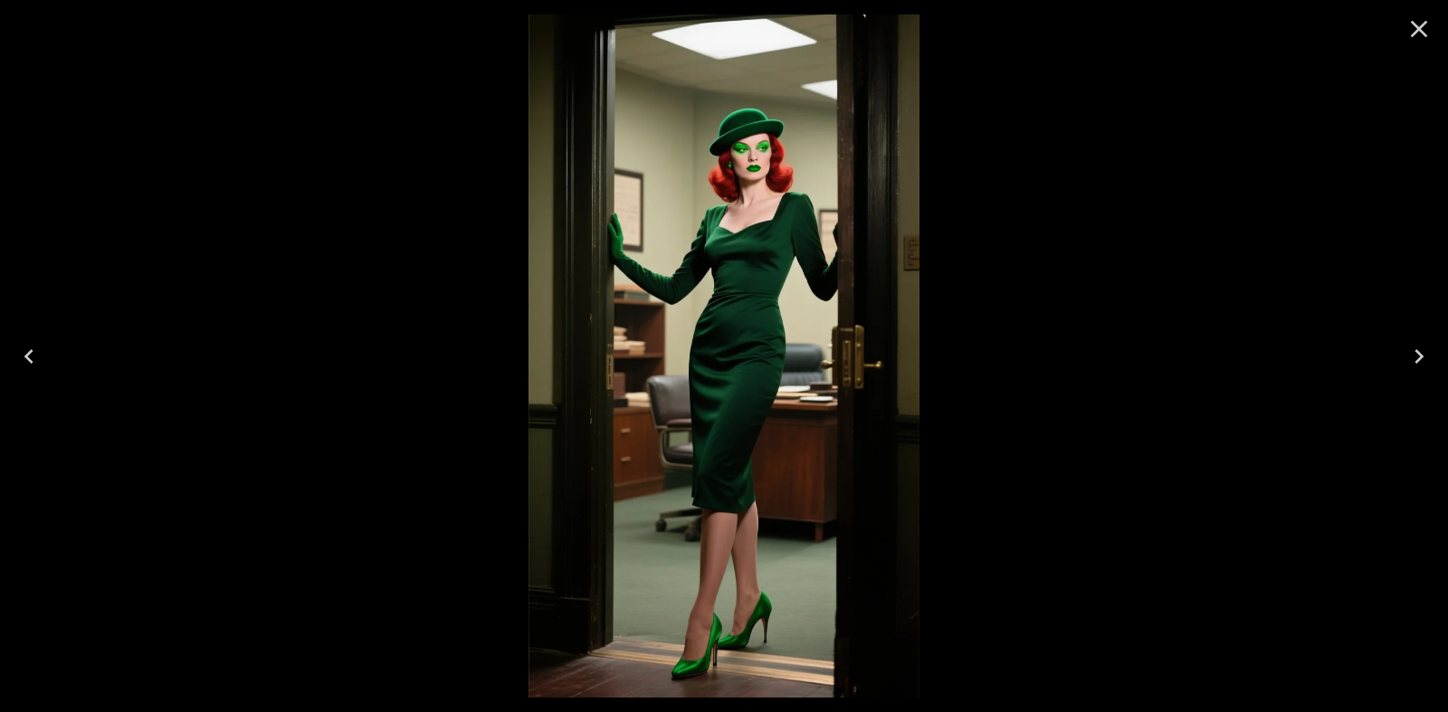
click at [1415, 33] on icon "Close" at bounding box center [1419, 29] width 17 height 17
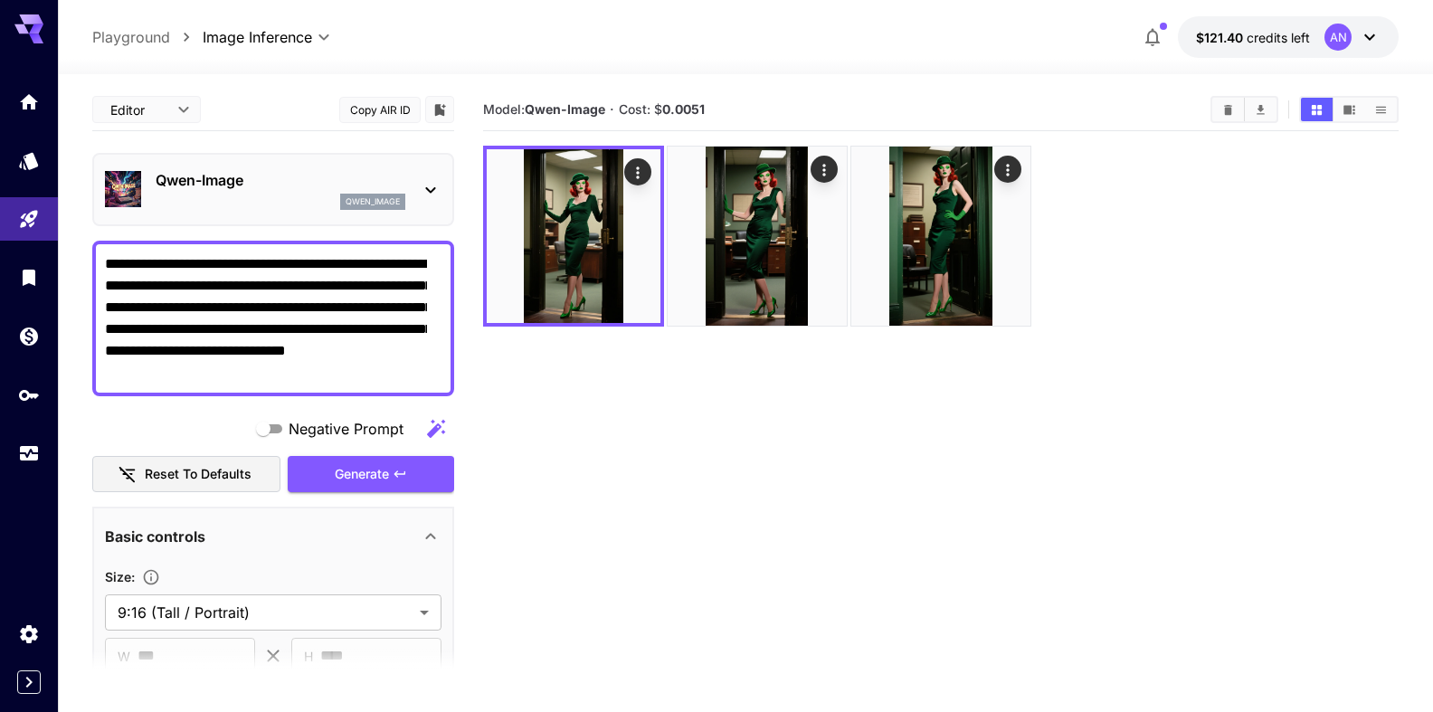
drag, startPoint x: 333, startPoint y: 324, endPoint x: 376, endPoint y: 325, distance: 43.4
click at [376, 325] on textarea "**********" at bounding box center [266, 318] width 322 height 130
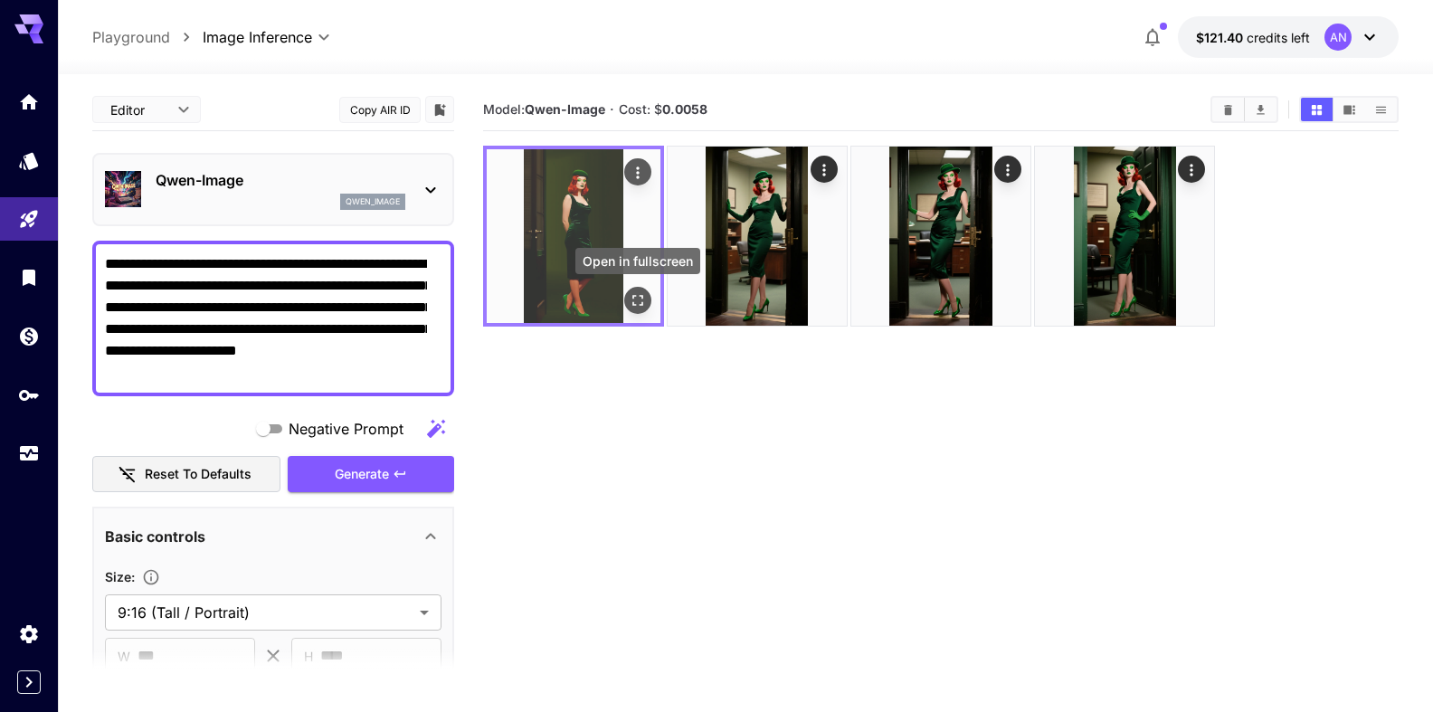
click at [641, 297] on icon "Open in fullscreen" at bounding box center [638, 300] width 18 height 18
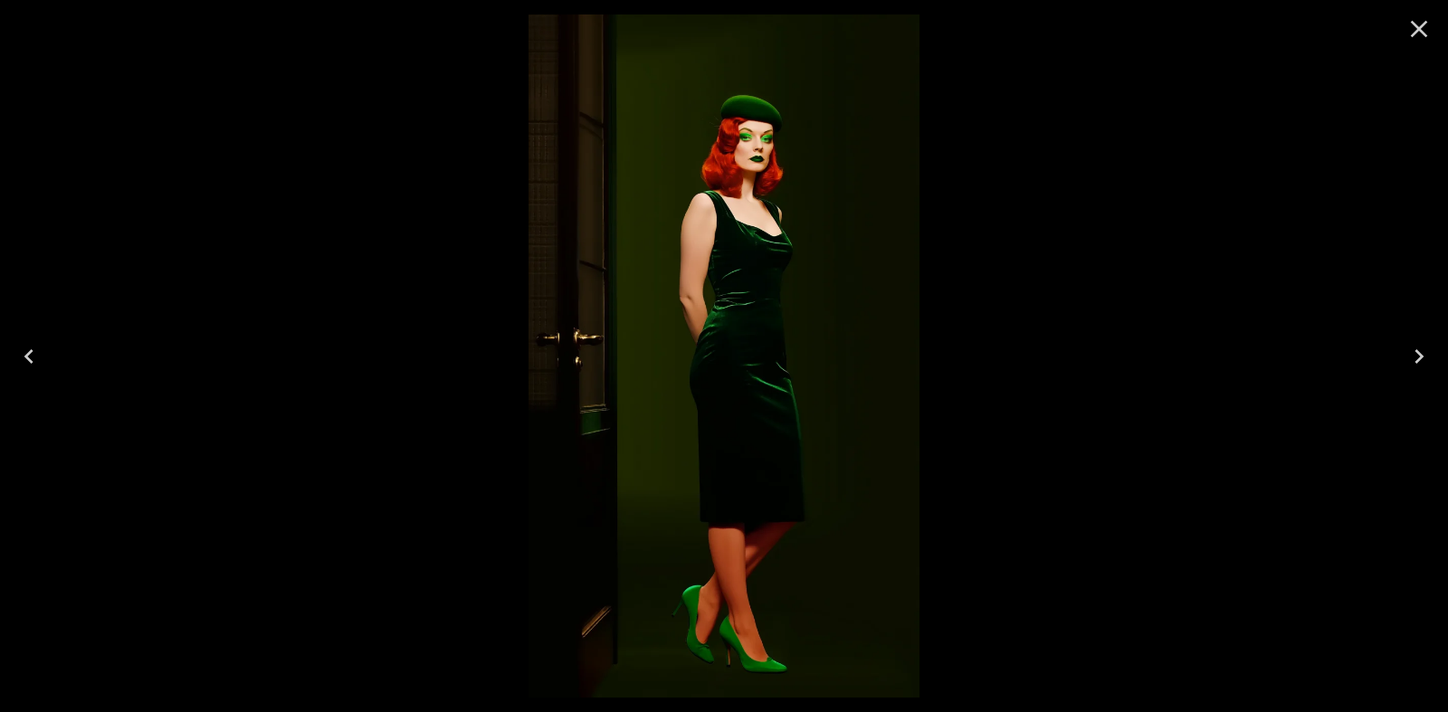
click at [1427, 32] on icon "Close" at bounding box center [1418, 28] width 29 height 29
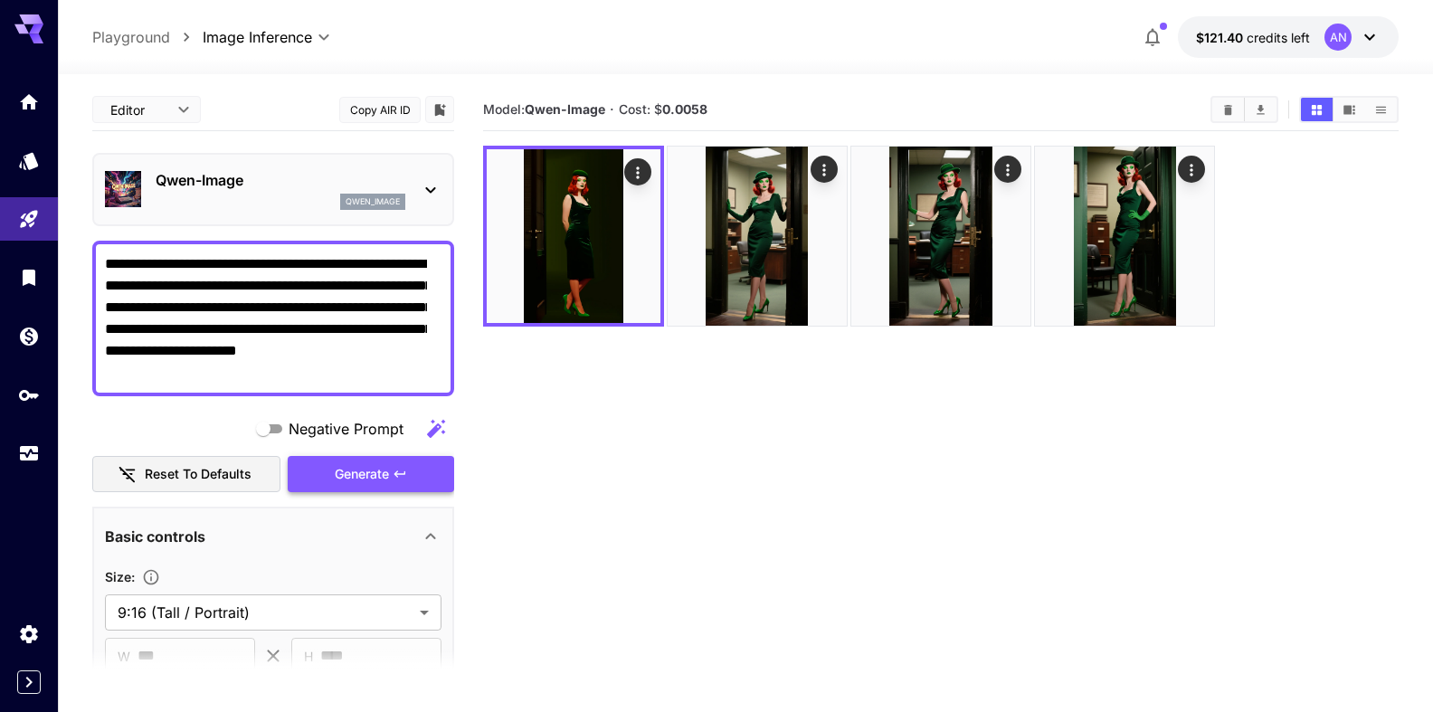
click at [353, 475] on span "Generate" at bounding box center [362, 474] width 54 height 23
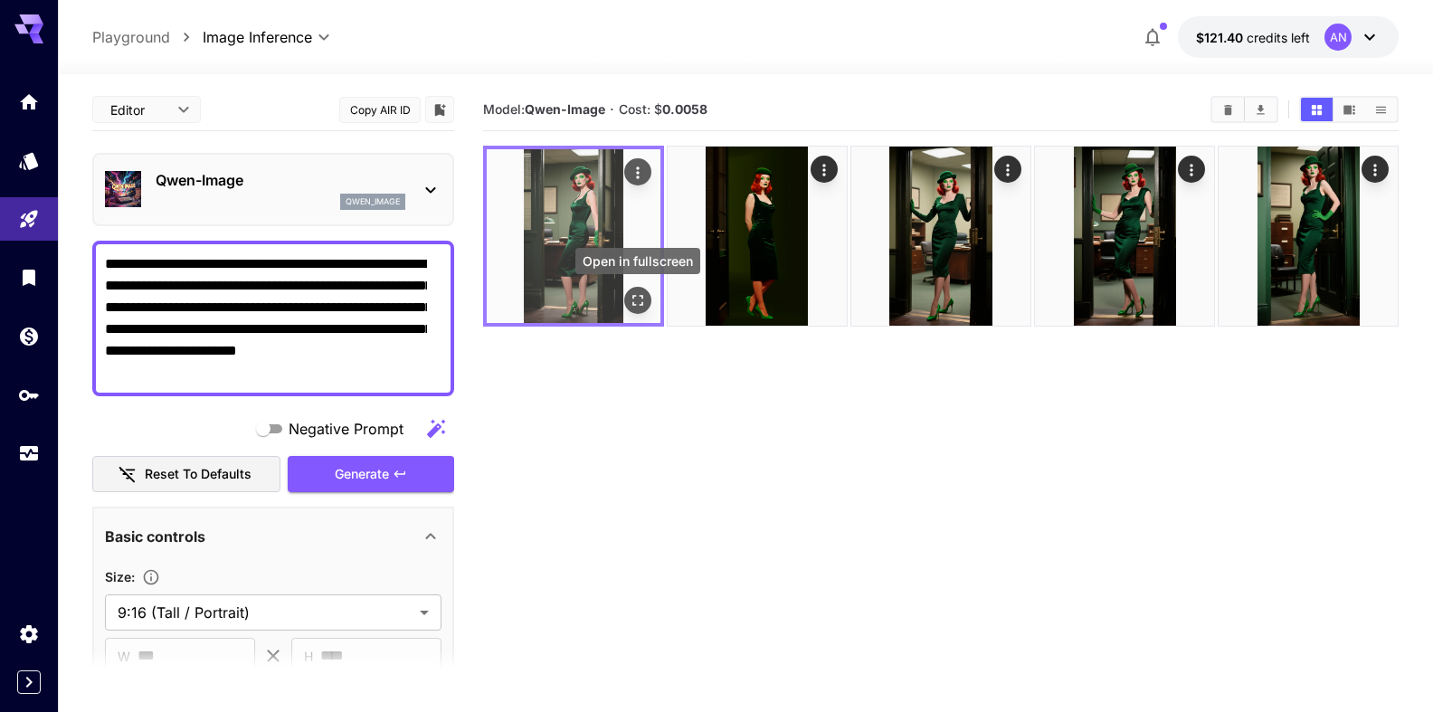
click at [638, 299] on icon "Open in fullscreen" at bounding box center [638, 300] width 18 height 18
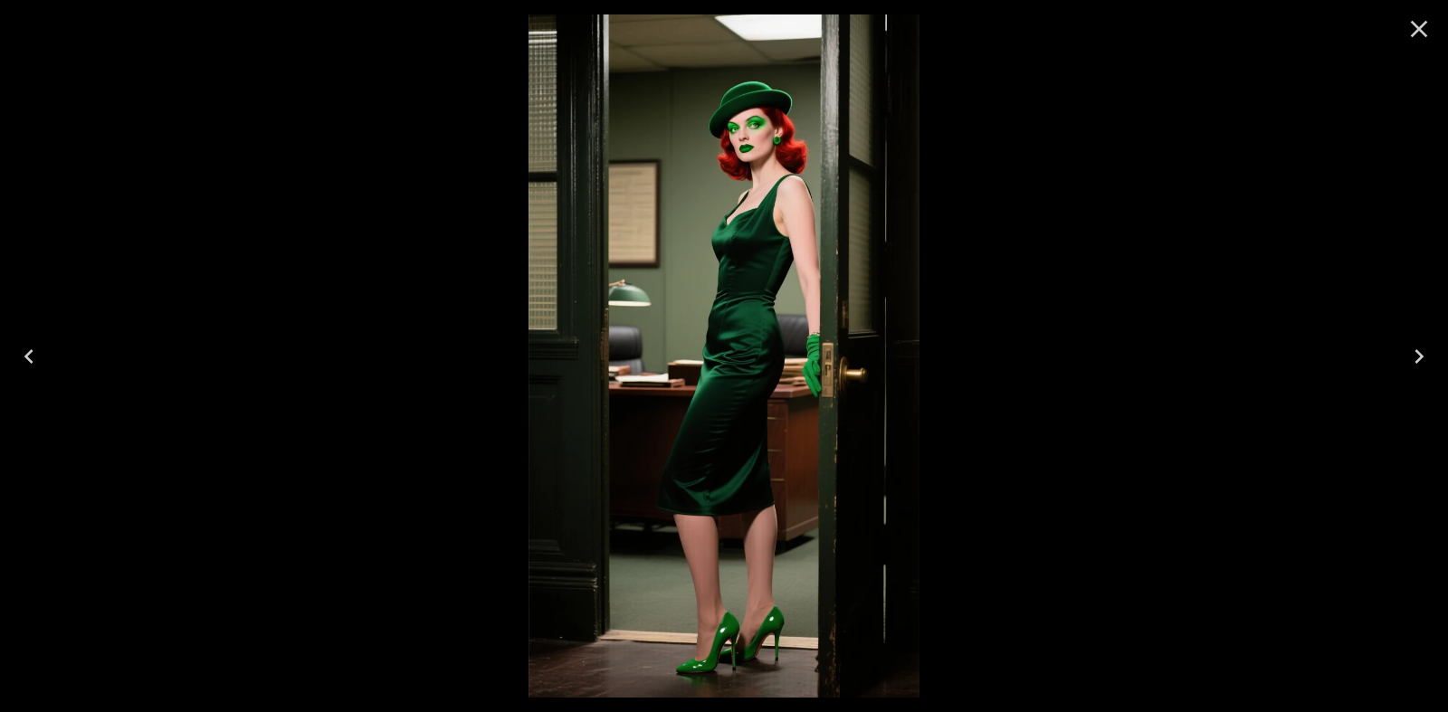
click at [1435, 29] on button "Close" at bounding box center [1418, 28] width 43 height 43
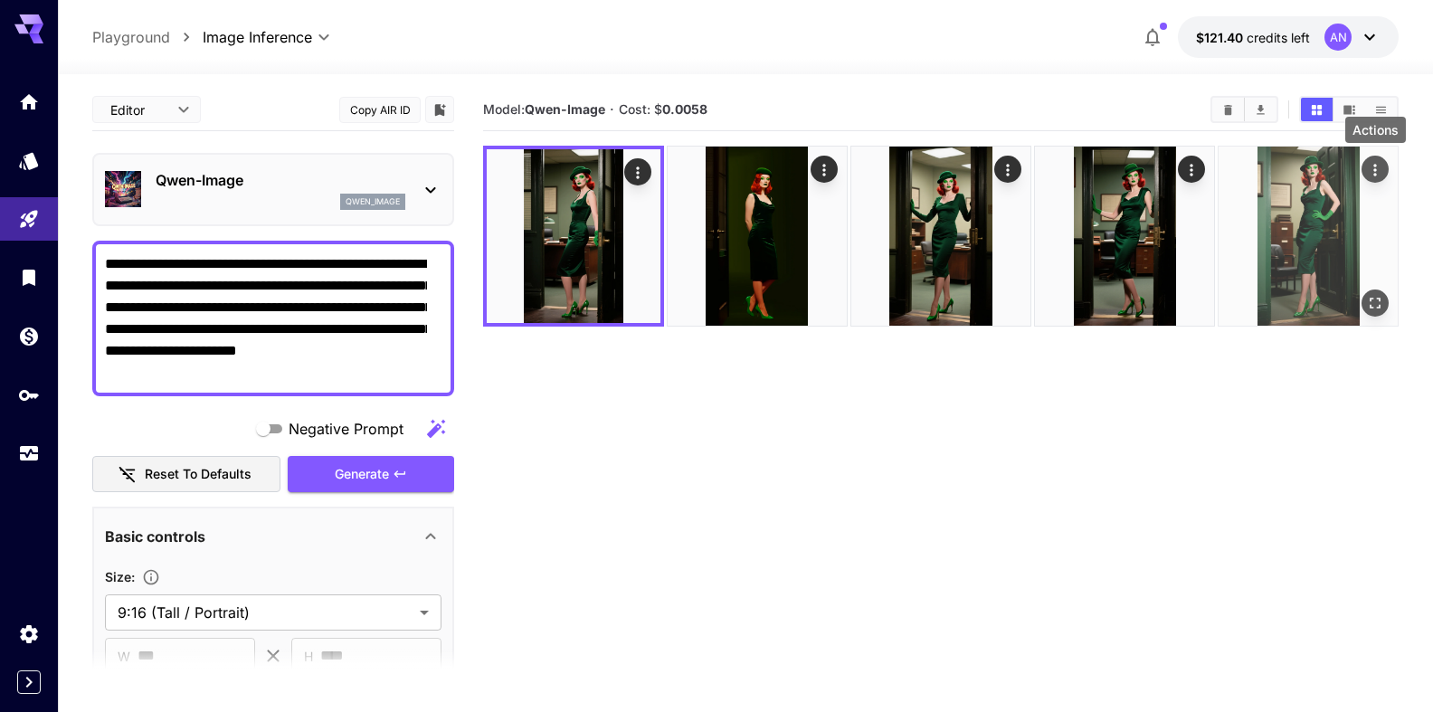
click at [1376, 162] on icon "Actions" at bounding box center [1375, 170] width 18 height 18
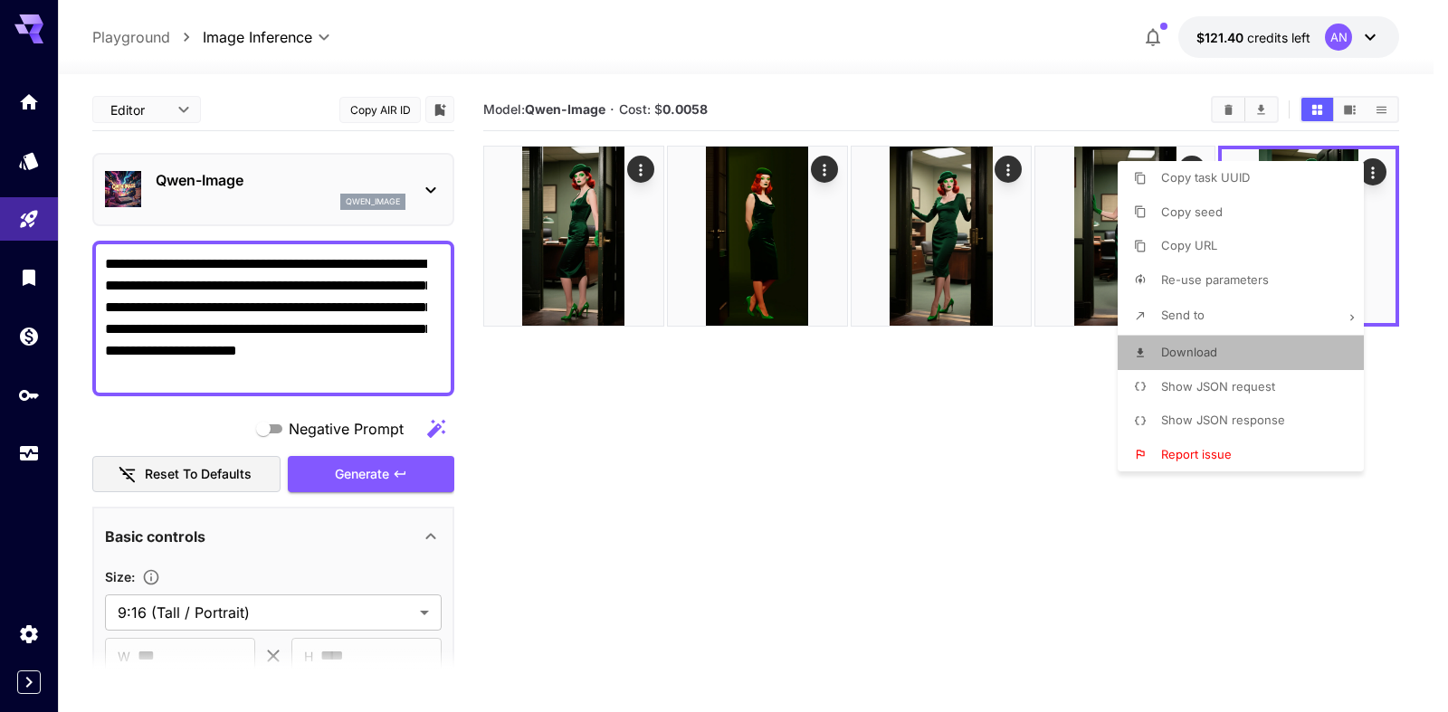
click at [1187, 346] on span "Download" at bounding box center [1189, 352] width 56 height 14
click at [644, 169] on div at bounding box center [724, 356] width 1448 height 712
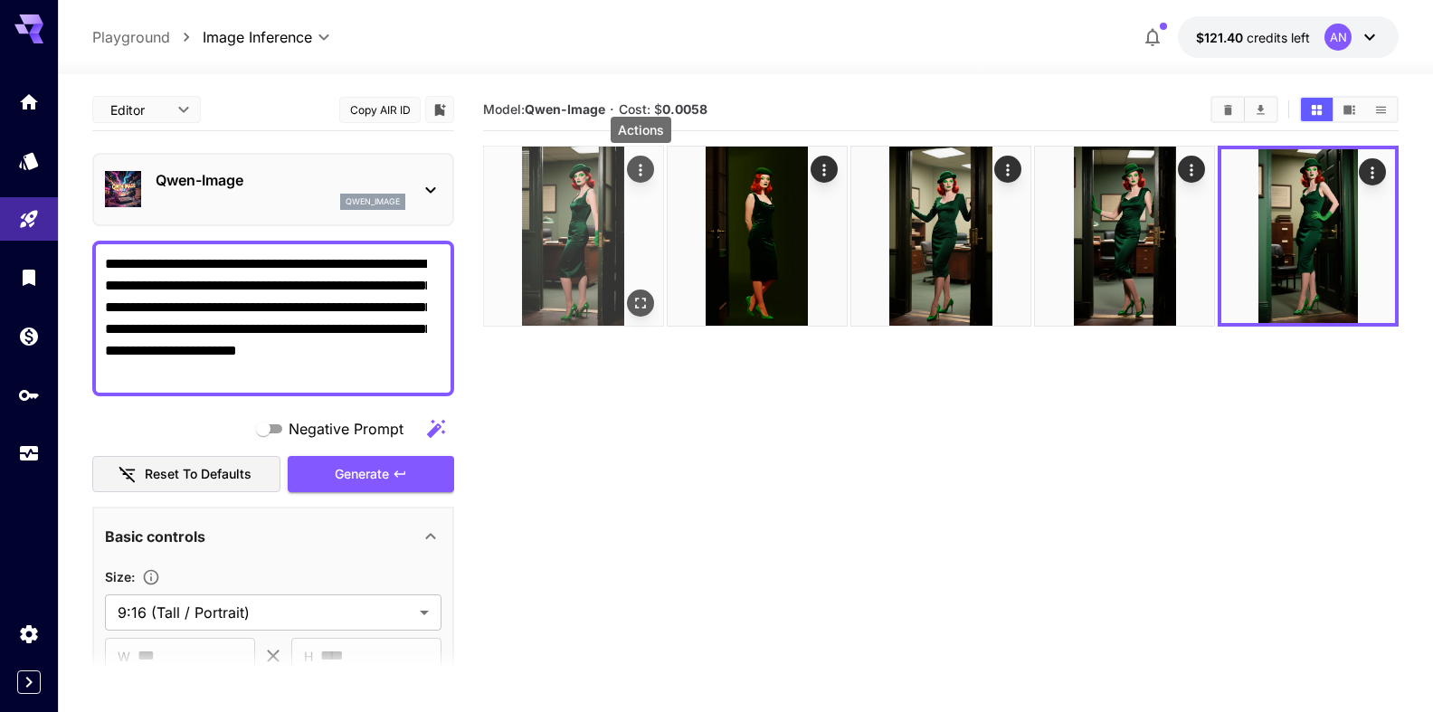
click at [643, 174] on icon "Actions" at bounding box center [641, 170] width 18 height 18
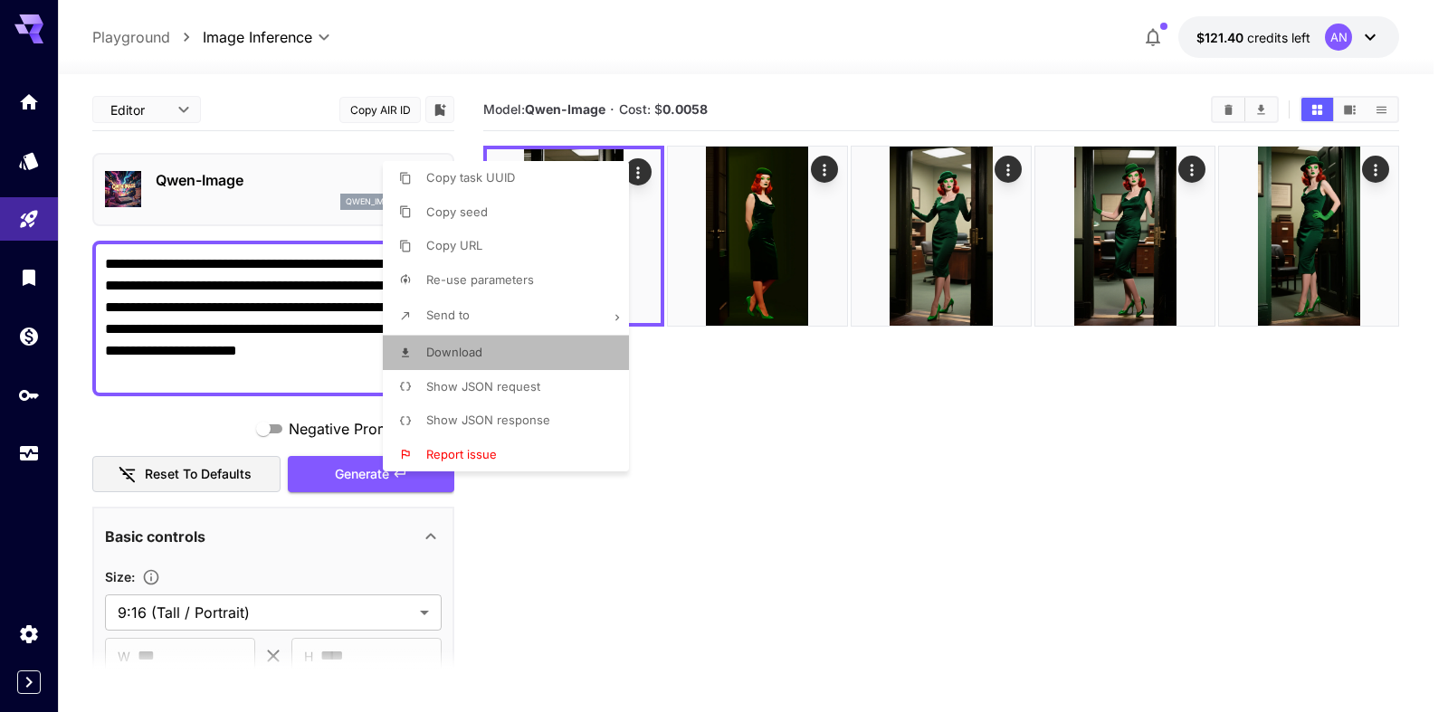
click at [479, 356] on span "Download" at bounding box center [454, 352] width 56 height 14
click at [628, 561] on div at bounding box center [724, 356] width 1448 height 712
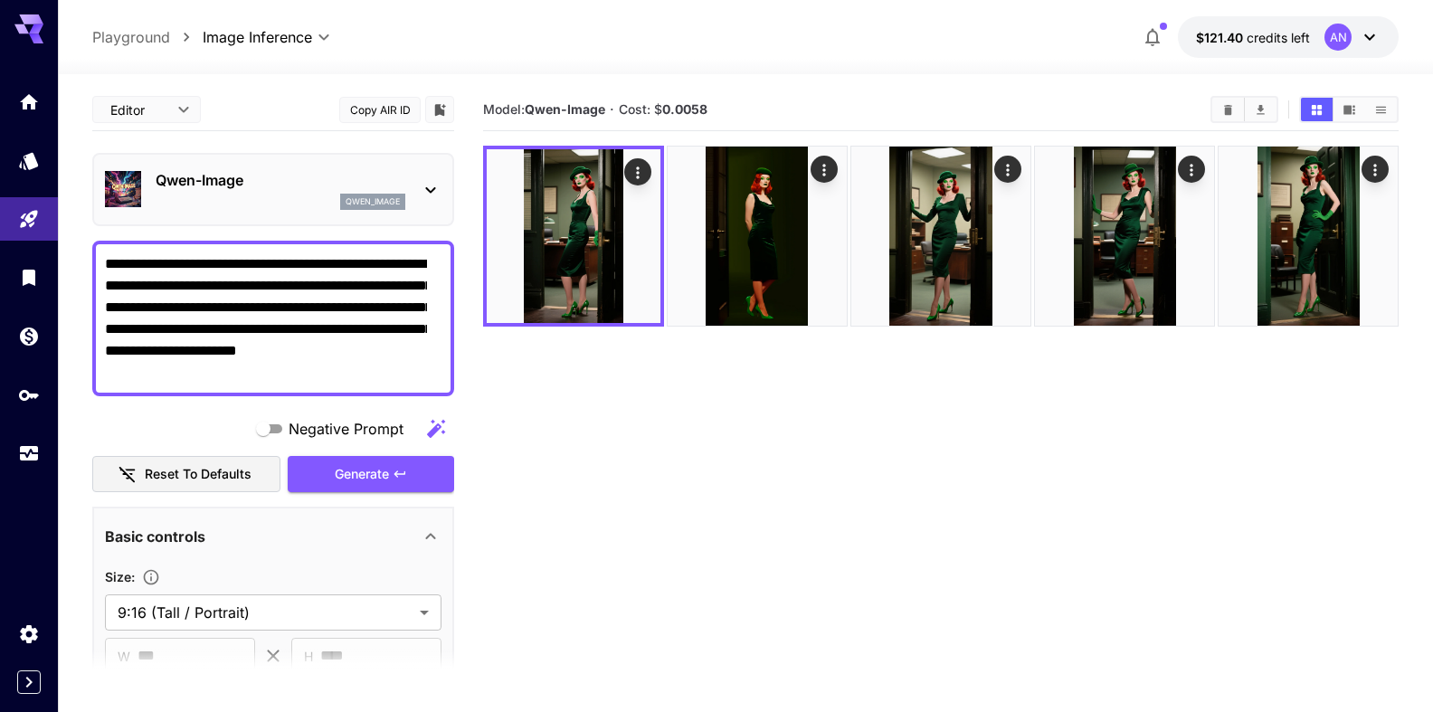
drag, startPoint x: 234, startPoint y: 331, endPoint x: 271, endPoint y: 325, distance: 37.6
click at [271, 325] on textarea "**********" at bounding box center [266, 318] width 322 height 130
click at [348, 464] on span "Generate" at bounding box center [362, 474] width 54 height 23
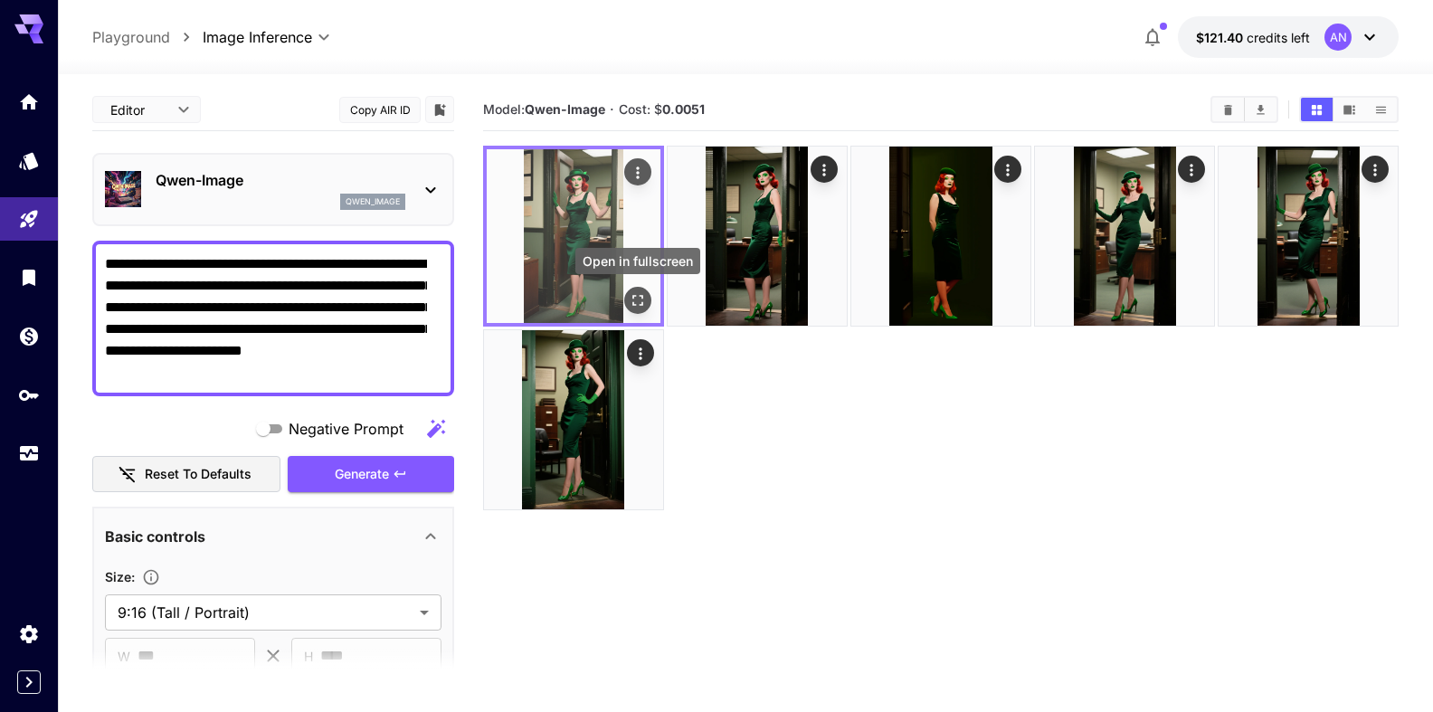
click at [646, 294] on icon "Open in fullscreen" at bounding box center [638, 300] width 18 height 18
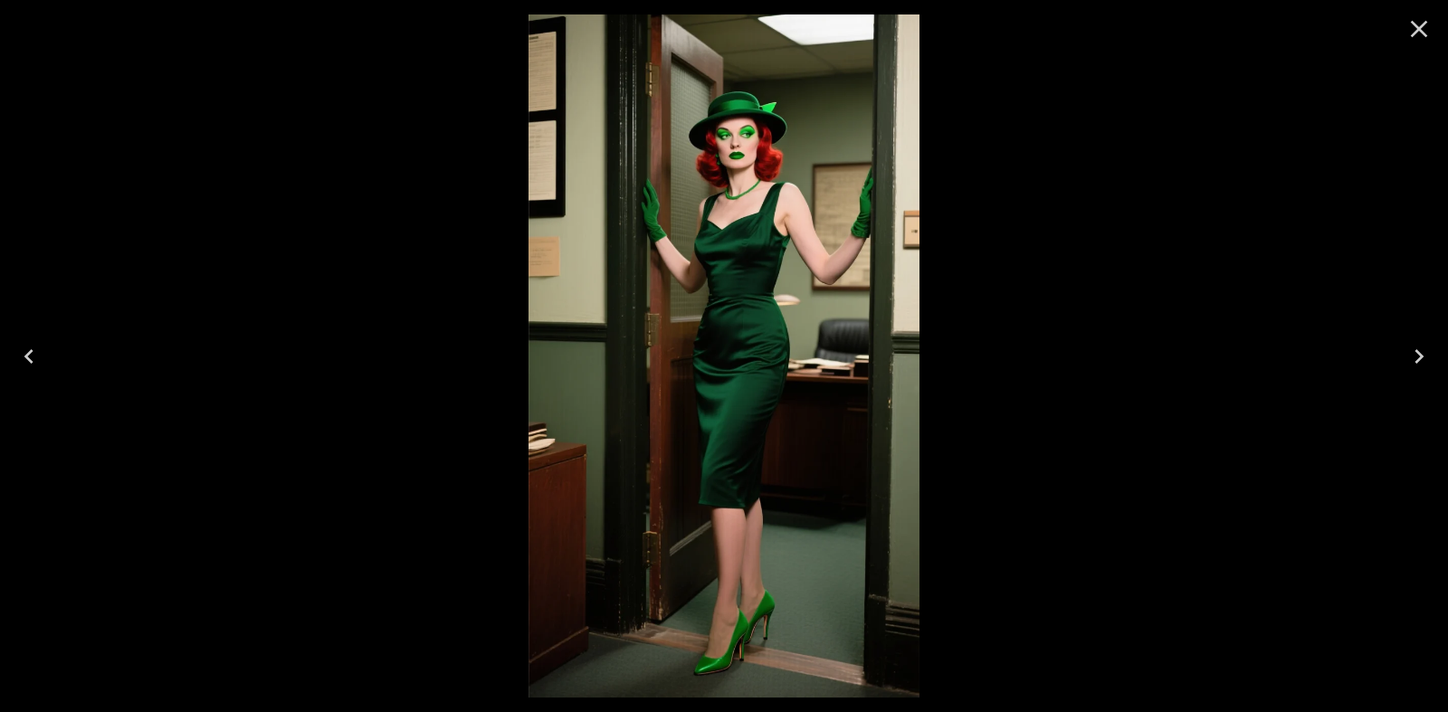
click at [1408, 27] on icon "Close" at bounding box center [1418, 28] width 29 height 29
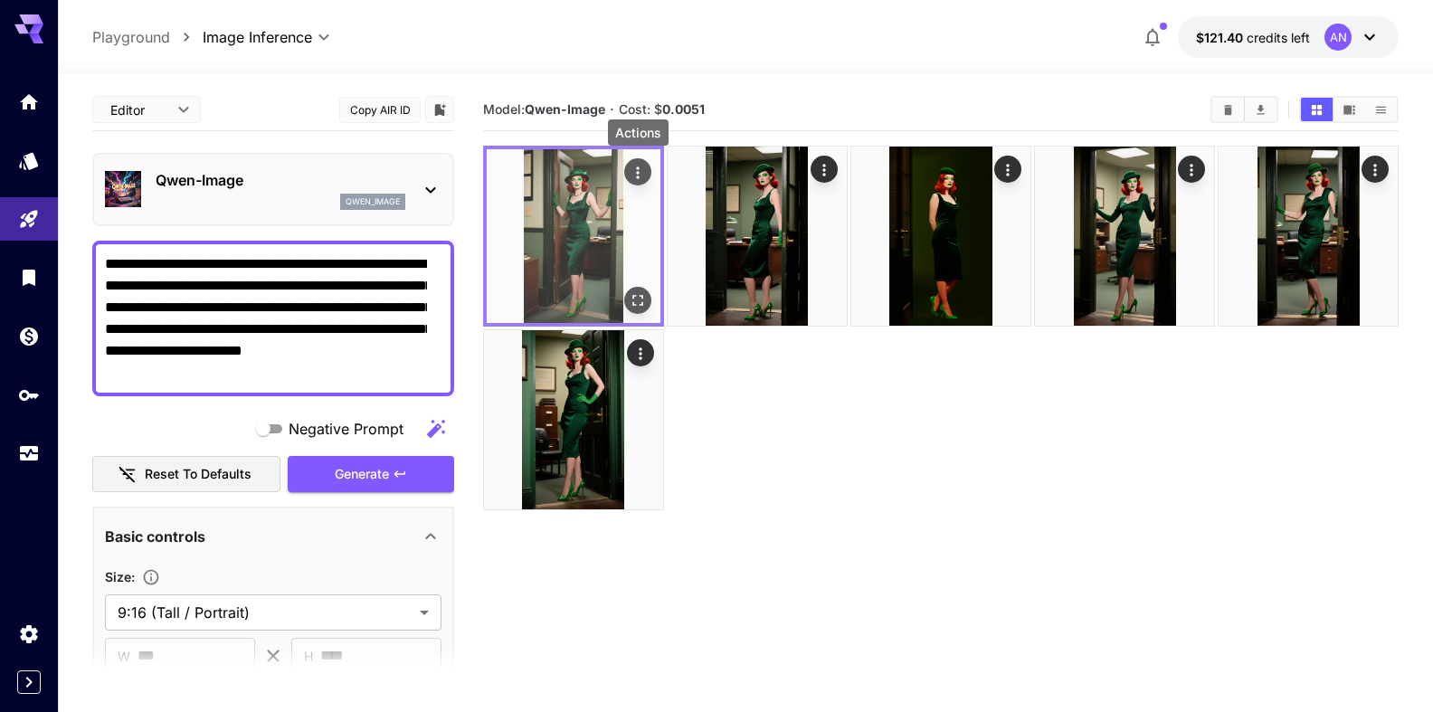
click at [632, 169] on icon "Actions" at bounding box center [638, 173] width 18 height 18
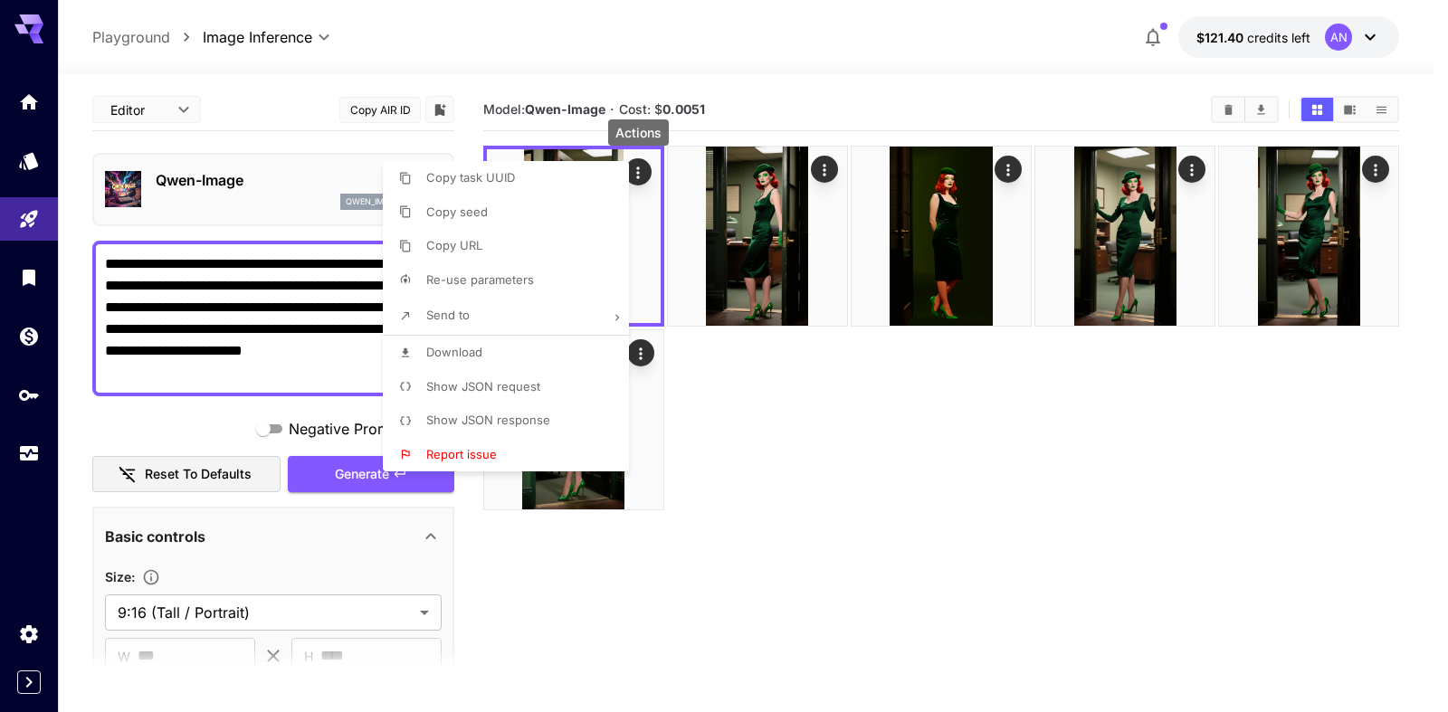
click at [473, 356] on span "Download" at bounding box center [454, 352] width 56 height 14
click at [818, 416] on div at bounding box center [724, 356] width 1448 height 712
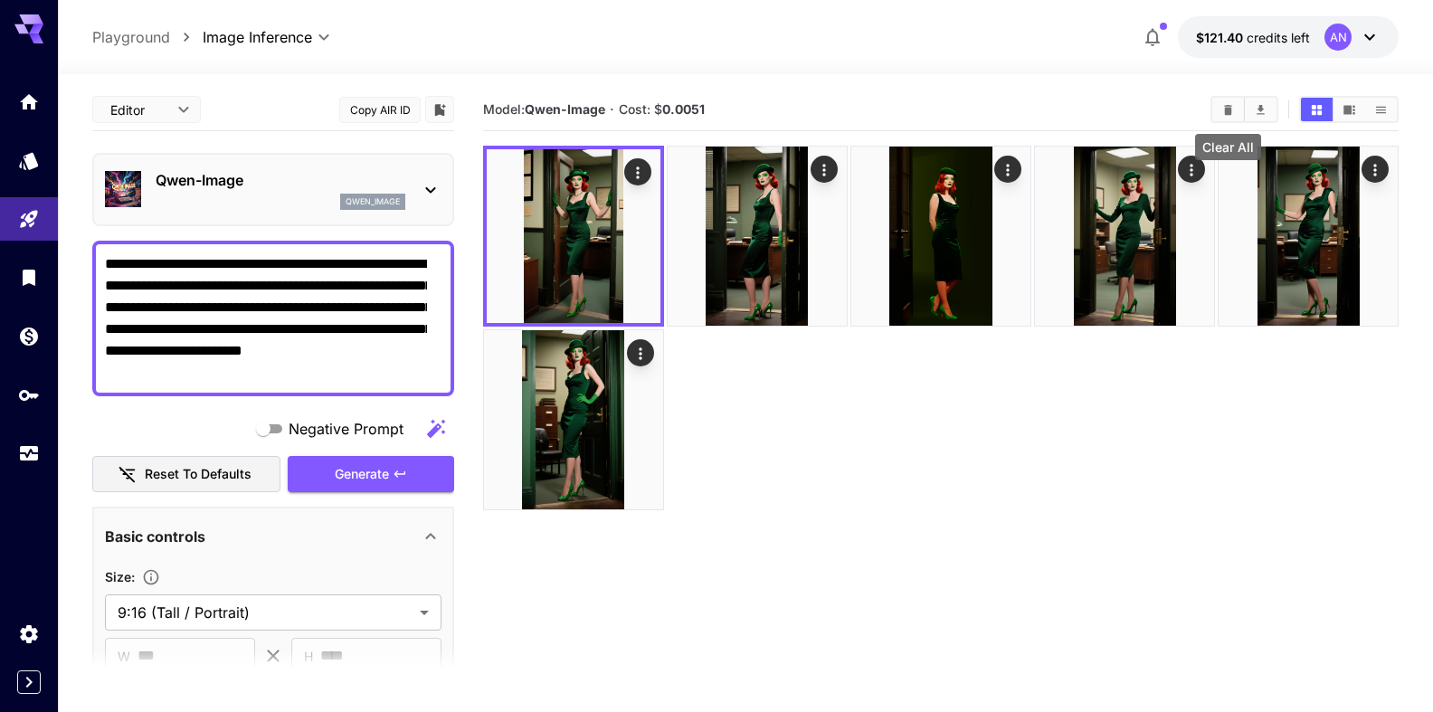
click at [1229, 104] on icon "Clear All" at bounding box center [1228, 110] width 14 height 14
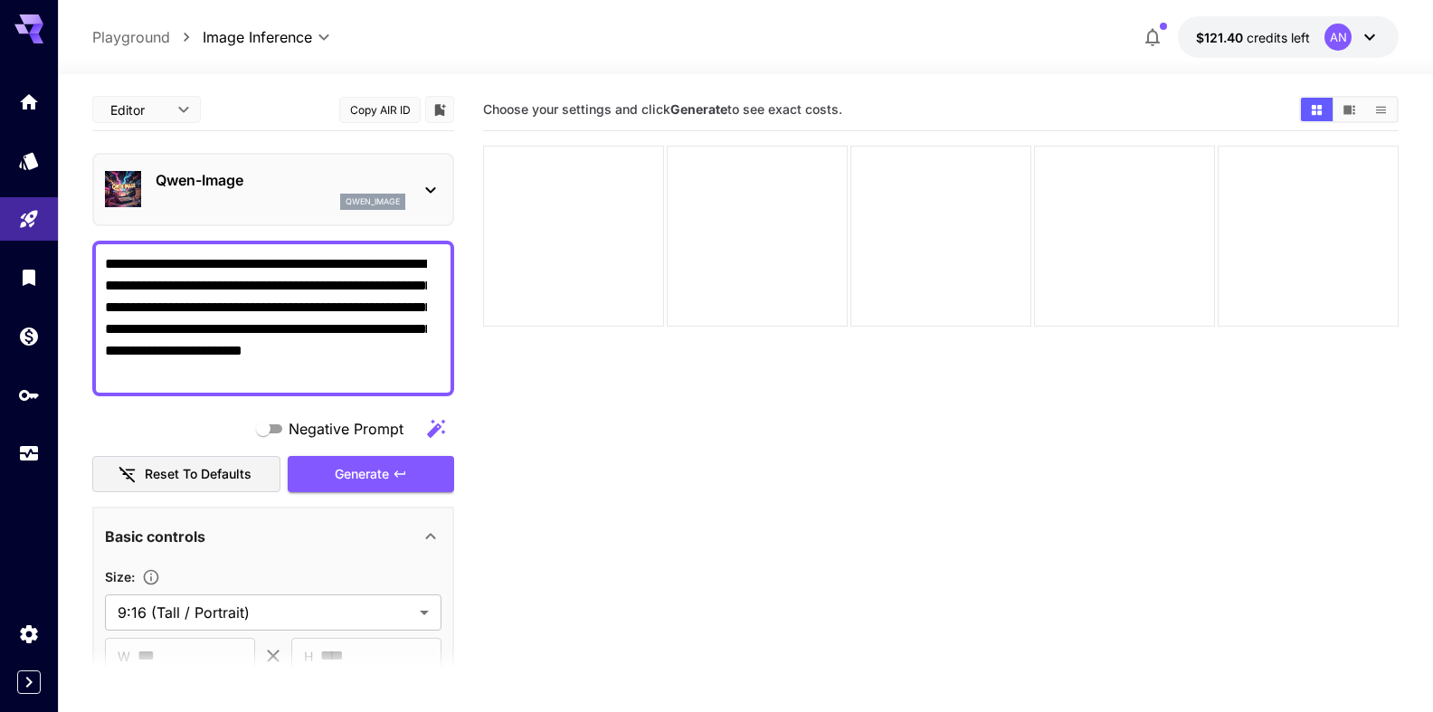
click at [251, 264] on textarea "**********" at bounding box center [266, 318] width 322 height 130
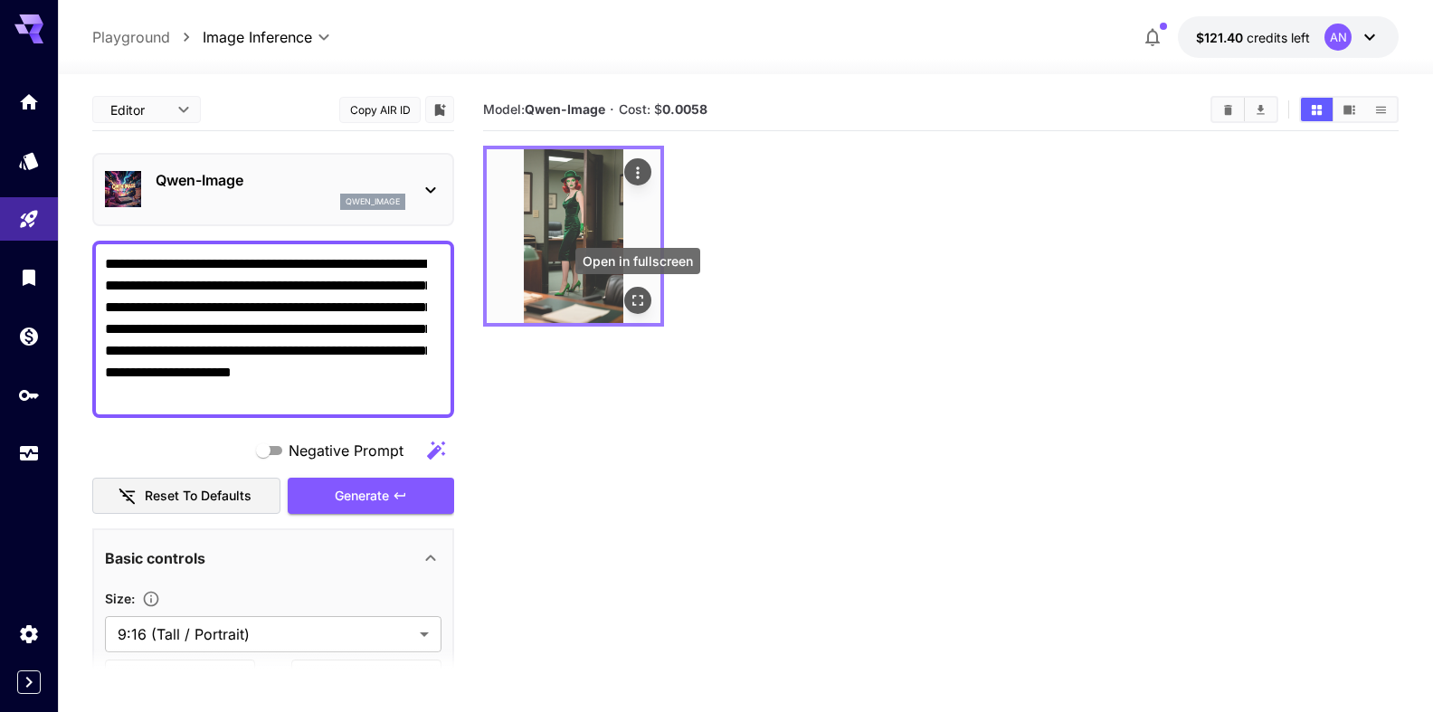
click at [634, 299] on icon "Open in fullscreen" at bounding box center [638, 300] width 18 height 18
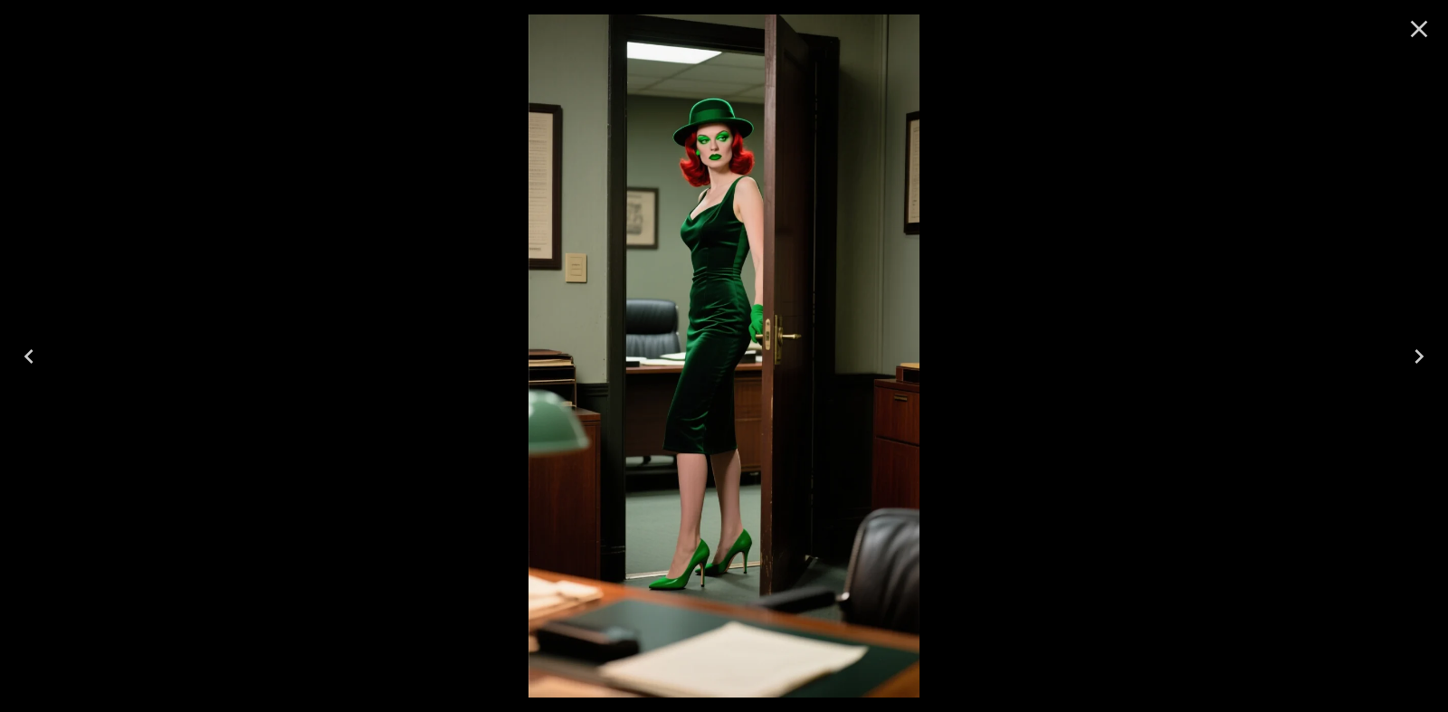
click at [1426, 26] on icon "Close" at bounding box center [1418, 28] width 29 height 29
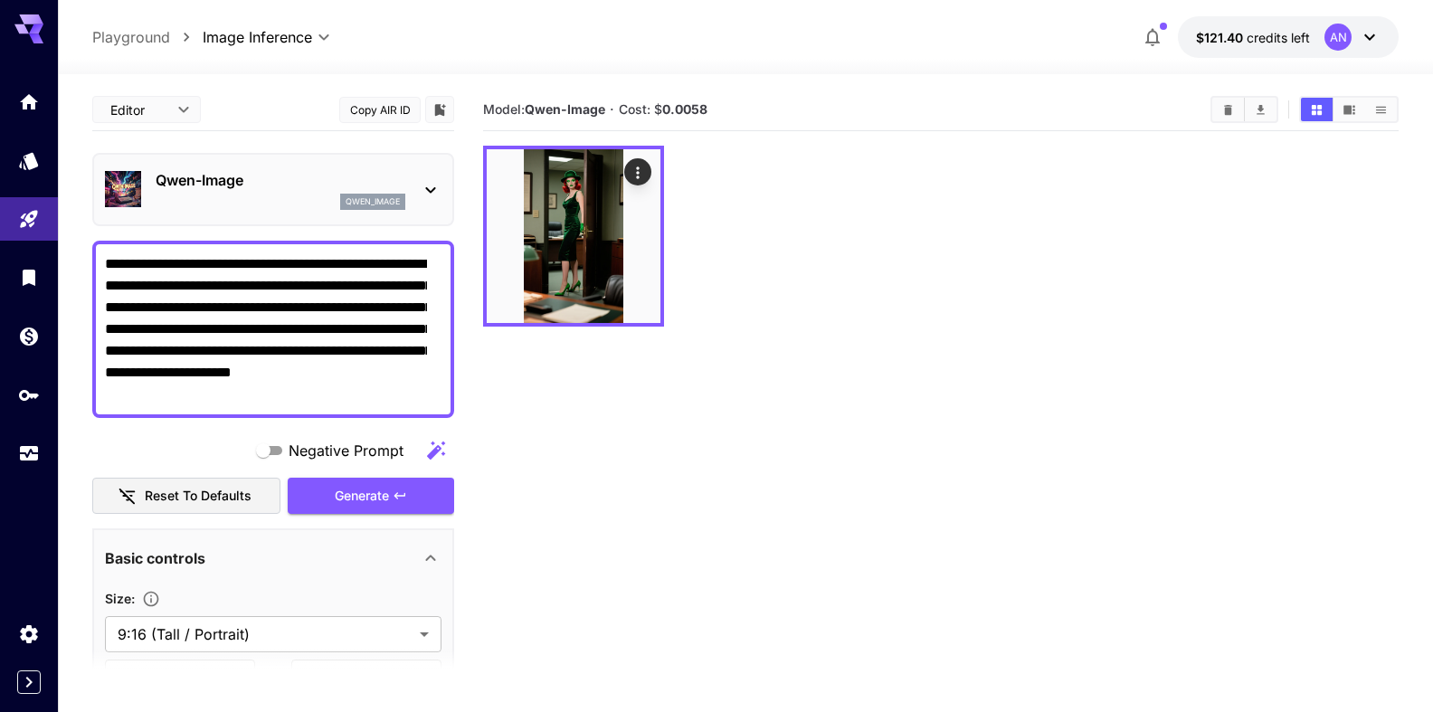
click at [274, 307] on textarea "**********" at bounding box center [266, 329] width 322 height 152
click at [353, 499] on span "Generate" at bounding box center [362, 496] width 54 height 23
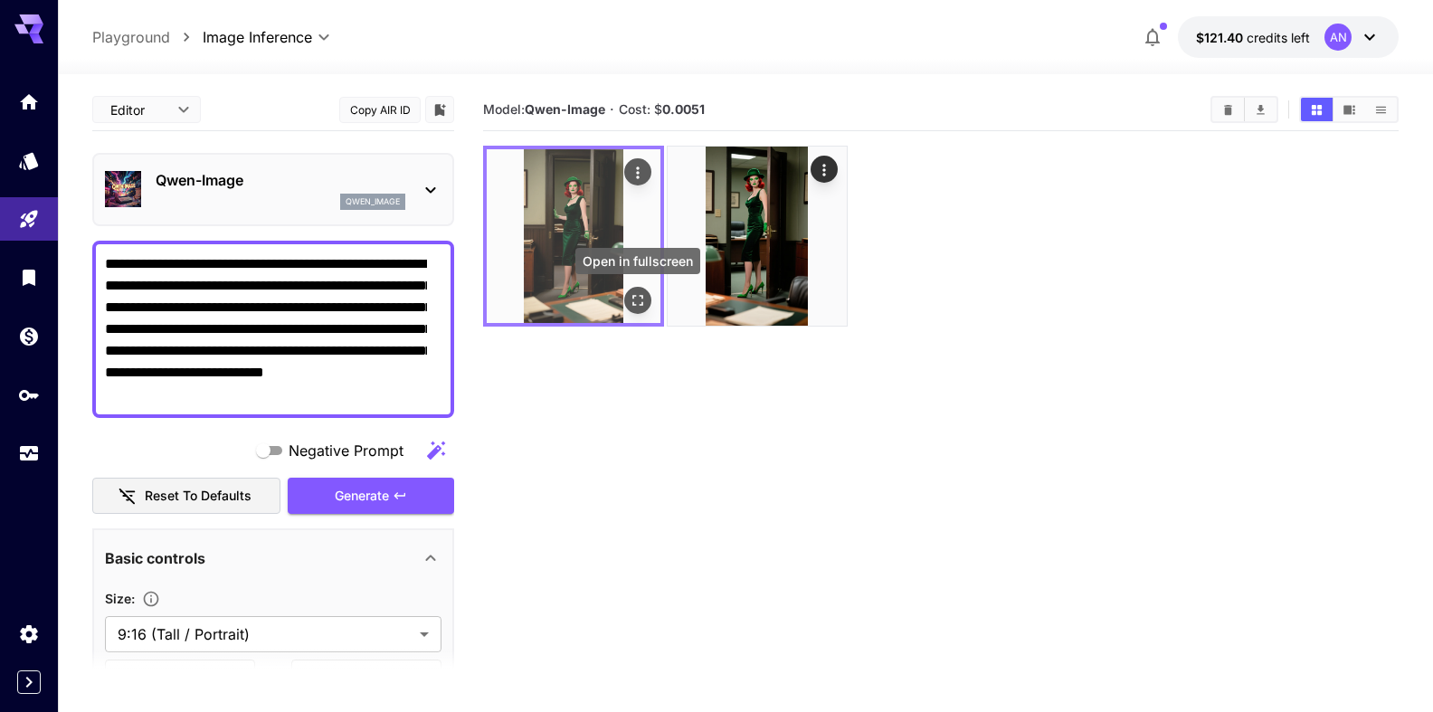
click at [641, 299] on icon "Open in fullscreen" at bounding box center [638, 300] width 18 height 18
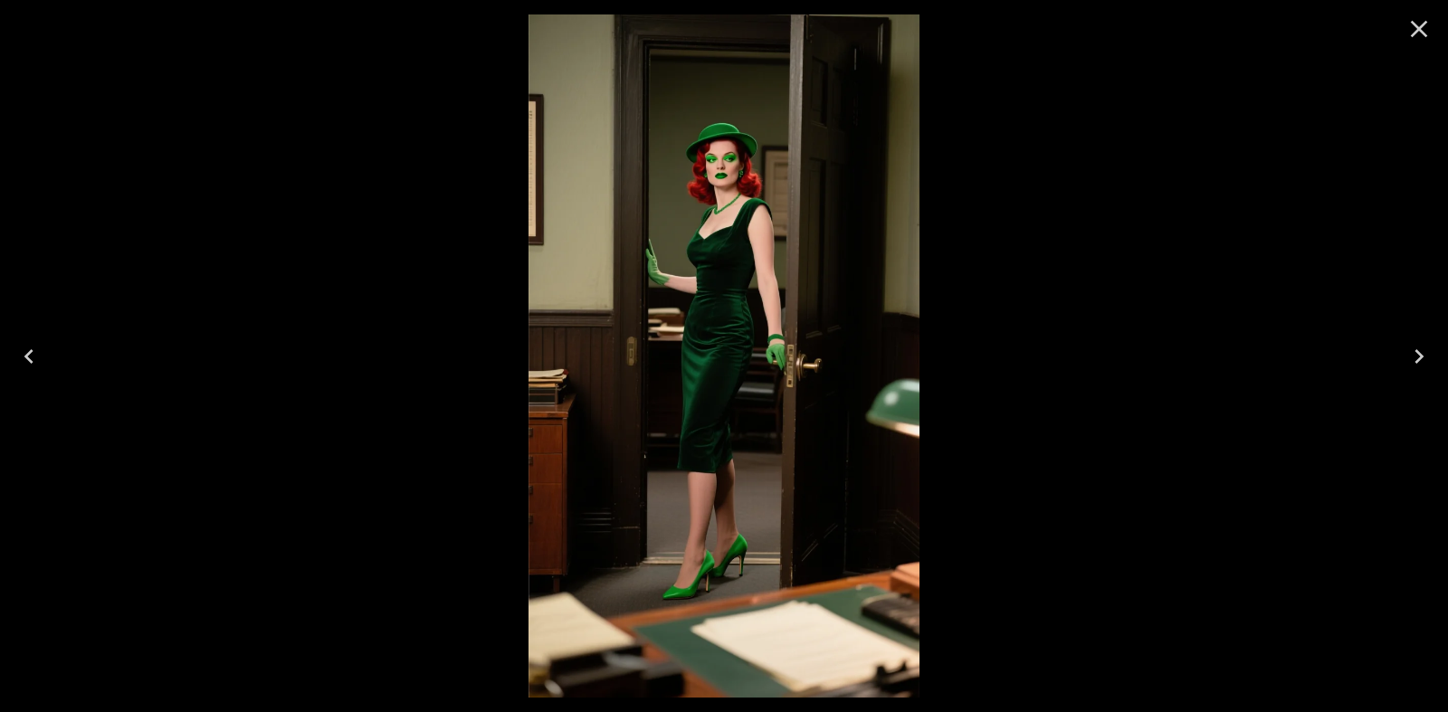
click at [1427, 30] on icon "Close" at bounding box center [1418, 28] width 29 height 29
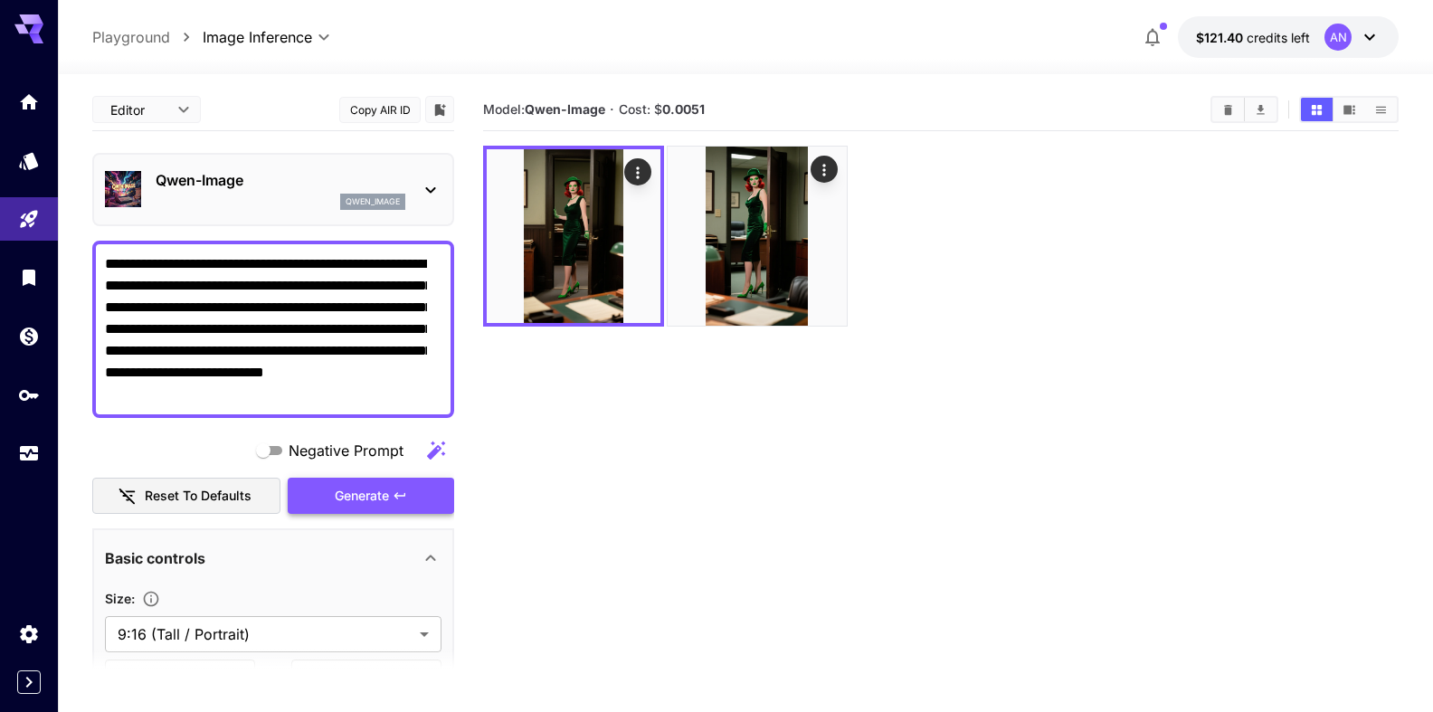
click at [341, 497] on span "Generate" at bounding box center [362, 496] width 54 height 23
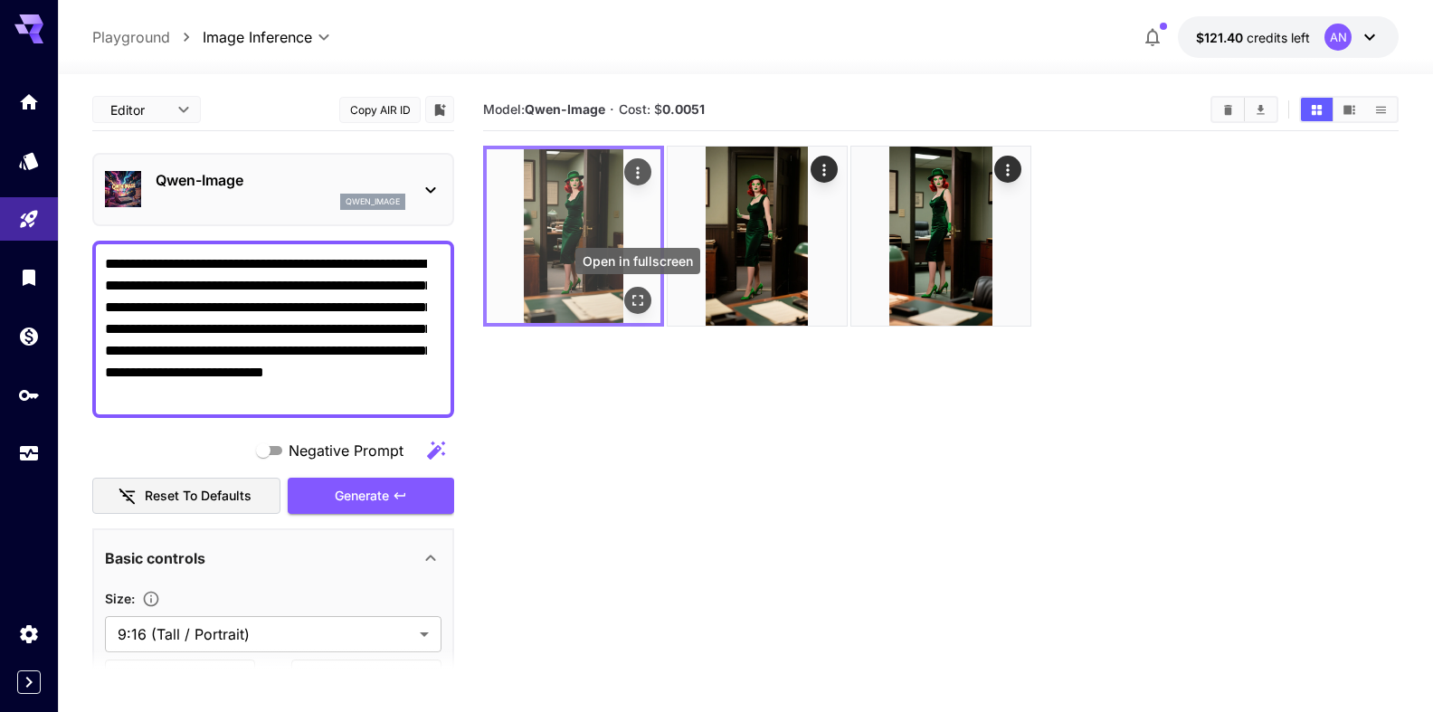
click at [642, 297] on icon "Open in fullscreen" at bounding box center [638, 300] width 18 height 18
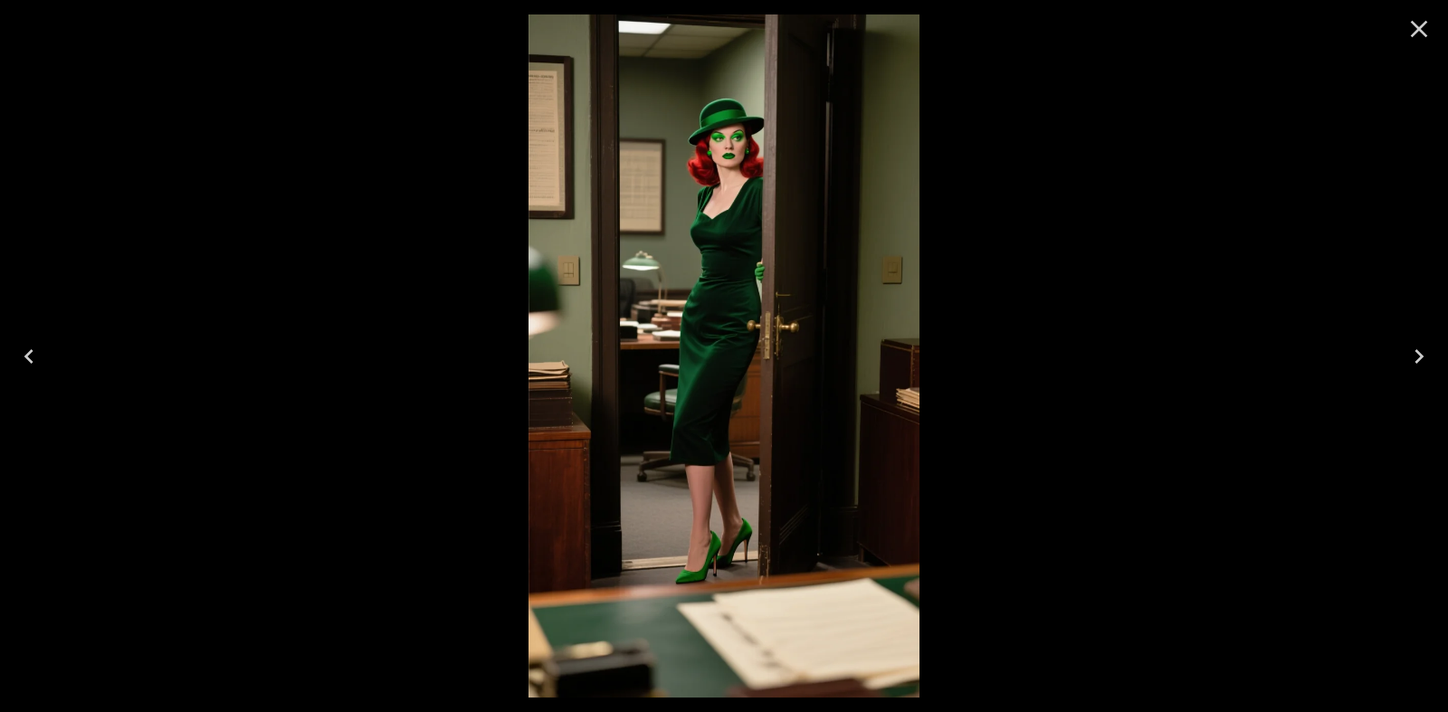
click at [1417, 22] on icon "Close" at bounding box center [1418, 28] width 29 height 29
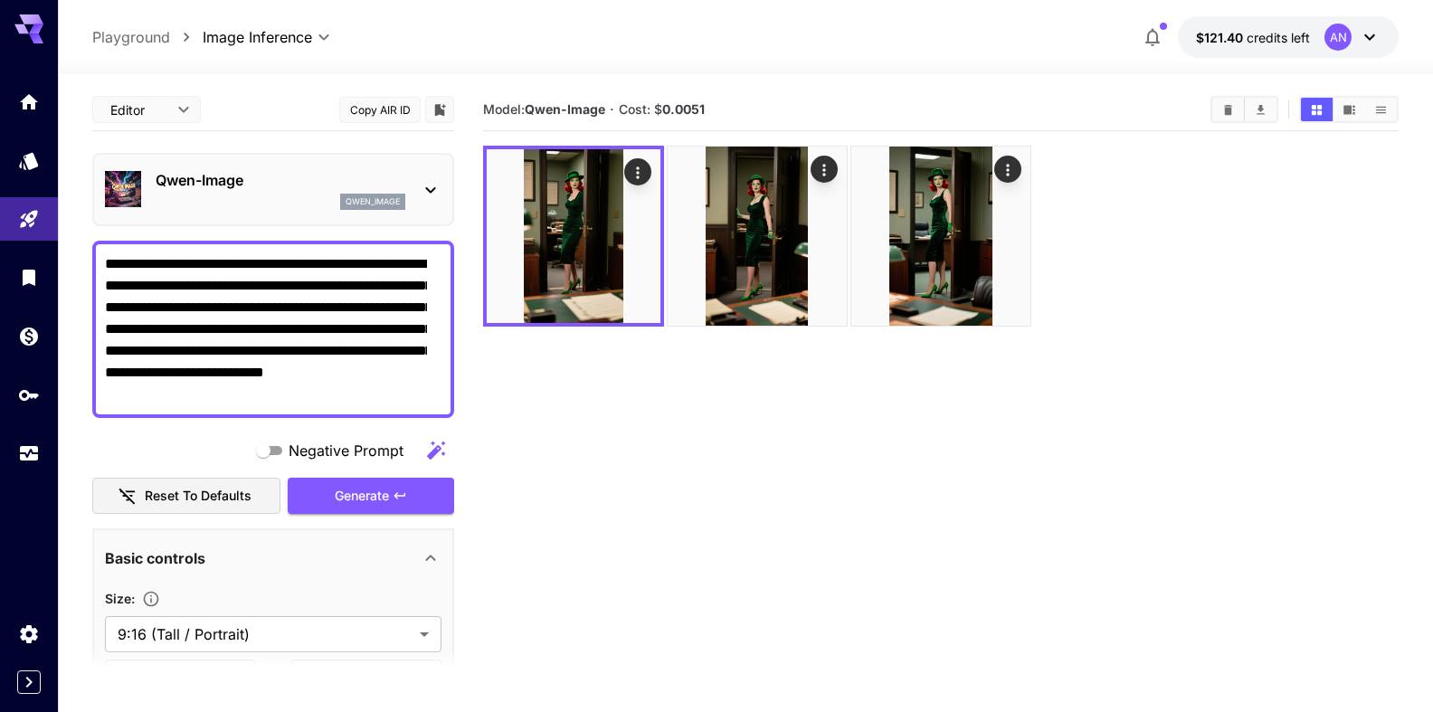
click at [305, 393] on textarea "**********" at bounding box center [266, 329] width 322 height 152
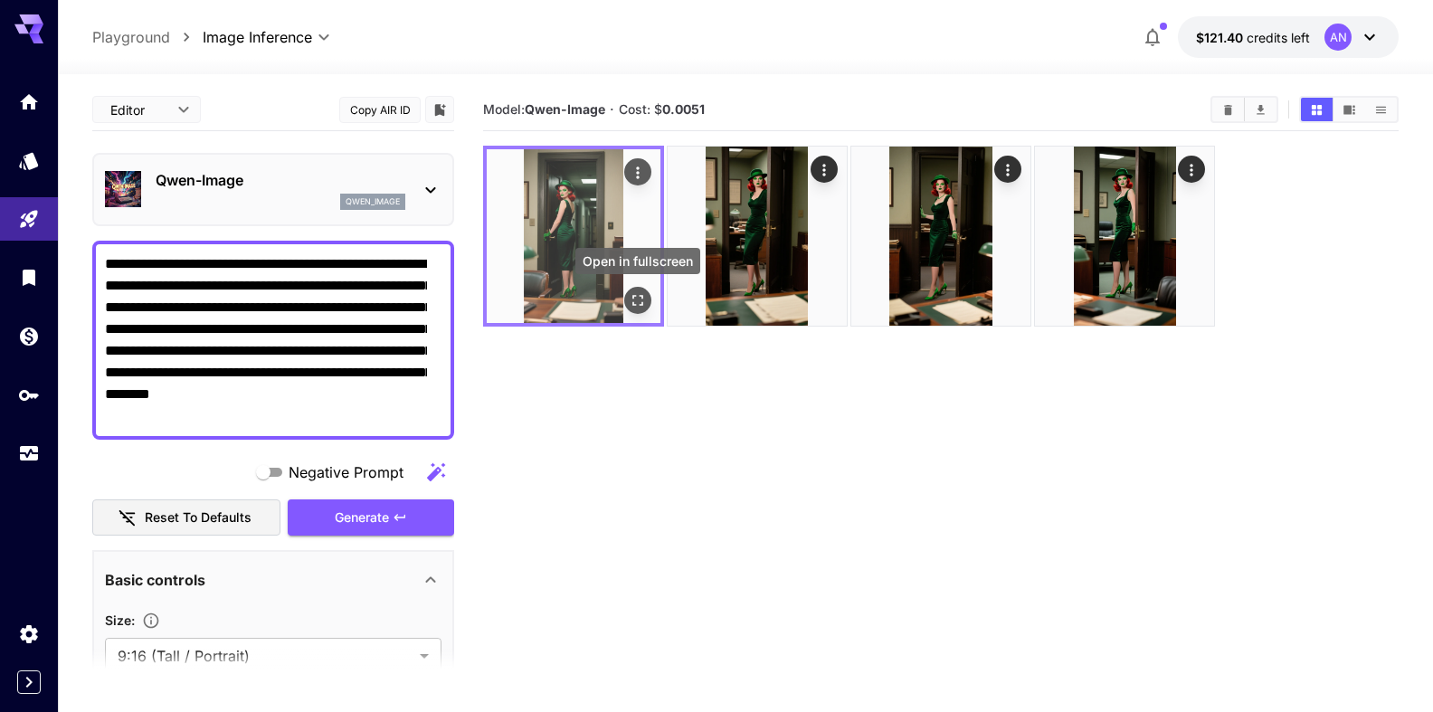
click at [642, 301] on icon "Open in fullscreen" at bounding box center [638, 300] width 18 height 18
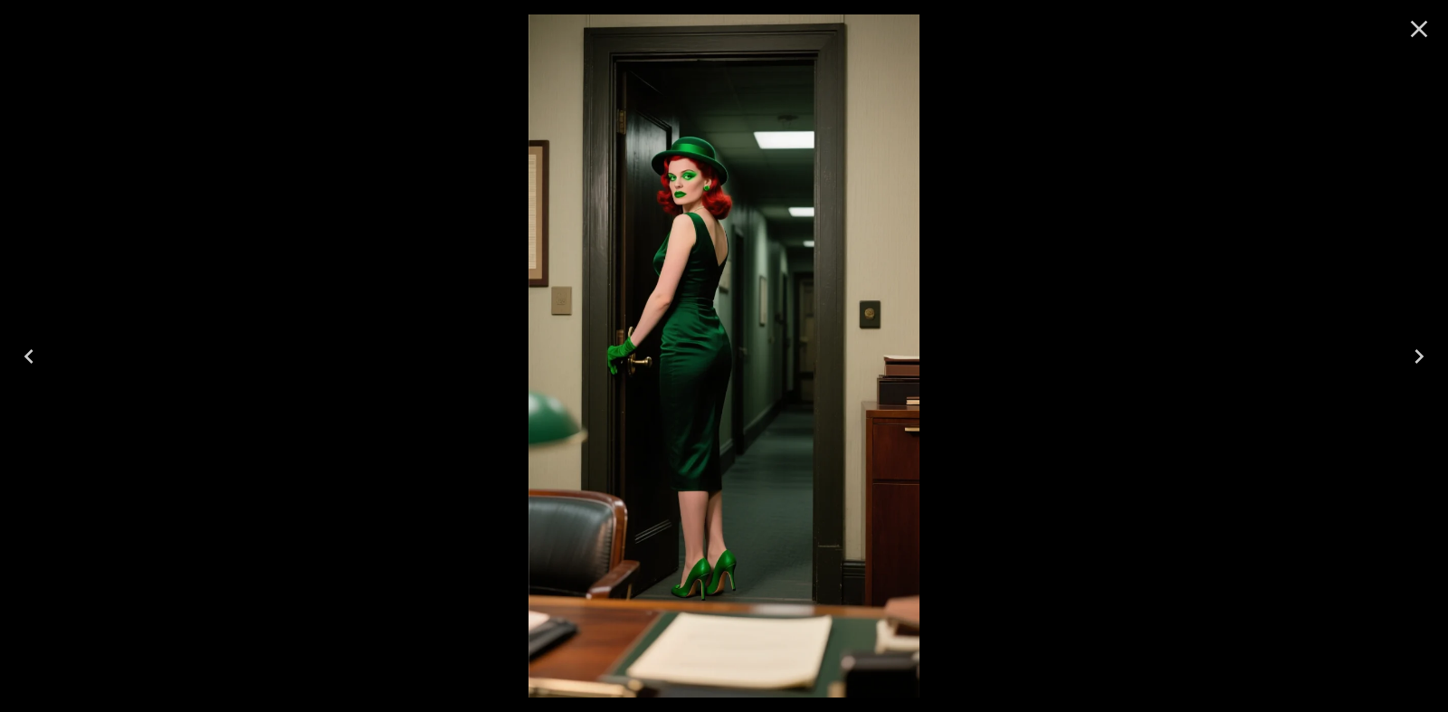
click at [1406, 25] on icon "Close" at bounding box center [1418, 28] width 29 height 29
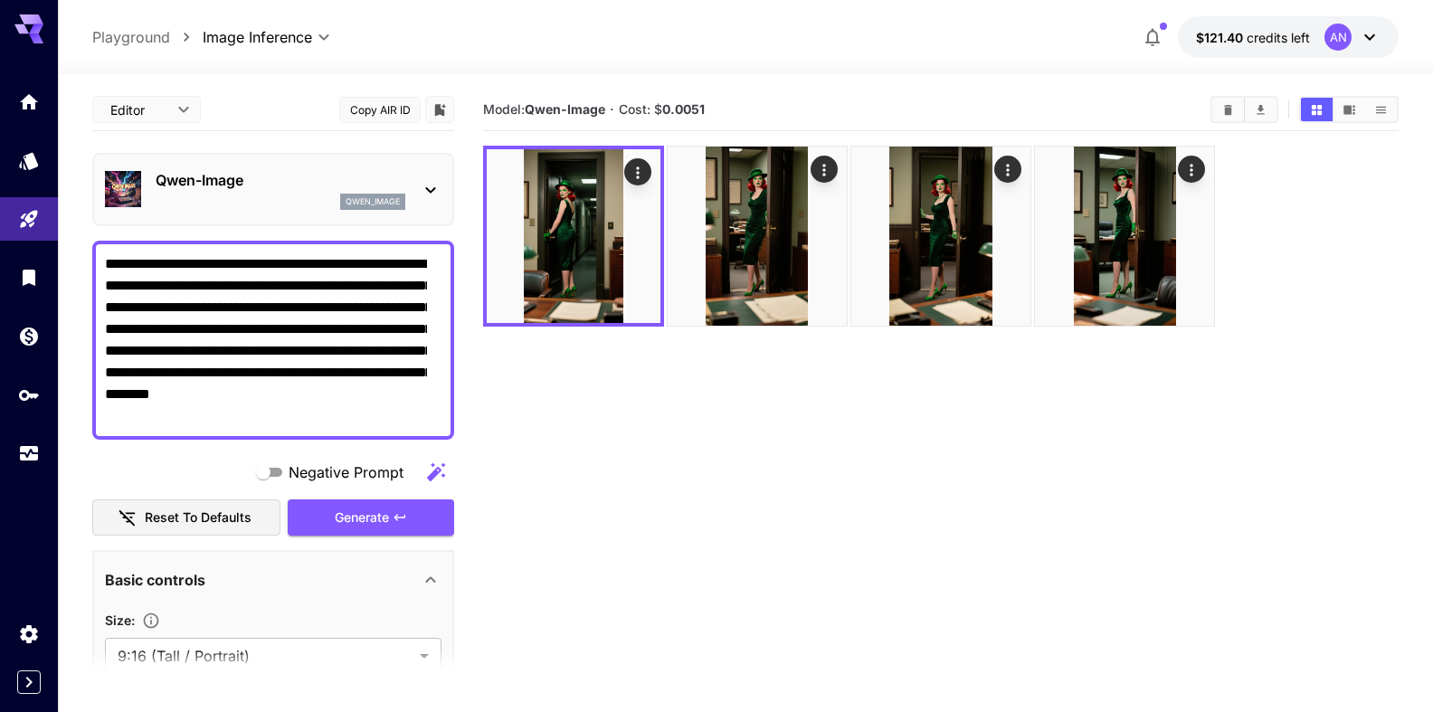
click at [166, 415] on textarea "**********" at bounding box center [266, 340] width 322 height 174
type textarea "**********"
click at [351, 522] on span "Generate" at bounding box center [362, 518] width 54 height 23
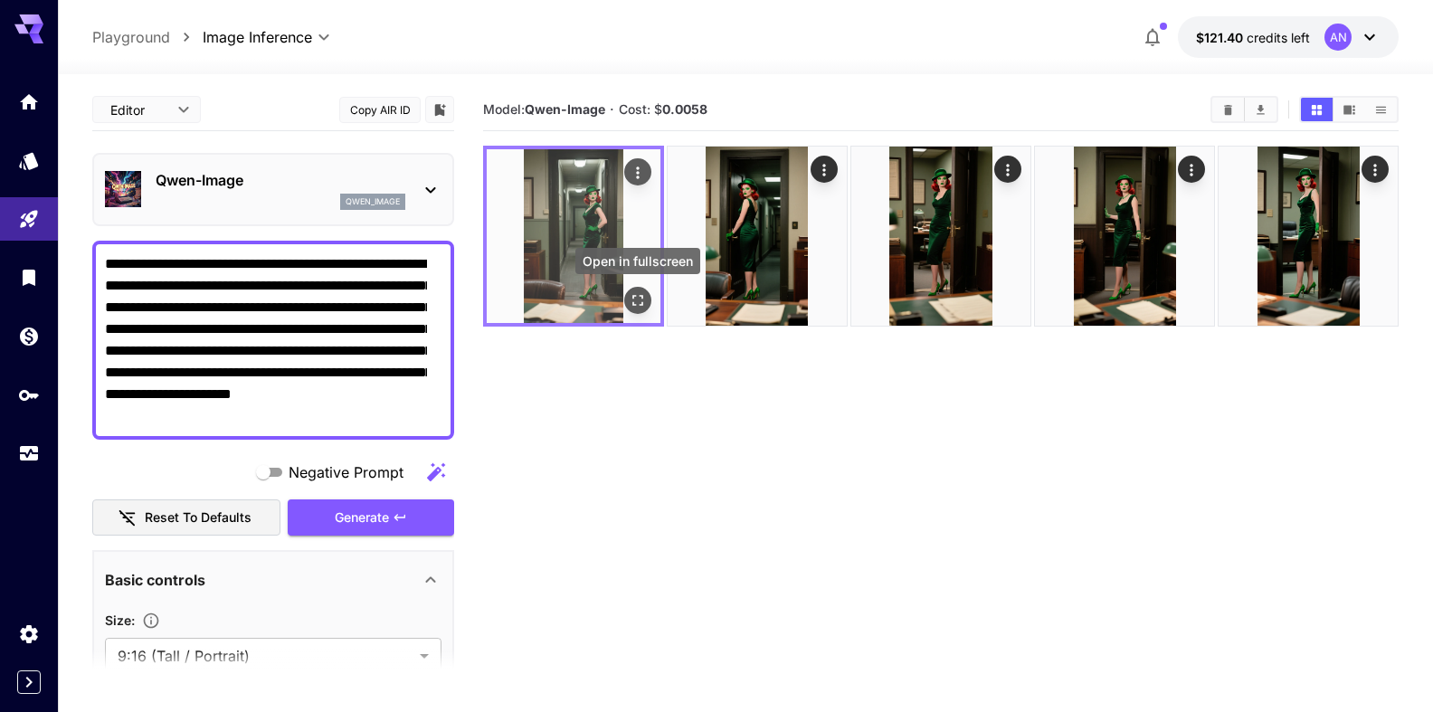
click at [637, 299] on icon "Open in fullscreen" at bounding box center [638, 300] width 18 height 18
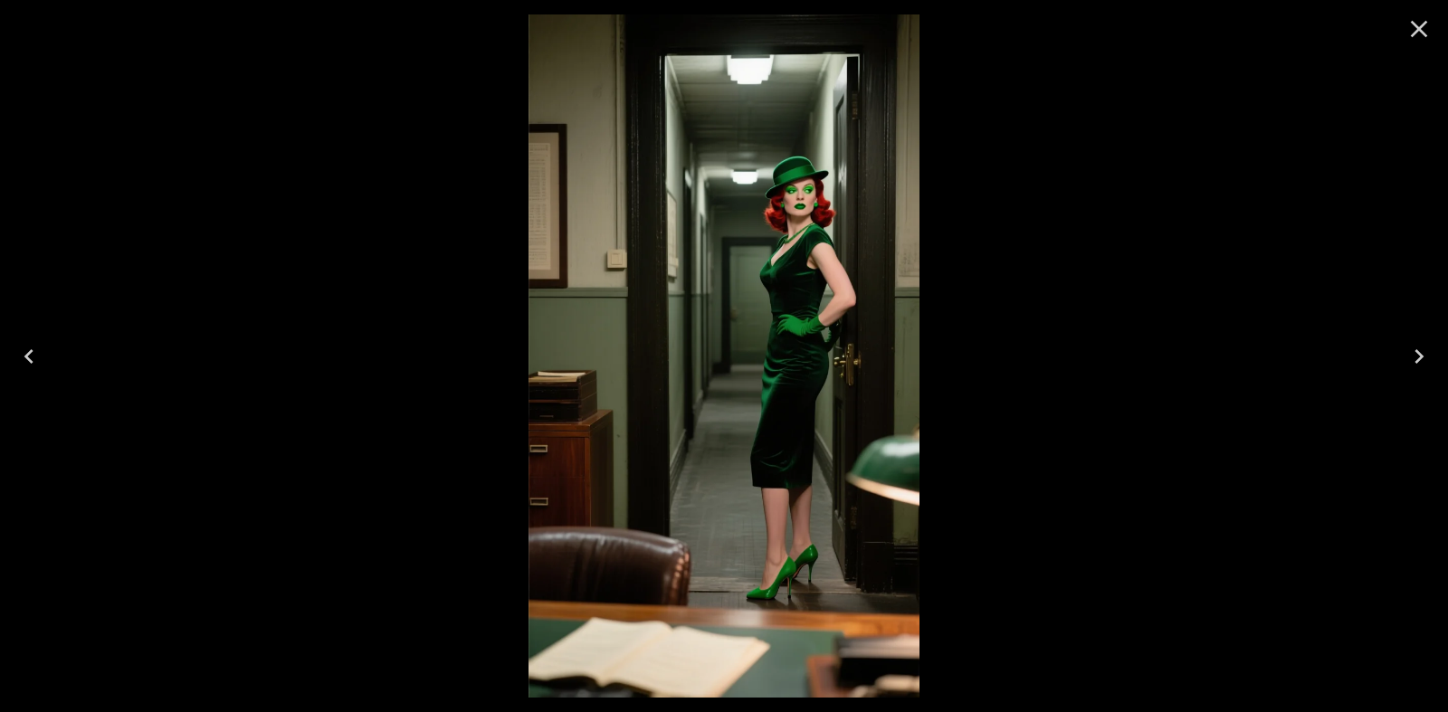
click at [779, 331] on img at bounding box center [723, 355] width 390 height 683
click at [1411, 30] on icon "Close" at bounding box center [1418, 28] width 29 height 29
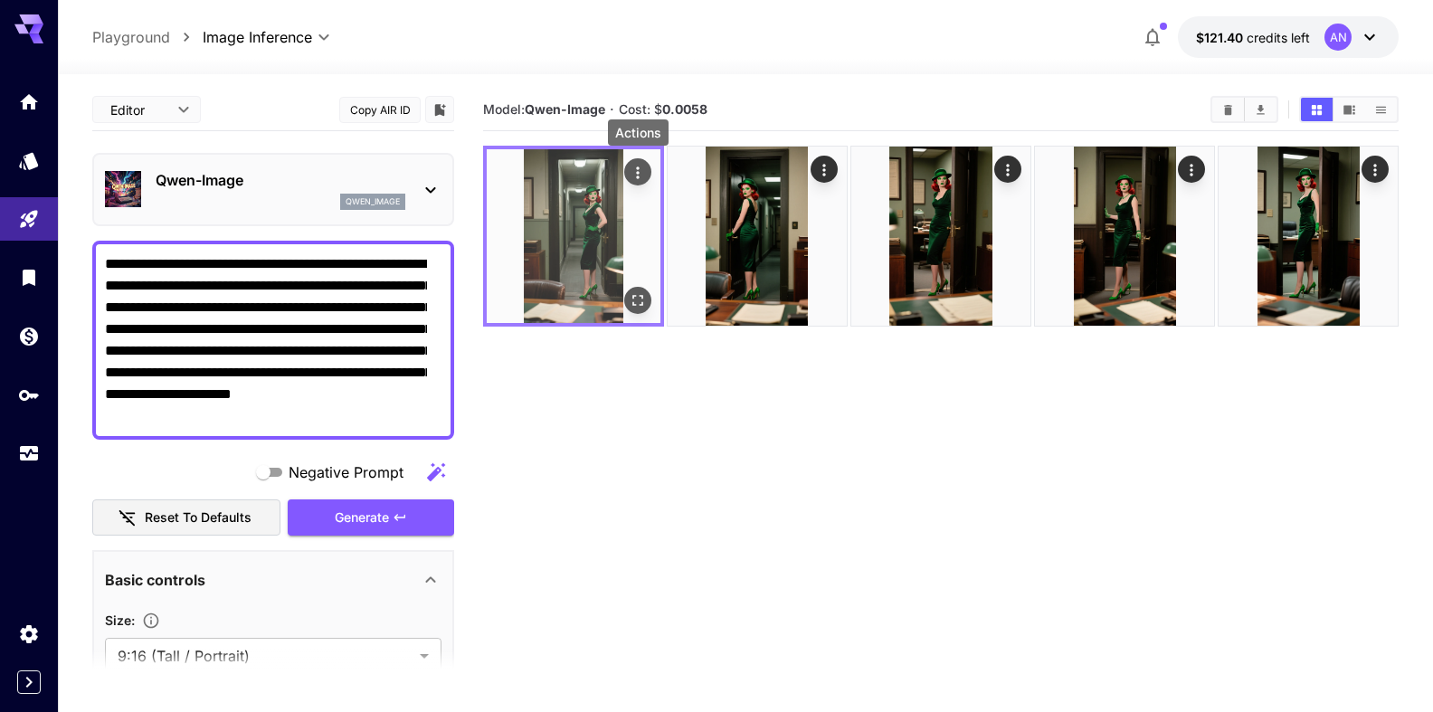
click at [639, 172] on icon "Actions" at bounding box center [637, 172] width 3 height 12
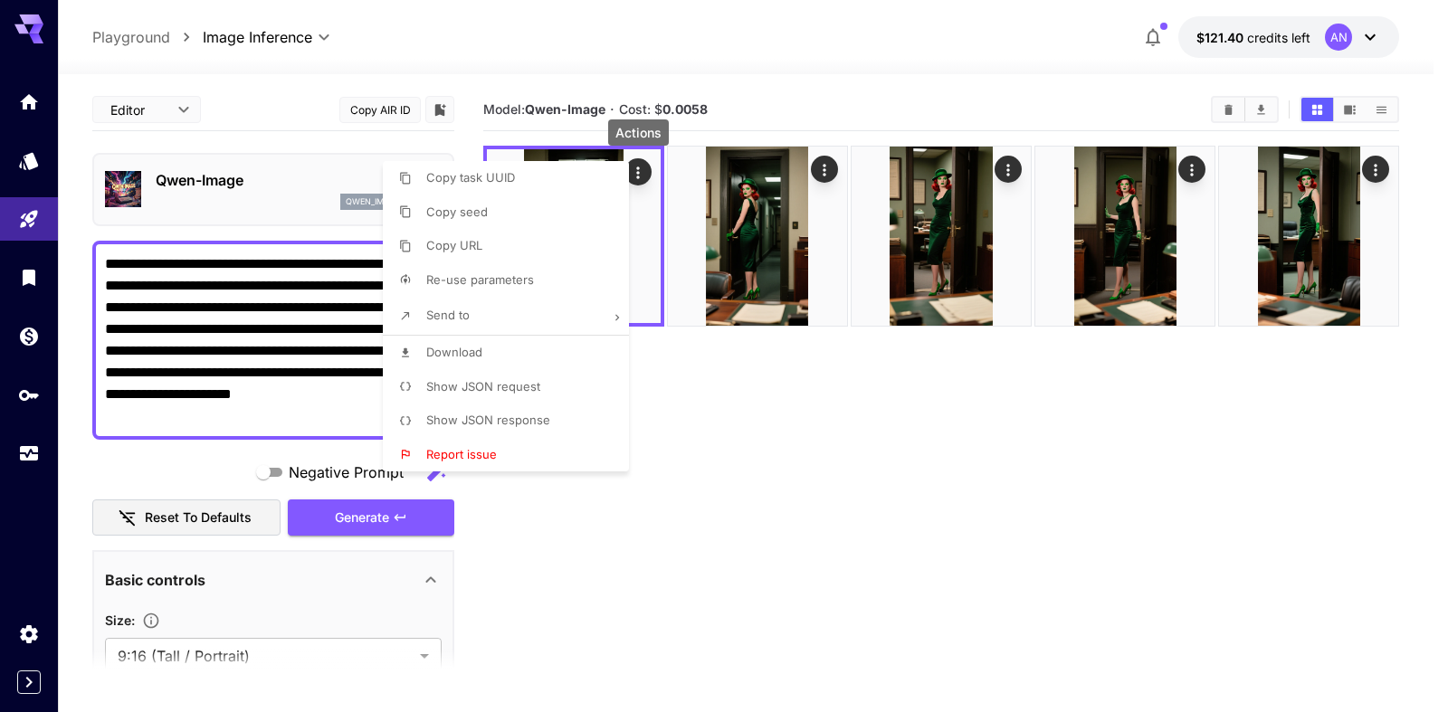
click at [450, 348] on span "Download" at bounding box center [454, 352] width 56 height 14
click at [890, 413] on div at bounding box center [724, 356] width 1448 height 712
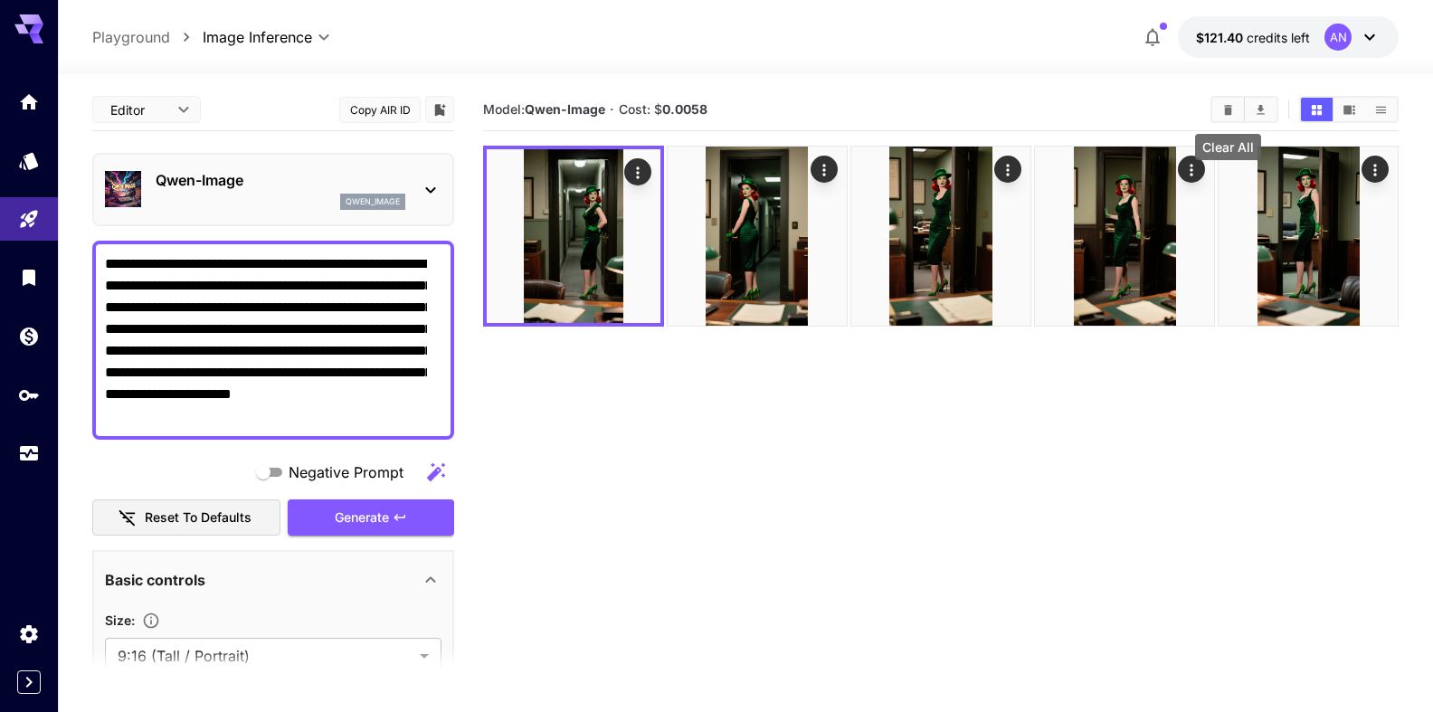
click at [1236, 113] on button "Clear All" at bounding box center [1228, 110] width 32 height 24
